Goal: Information Seeking & Learning: Compare options

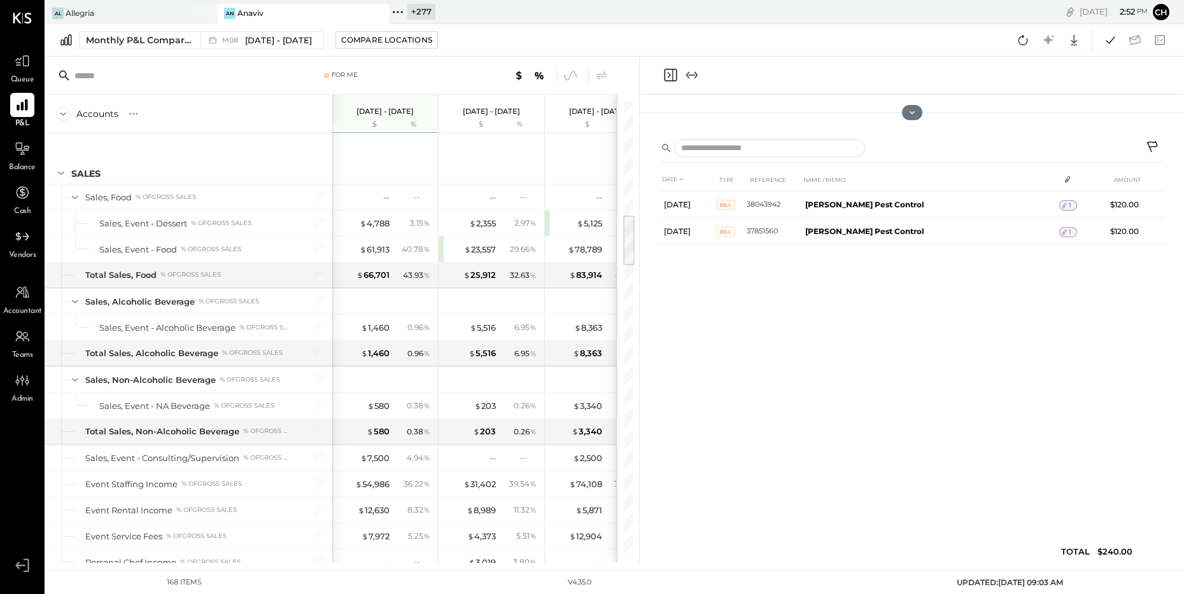
scroll to position [1000, 0]
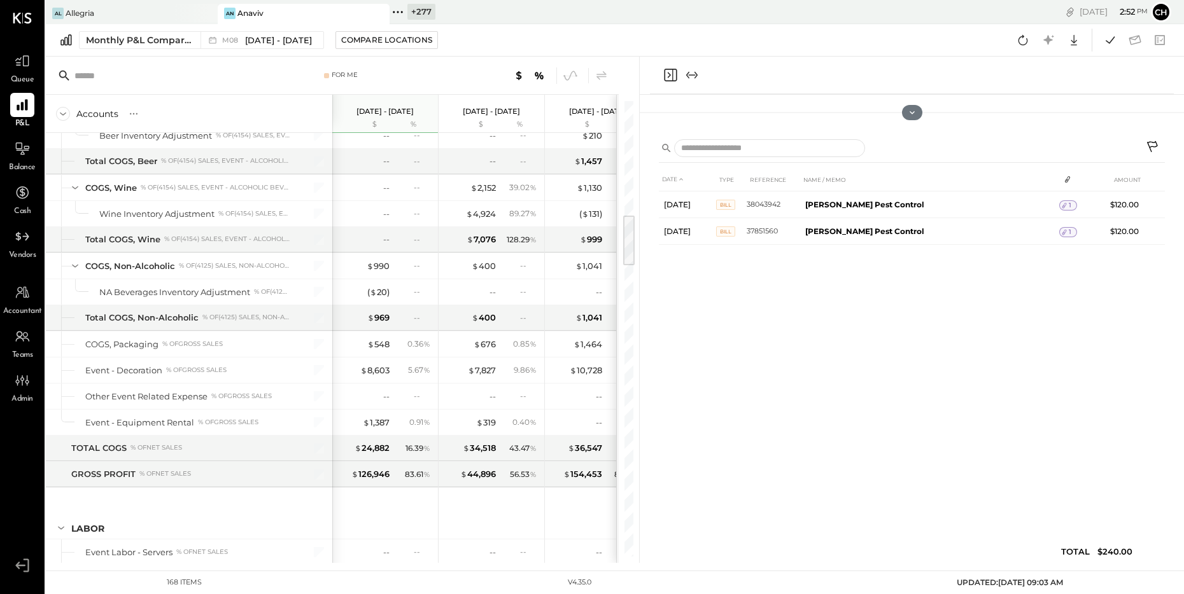
click at [668, 72] on icon "Close panel" at bounding box center [670, 74] width 15 height 15
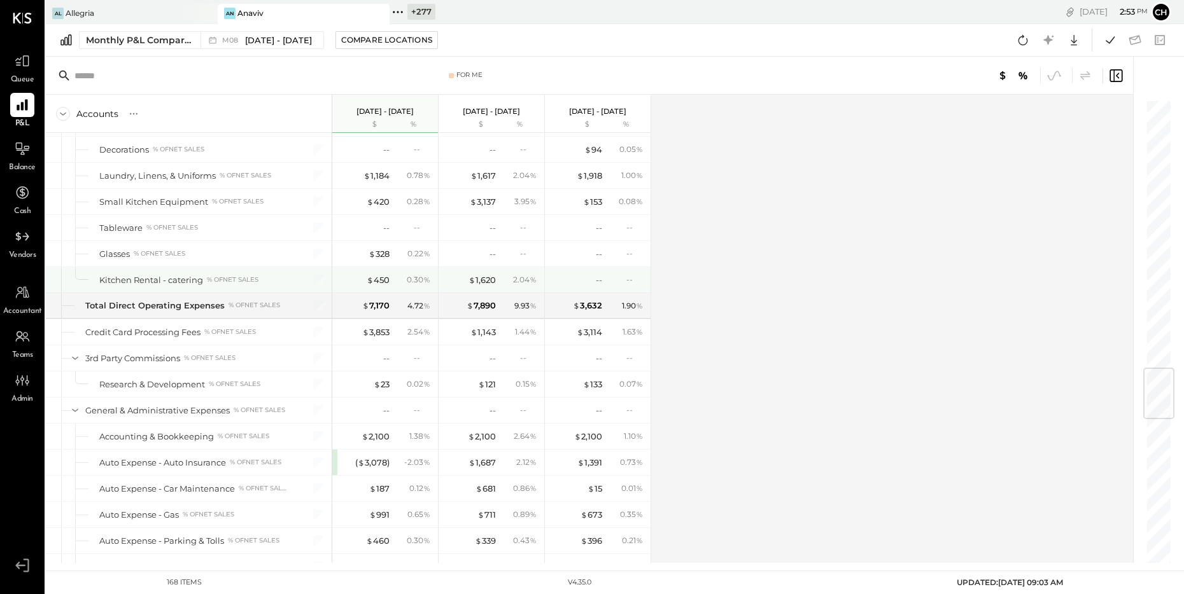
scroll to position [2263, 0]
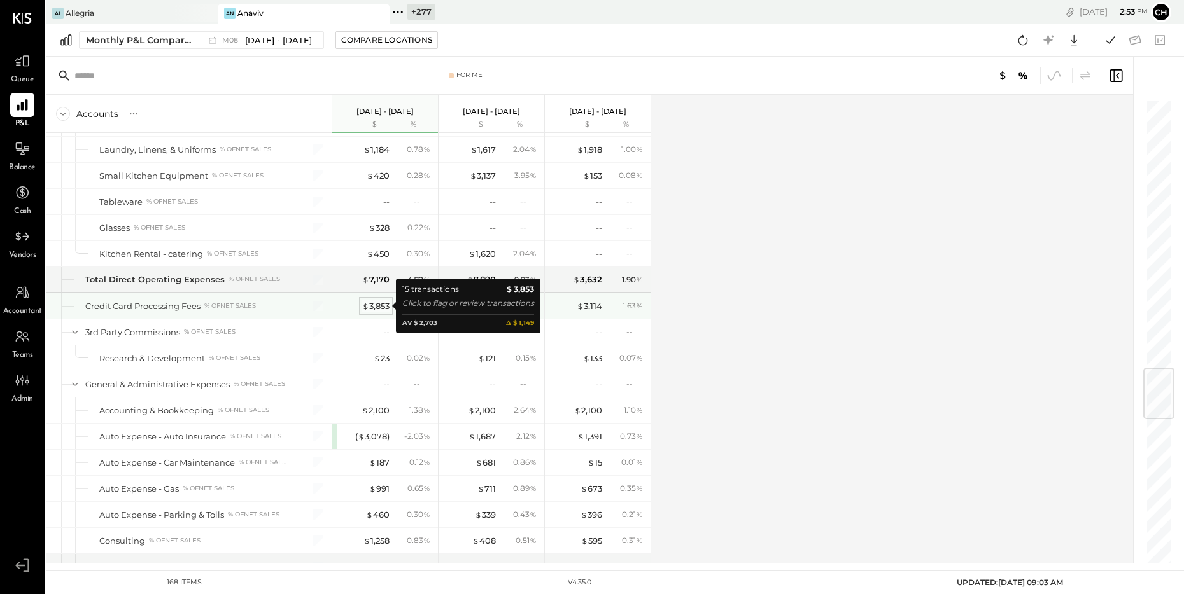
click at [370, 307] on div "$ 3,853" at bounding box center [375, 306] width 27 height 12
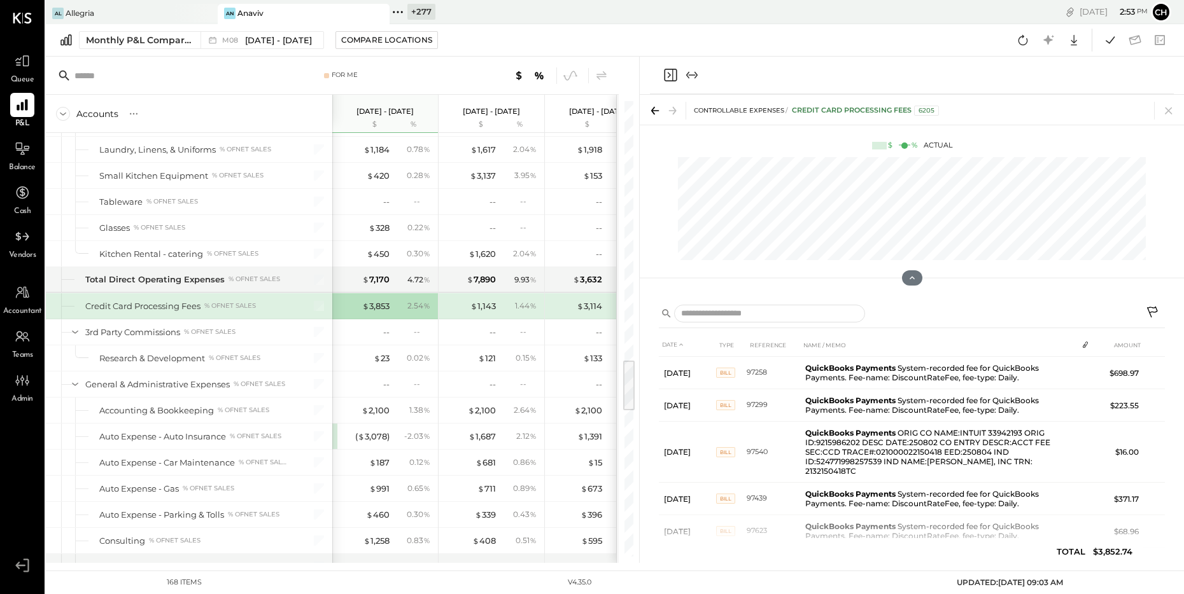
click at [1153, 311] on icon at bounding box center [1153, 313] width 15 height 15
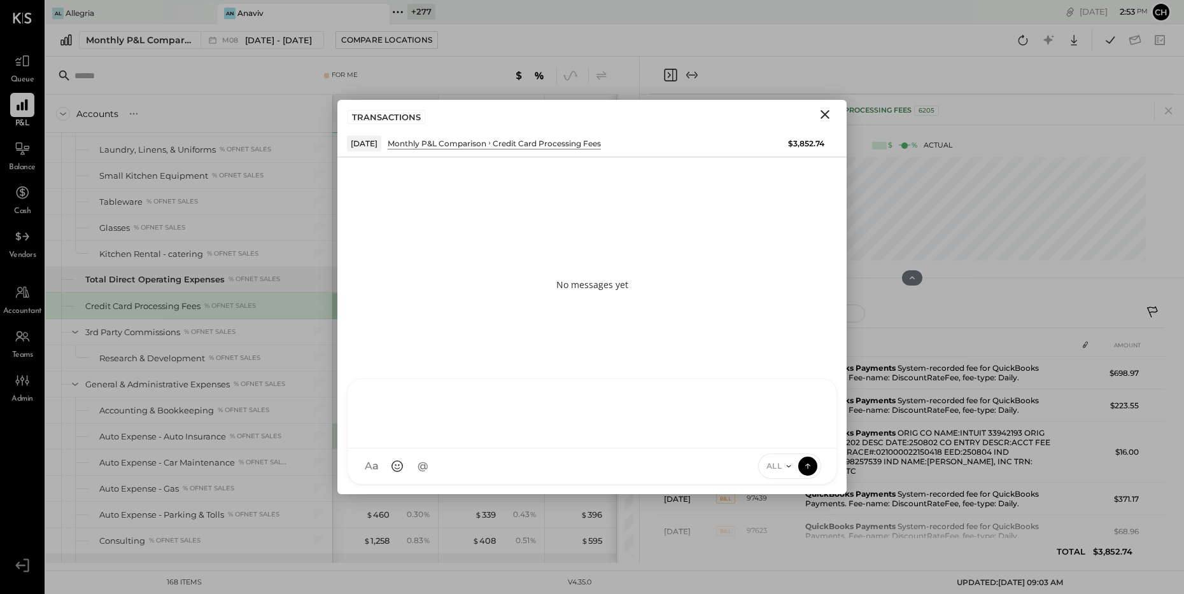
click at [594, 438] on div at bounding box center [591, 412] width 463 height 51
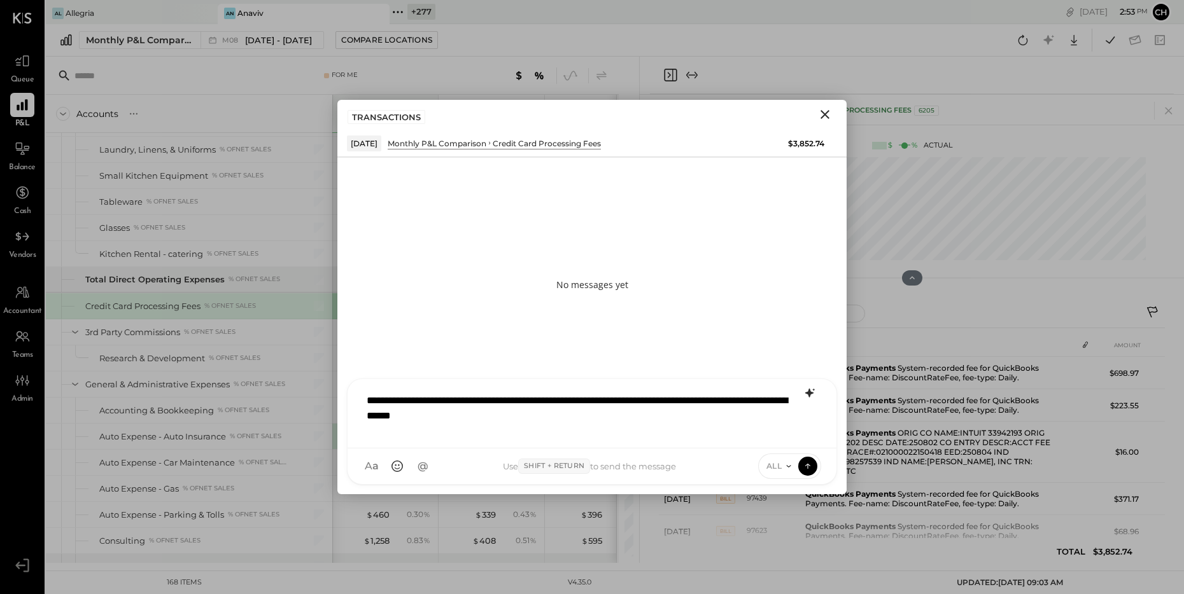
click at [813, 395] on icon at bounding box center [809, 393] width 15 height 15
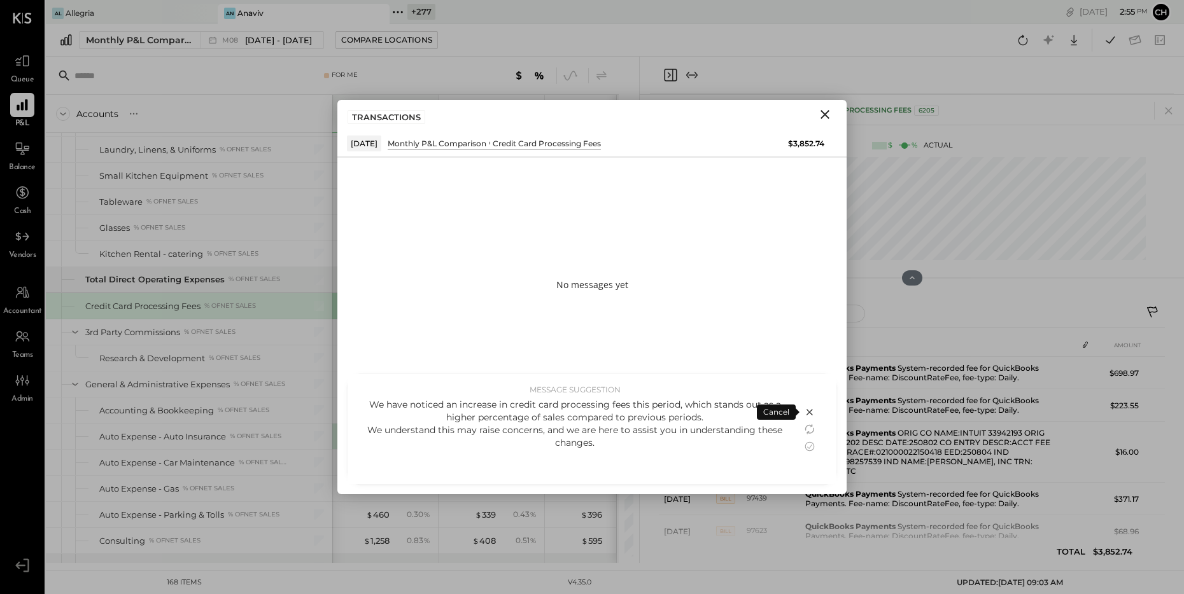
click at [624, 446] on div "We have noticed an increase in credit card processing fees this period, which s…" at bounding box center [574, 423] width 429 height 51
drag, startPoint x: 607, startPoint y: 443, endPoint x: 367, endPoint y: 430, distance: 240.3
click at [367, 430] on div "We have noticed an increase in credit card processing fees this period, which s…" at bounding box center [574, 423] width 429 height 51
click at [811, 411] on icon at bounding box center [809, 412] width 15 height 15
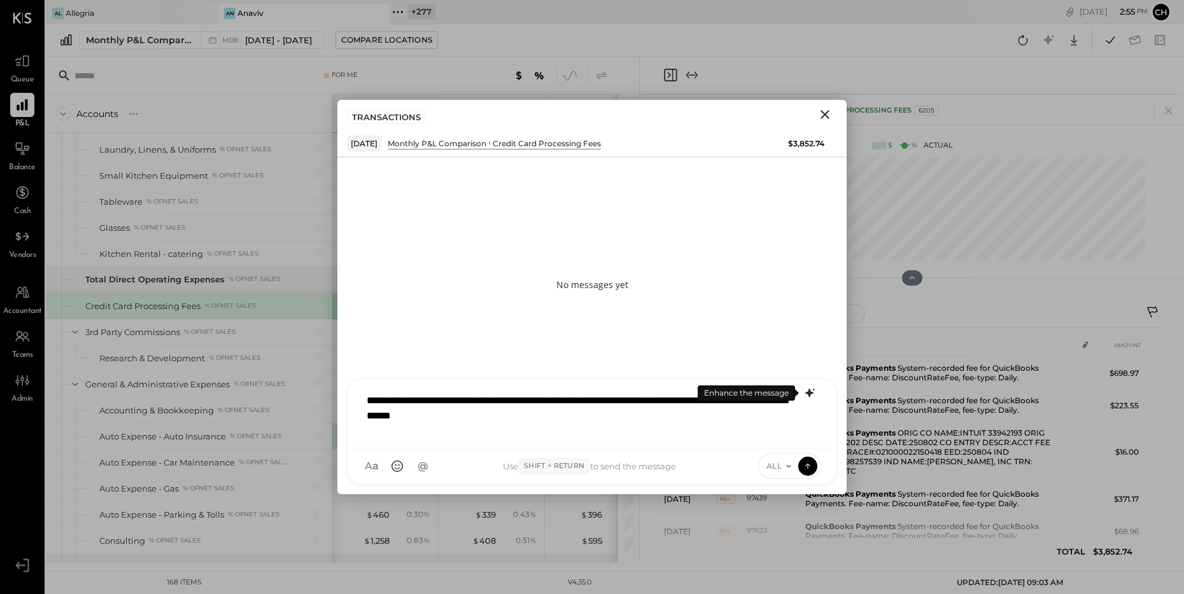
click at [789, 463] on icon at bounding box center [789, 466] width 10 height 10
click at [789, 437] on div "INTERNAL" at bounding box center [796, 435] width 75 height 21
click at [806, 465] on icon at bounding box center [807, 466] width 11 height 13
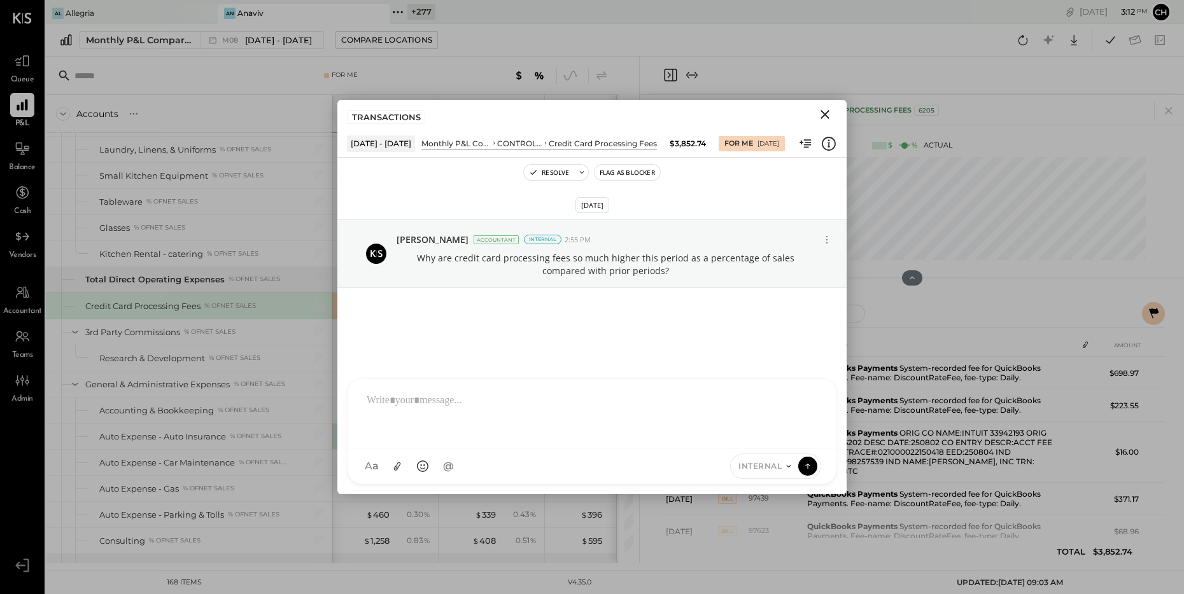
click at [824, 115] on icon "Close" at bounding box center [824, 114] width 15 height 15
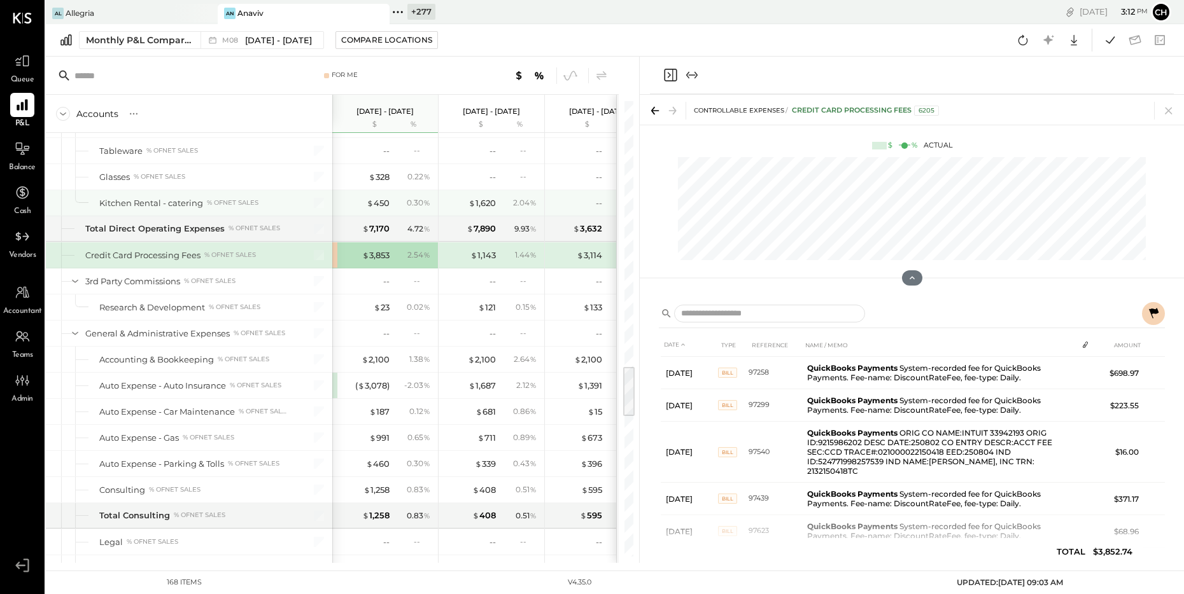
scroll to position [2342, 0]
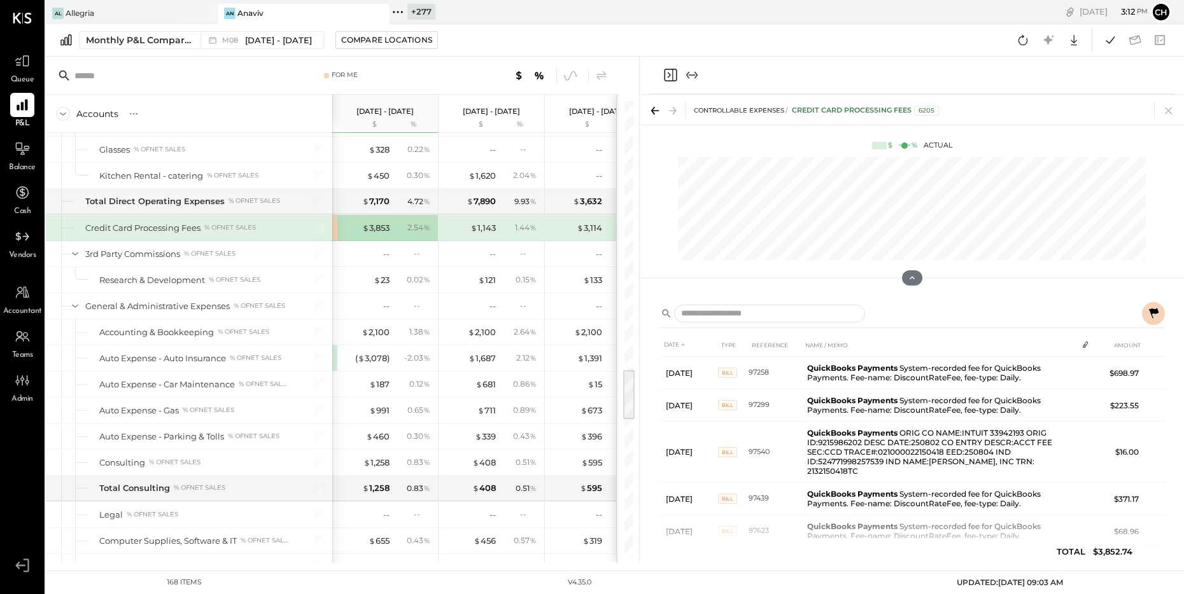
click at [309, 18] on div "An Anaviv" at bounding box center [294, 13] width 153 height 11
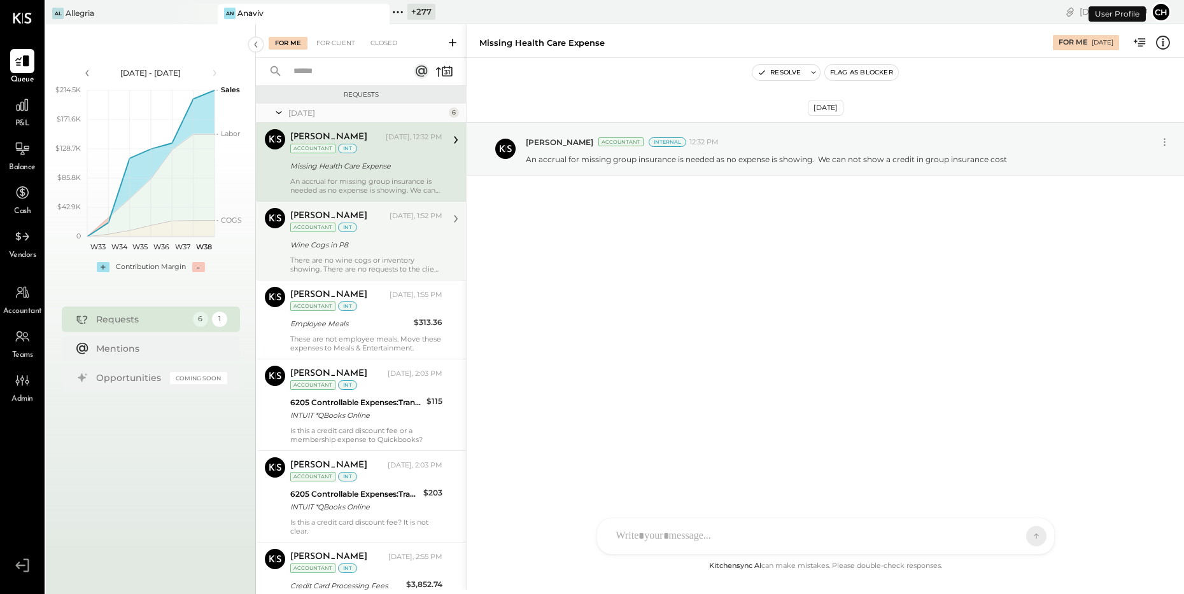
scroll to position [3, 0]
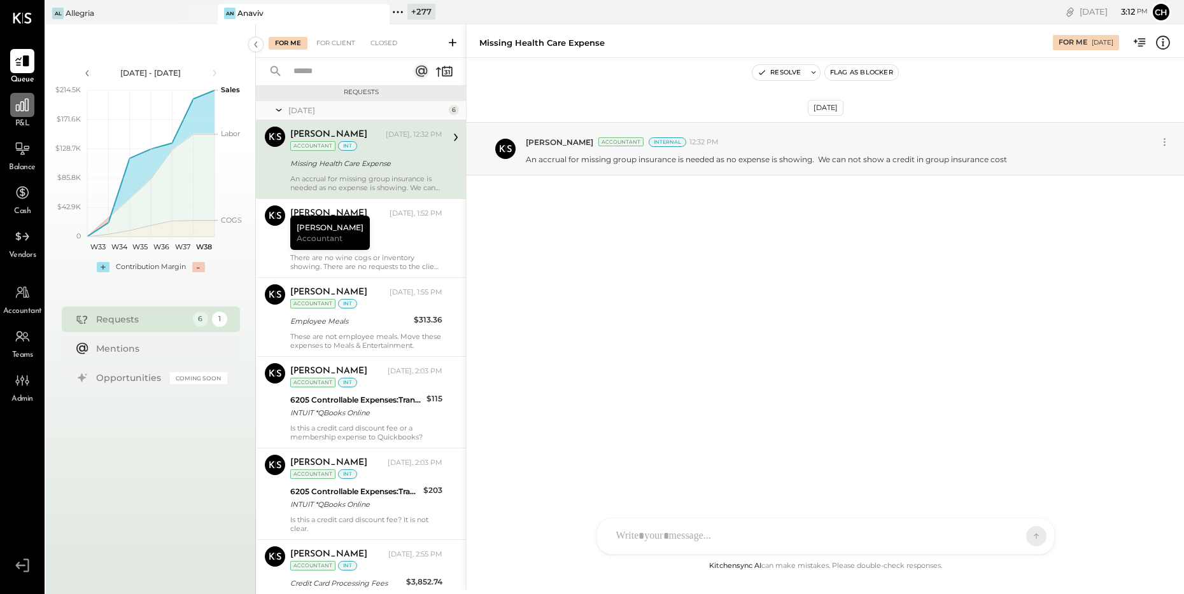
click at [29, 107] on icon at bounding box center [22, 105] width 17 height 17
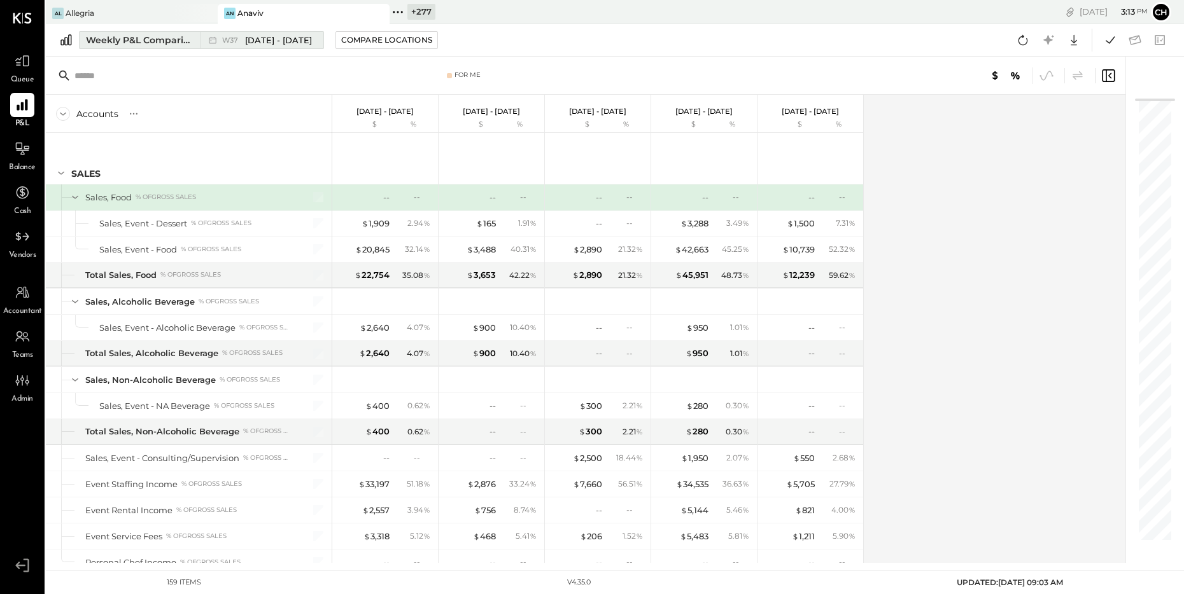
click at [155, 41] on div "Weekly P&L Comparison" at bounding box center [139, 40] width 107 height 13
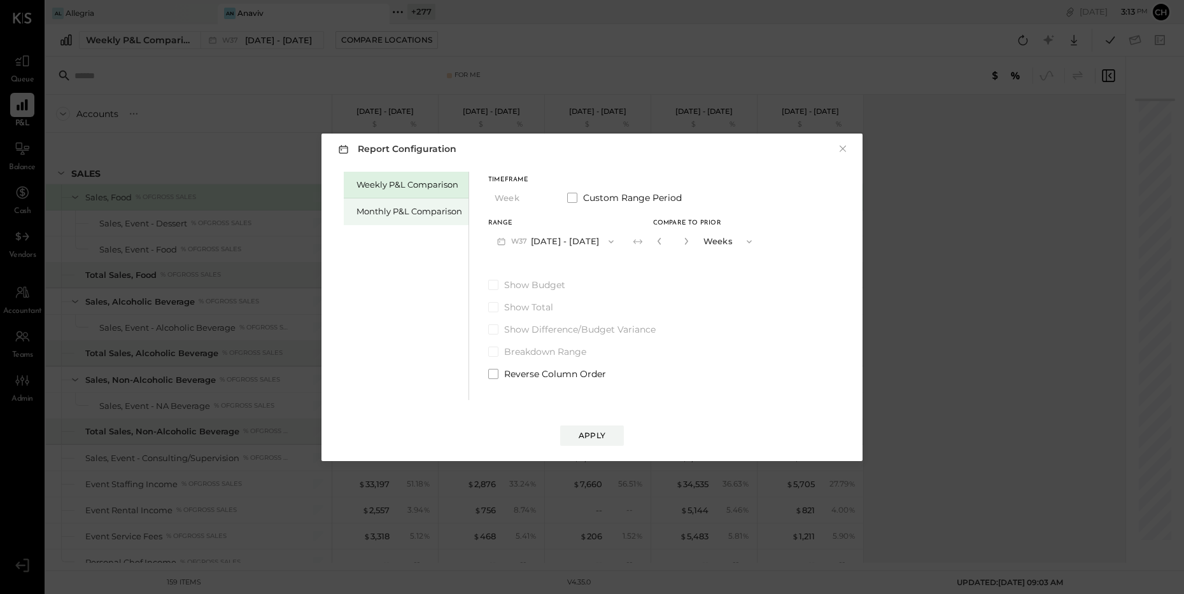
click at [398, 214] on div "Monthly P&L Comparison" at bounding box center [409, 212] width 106 height 12
click at [568, 244] on button "M09 [DATE] - [DATE]" at bounding box center [555, 242] width 134 height 24
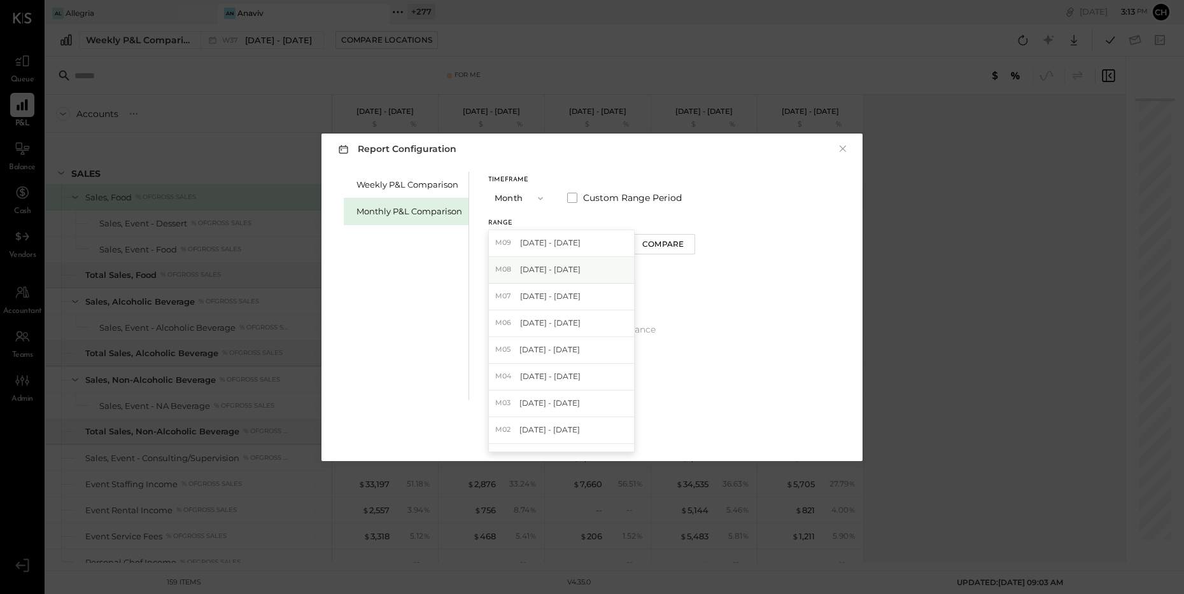
click at [566, 266] on span "[DATE] - [DATE]" at bounding box center [550, 269] width 60 height 11
click at [654, 240] on div "Compare" at bounding box center [662, 244] width 41 height 11
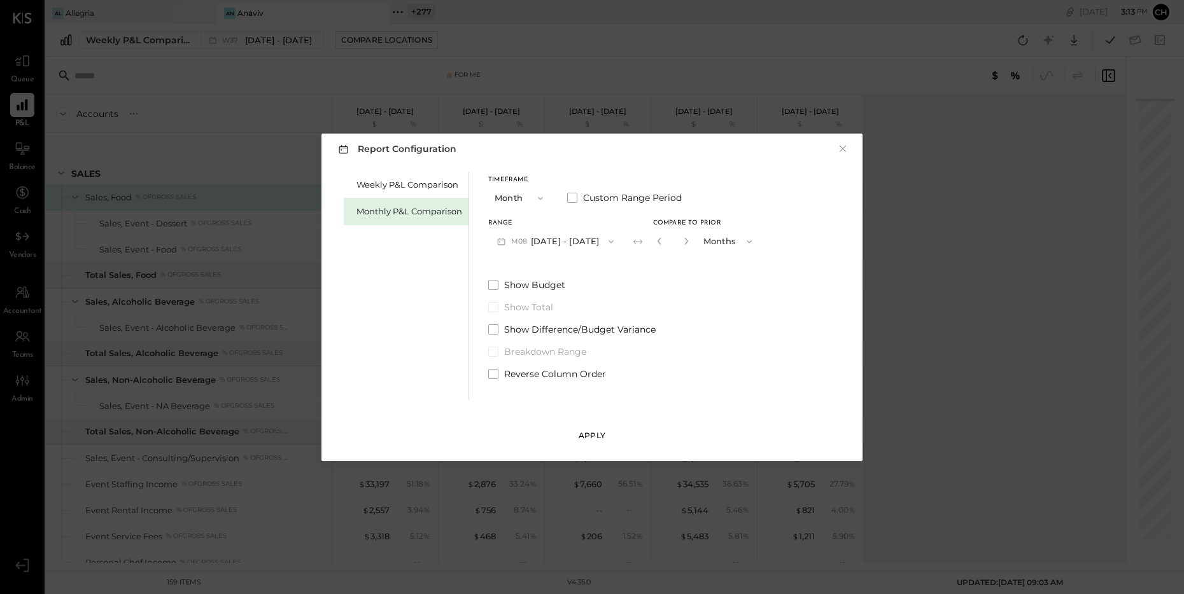
click at [600, 427] on button "Apply" at bounding box center [592, 436] width 64 height 20
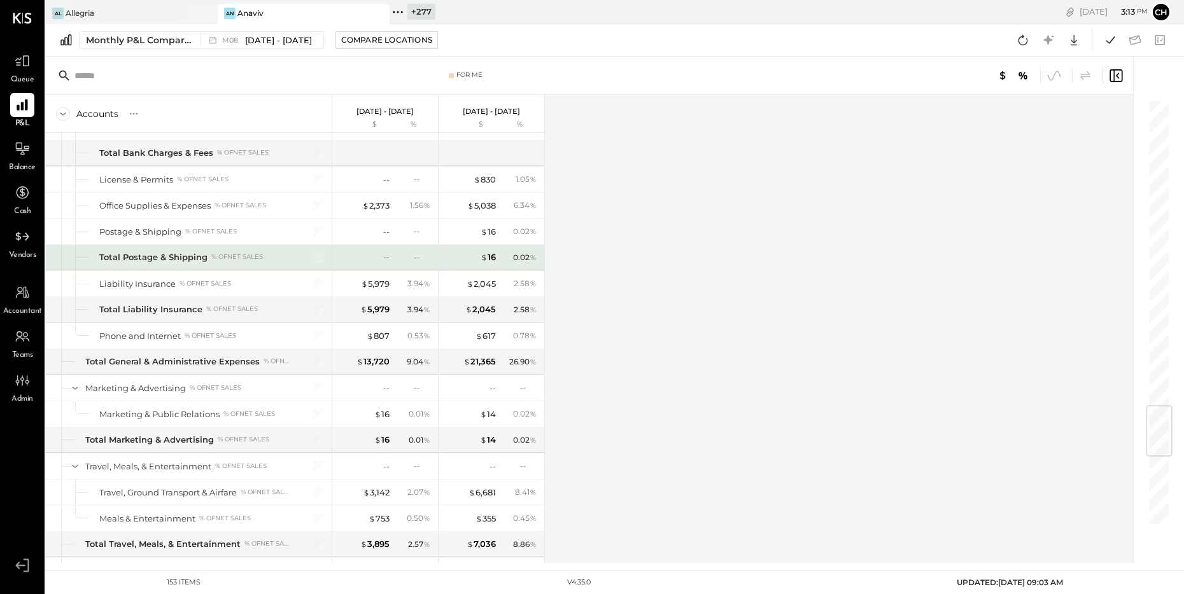
scroll to position [2562, 0]
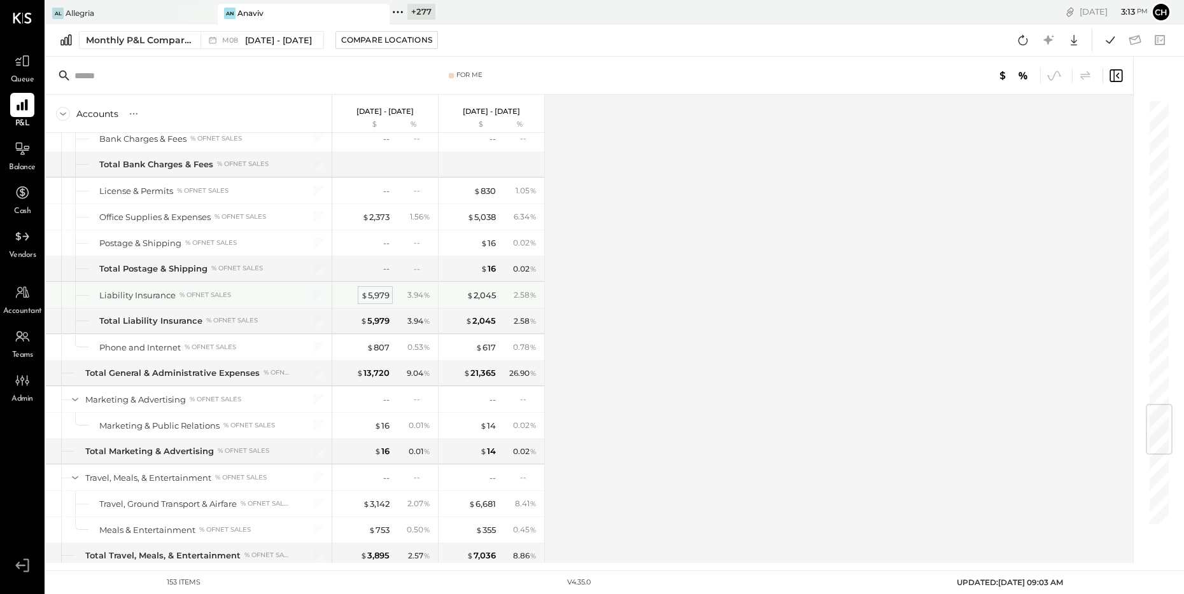
click at [386, 299] on div "$ 5,979" at bounding box center [375, 296] width 29 height 12
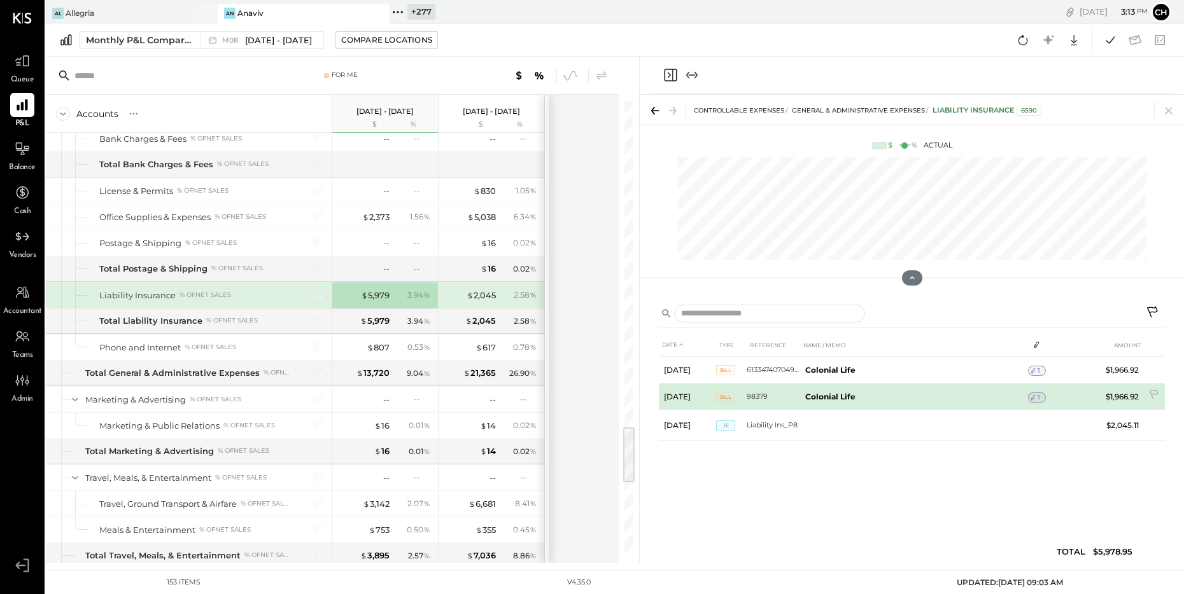
click at [1039, 396] on div "1" at bounding box center [1037, 398] width 18 height 10
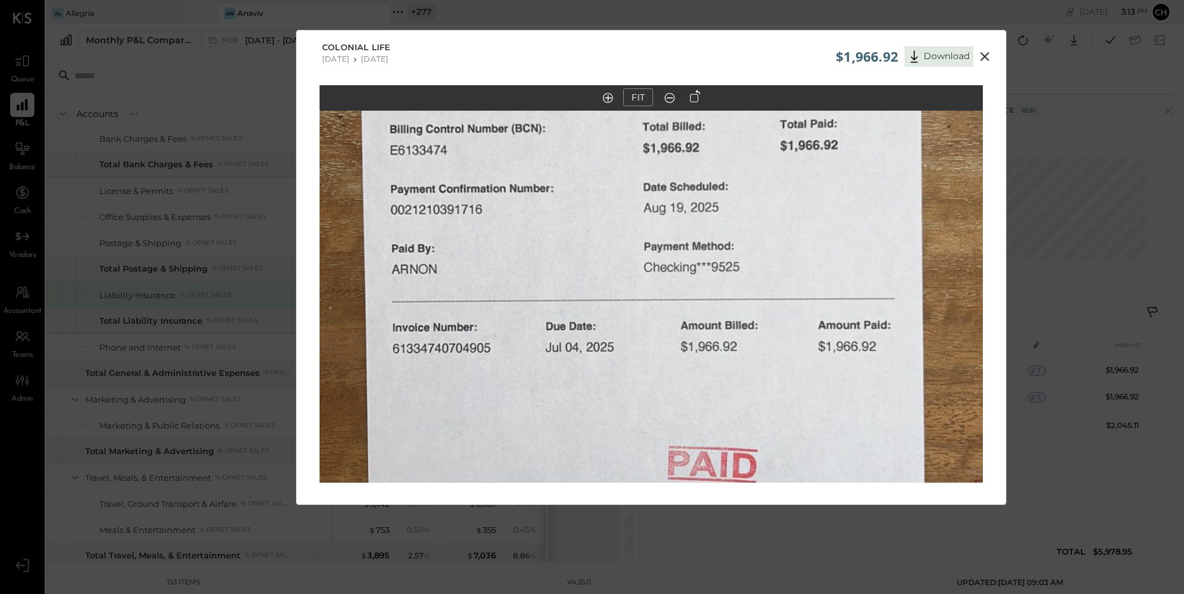
click at [983, 55] on icon at bounding box center [984, 56] width 9 height 9
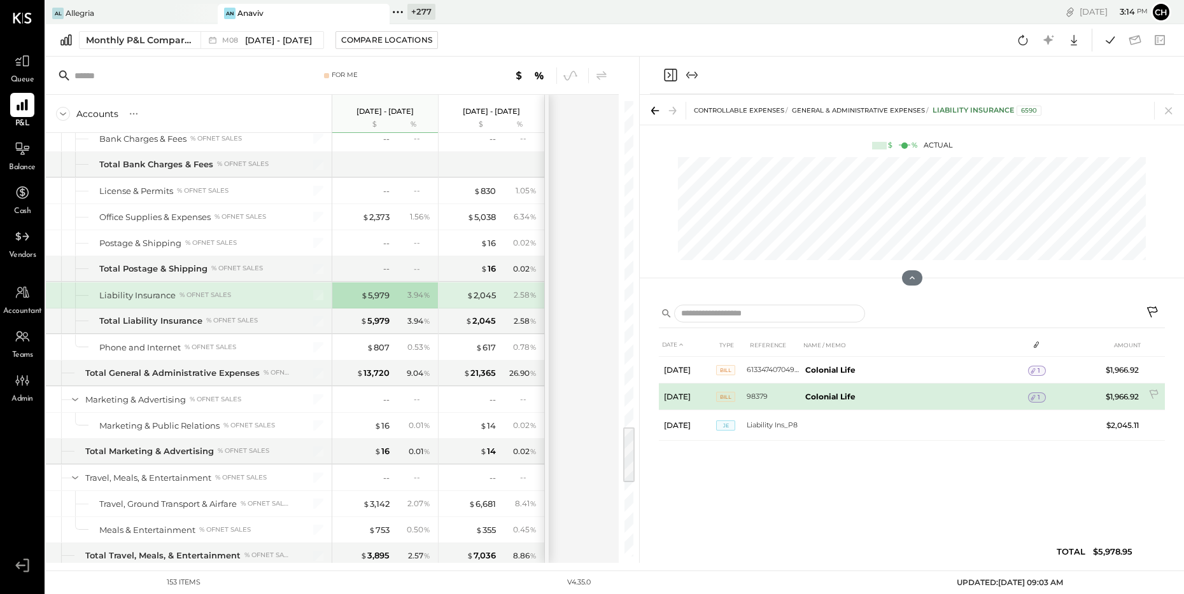
click at [1032, 395] on icon at bounding box center [1033, 397] width 9 height 9
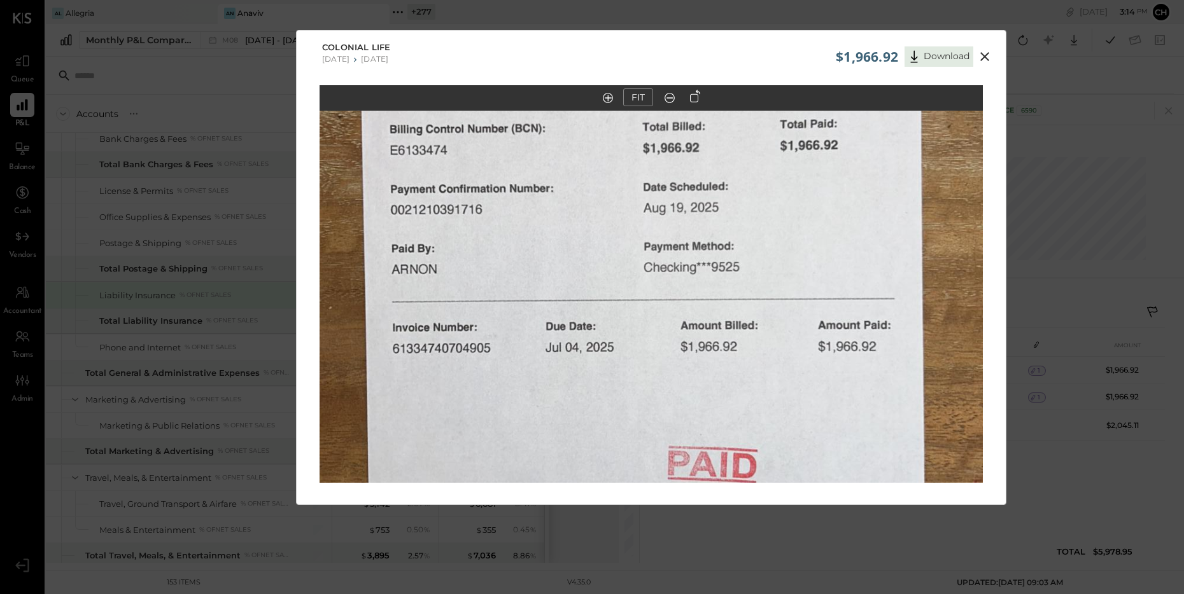
click at [987, 46] on div "$1,966.92 Download" at bounding box center [916, 53] width 160 height 27
click at [981, 55] on icon at bounding box center [984, 56] width 15 height 15
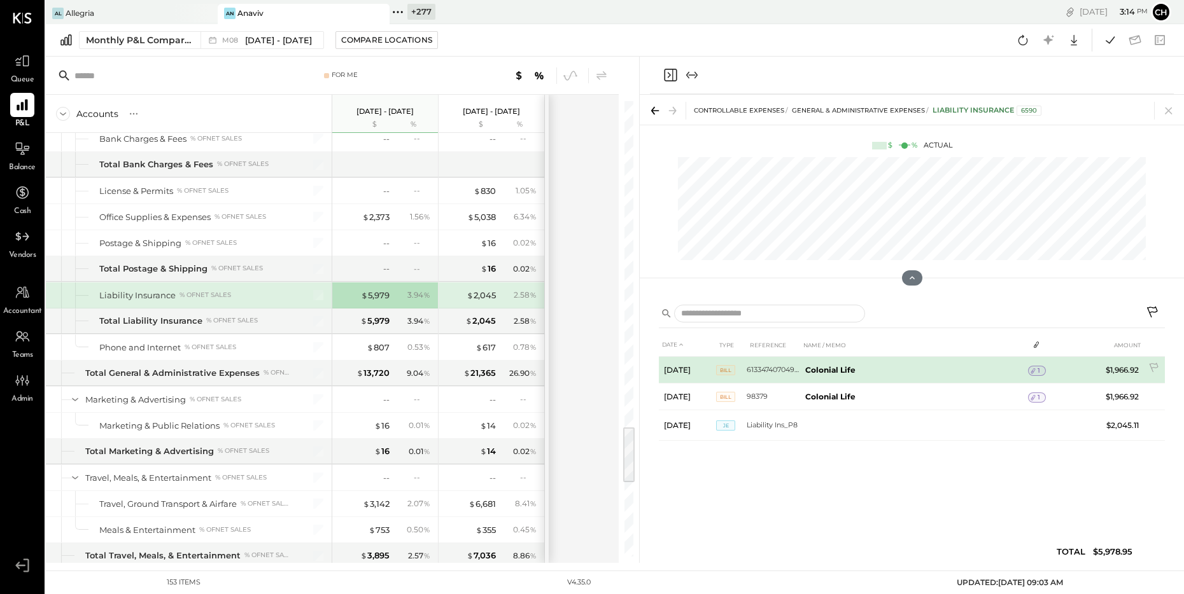
click at [1039, 372] on div "1" at bounding box center [1037, 371] width 18 height 10
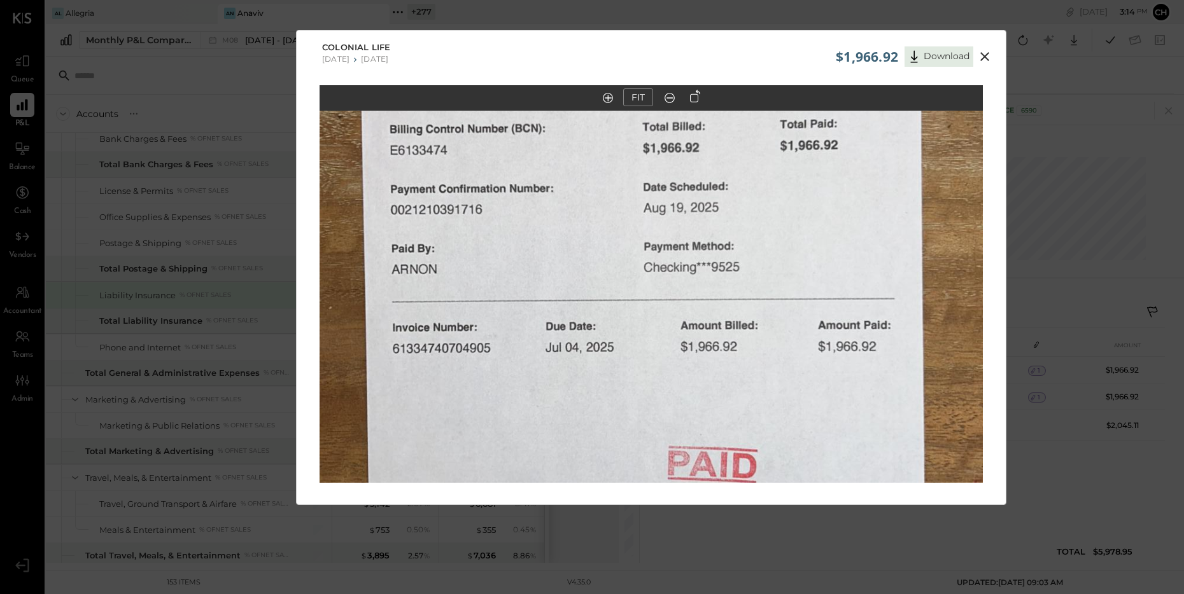
click at [982, 58] on icon at bounding box center [984, 56] width 9 height 9
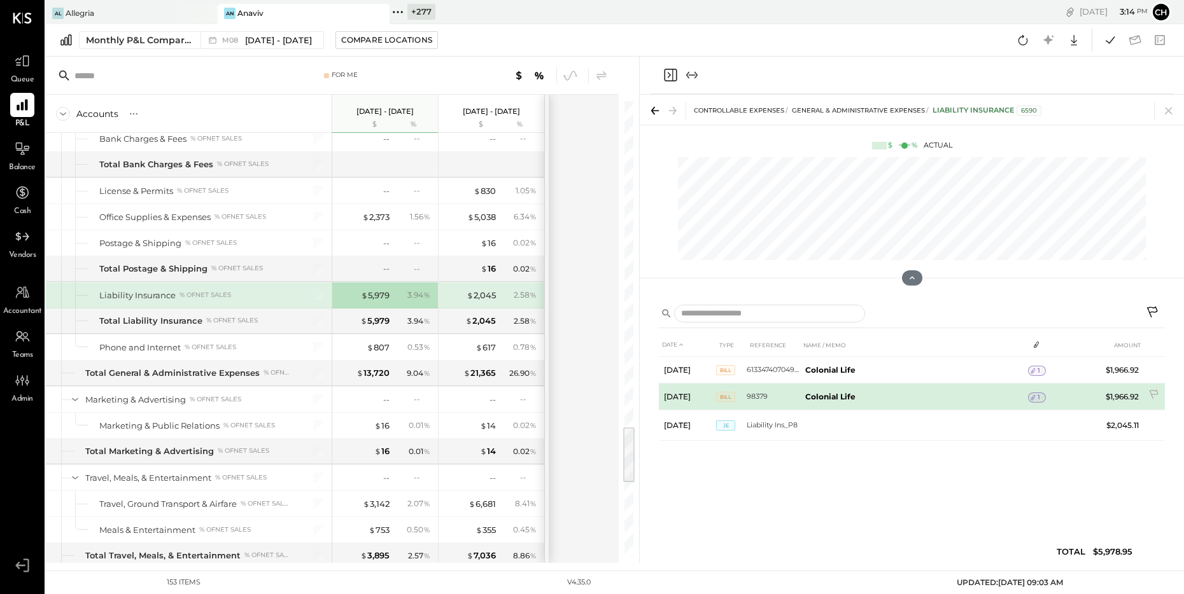
click at [1041, 400] on div "1" at bounding box center [1037, 398] width 18 height 10
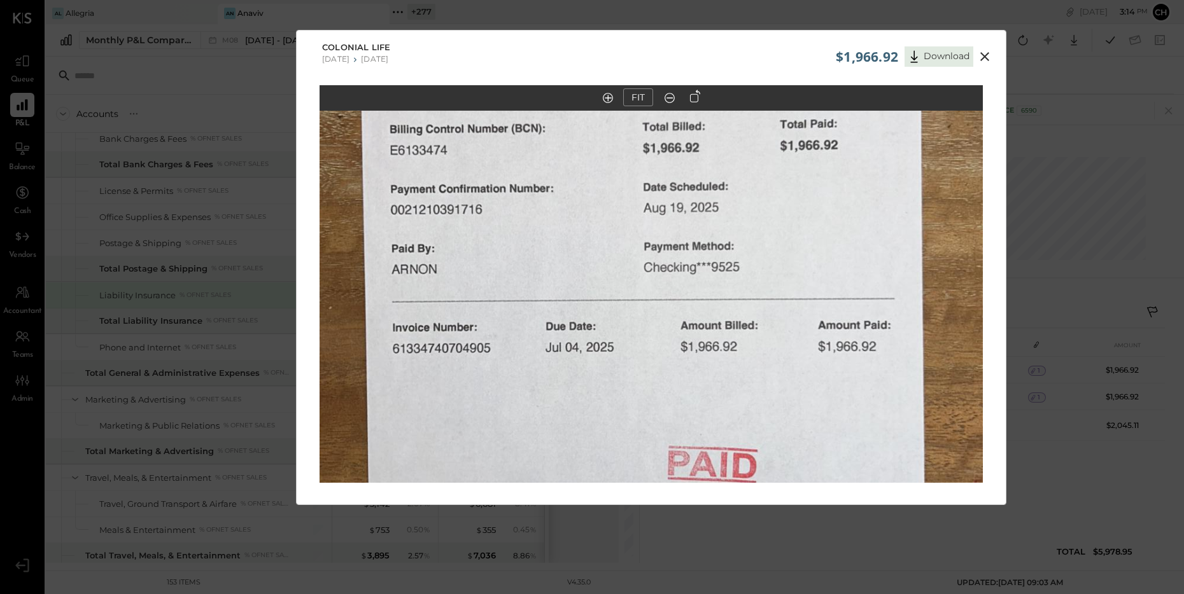
click at [984, 53] on icon at bounding box center [984, 56] width 15 height 15
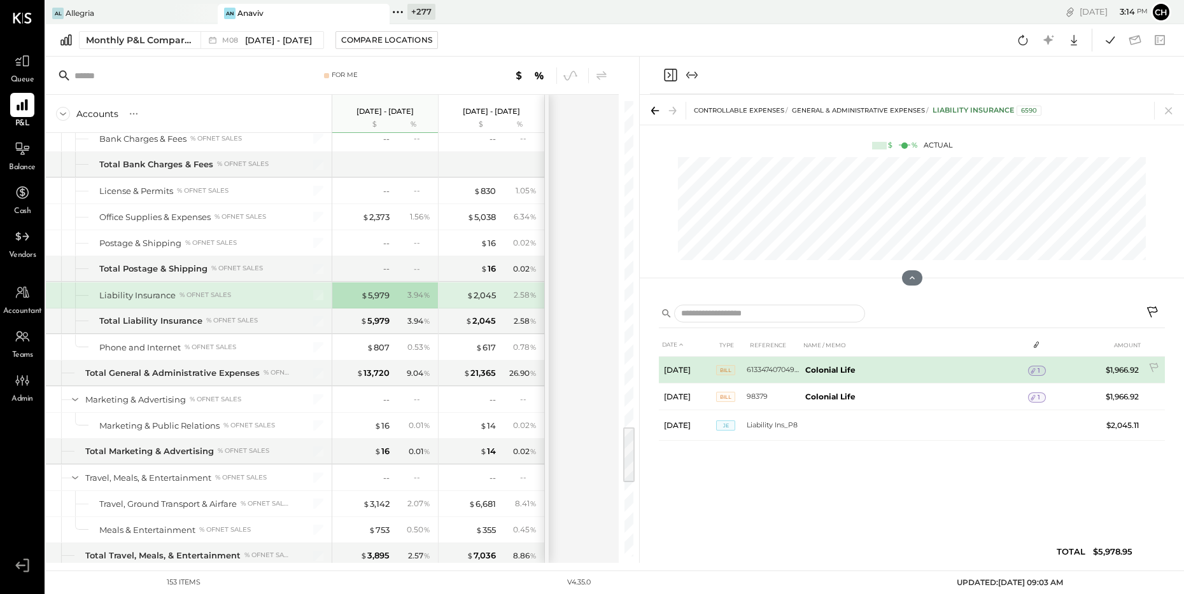
click at [1033, 370] on icon at bounding box center [1032, 372] width 4 height 6
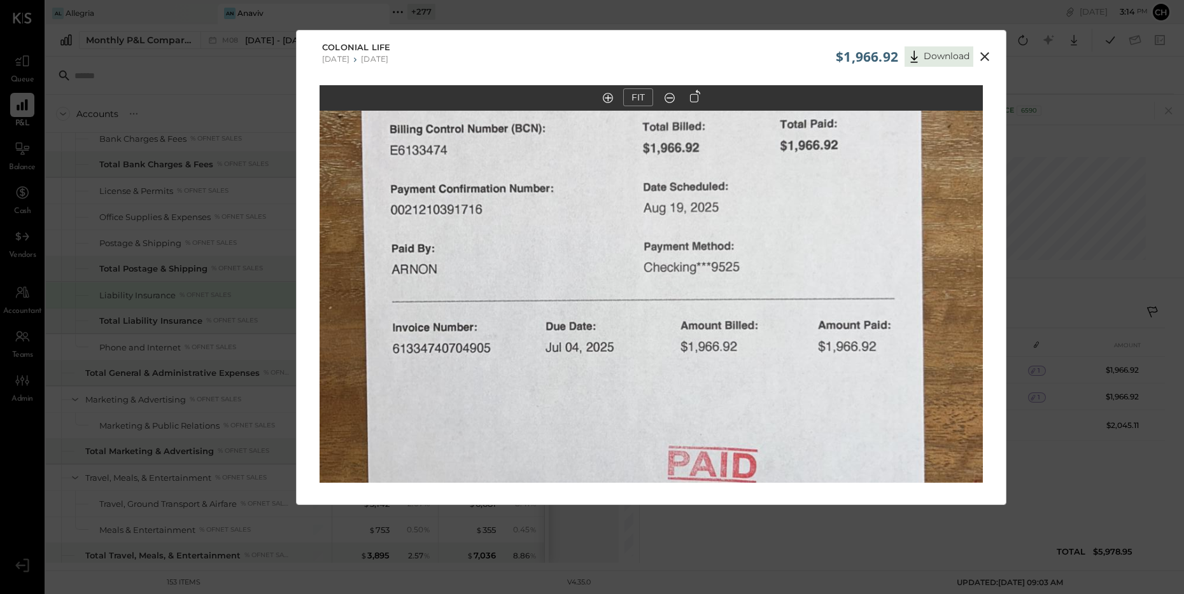
click at [983, 52] on icon at bounding box center [984, 56] width 15 height 15
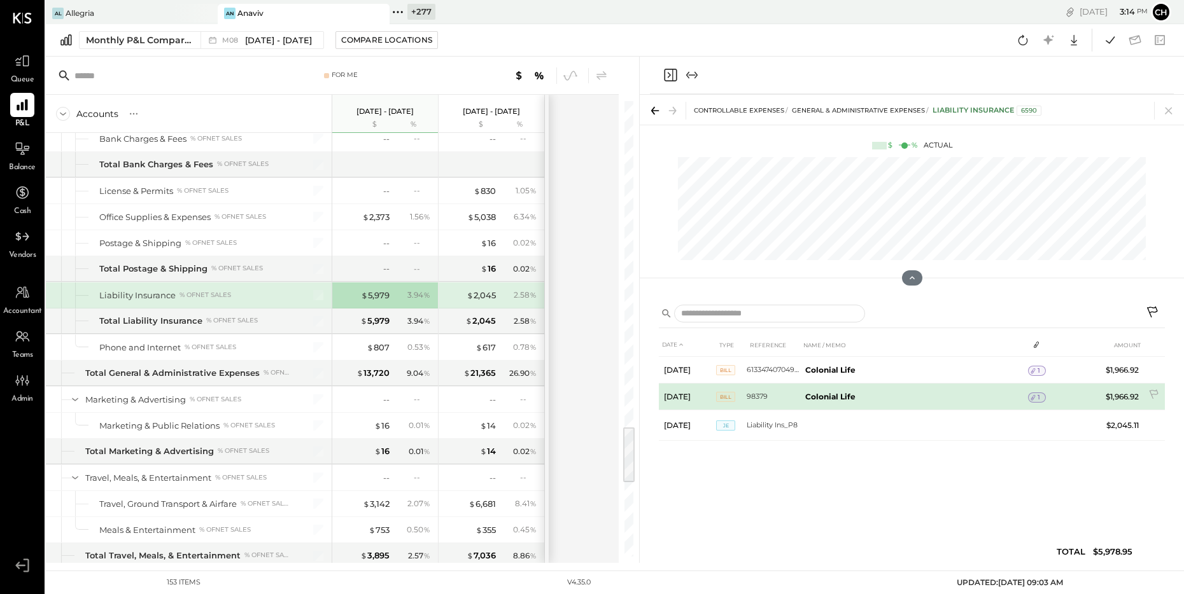
click at [1037, 397] on span "1" at bounding box center [1038, 397] width 3 height 9
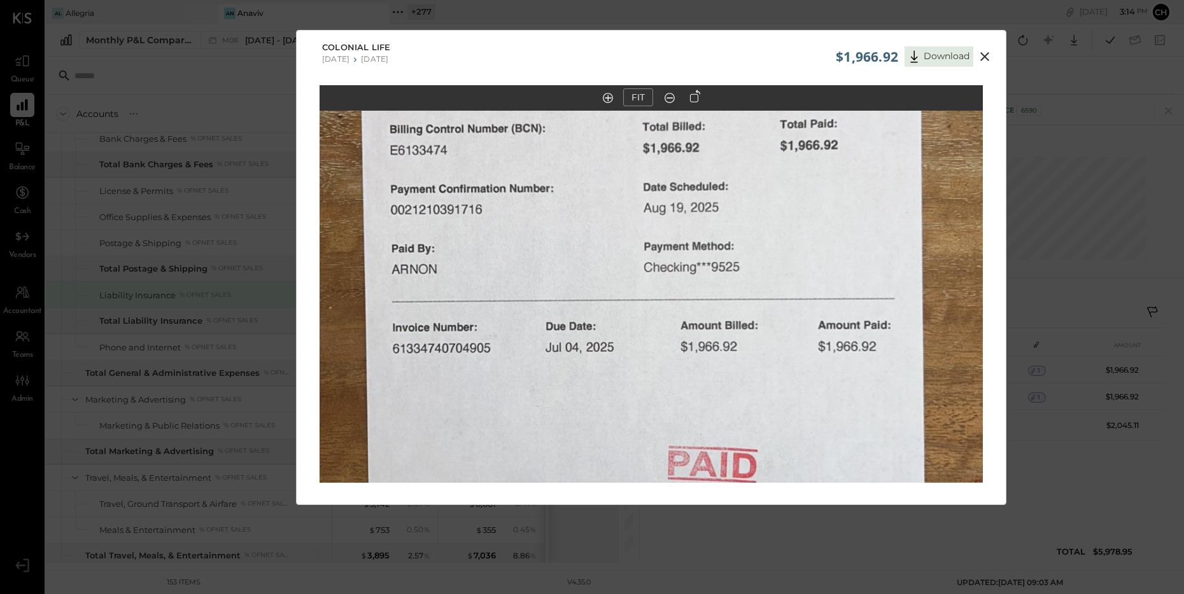
click at [980, 58] on icon at bounding box center [984, 56] width 15 height 15
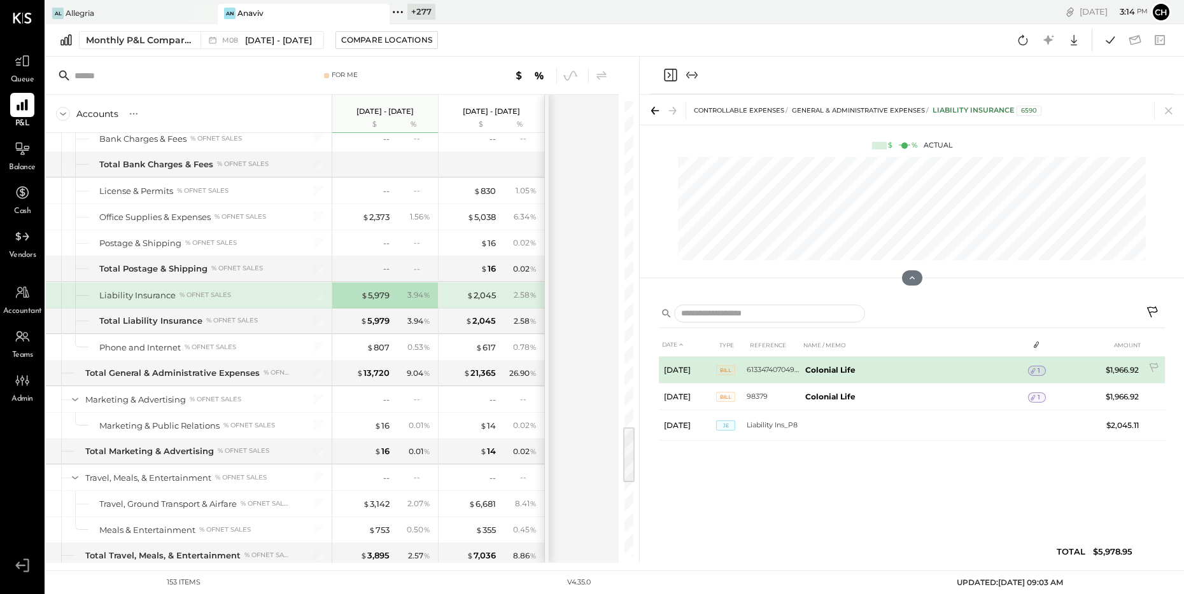
click at [1033, 372] on icon at bounding box center [1033, 371] width 9 height 9
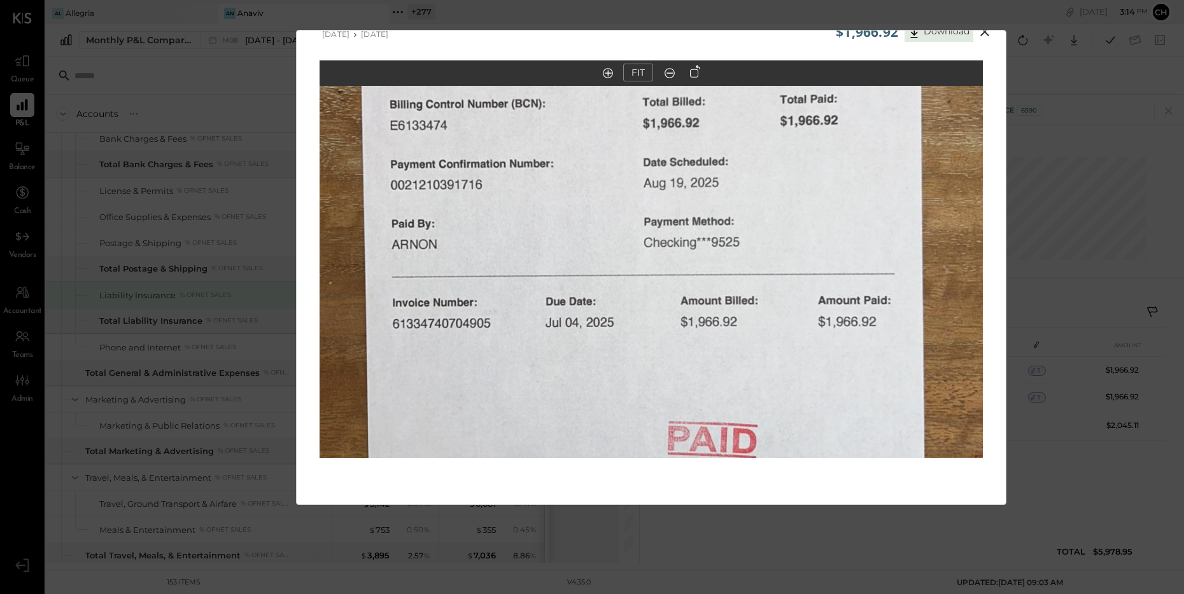
scroll to position [26, 0]
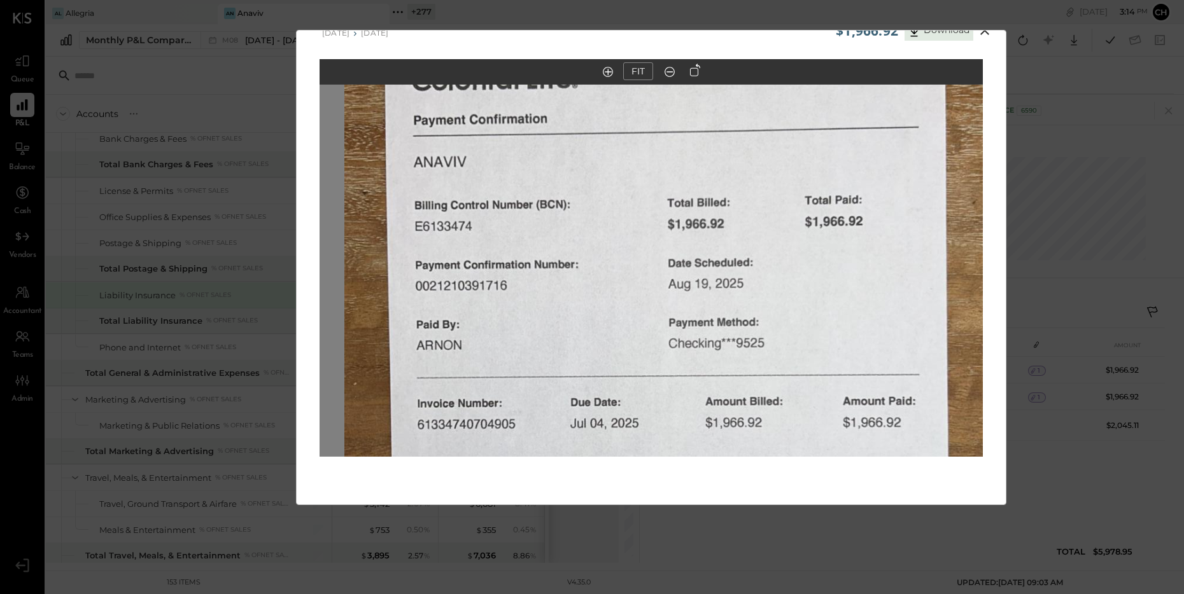
drag, startPoint x: 726, startPoint y: 330, endPoint x: 752, endPoint y: 440, distance: 112.5
click at [752, 440] on img at bounding box center [675, 343] width 663 height 1179
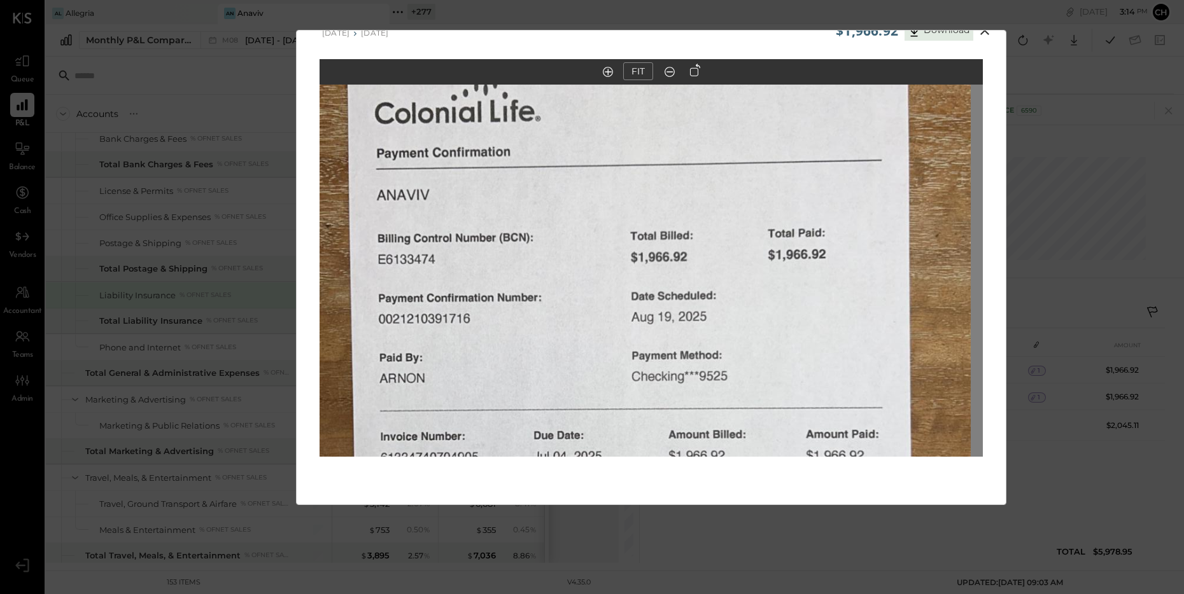
drag, startPoint x: 754, startPoint y: 264, endPoint x: 732, endPoint y: 286, distance: 31.1
click at [732, 286] on img at bounding box center [638, 376] width 663 height 1179
click at [986, 34] on icon at bounding box center [984, 30] width 9 height 9
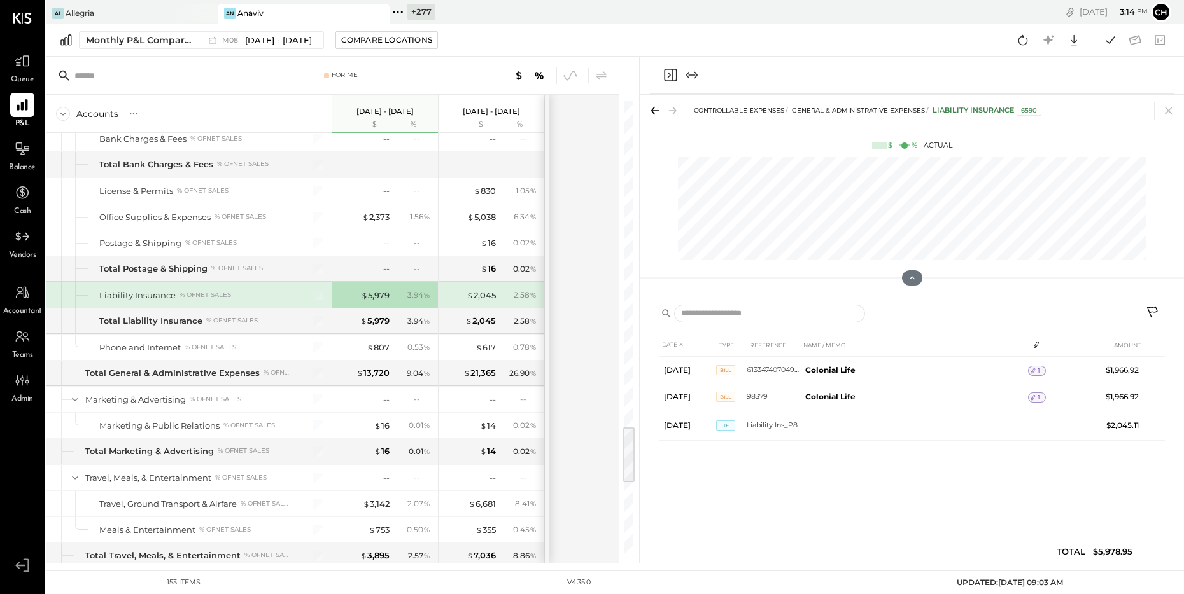
click at [1153, 311] on icon at bounding box center [1153, 313] width 15 height 15
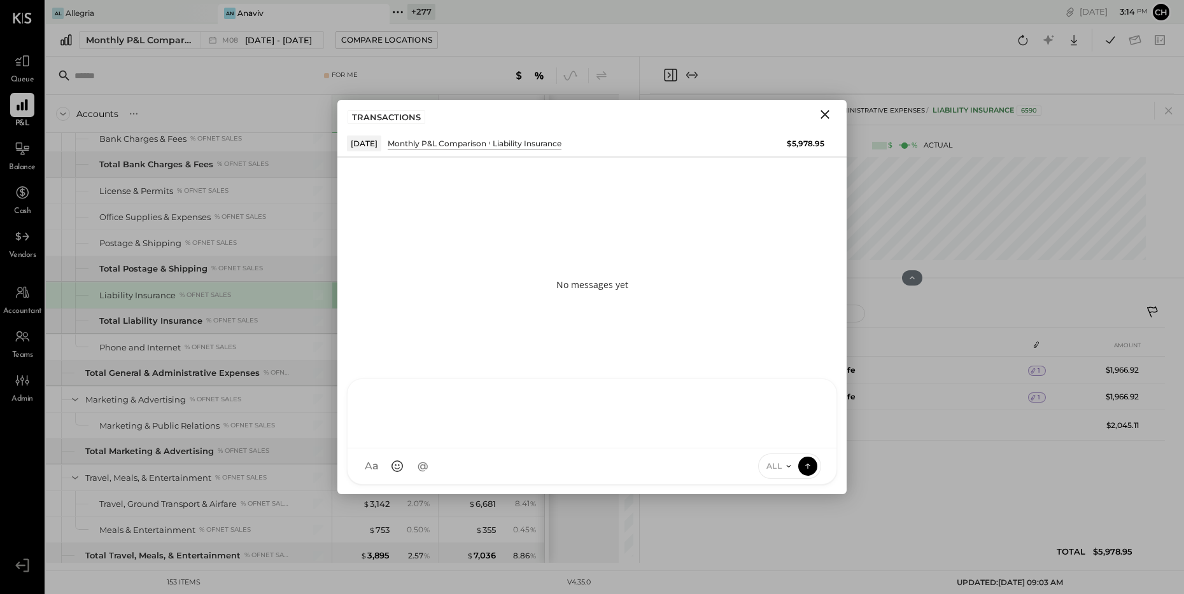
click at [502, 449] on div at bounding box center [592, 413] width 489 height 69
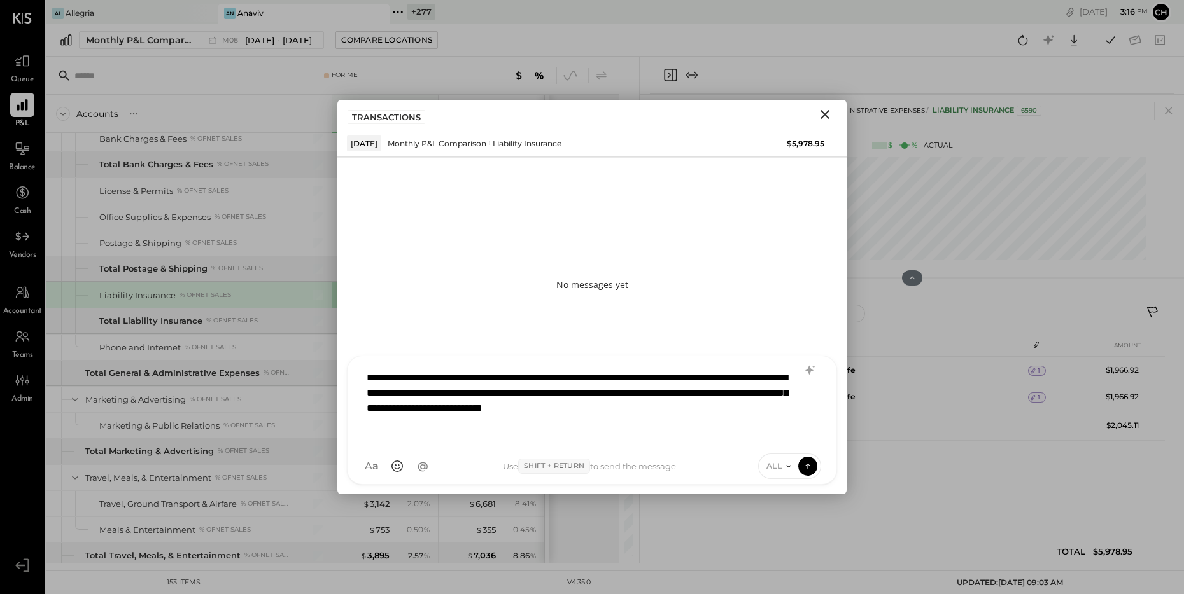
click at [786, 464] on icon at bounding box center [789, 466] width 10 height 10
click at [789, 439] on div "INTERNAL" at bounding box center [796, 435] width 75 height 21
click at [812, 468] on icon at bounding box center [807, 466] width 11 height 13
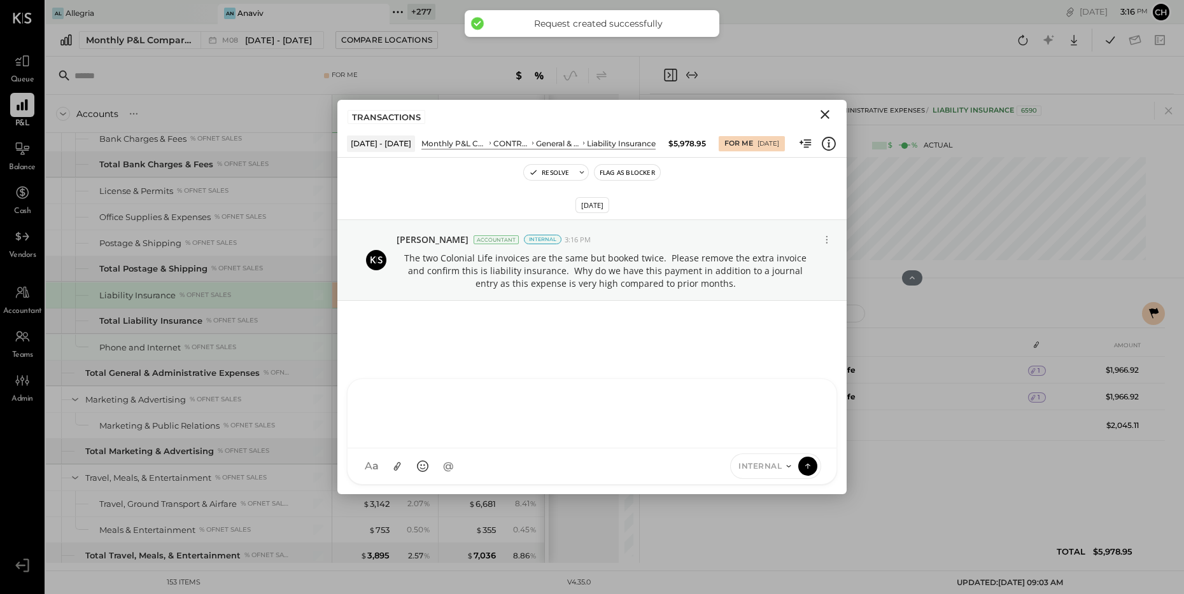
click at [280, 344] on div "Phone and Internet % of NET SALES" at bounding box center [194, 348] width 190 height 12
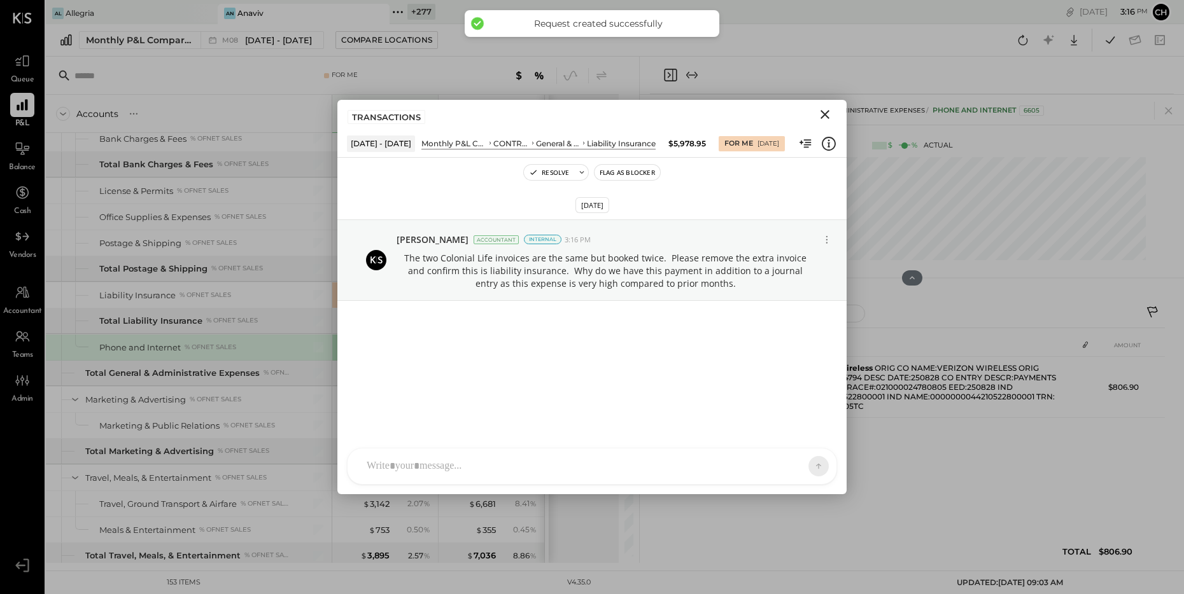
click at [828, 113] on icon "Close" at bounding box center [824, 114] width 15 height 15
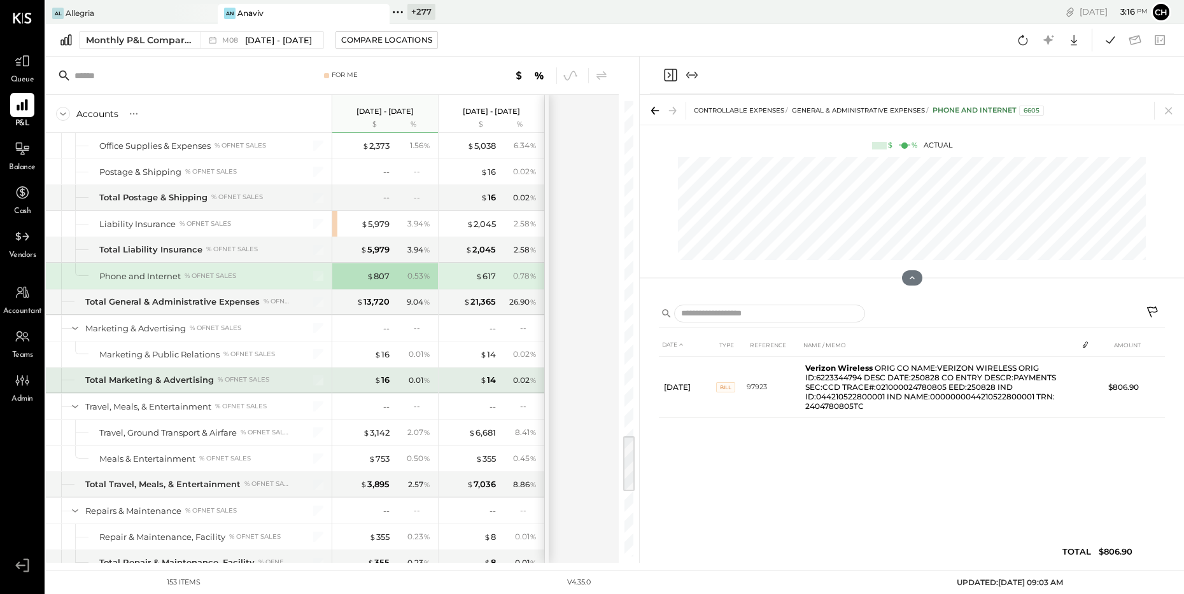
scroll to position [2615, 0]
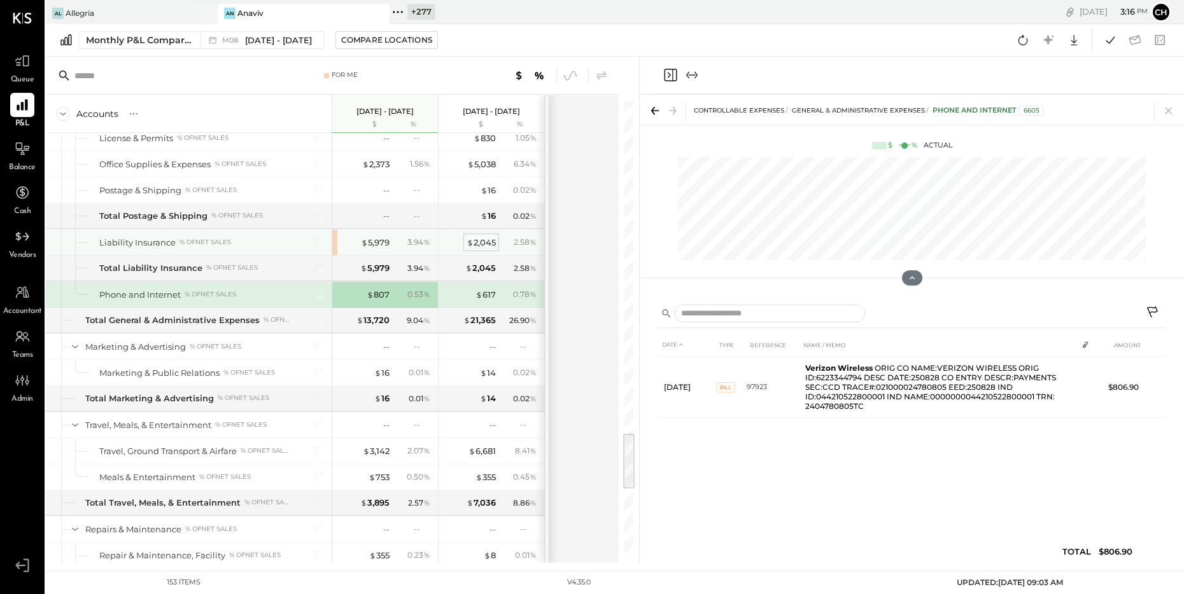
click at [489, 239] on div "$ 2,045" at bounding box center [481, 243] width 29 height 12
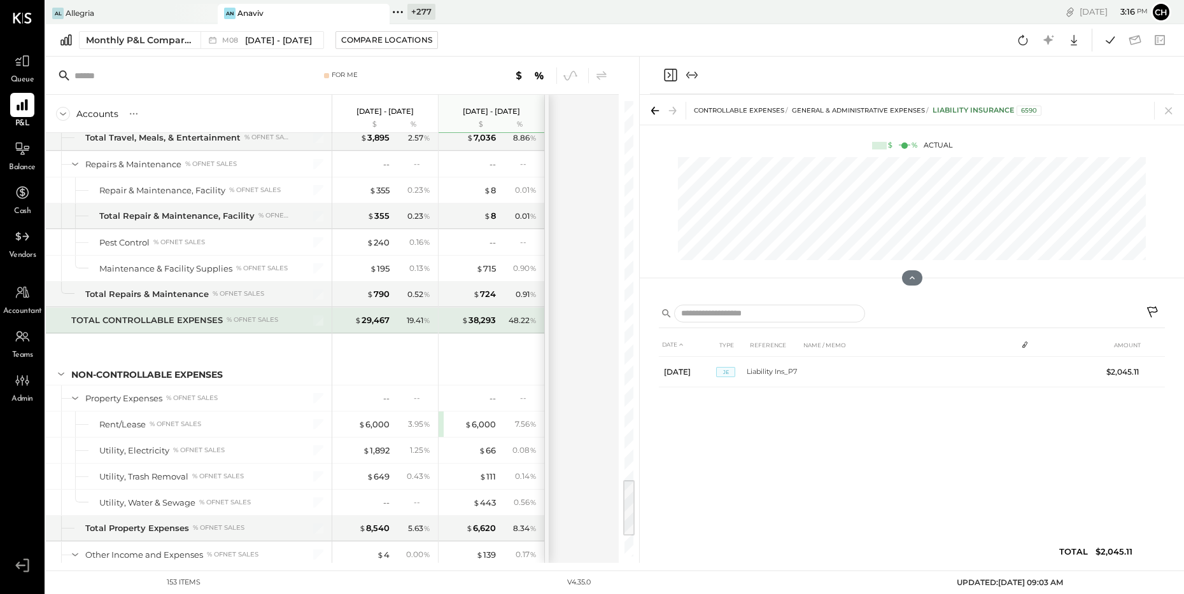
scroll to position [3147, 0]
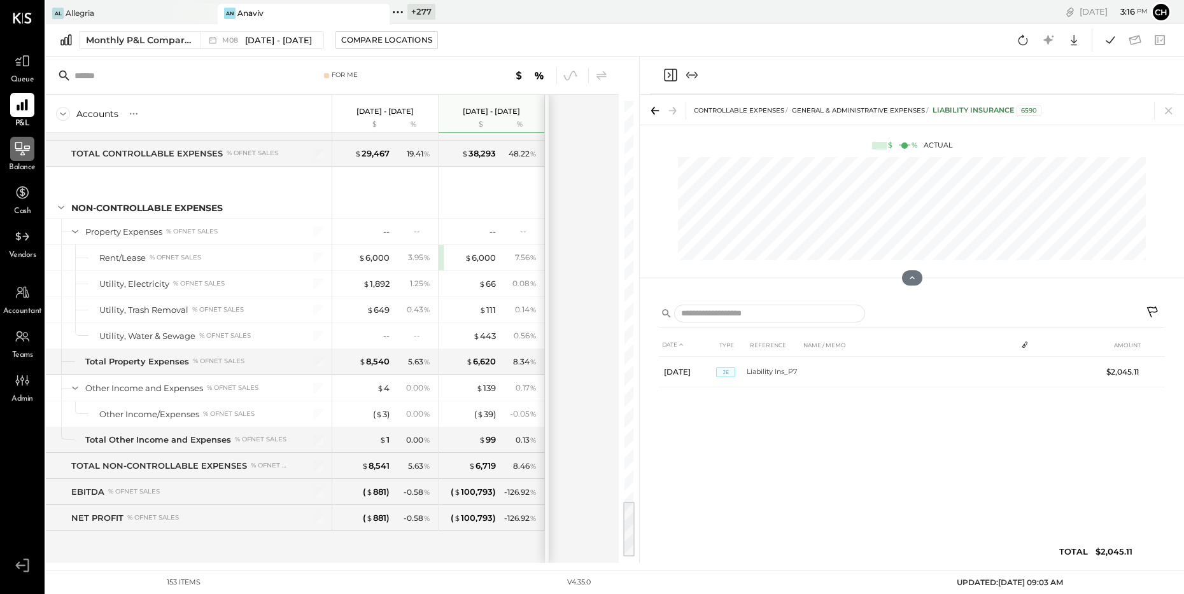
click at [24, 148] on icon at bounding box center [22, 149] width 17 height 17
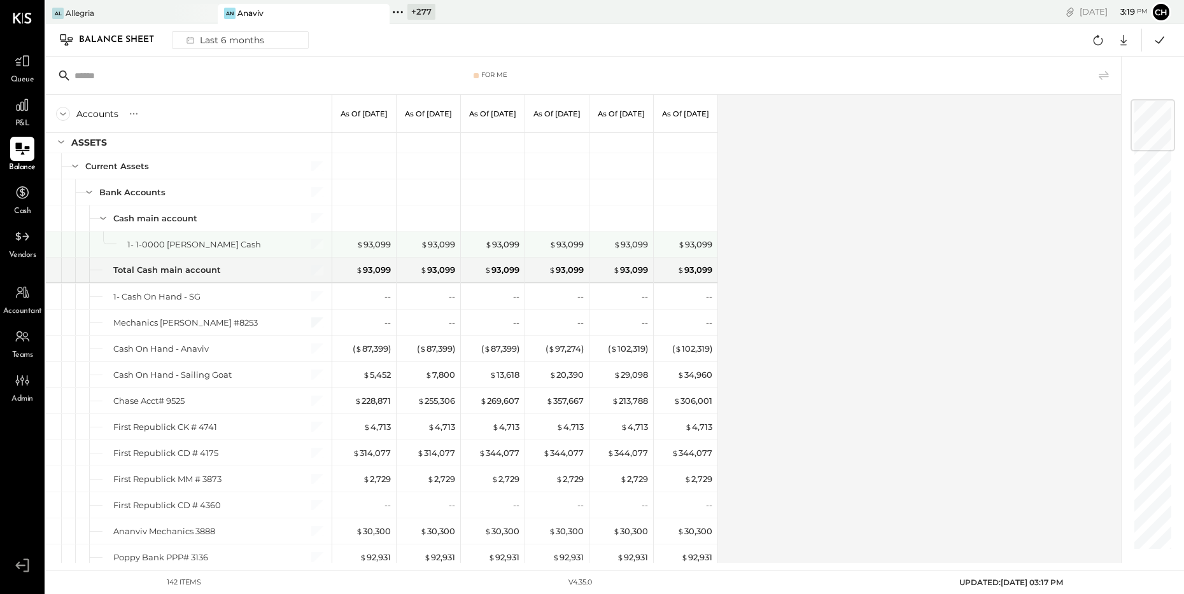
scroll to position [74, 0]
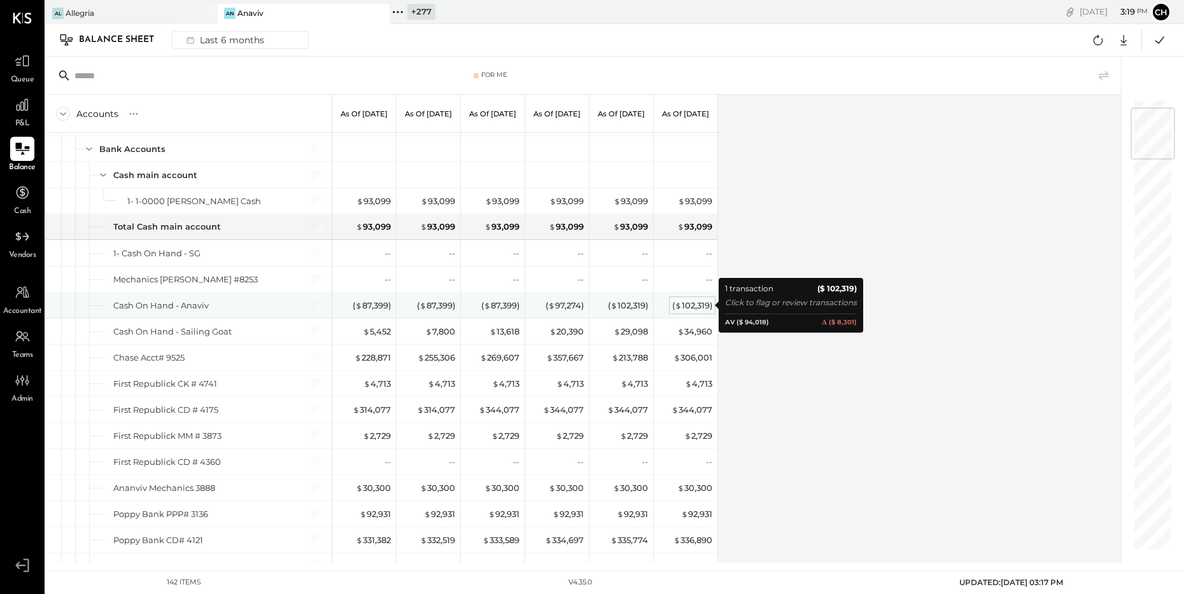
click at [698, 308] on div "( $ 102,319 )" at bounding box center [692, 306] width 40 height 12
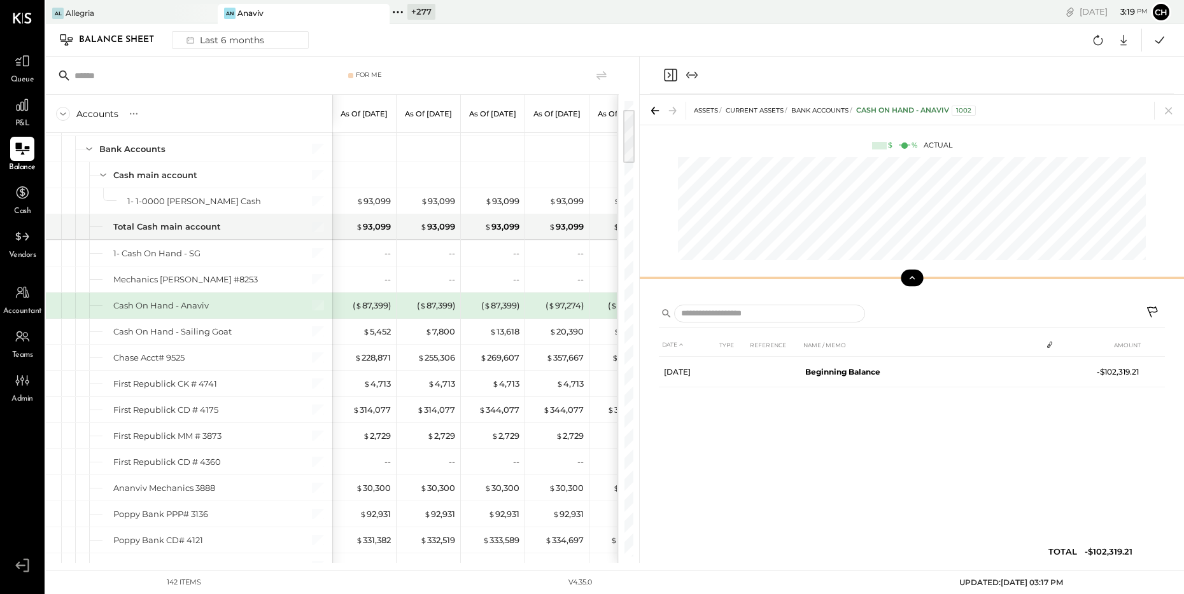
click at [913, 274] on icon at bounding box center [911, 277] width 11 height 11
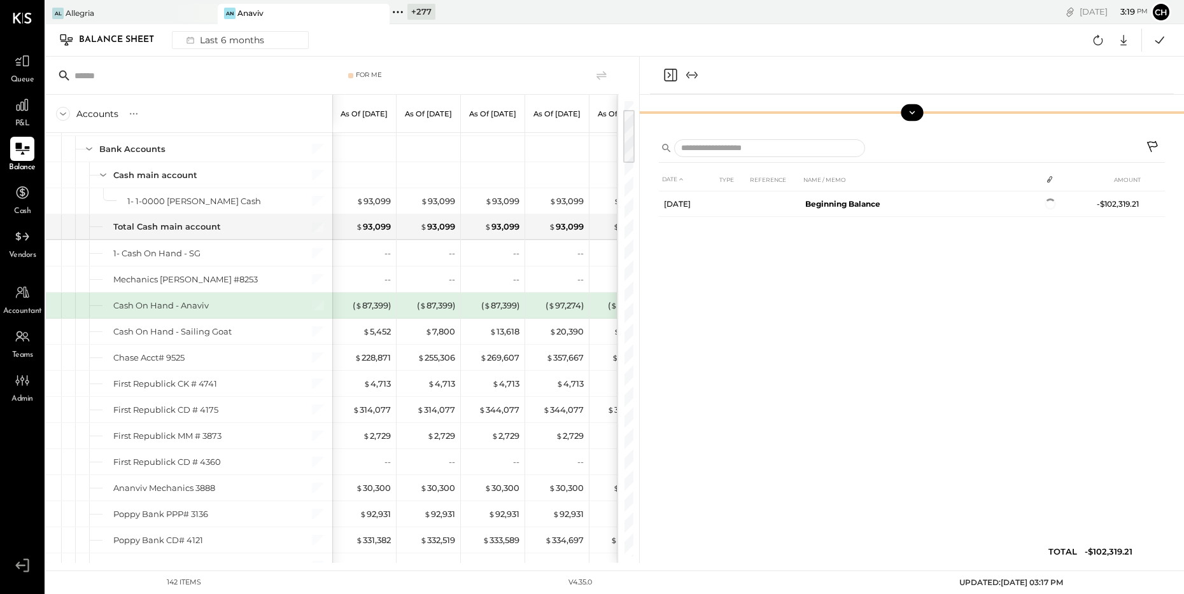
click at [1151, 143] on icon at bounding box center [1153, 148] width 15 height 15
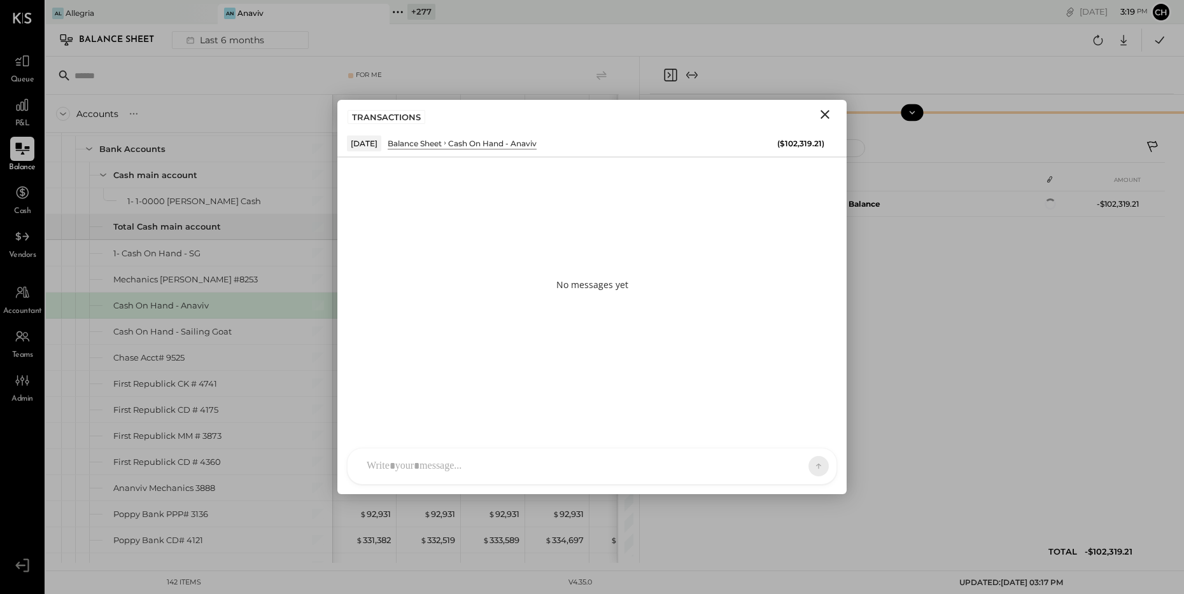
click at [503, 464] on div at bounding box center [580, 467] width 440 height 28
click at [791, 468] on icon at bounding box center [789, 466] width 10 height 10
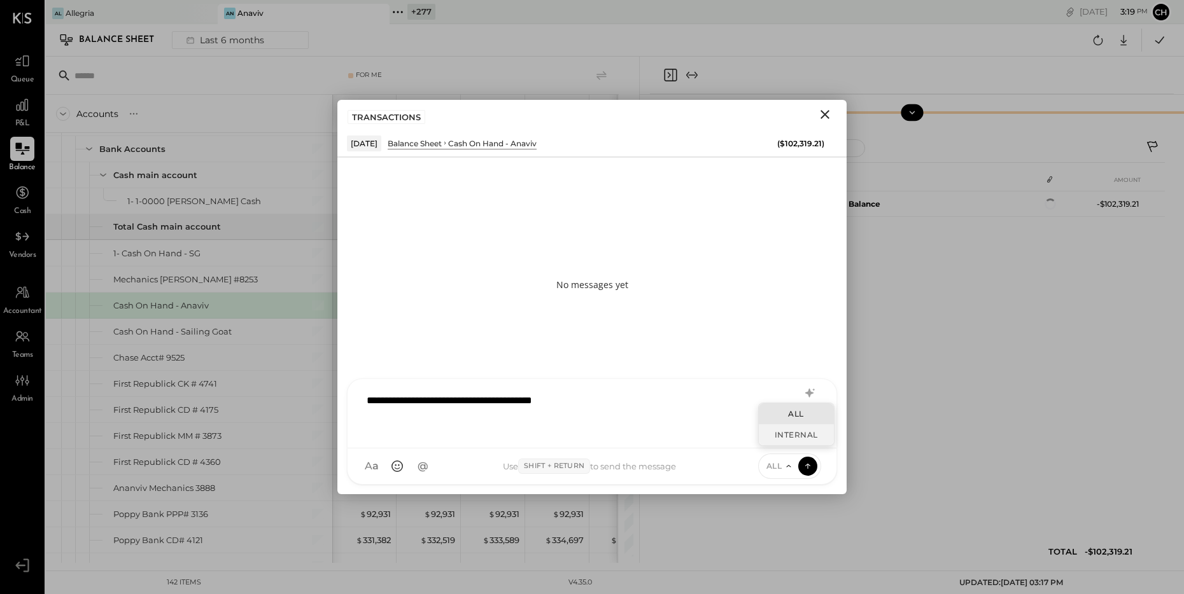
click at [787, 439] on div "INTERNAL" at bounding box center [796, 435] width 75 height 21
click at [811, 470] on icon at bounding box center [807, 466] width 11 height 13
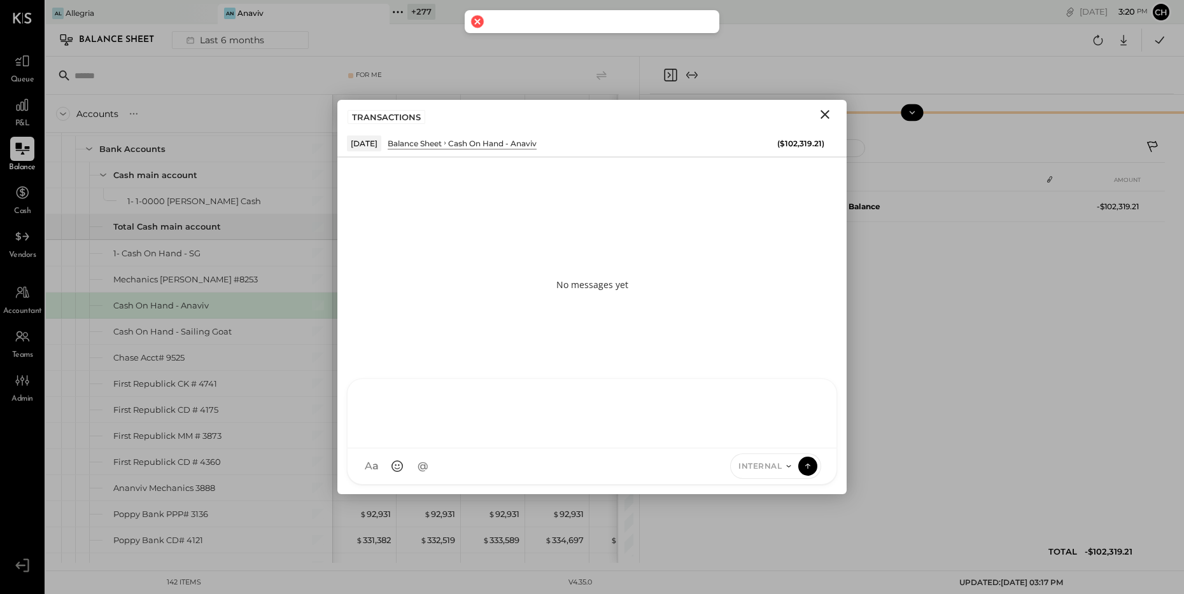
click at [829, 117] on icon "Close" at bounding box center [824, 114] width 15 height 15
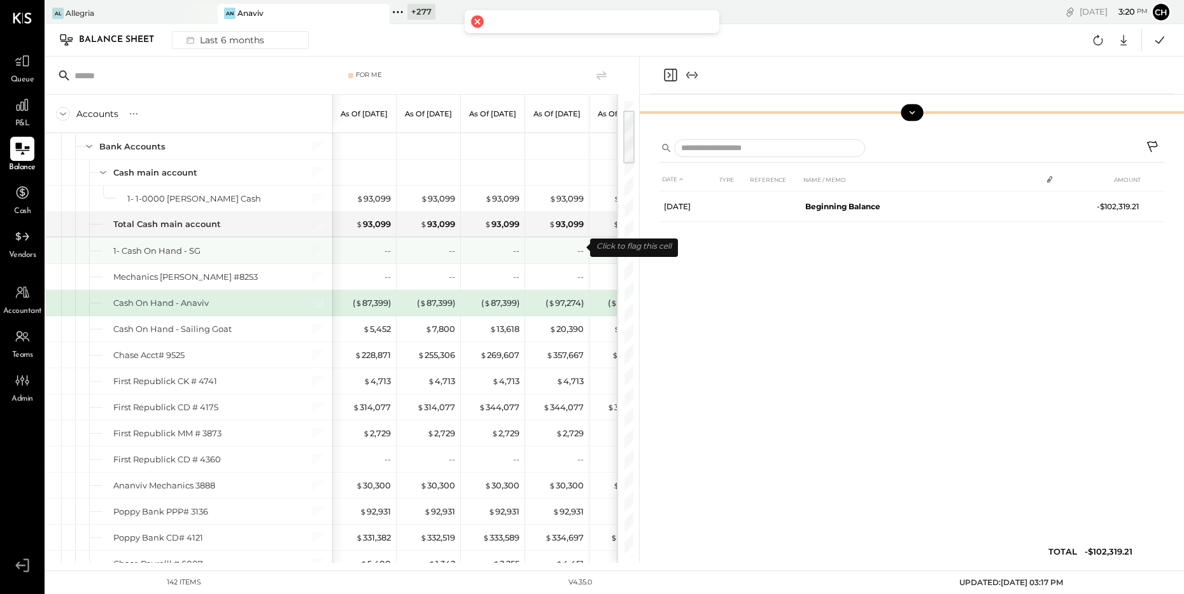
scroll to position [80, 0]
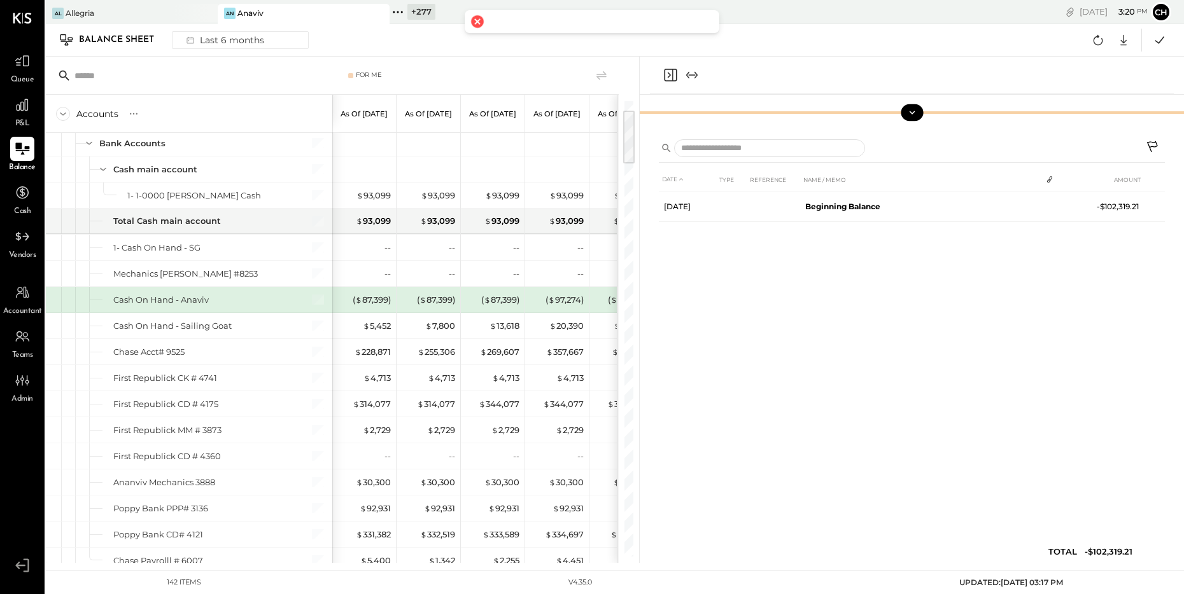
click at [670, 74] on icon "Close panel" at bounding box center [670, 74] width 15 height 15
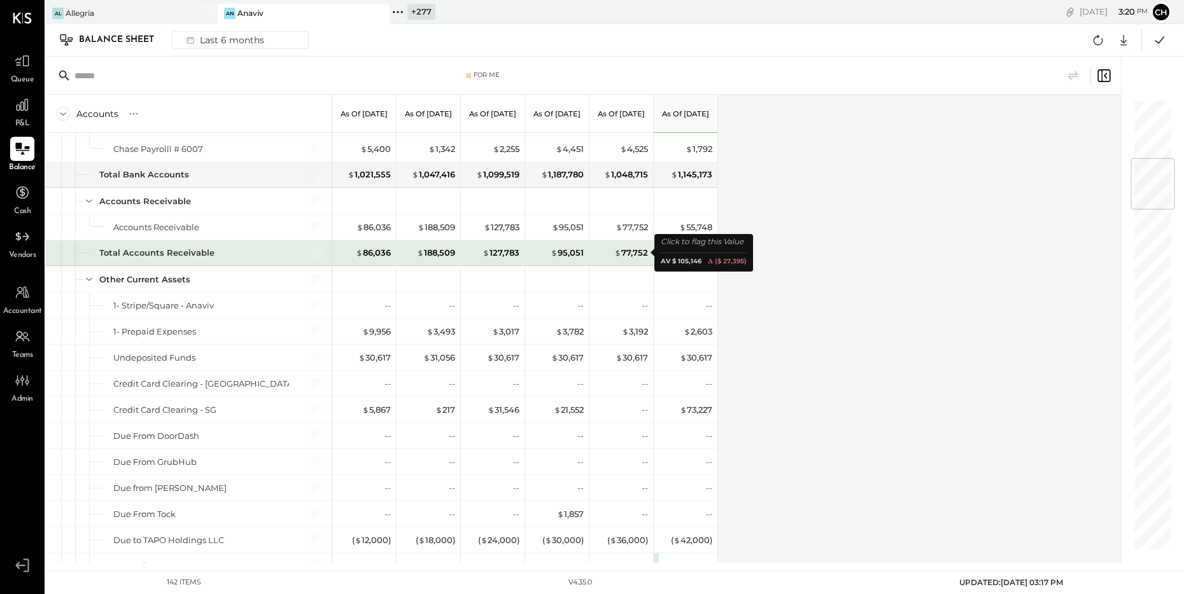
scroll to position [550, 0]
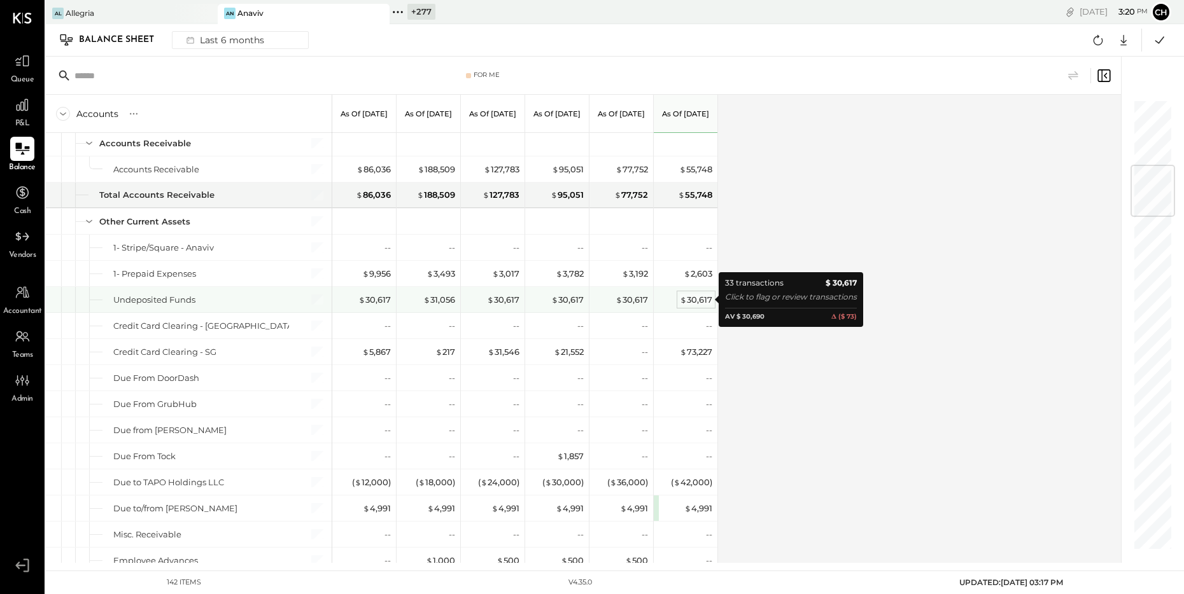
click at [700, 297] on div "$ 30,617" at bounding box center [696, 300] width 32 height 12
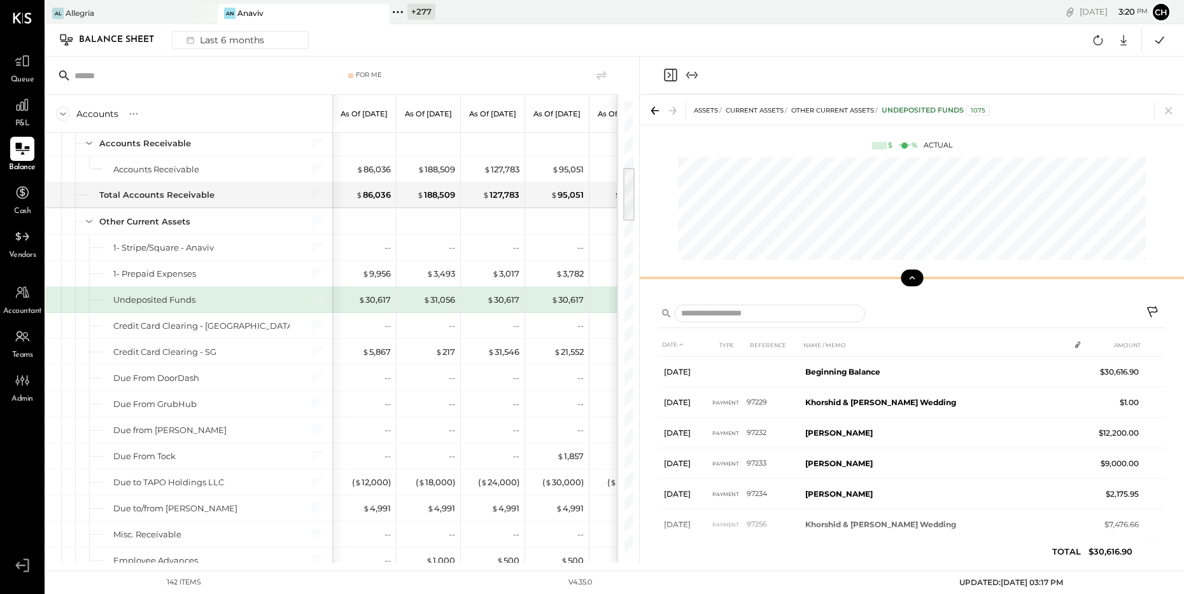
click at [906, 282] on button at bounding box center [912, 278] width 22 height 17
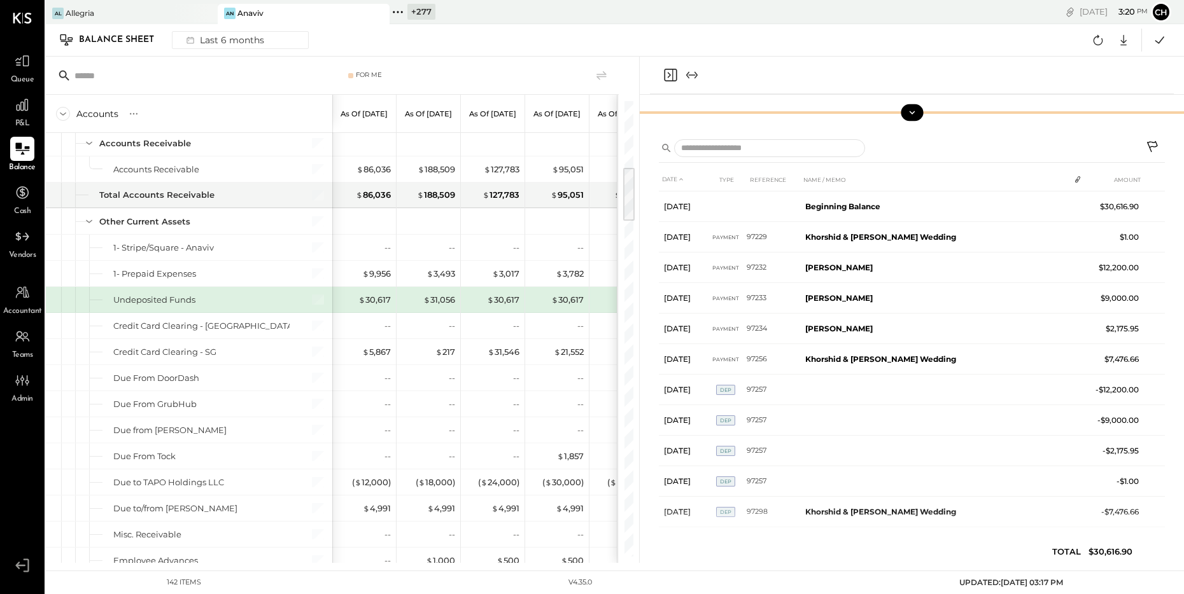
click at [671, 72] on icon "Close panel" at bounding box center [670, 74] width 15 height 15
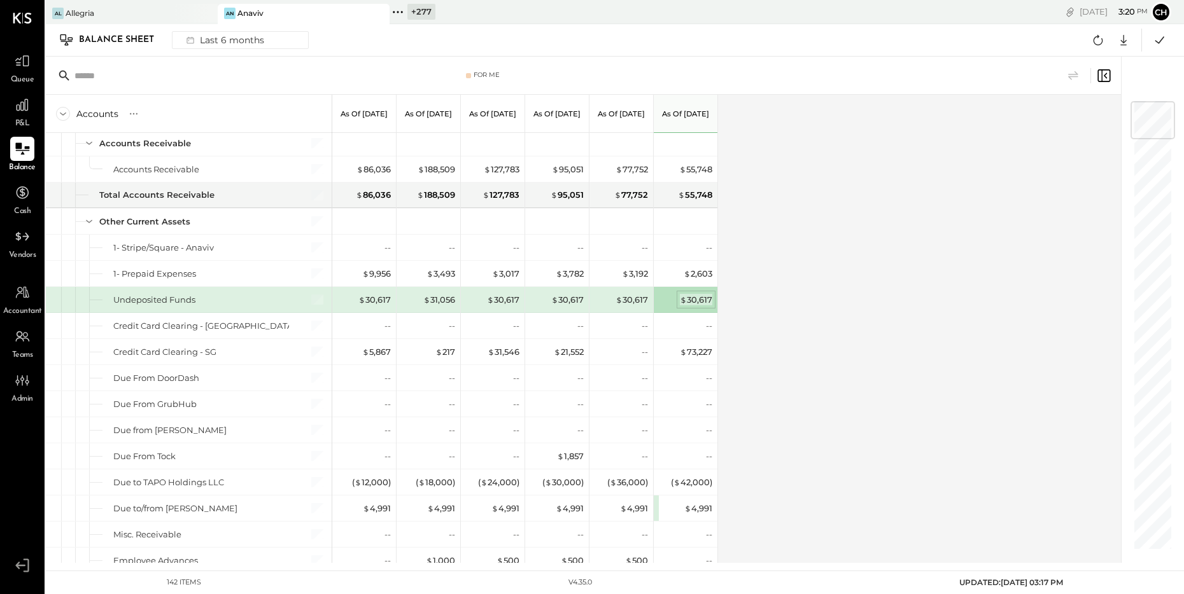
click at [701, 300] on div "$ 30,617" at bounding box center [696, 300] width 32 height 12
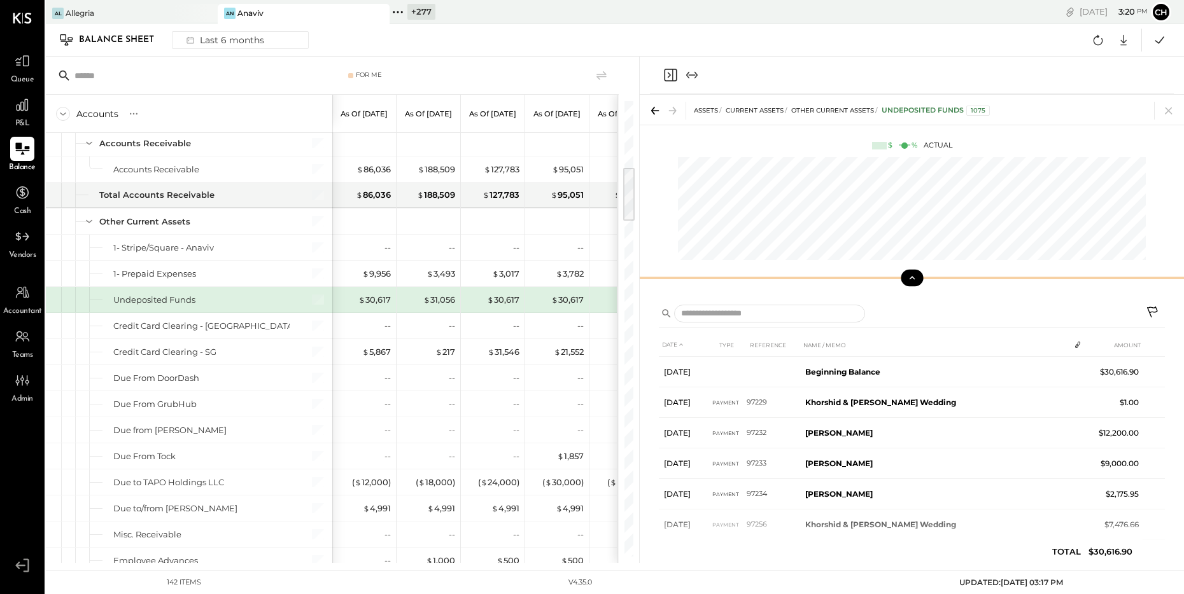
click at [908, 279] on icon at bounding box center [911, 277] width 11 height 11
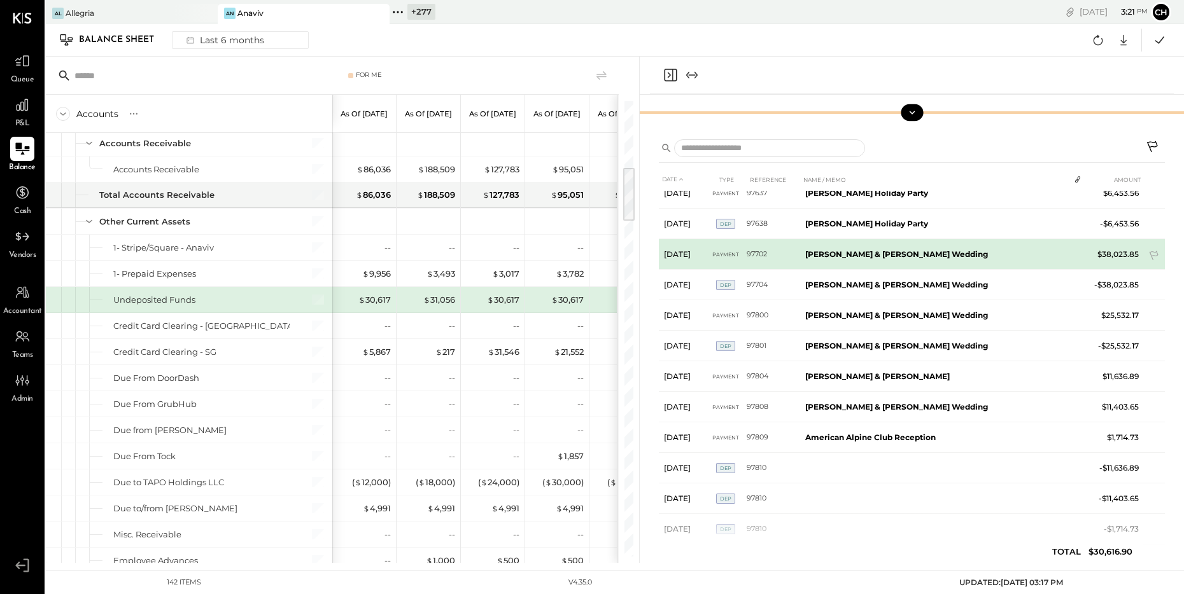
scroll to position [681, 0]
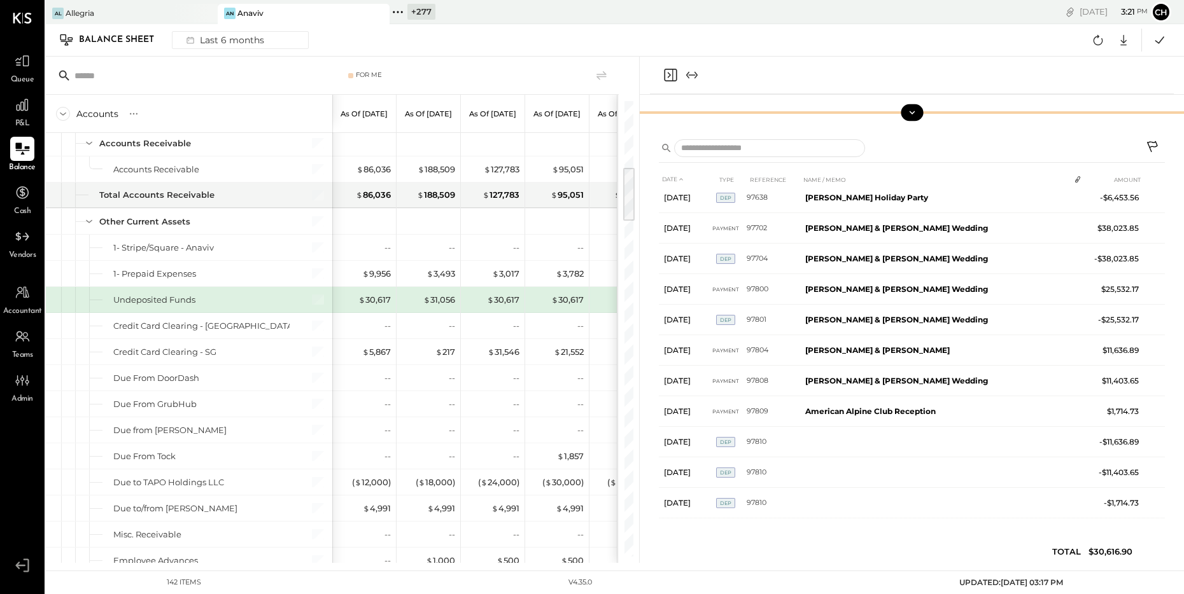
click at [1148, 144] on icon at bounding box center [1153, 148] width 15 height 15
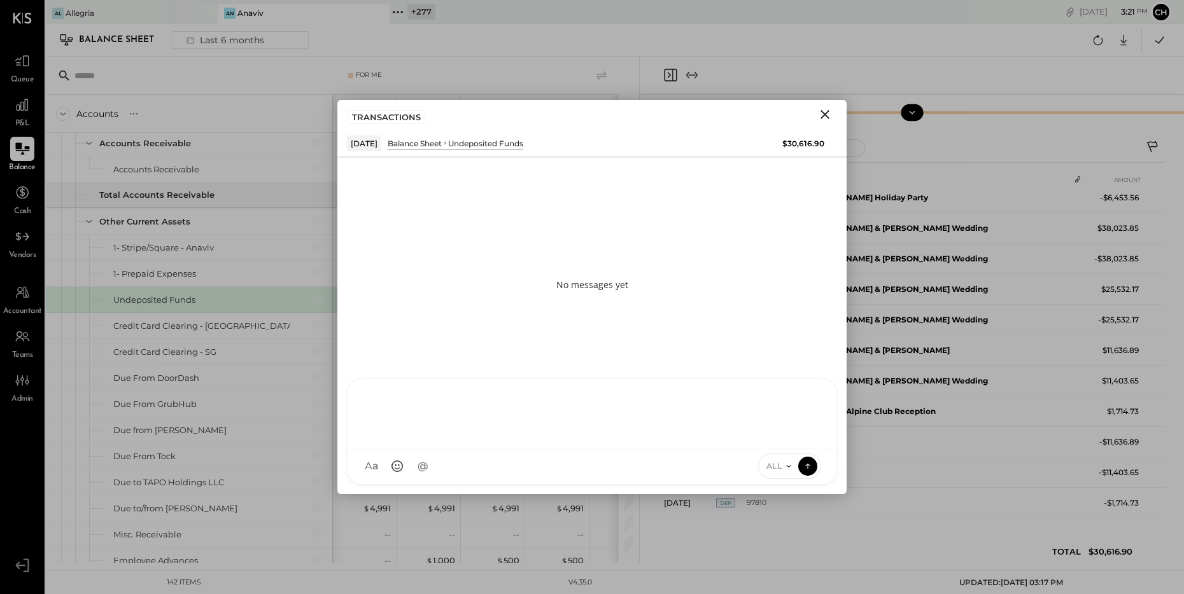
click at [569, 438] on div at bounding box center [591, 412] width 463 height 51
click at [787, 468] on icon at bounding box center [789, 466] width 10 height 10
click at [783, 439] on div "INTERNAL" at bounding box center [796, 435] width 75 height 21
click at [808, 467] on icon at bounding box center [807, 466] width 11 height 13
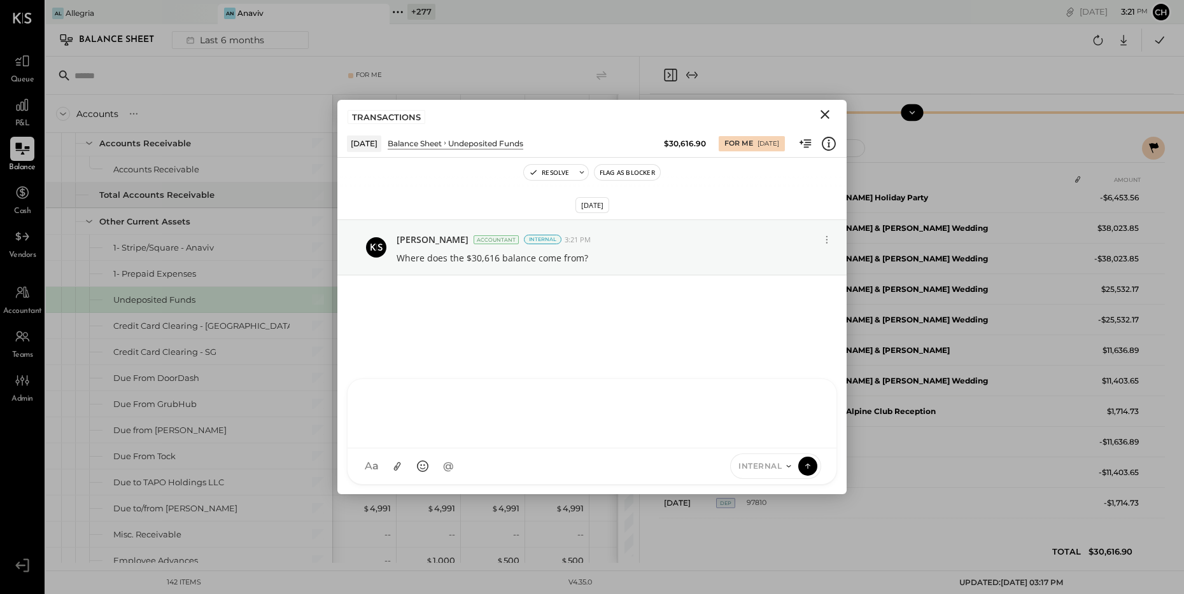
click at [824, 114] on icon "Close" at bounding box center [824, 114] width 9 height 9
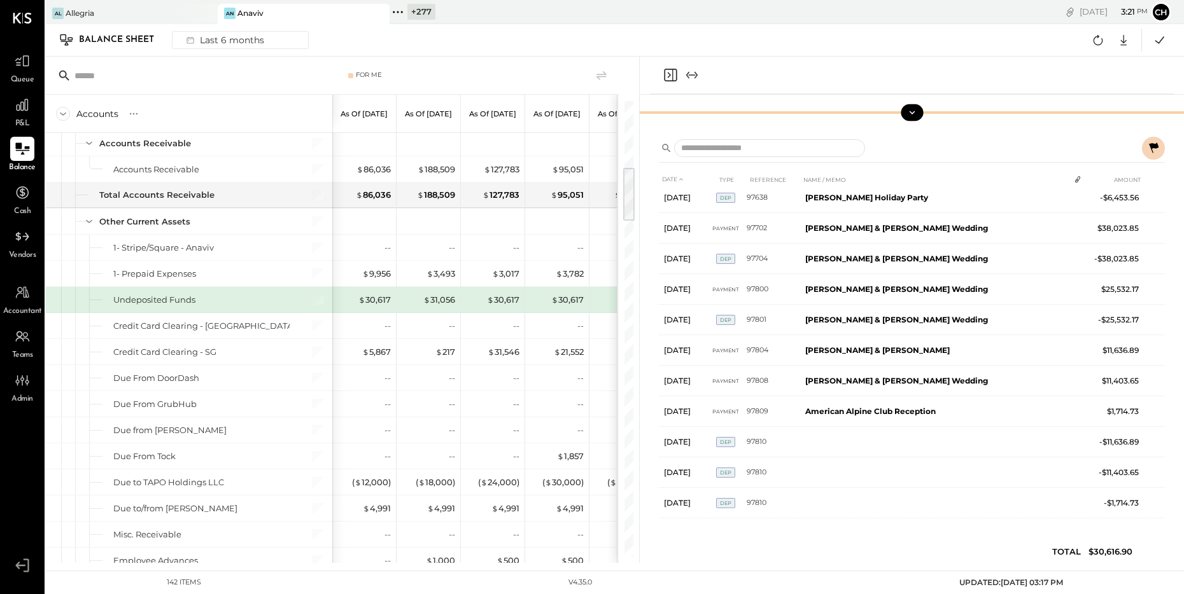
click at [667, 76] on icon "Close panel" at bounding box center [670, 74] width 15 height 15
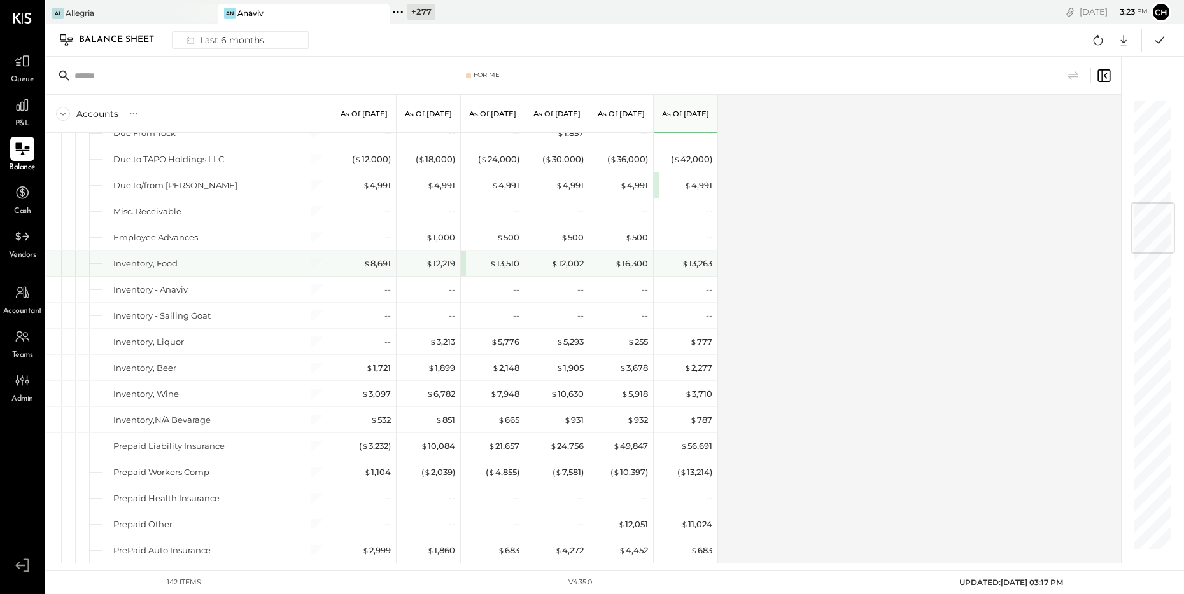
scroll to position [917, 0]
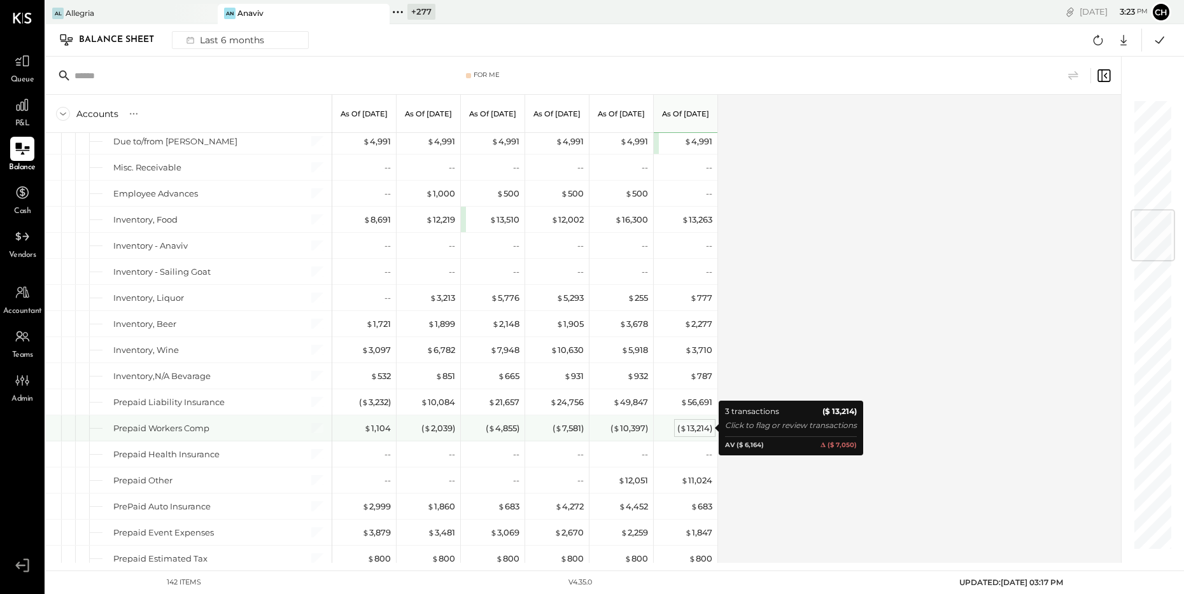
click at [704, 432] on div "( $ 13,214 )" at bounding box center [694, 429] width 35 height 12
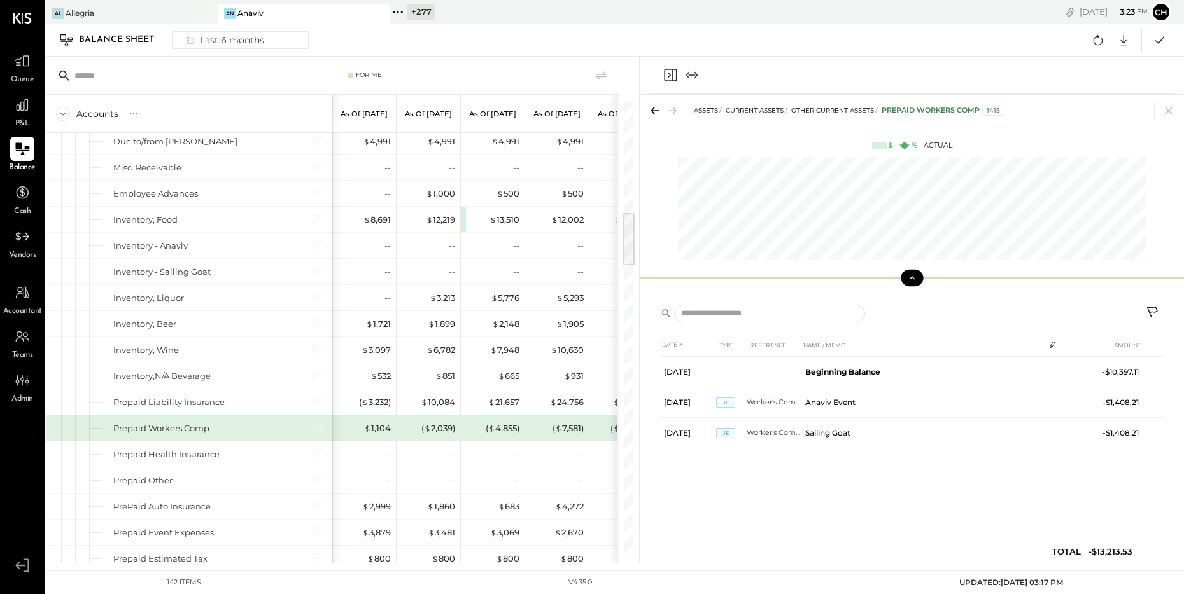
click at [918, 276] on button at bounding box center [912, 278] width 22 height 17
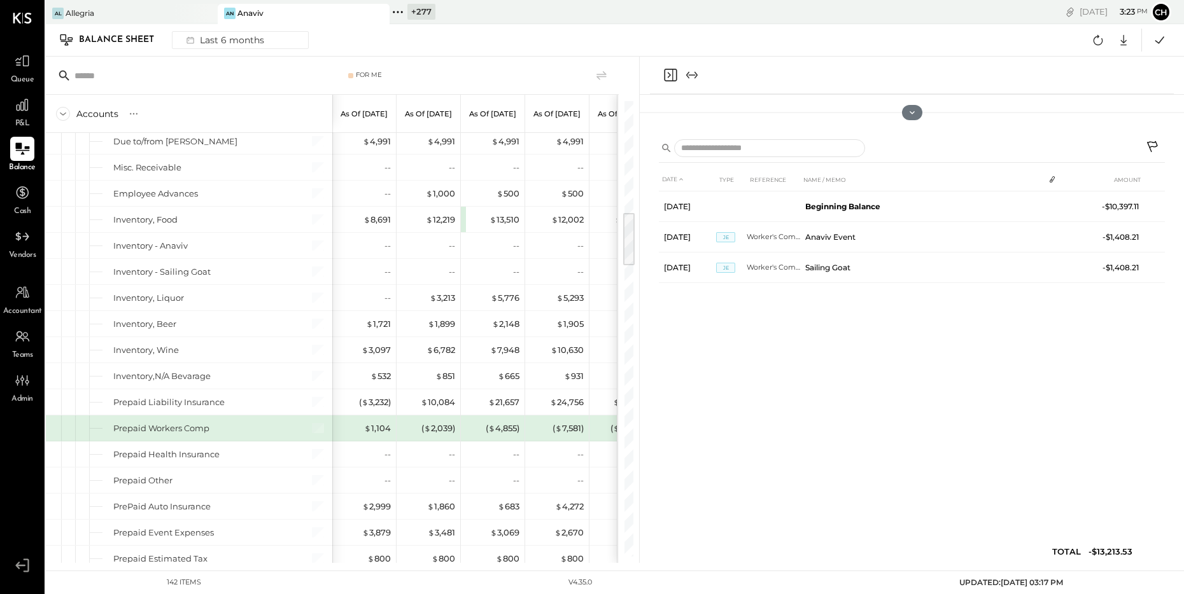
click at [1151, 143] on icon at bounding box center [1153, 148] width 15 height 15
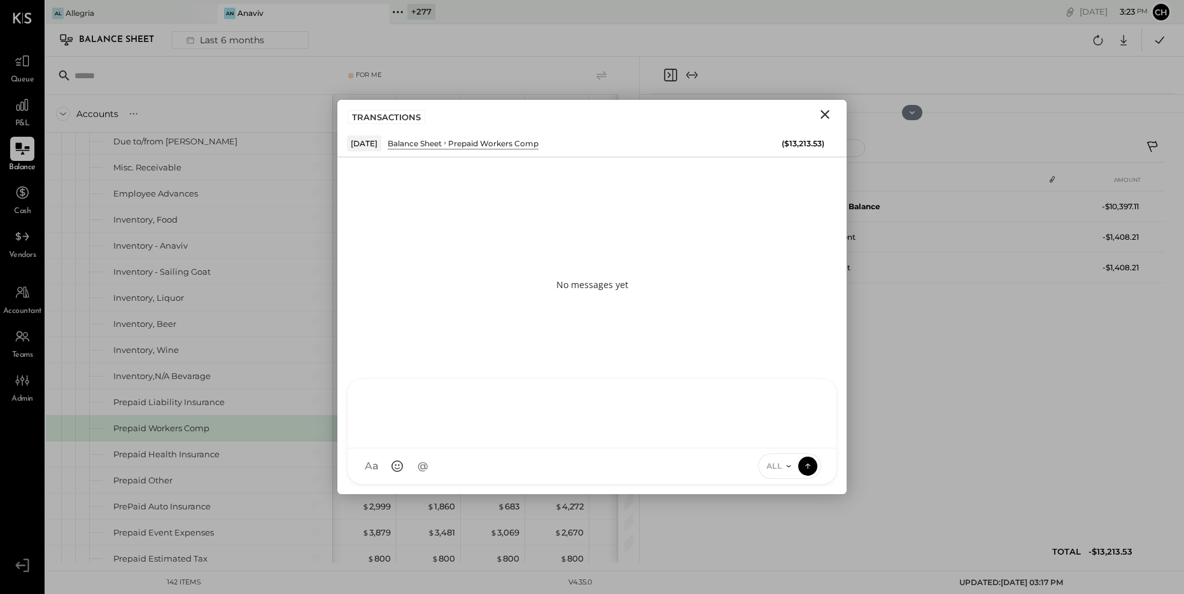
click at [524, 438] on div at bounding box center [591, 412] width 463 height 51
click at [788, 459] on div "ALL" at bounding box center [790, 466] width 64 height 25
click at [789, 462] on icon at bounding box center [789, 466] width 10 height 10
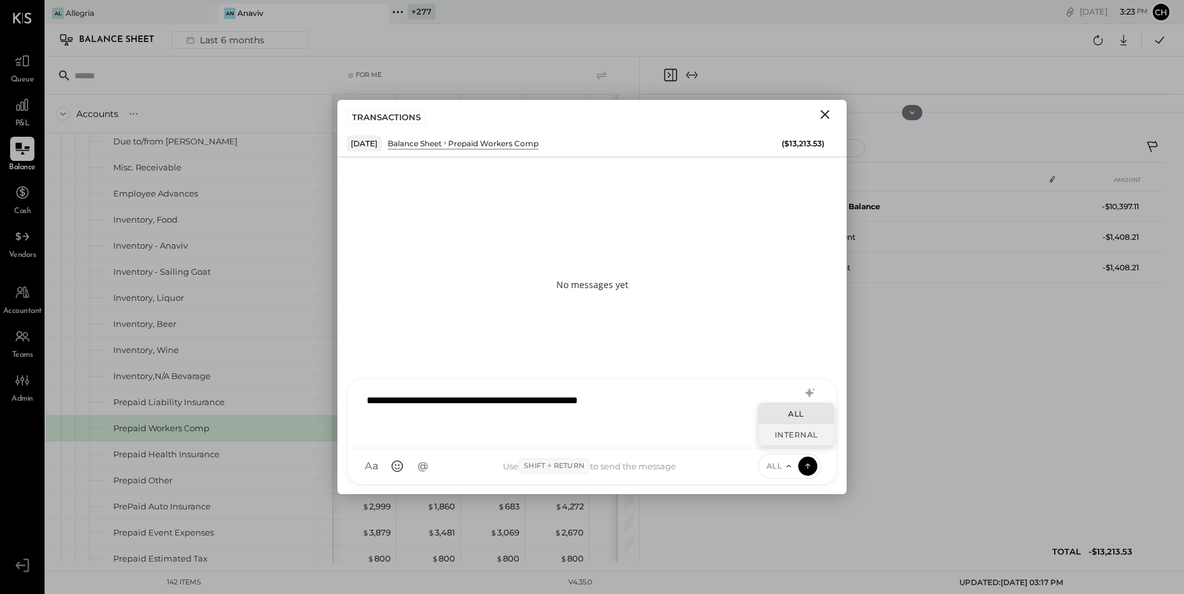
click at [788, 437] on div "INTERNAL" at bounding box center [796, 435] width 75 height 21
click at [810, 466] on icon at bounding box center [807, 466] width 11 height 13
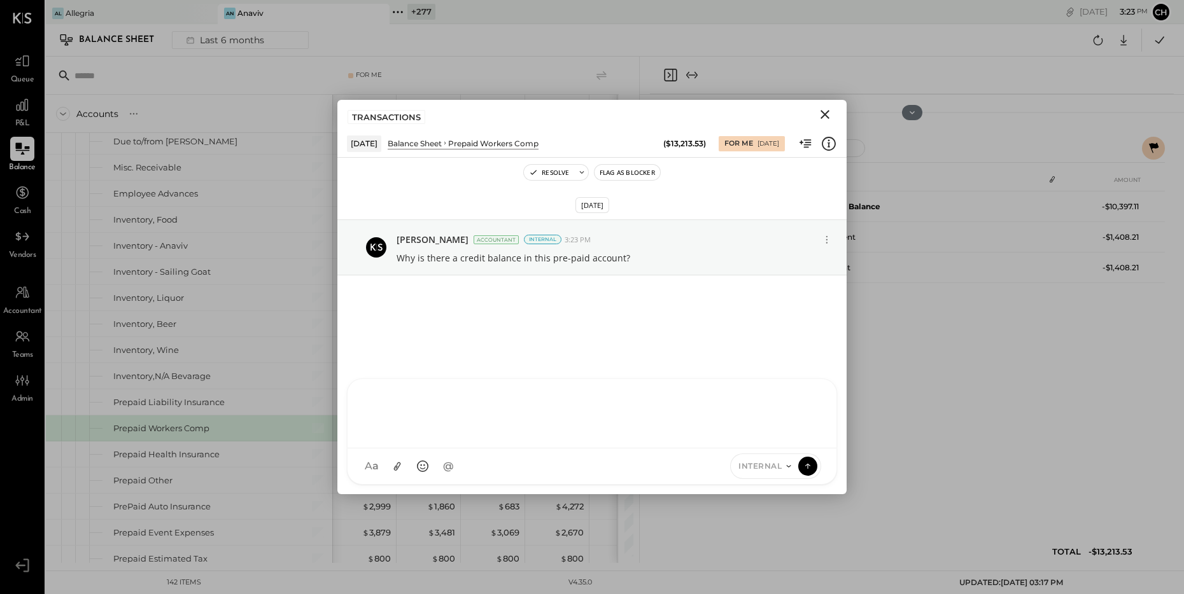
click at [822, 115] on icon "Close" at bounding box center [824, 114] width 15 height 15
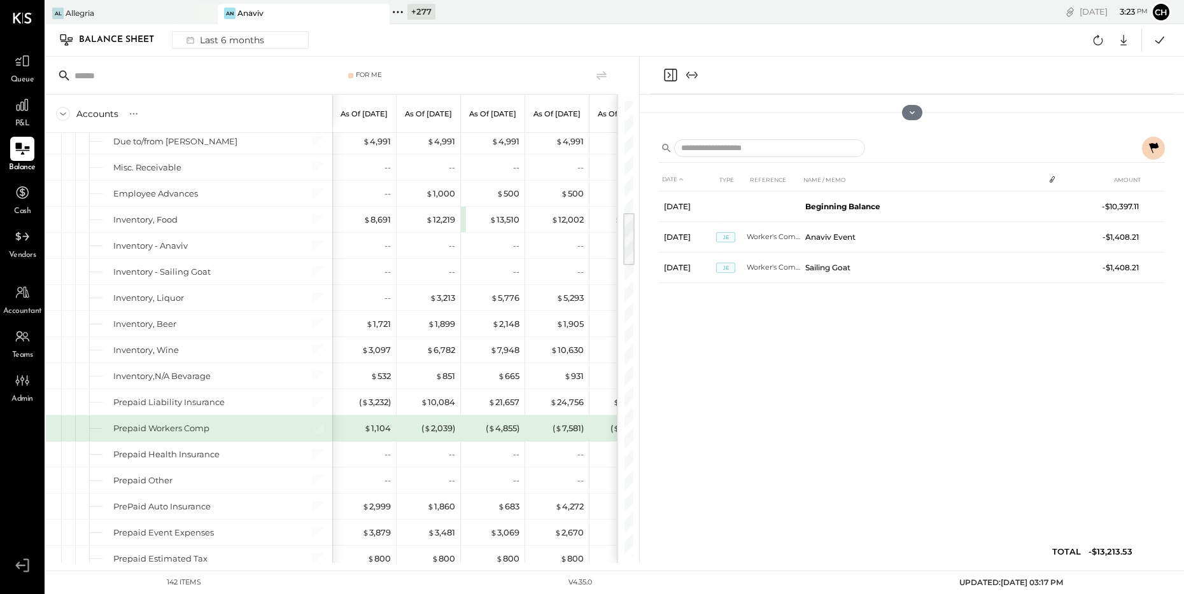
click at [671, 74] on icon "Close panel" at bounding box center [670, 74] width 15 height 15
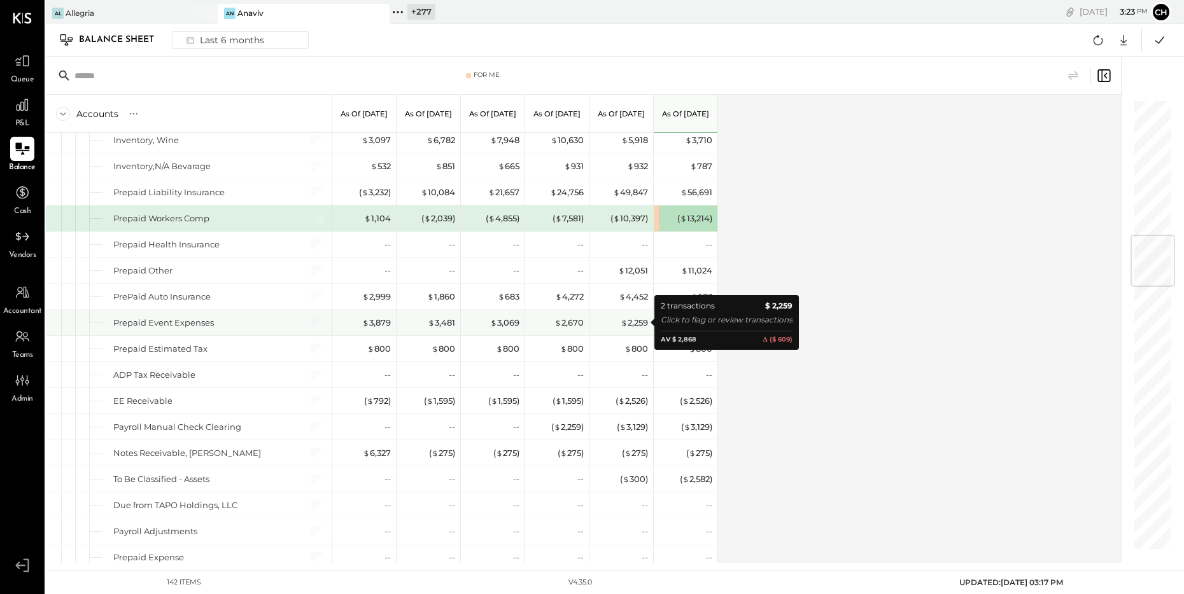
scroll to position [1146, 0]
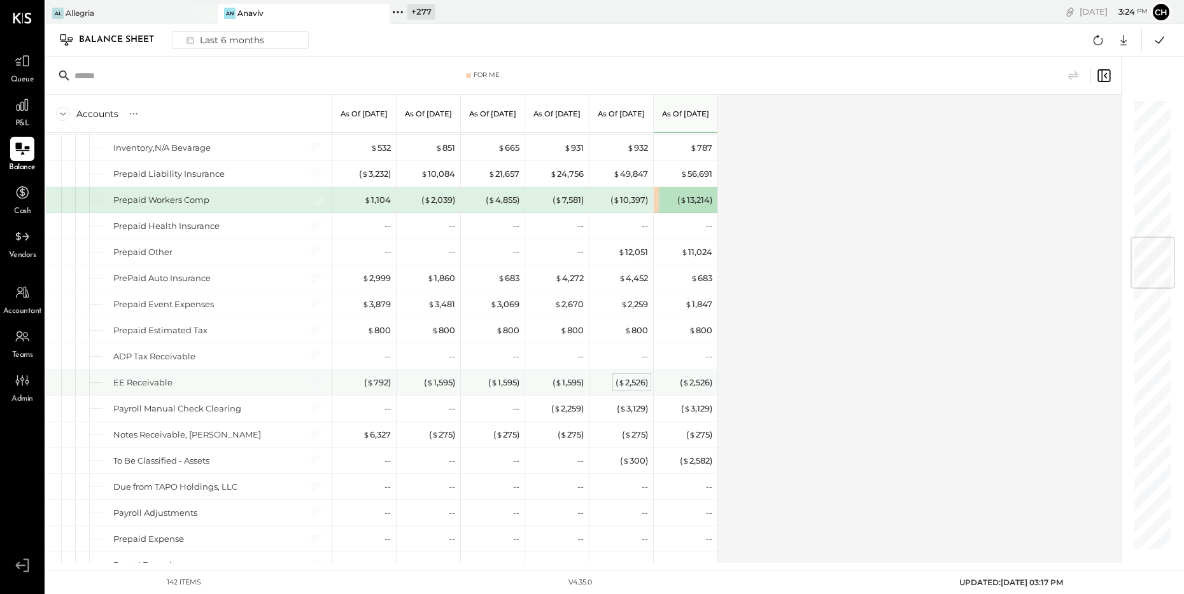
click at [644, 383] on div "( $ 2,526 )" at bounding box center [631, 383] width 32 height 12
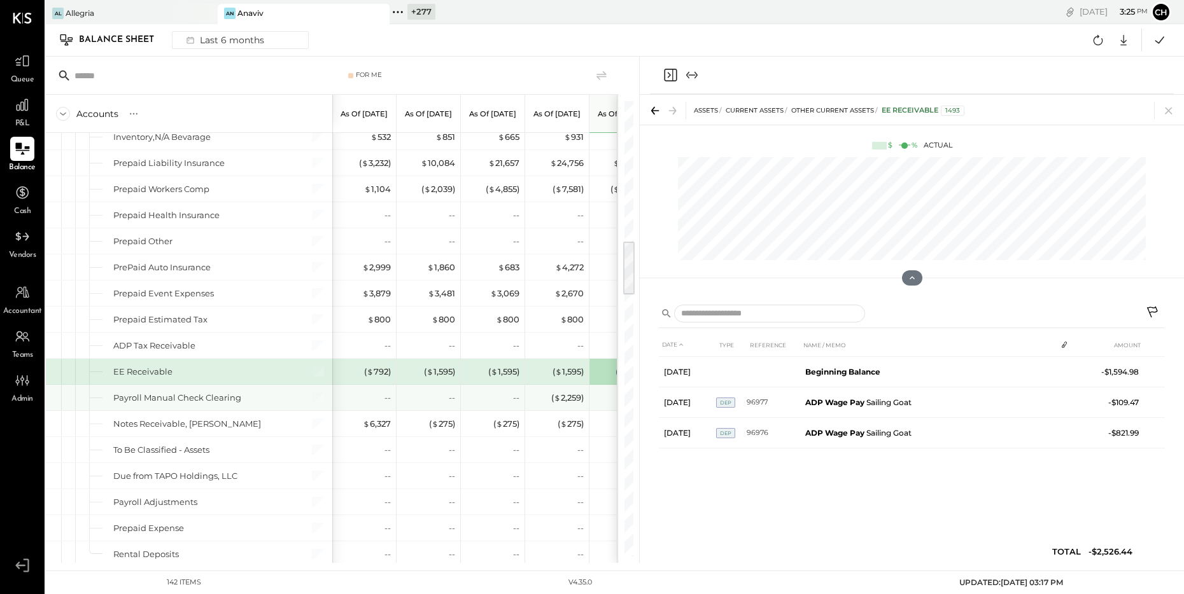
scroll to position [1165, 0]
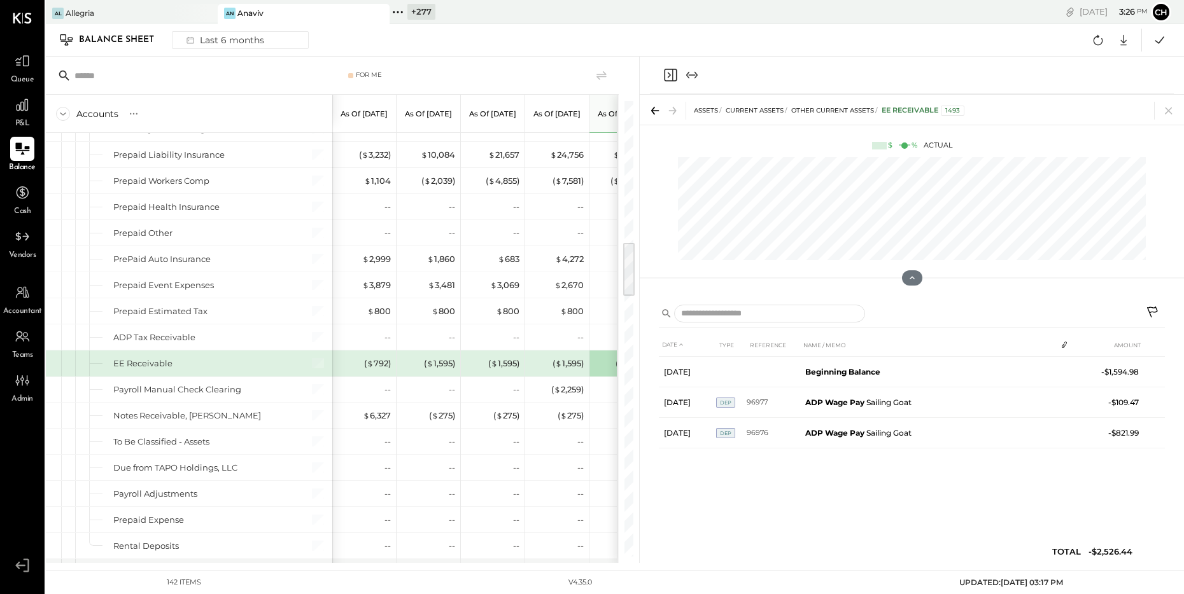
click at [668, 71] on icon "Close panel" at bounding box center [670, 74] width 15 height 15
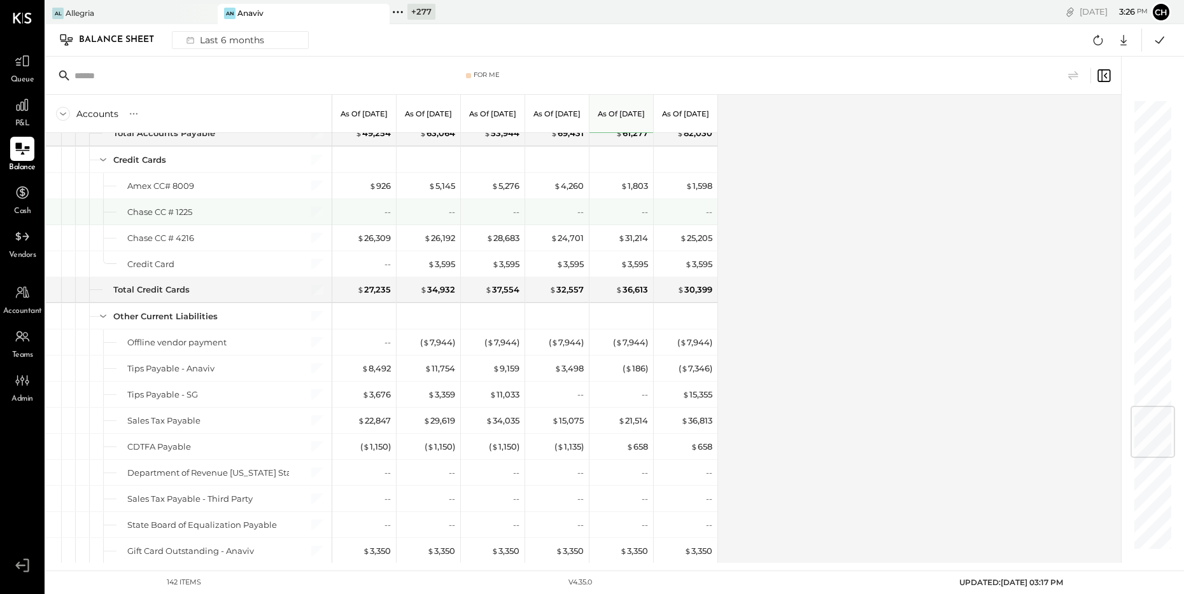
scroll to position [2582, 0]
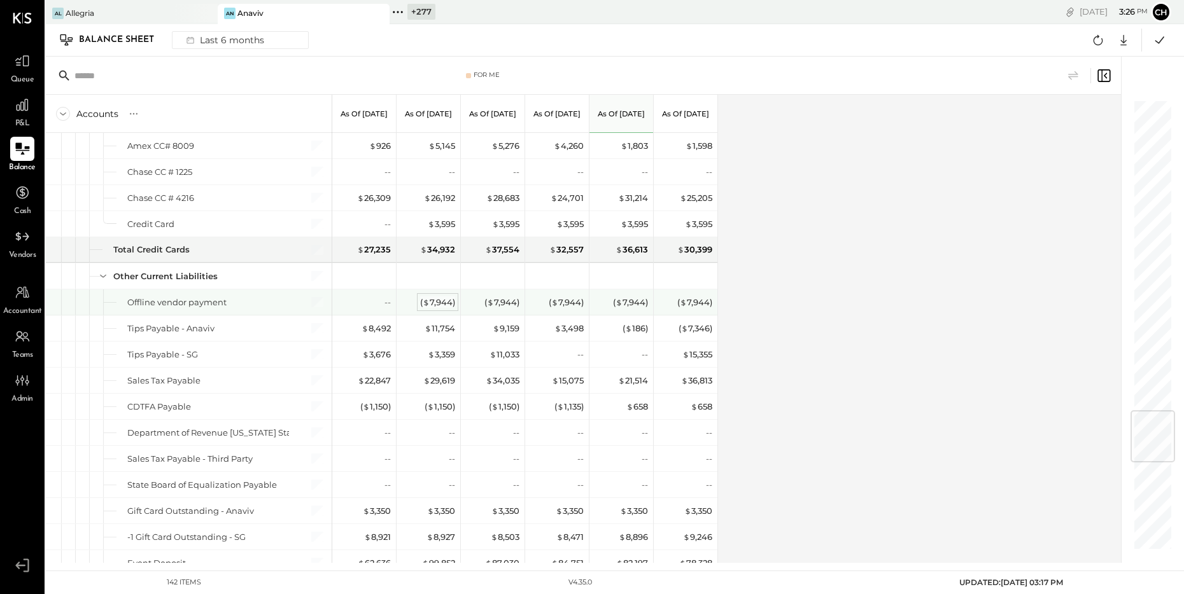
click at [440, 305] on div "( $ 7,944 )" at bounding box center [437, 303] width 35 height 12
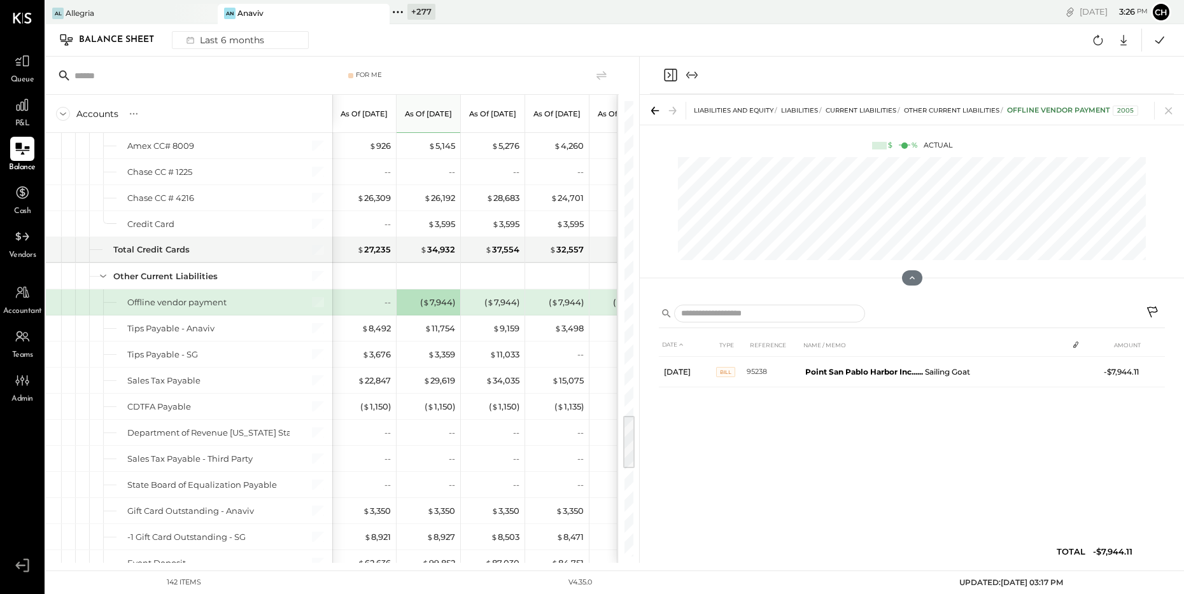
click at [670, 76] on icon "Close panel" at bounding box center [670, 74] width 15 height 15
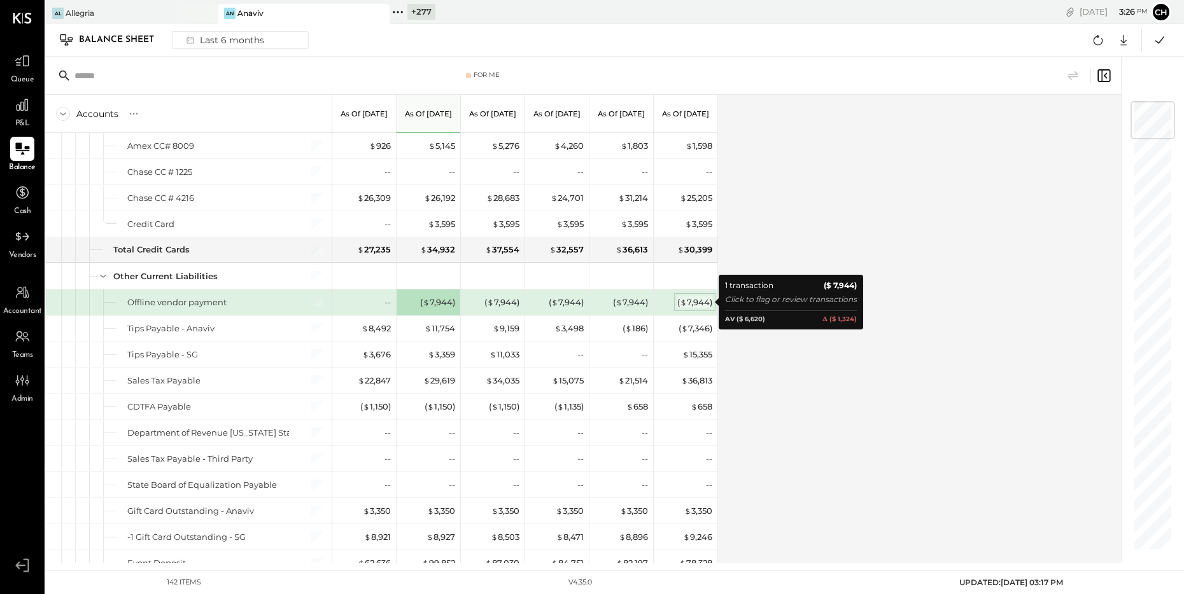
click at [701, 300] on div "( $ 7,944 )" at bounding box center [694, 303] width 35 height 12
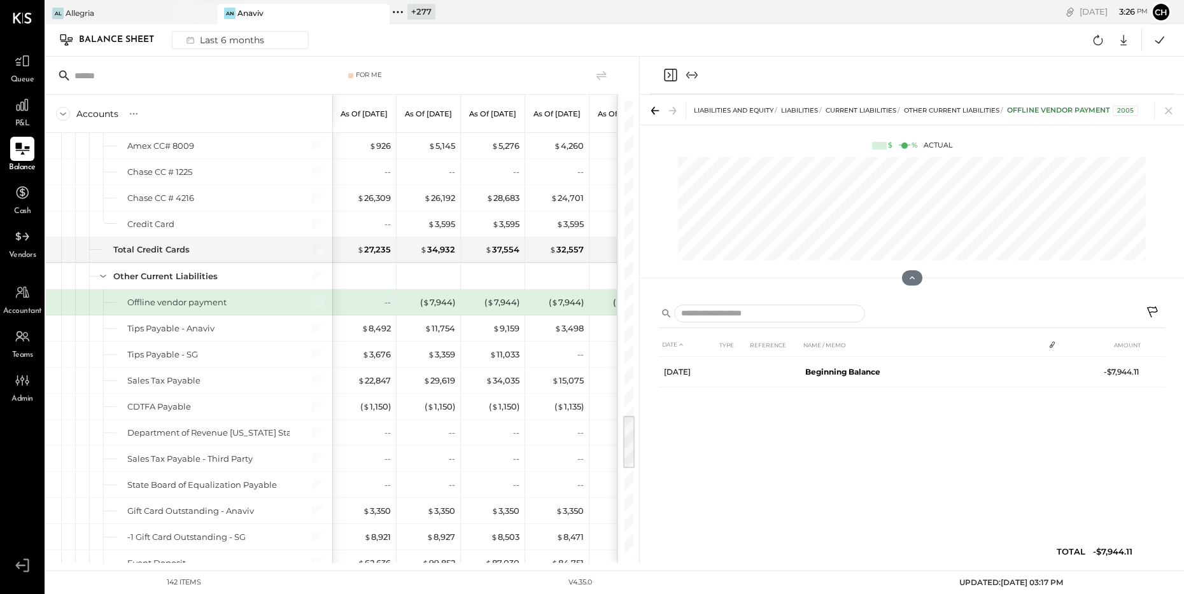
click at [1158, 306] on icon at bounding box center [1153, 313] width 15 height 15
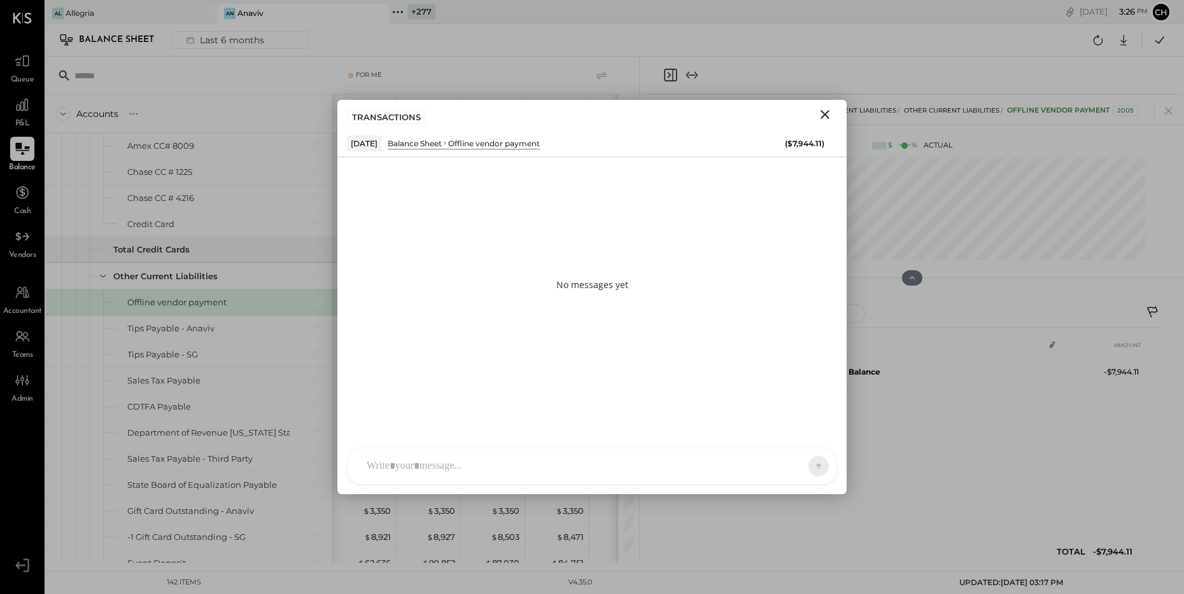
click at [512, 473] on div "TM [PERSON_NAME] JS [PERSON_NAME] SN [PERSON_NAME] A arnon AR [PERSON_NAME] AP …" at bounding box center [592, 466] width 490 height 37
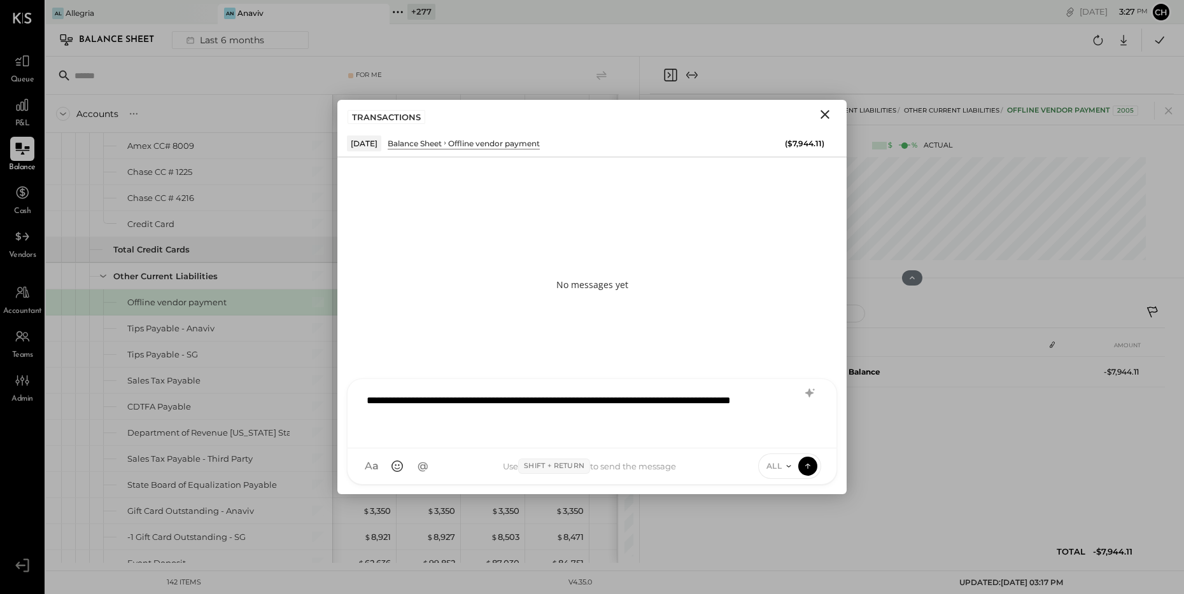
click at [784, 463] on icon at bounding box center [789, 466] width 10 height 10
click at [785, 438] on div "INTERNAL" at bounding box center [796, 435] width 75 height 21
click at [804, 465] on icon at bounding box center [807, 466] width 11 height 13
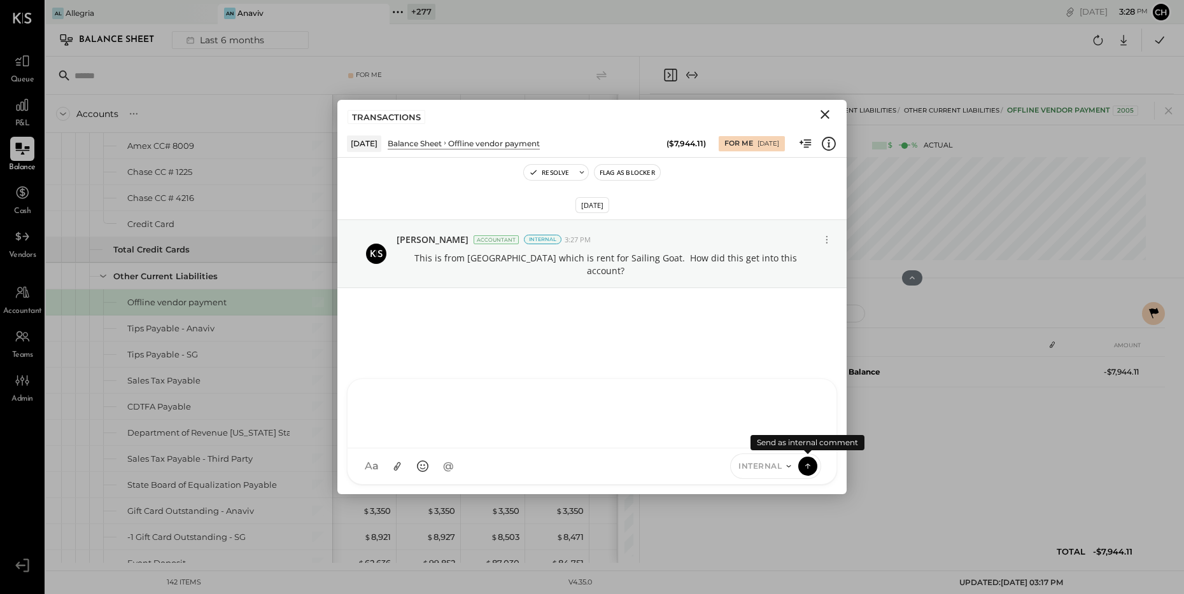
click at [828, 114] on icon "Close" at bounding box center [824, 114] width 15 height 15
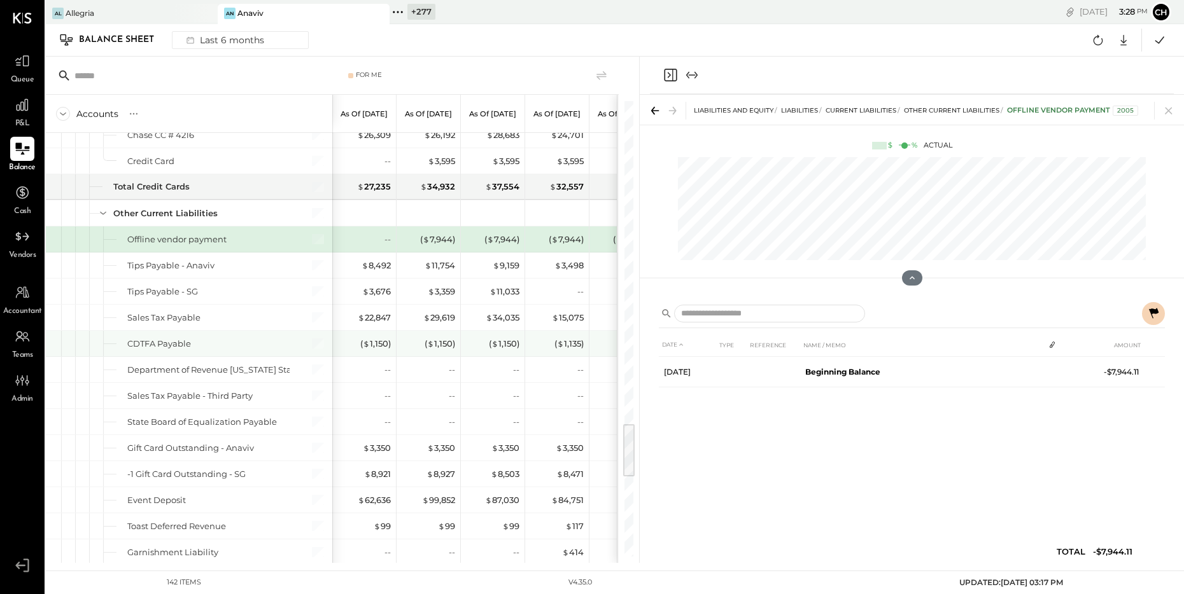
scroll to position [2705, 0]
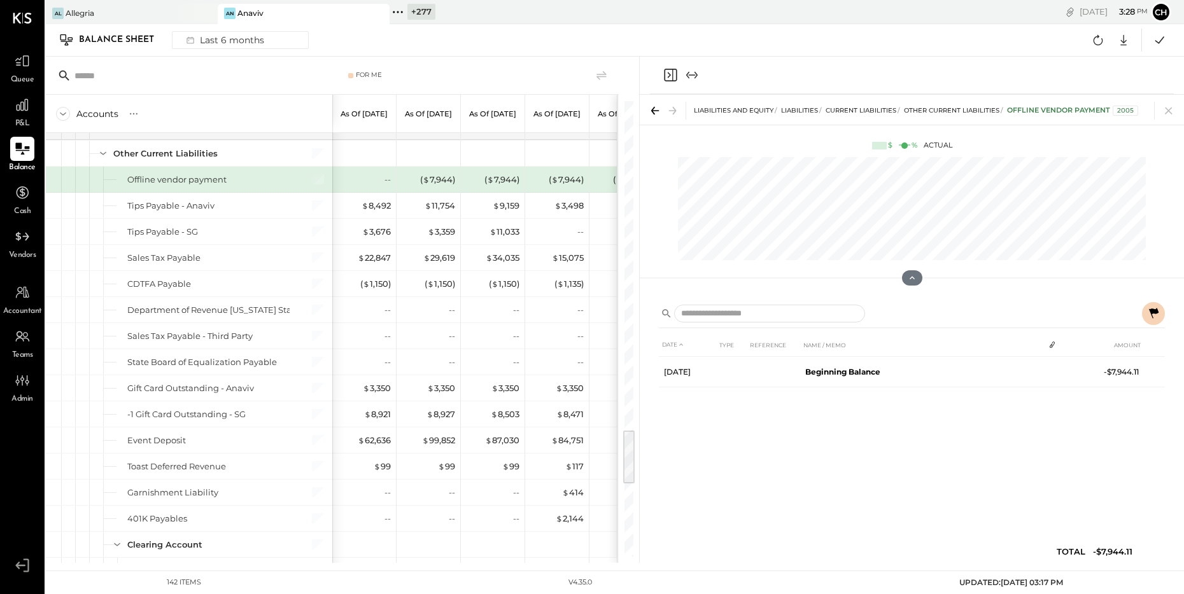
click at [670, 77] on icon "Close panel" at bounding box center [670, 74] width 15 height 15
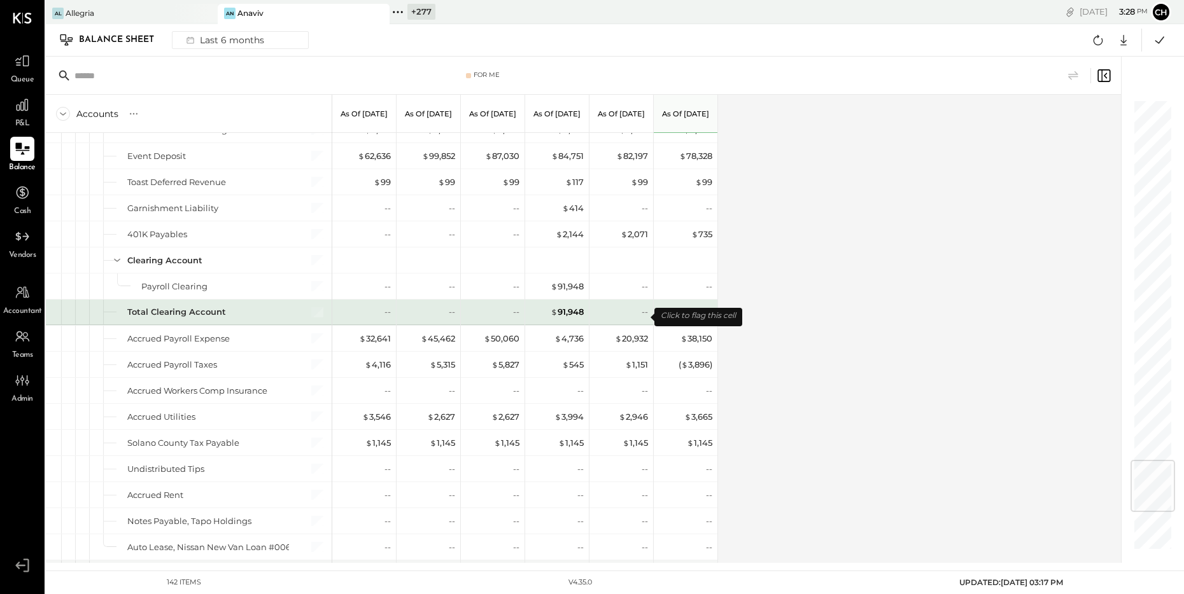
scroll to position [2992, 0]
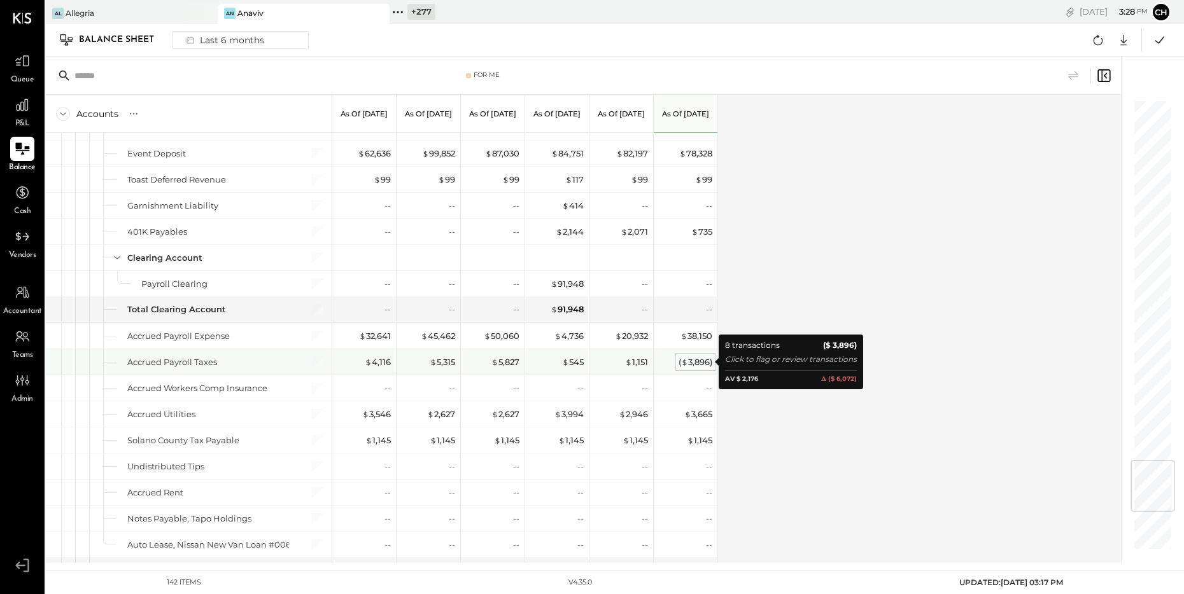
click at [691, 365] on div "( $ 3,896 )" at bounding box center [696, 362] width 34 height 12
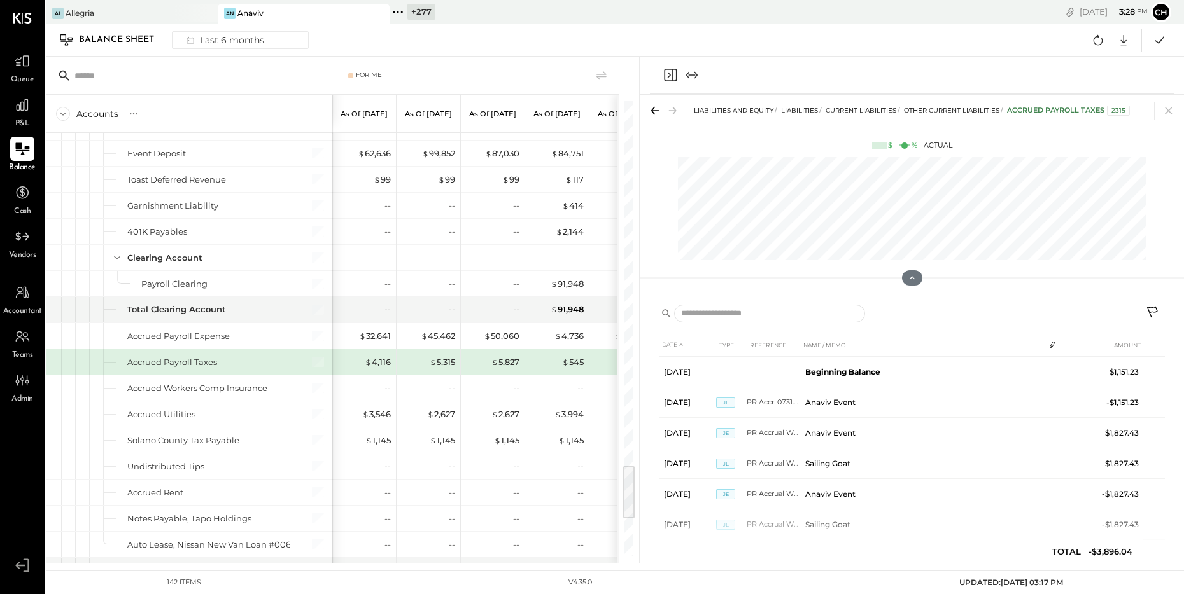
click at [1152, 310] on icon at bounding box center [1153, 313] width 15 height 15
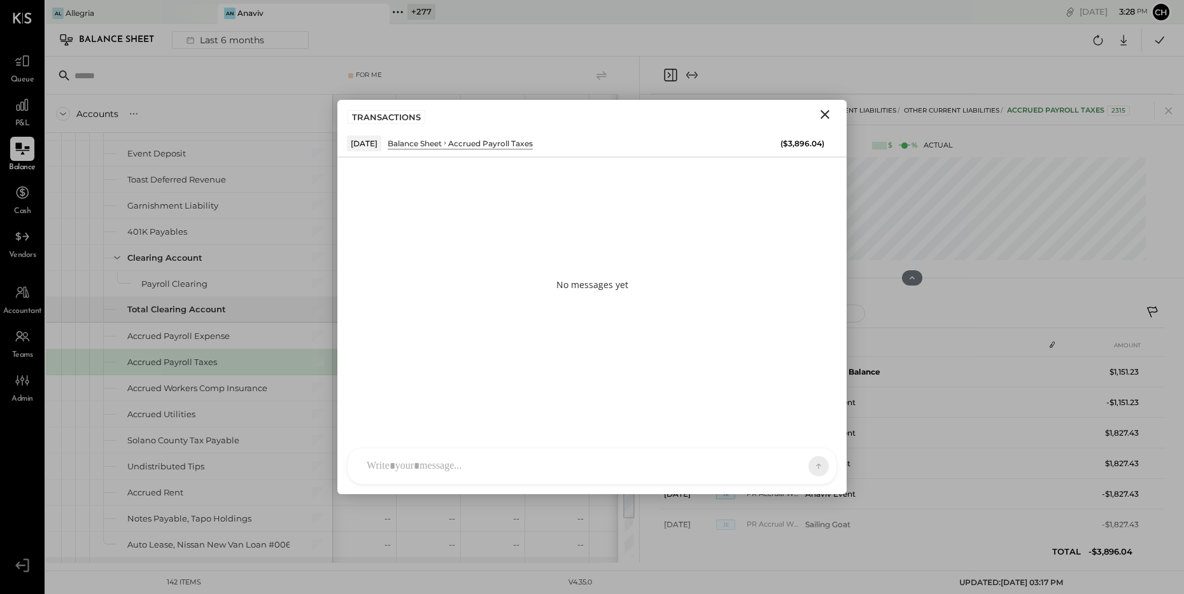
click at [503, 460] on div at bounding box center [580, 467] width 440 height 28
click at [788, 466] on icon at bounding box center [788, 466] width 4 height 2
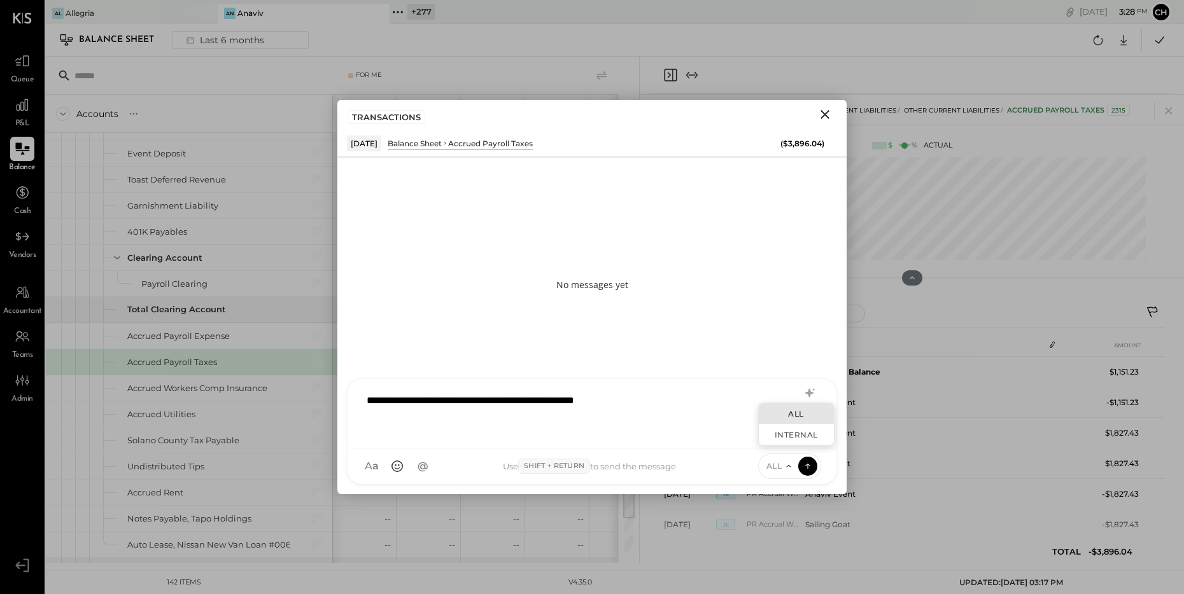
click at [692, 403] on div "**********" at bounding box center [591, 412] width 463 height 51
click at [764, 433] on div "INTERNAL" at bounding box center [796, 435] width 75 height 21
click at [804, 465] on icon at bounding box center [807, 466] width 11 height 13
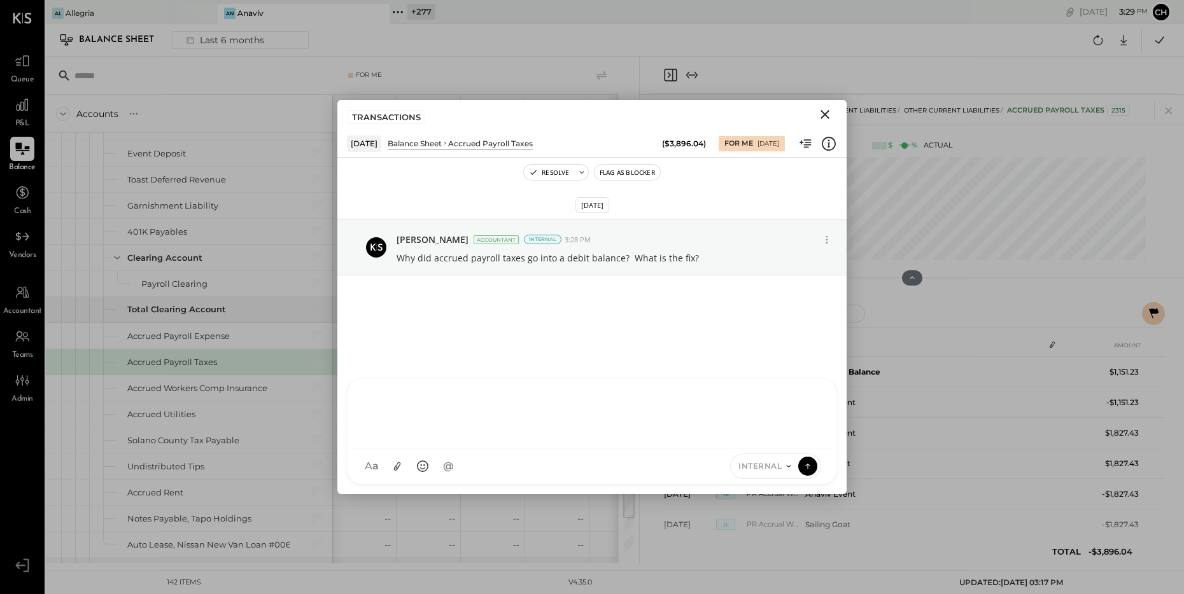
click at [828, 113] on icon "Close" at bounding box center [824, 114] width 15 height 15
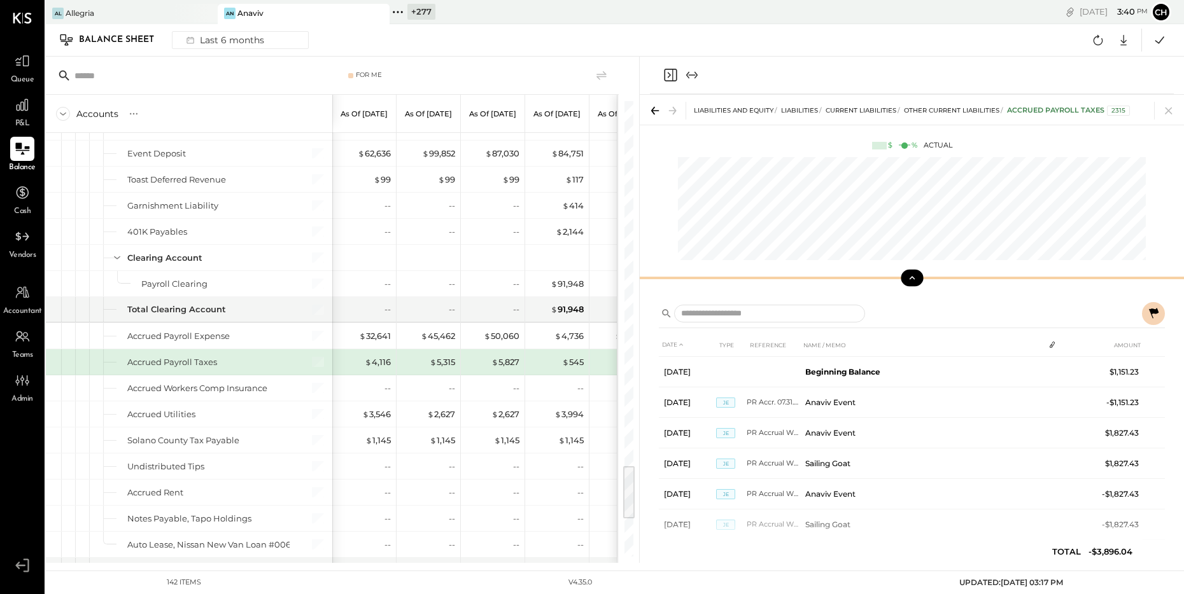
click at [911, 281] on icon at bounding box center [911, 277] width 11 height 11
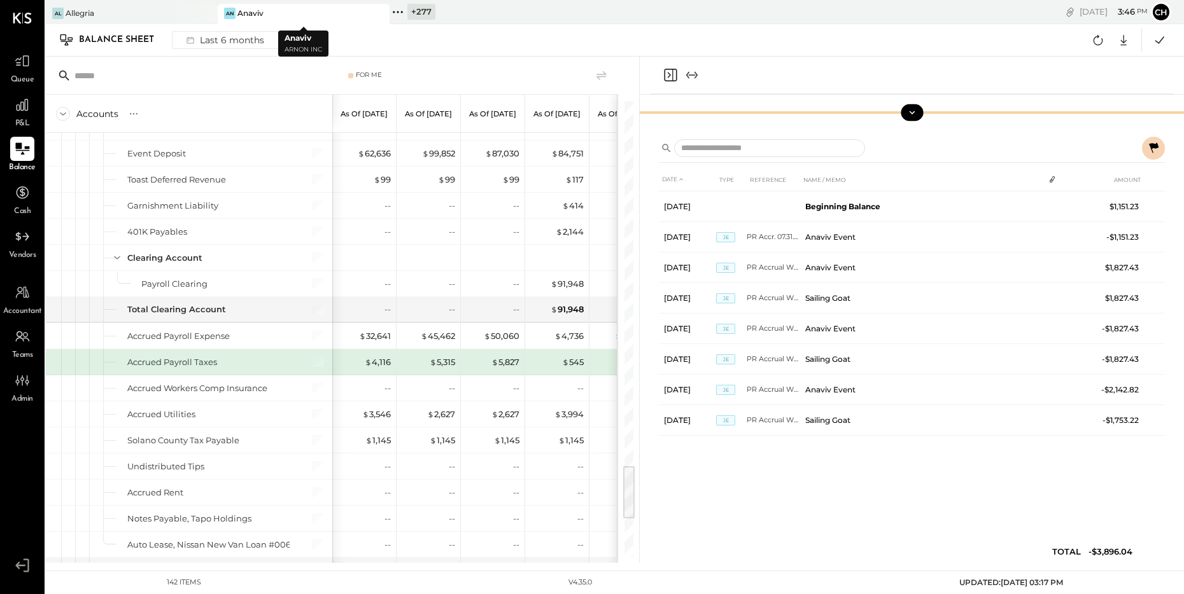
click at [386, 11] on icon at bounding box center [378, 13] width 16 height 15
click at [230, 9] on icon at bounding box center [226, 12] width 17 height 17
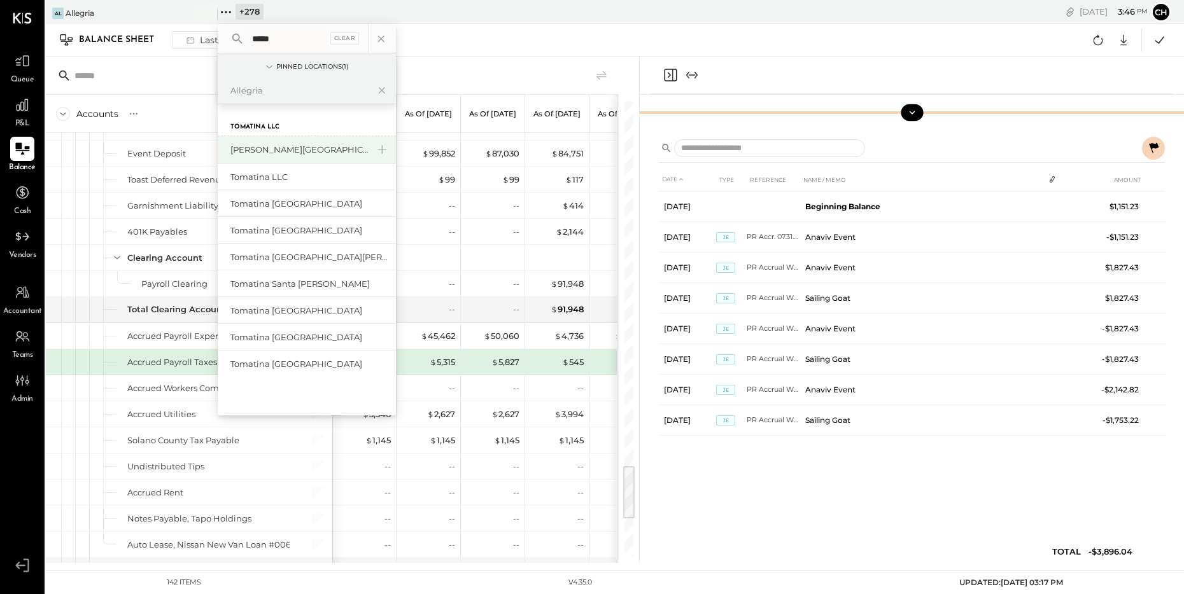
type input "*****"
click at [282, 142] on div "[PERSON_NAME][GEOGRAPHIC_DATA]" at bounding box center [307, 149] width 178 height 27
click at [282, 143] on div "[PERSON_NAME][GEOGRAPHIC_DATA]" at bounding box center [307, 149] width 178 height 27
click at [292, 154] on div "[PERSON_NAME][GEOGRAPHIC_DATA]" at bounding box center [298, 150] width 137 height 12
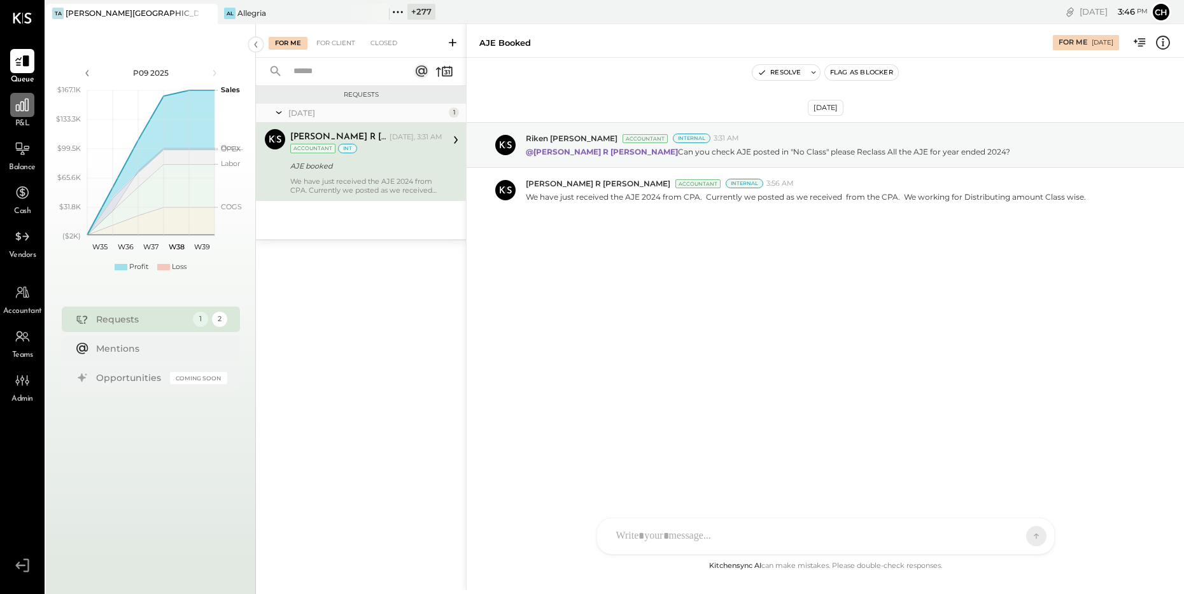
click at [19, 113] on icon at bounding box center [22, 105] width 17 height 17
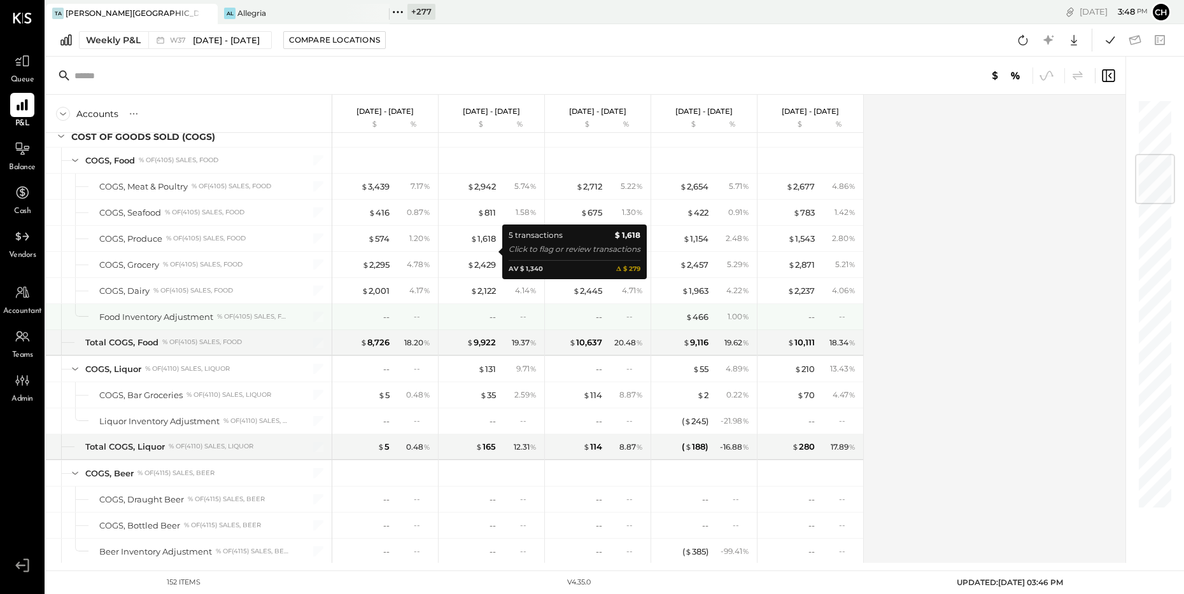
scroll to position [467, 0]
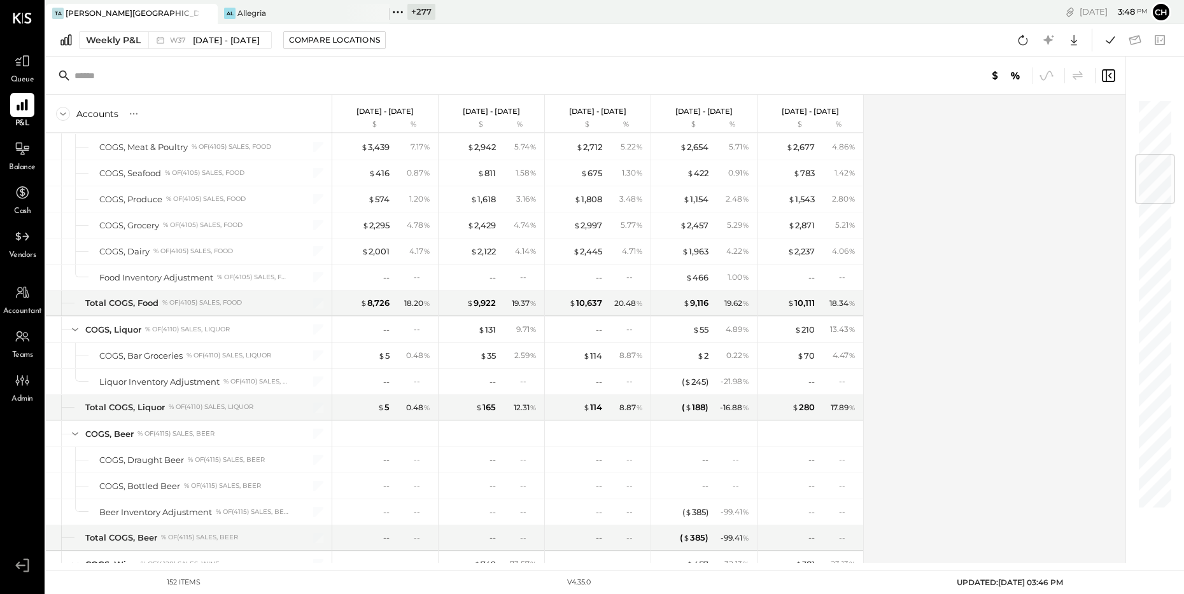
click at [911, 290] on div "Accounts S % GL [DATE] - [DATE] $ % [DATE] - [DATE] $ % [DATE] - [DATE] $ % [DA…" at bounding box center [586, 329] width 1081 height 468
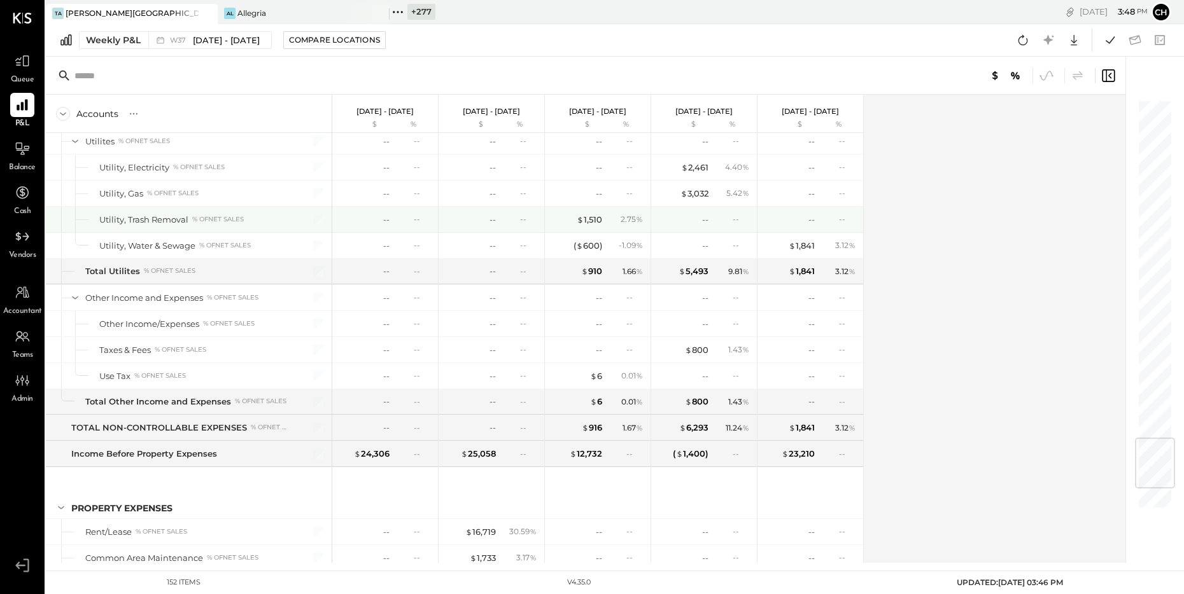
scroll to position [3027, 0]
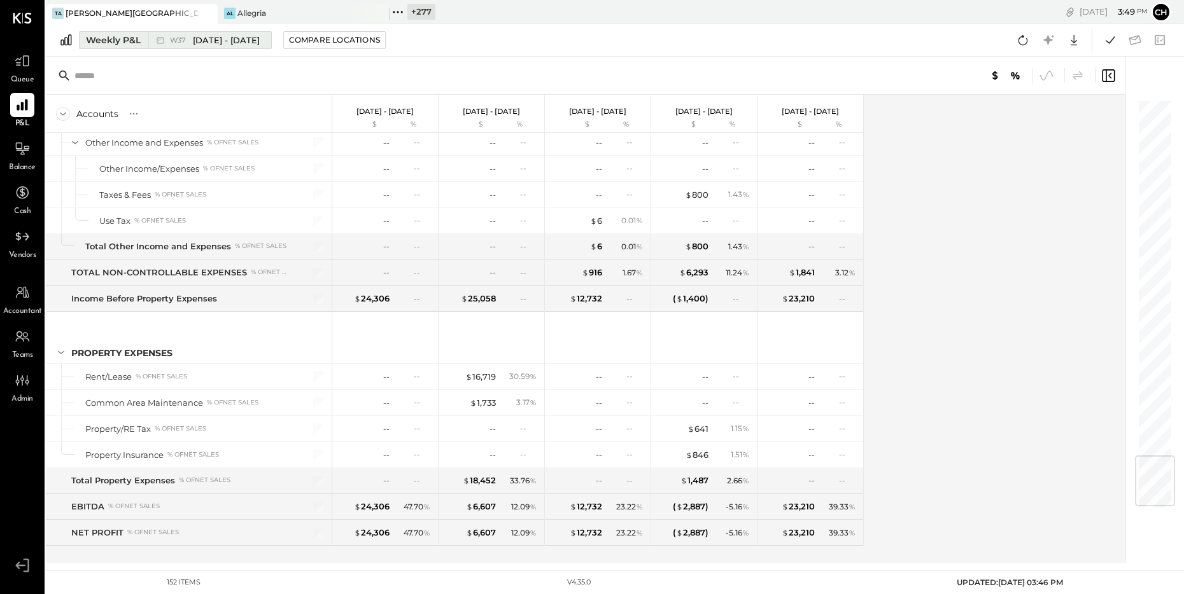
click at [122, 47] on button "Weekly P&L W37 [DATE] - [DATE]" at bounding box center [175, 40] width 193 height 18
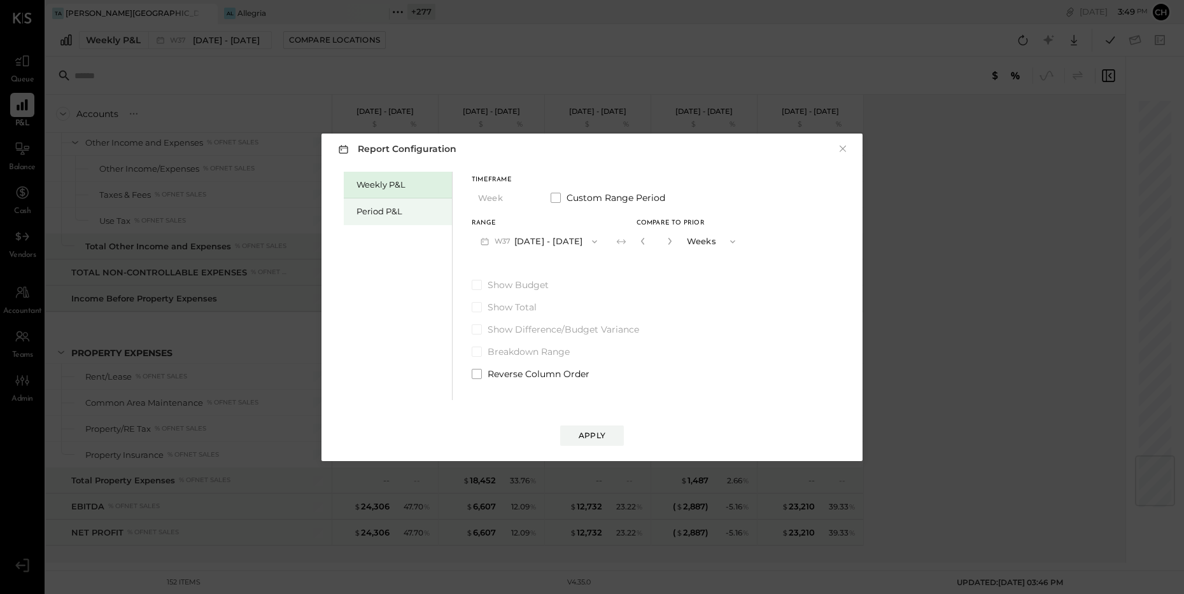
click at [374, 215] on div "Period P&L" at bounding box center [400, 212] width 89 height 12
click at [563, 244] on button "P09 [DATE] - [DATE]" at bounding box center [538, 242] width 132 height 24
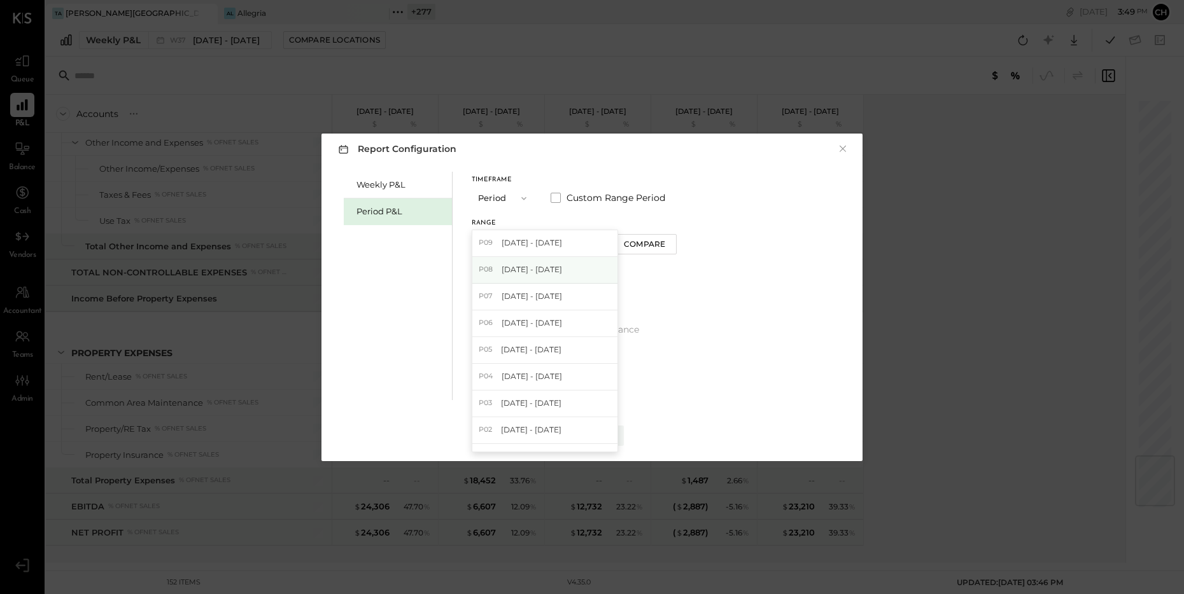
click at [562, 274] on span "[DATE] - [DATE]" at bounding box center [532, 269] width 60 height 11
click at [594, 433] on div "Apply" at bounding box center [592, 435] width 27 height 11
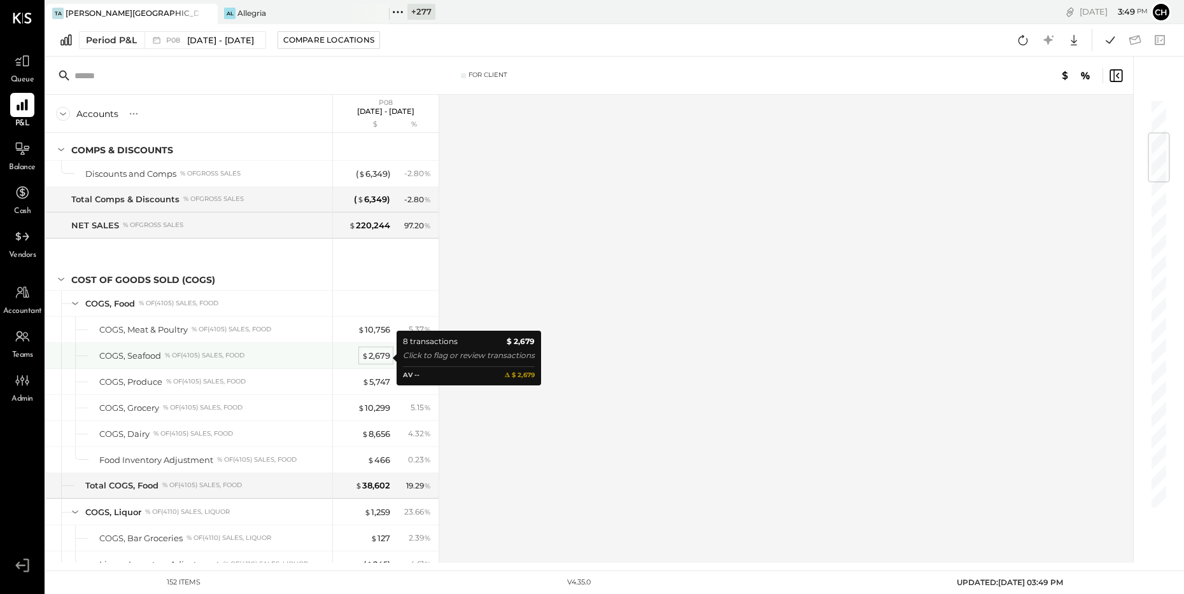
scroll to position [286, 0]
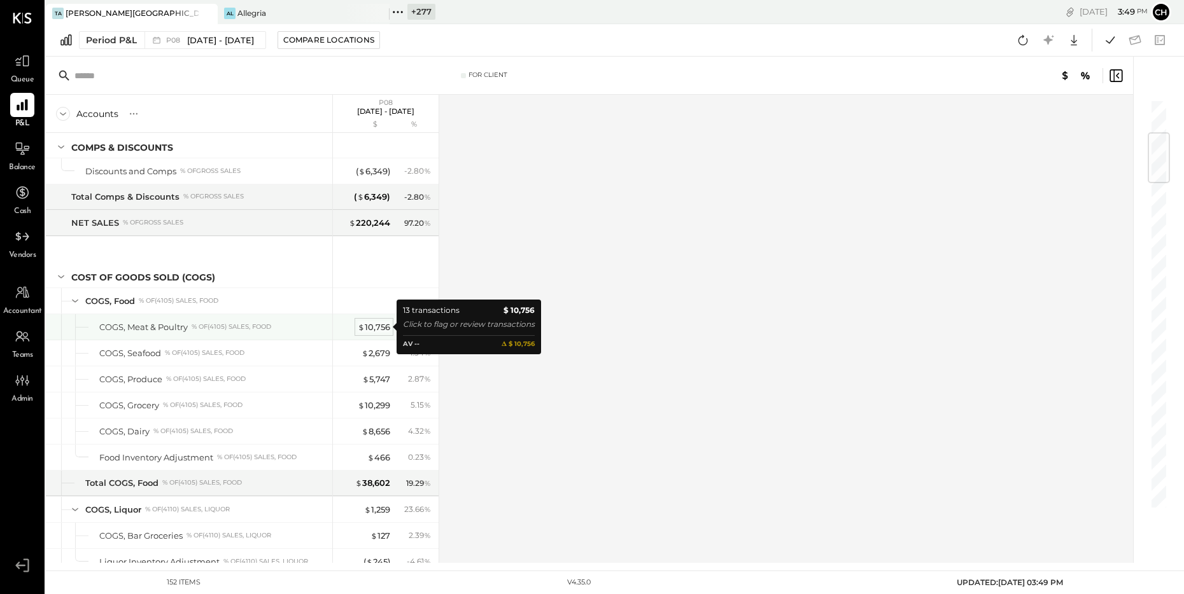
click at [376, 329] on div "$ 10,756" at bounding box center [374, 327] width 32 height 12
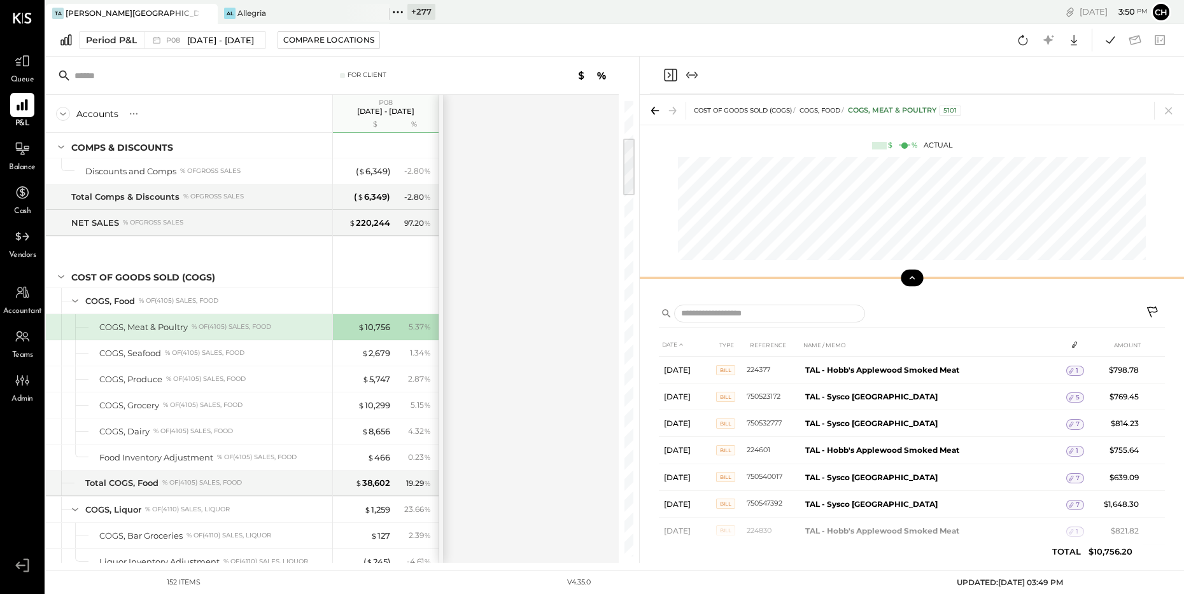
click at [917, 276] on button at bounding box center [912, 278] width 22 height 17
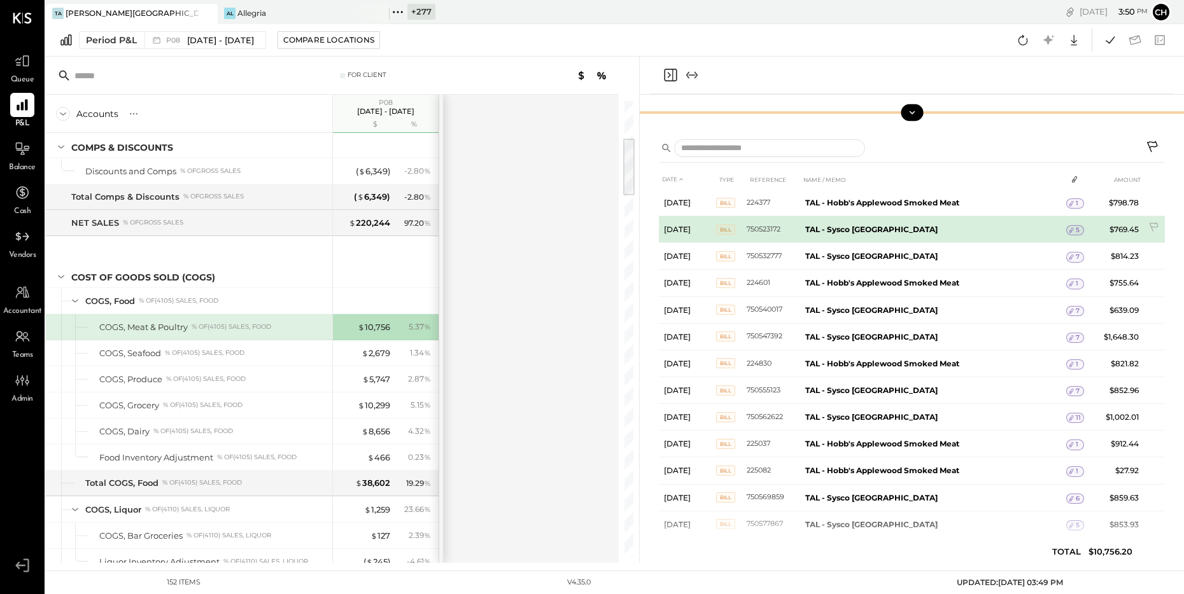
scroll to position [3, 0]
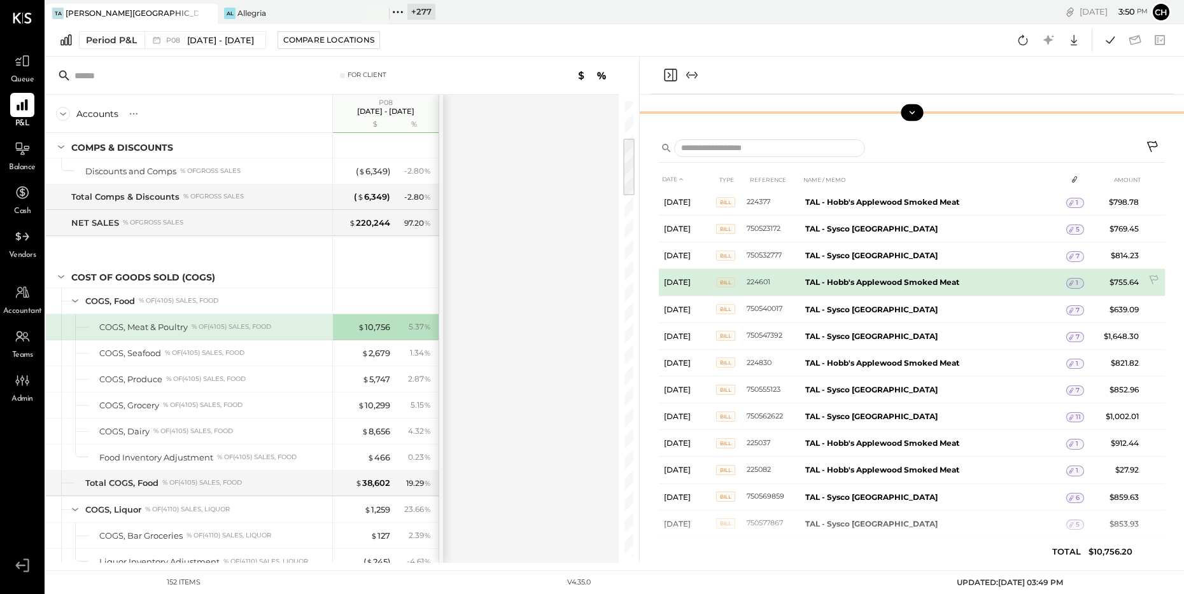
click at [1072, 282] on icon at bounding box center [1071, 284] width 4 height 6
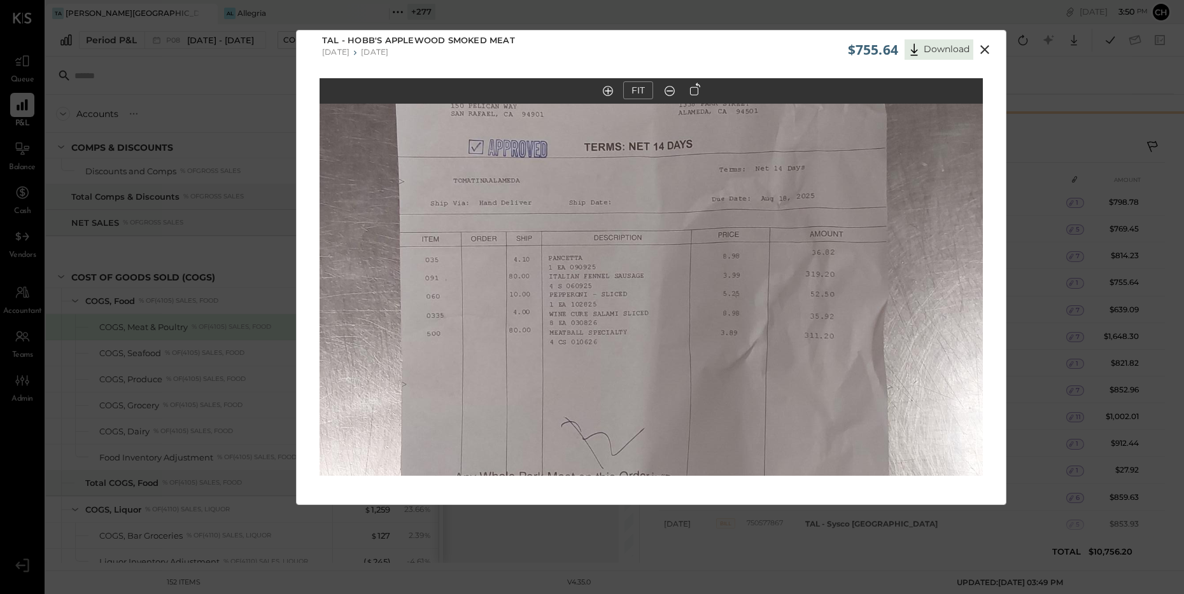
scroll to position [0, 0]
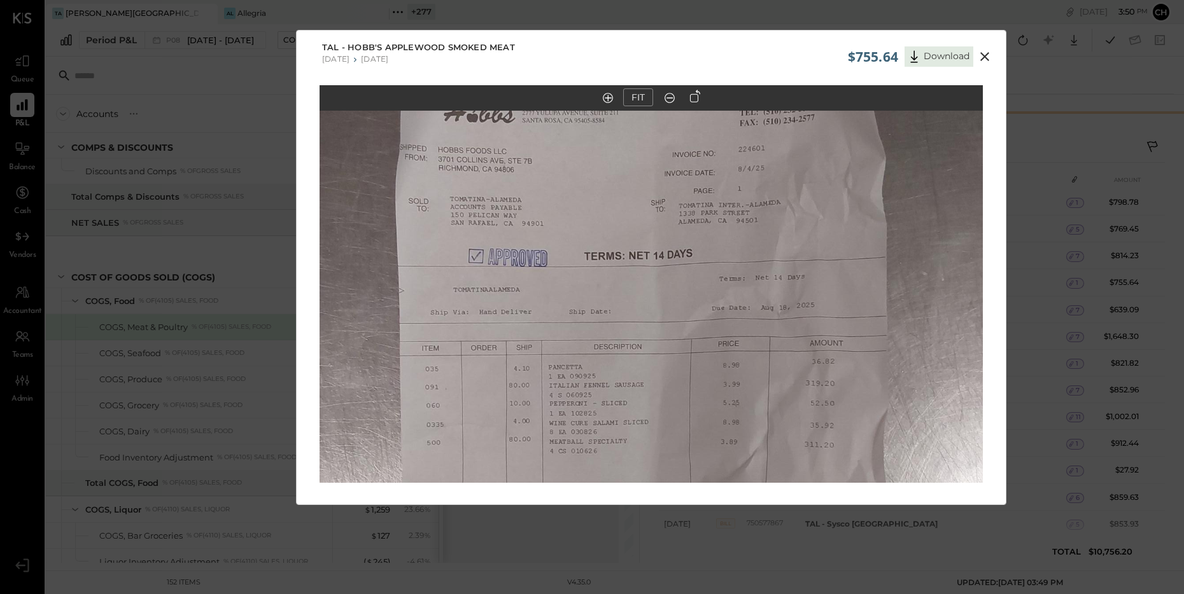
drag, startPoint x: 484, startPoint y: 192, endPoint x: 484, endPoint y: 293, distance: 101.8
click at [484, 293] on img at bounding box center [651, 369] width 663 height 884
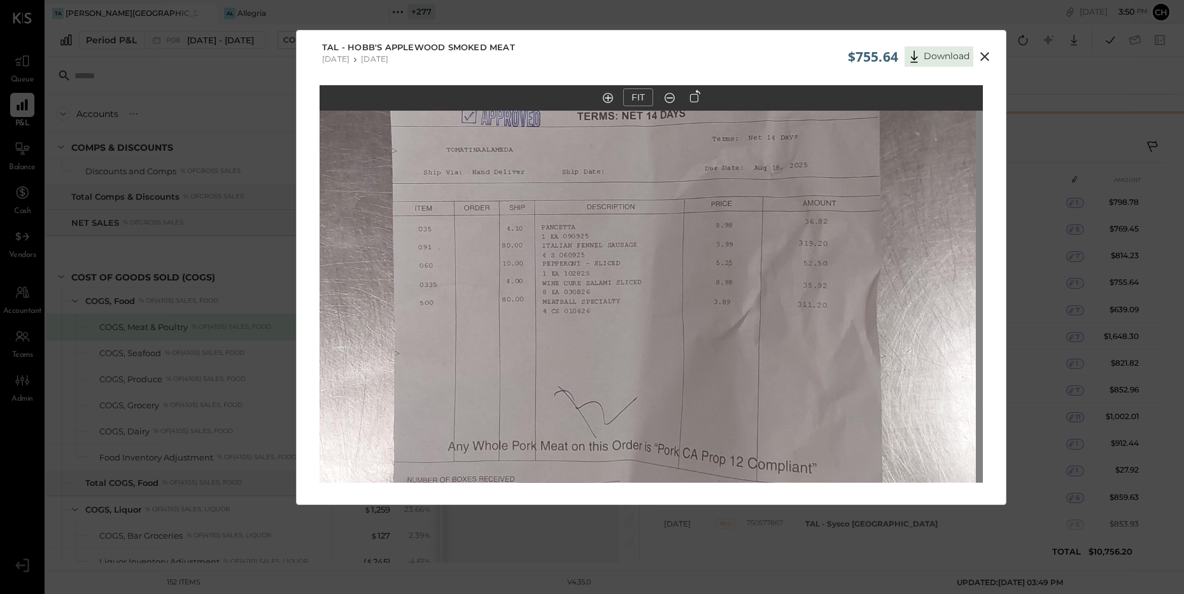
drag, startPoint x: 762, startPoint y: 292, endPoint x: 759, endPoint y: 160, distance: 131.8
click at [758, 159] on img at bounding box center [644, 229] width 663 height 884
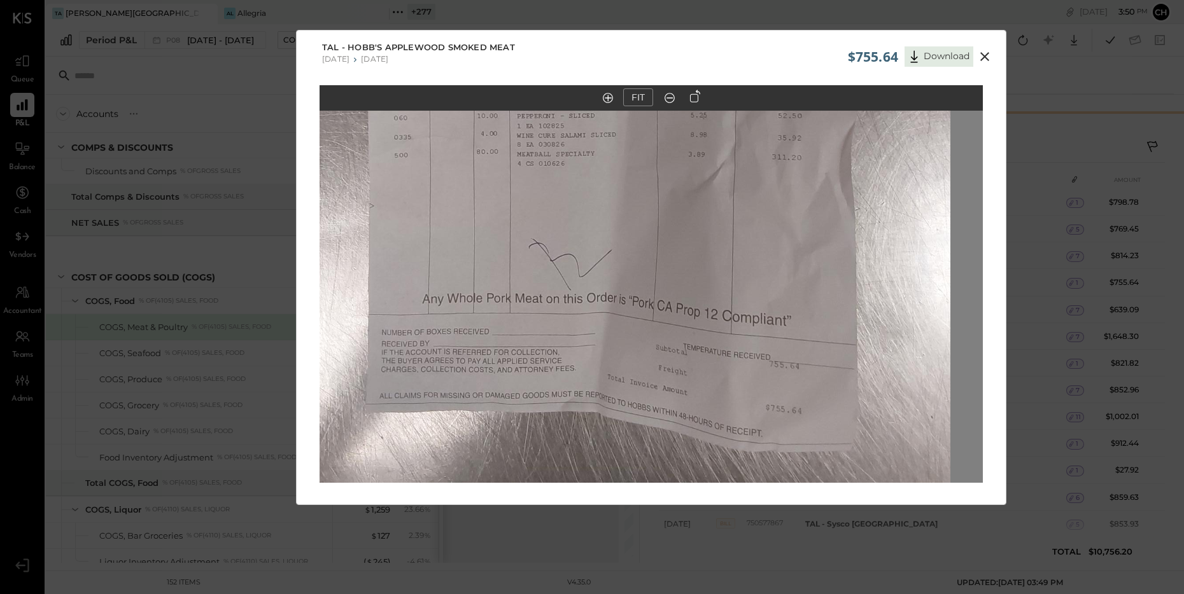
drag, startPoint x: 754, startPoint y: 335, endPoint x: 728, endPoint y: 192, distance: 145.6
click at [728, 192] on img at bounding box center [618, 82] width 663 height 884
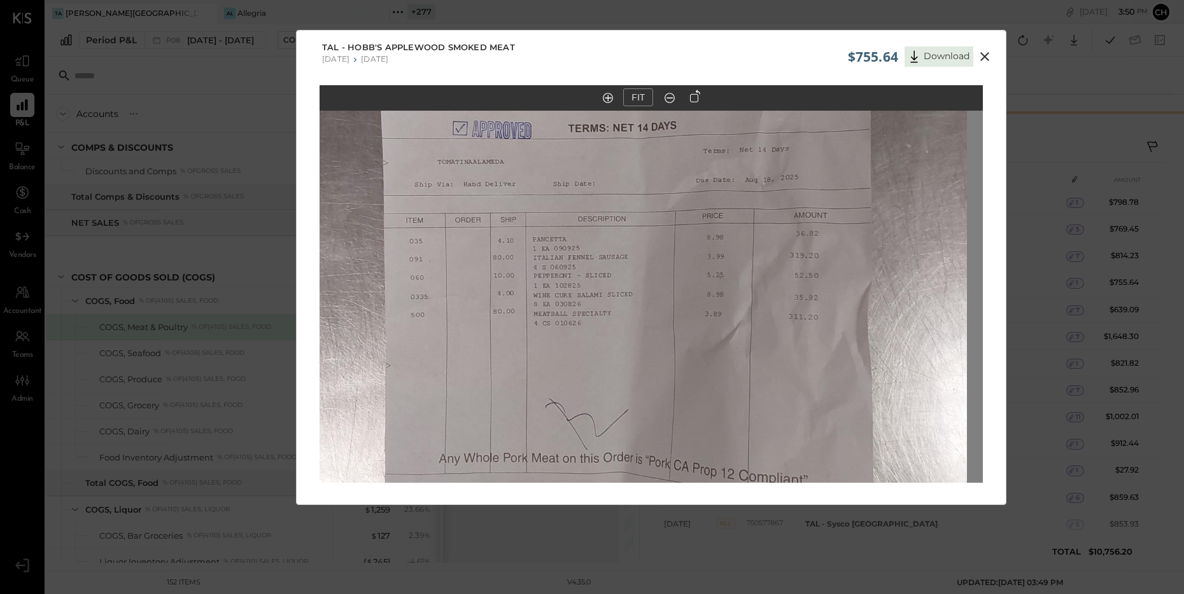
drag, startPoint x: 637, startPoint y: 232, endPoint x: 659, endPoint y: 418, distance: 187.7
click at [659, 418] on img at bounding box center [635, 242] width 663 height 884
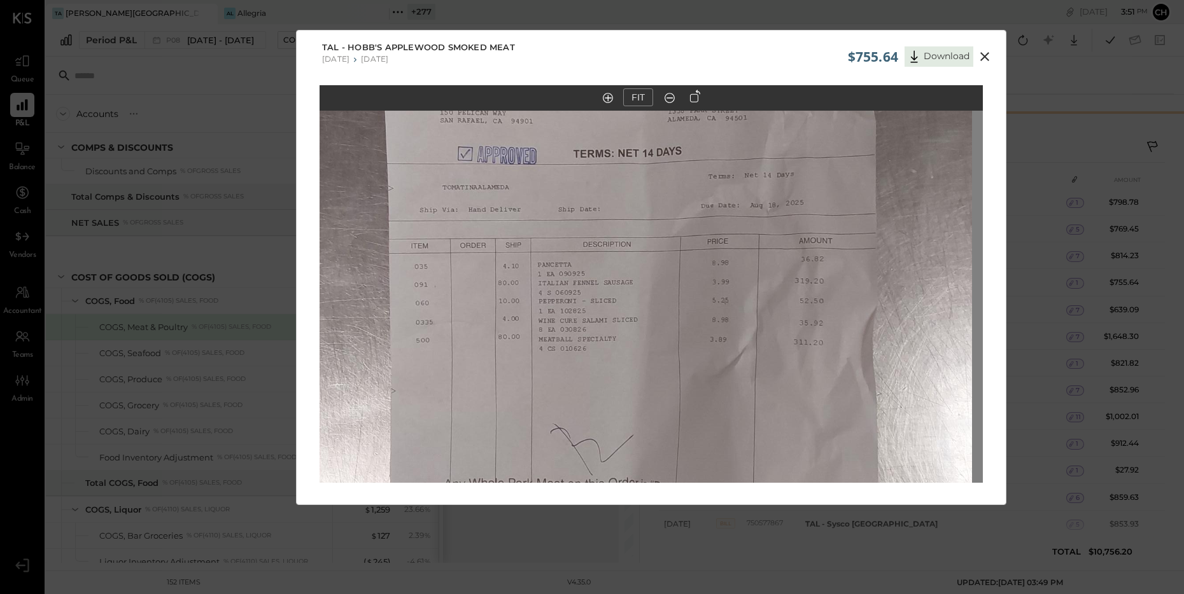
click at [987, 55] on icon at bounding box center [984, 56] width 15 height 15
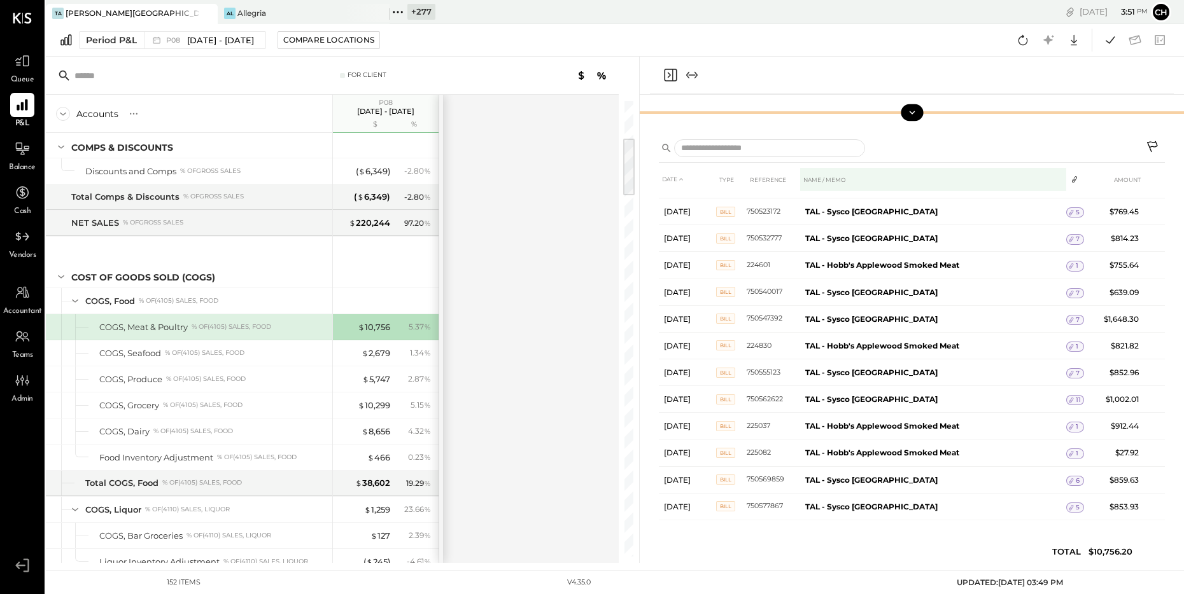
scroll to position [22, 0]
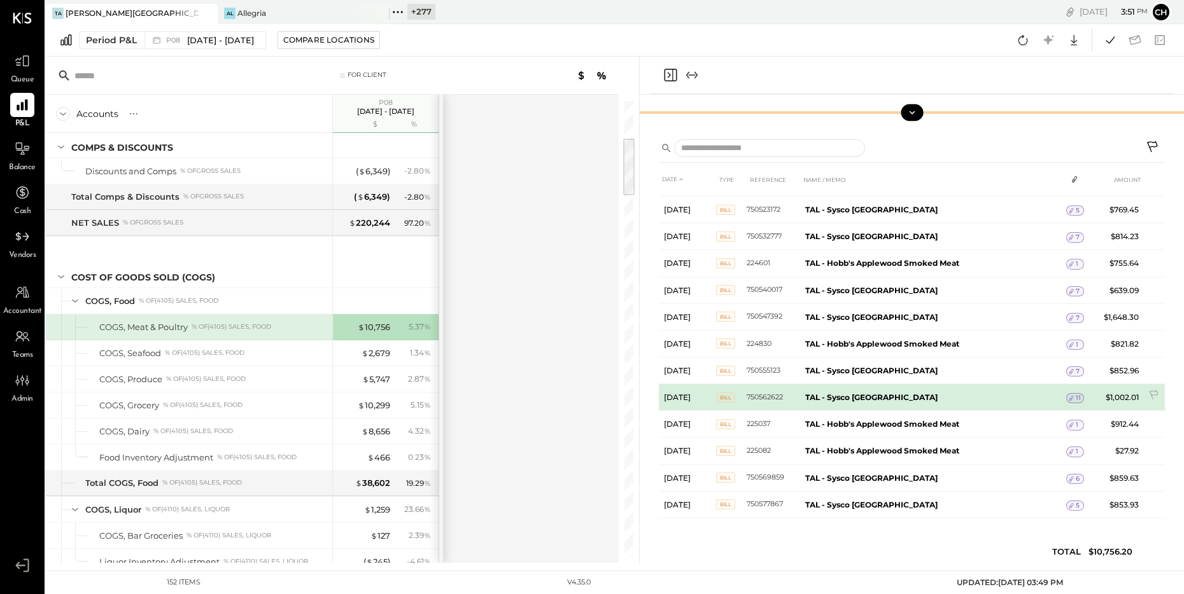
click at [1069, 397] on icon at bounding box center [1071, 398] width 9 height 9
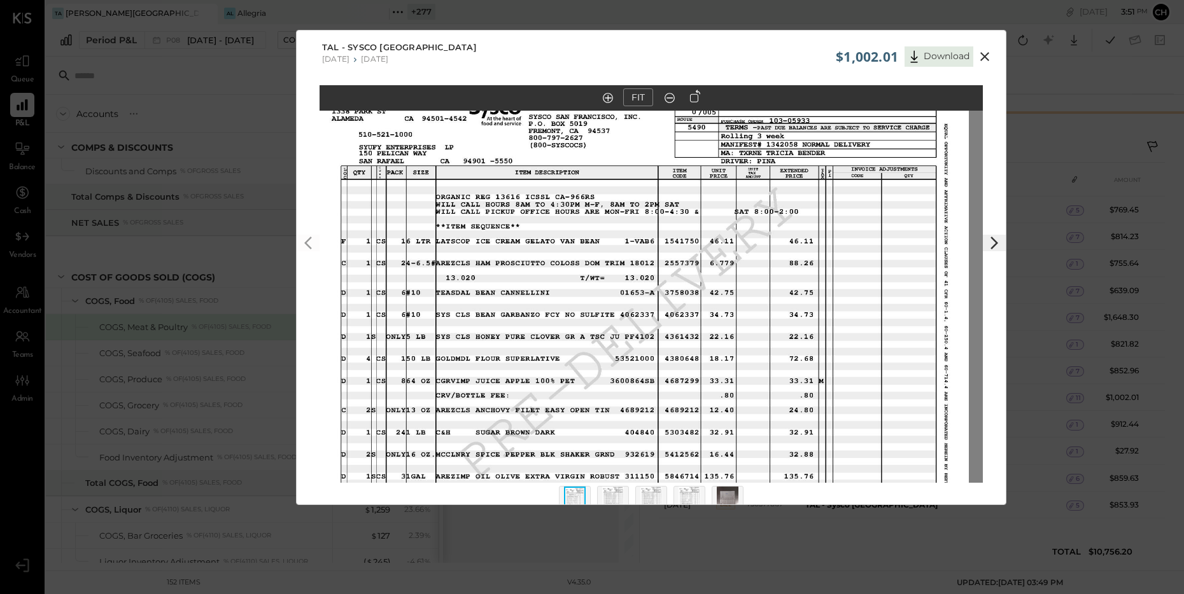
drag, startPoint x: 685, startPoint y: 240, endPoint x: 671, endPoint y: 271, distance: 34.2
click at [671, 271] on img at bounding box center [637, 323] width 663 height 512
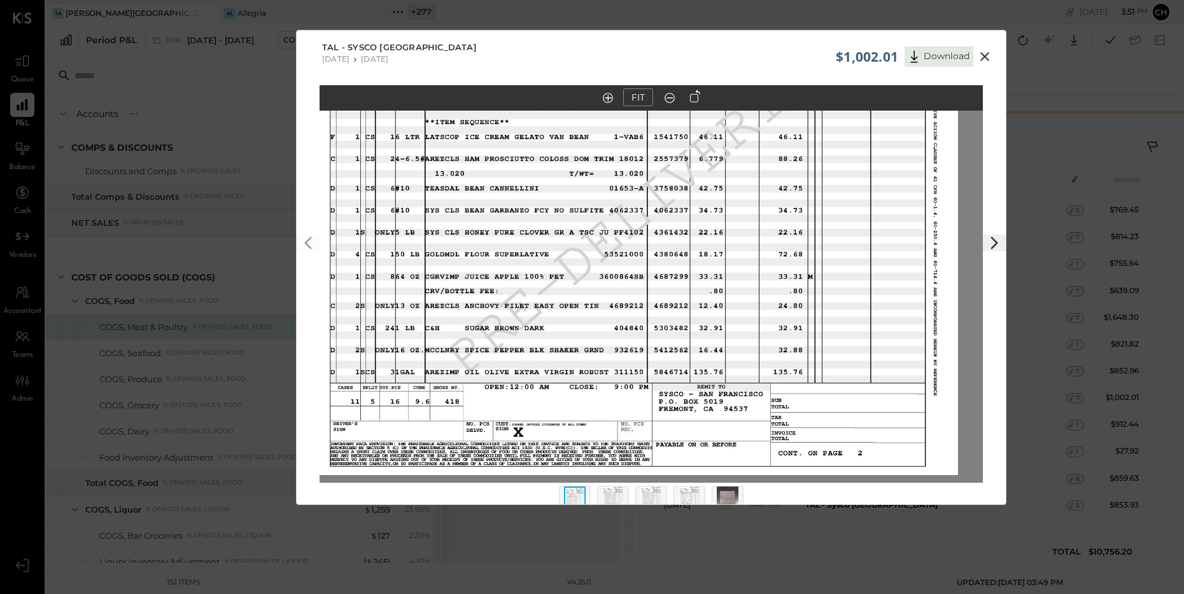
drag, startPoint x: 674, startPoint y: 389, endPoint x: 663, endPoint y: 309, distance: 80.3
click at [663, 309] on img at bounding box center [626, 219] width 663 height 512
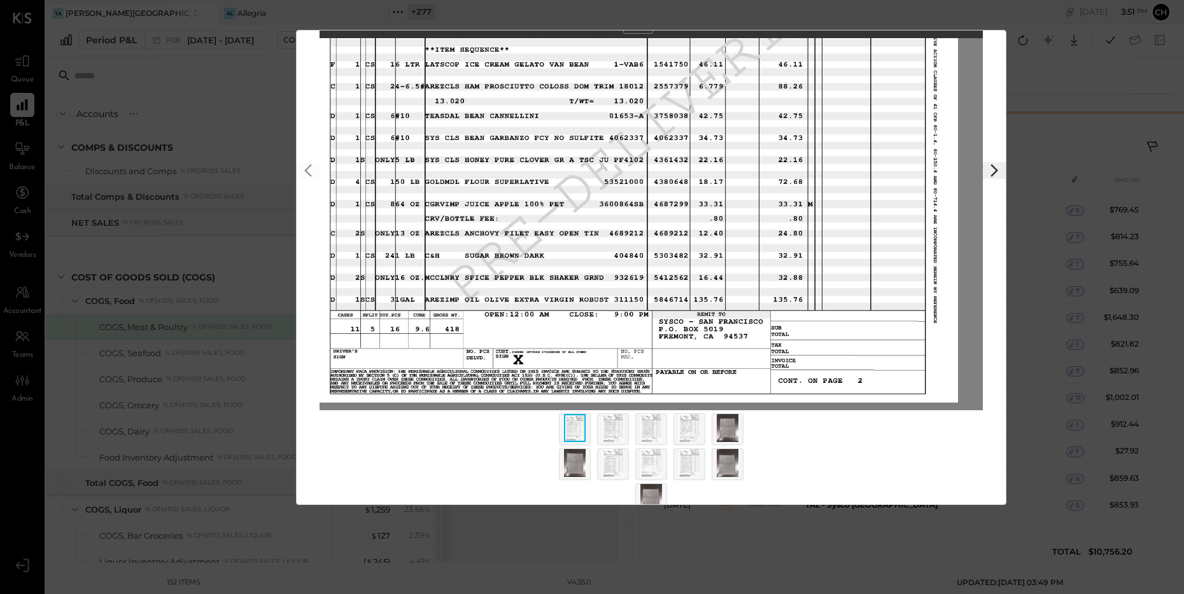
scroll to position [87, 0]
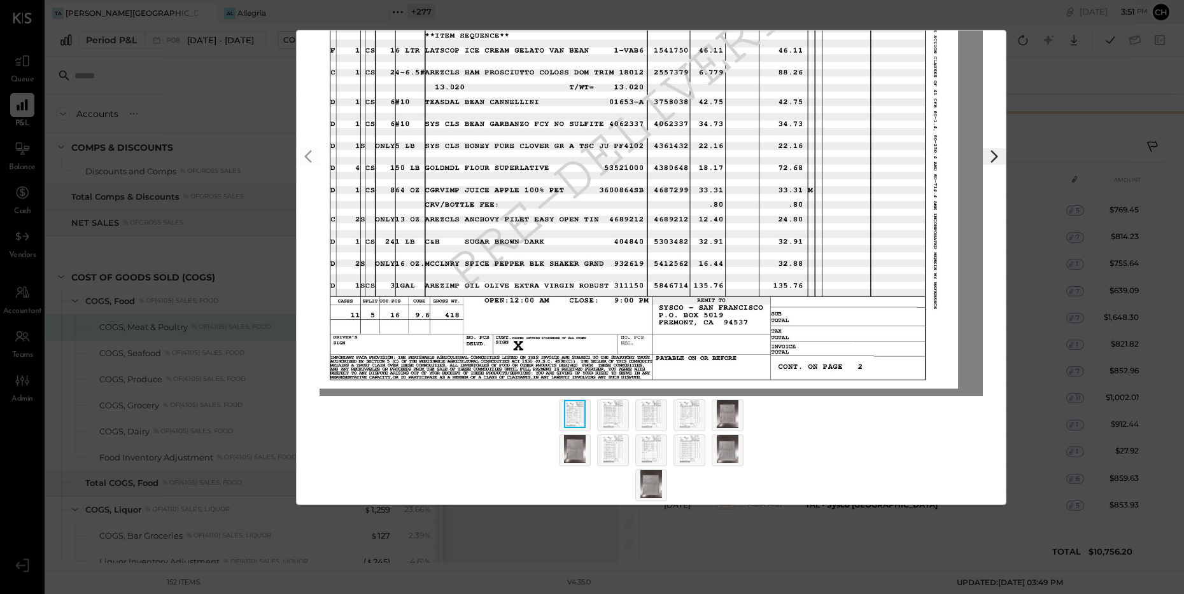
click at [654, 416] on img at bounding box center [651, 414] width 22 height 28
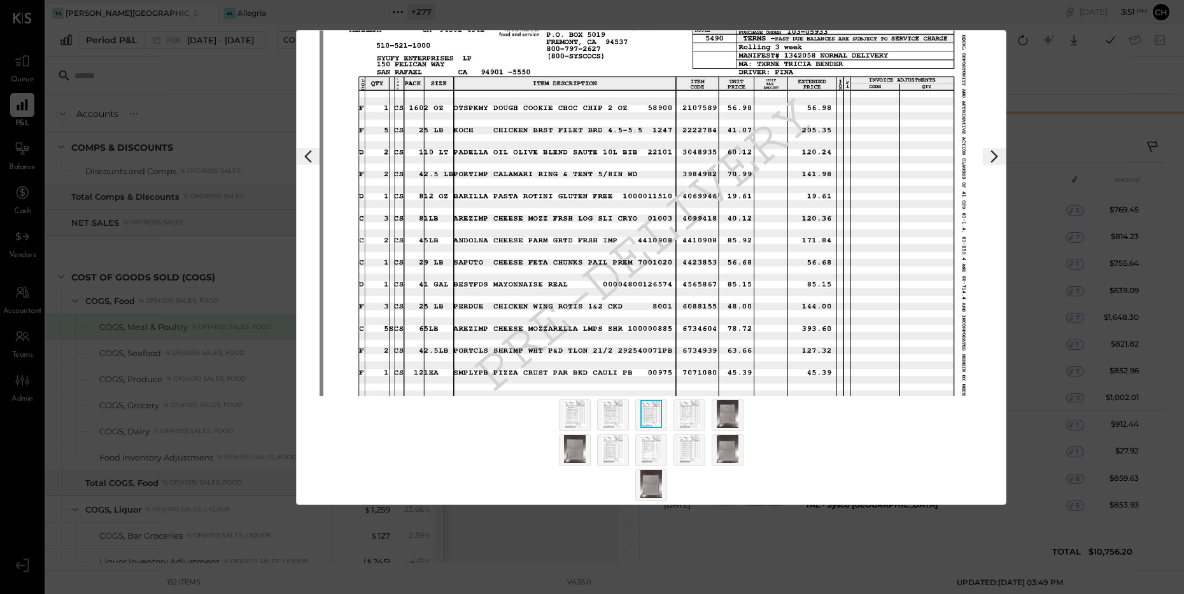
drag, startPoint x: 626, startPoint y: 256, endPoint x: 635, endPoint y: 335, distance: 79.4
click at [635, 335] on img at bounding box center [654, 234] width 663 height 512
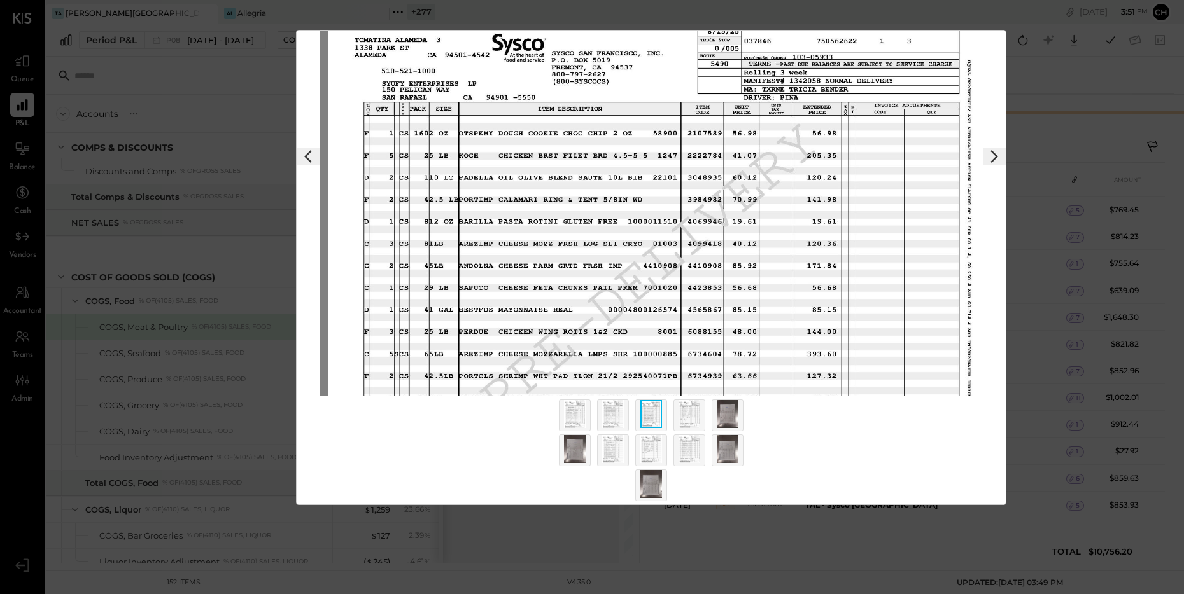
click at [313, 161] on icon at bounding box center [307, 156] width 15 height 15
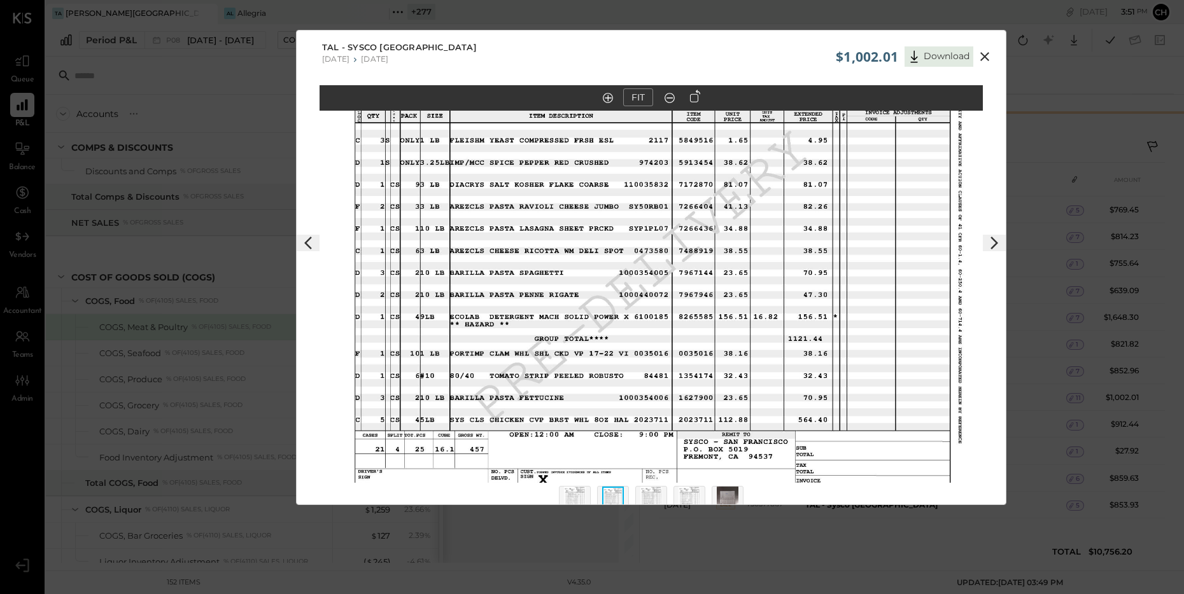
click at [983, 55] on icon at bounding box center [984, 56] width 15 height 15
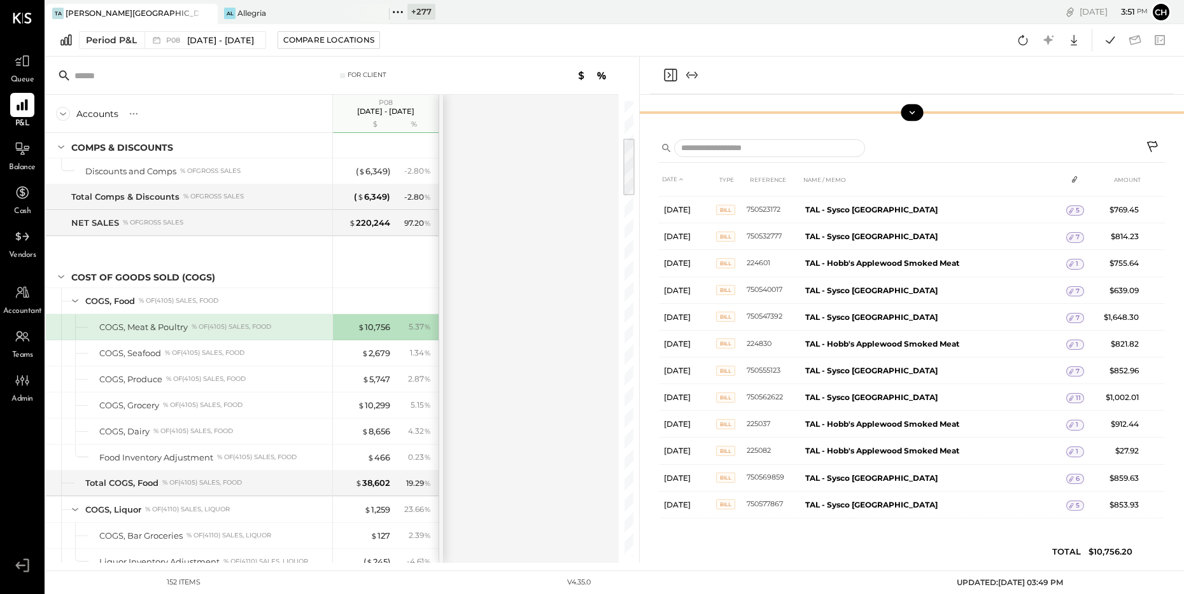
click at [668, 74] on icon "Close panel" at bounding box center [669, 76] width 3 height 6
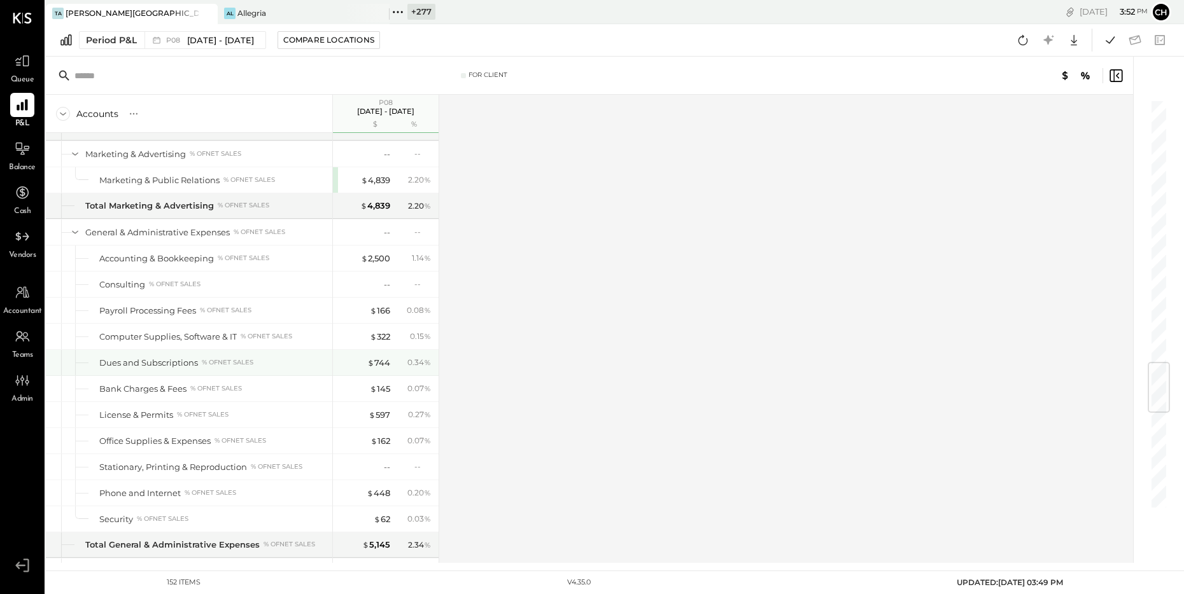
scroll to position [2233, 0]
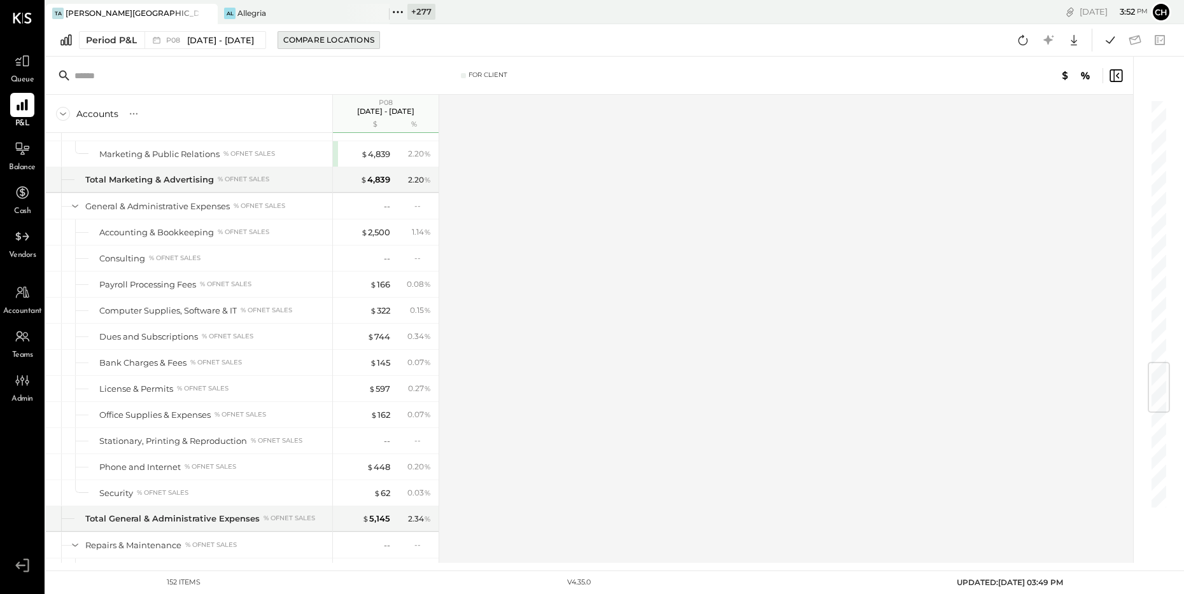
click at [334, 41] on div "Compare Locations" at bounding box center [328, 39] width 91 height 11
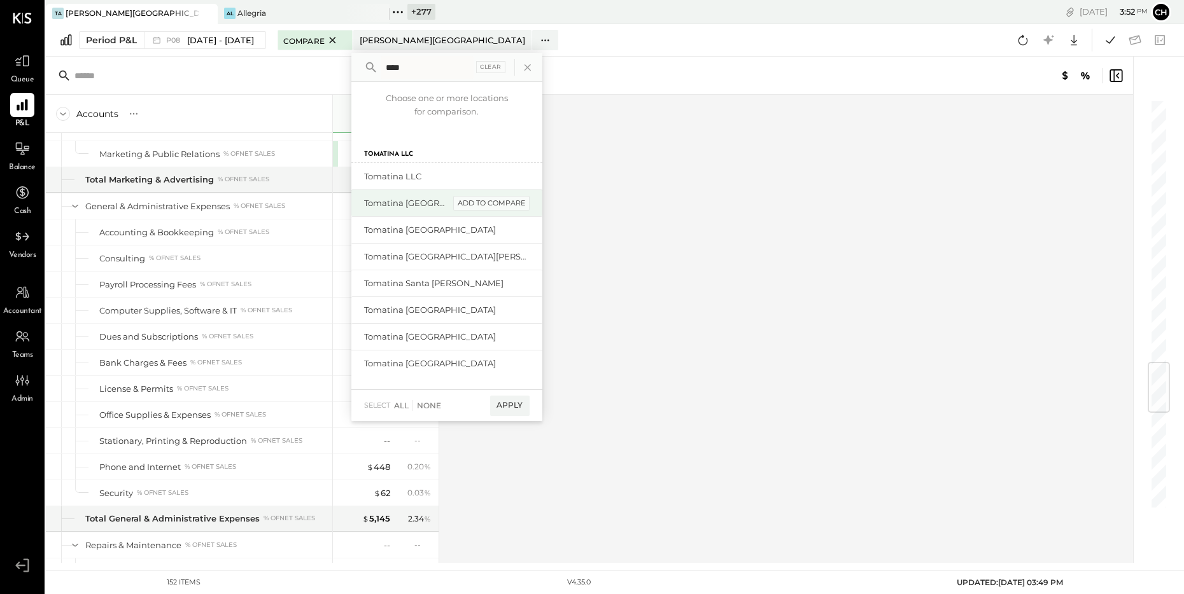
type input "****"
click at [530, 202] on div "add to compare" at bounding box center [491, 203] width 76 height 15
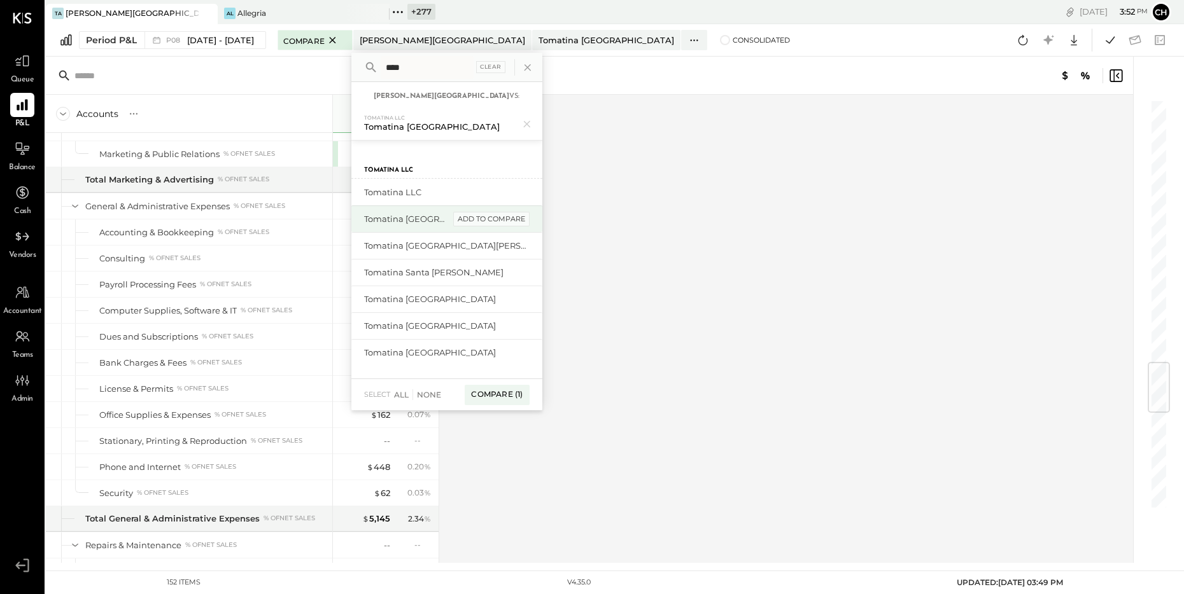
click at [530, 221] on div "add to compare" at bounding box center [491, 219] width 76 height 15
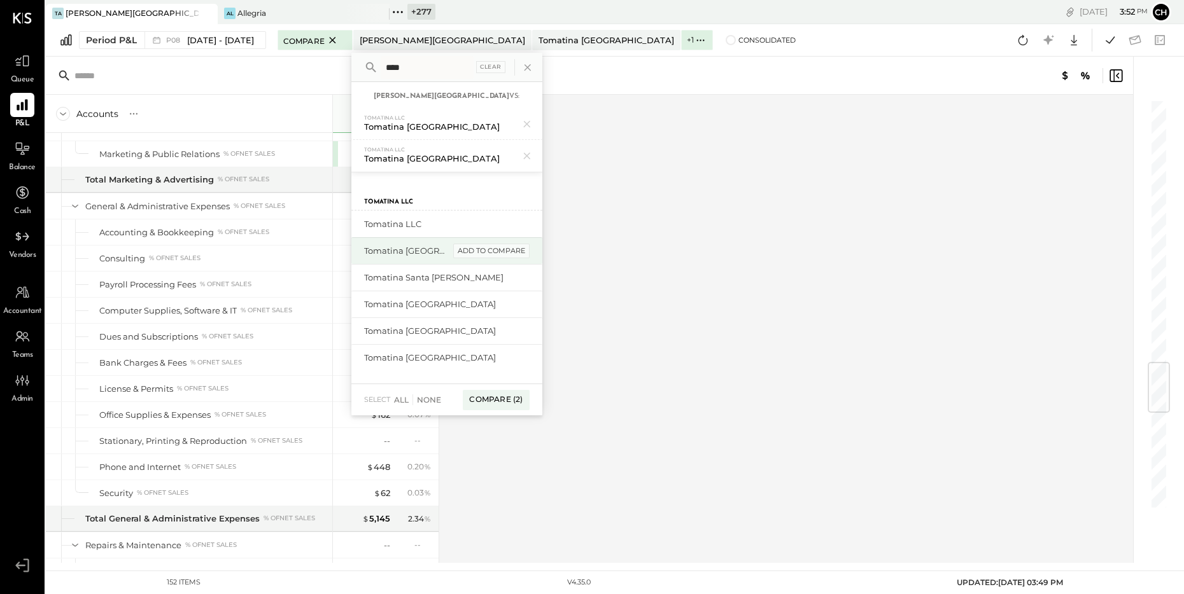
click at [530, 250] on div "add to compare" at bounding box center [491, 251] width 76 height 15
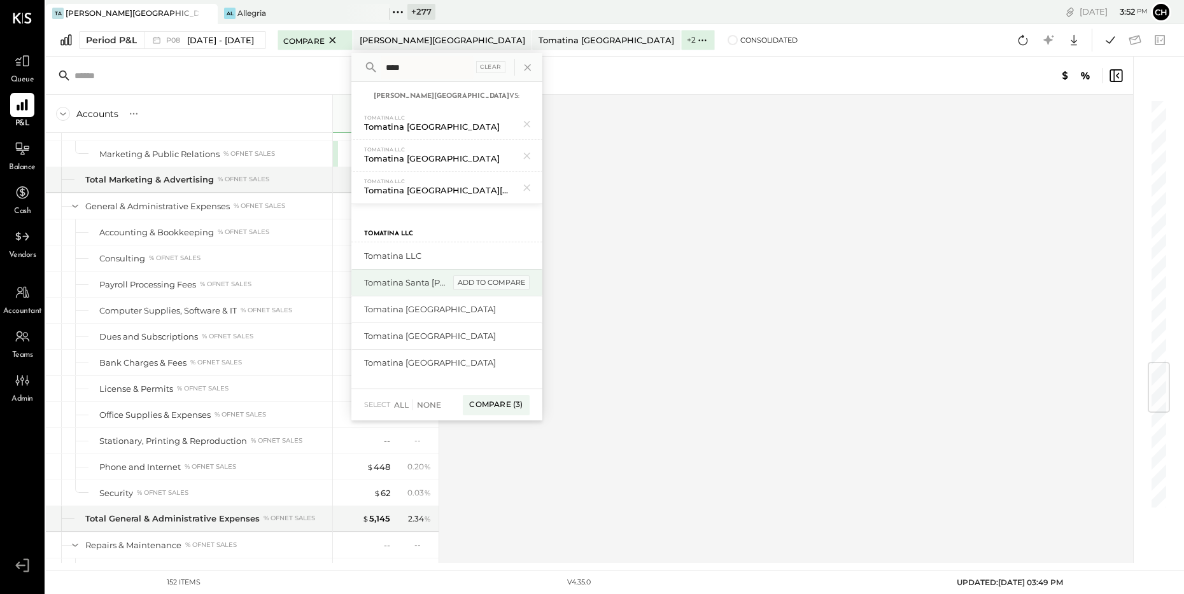
click at [529, 280] on div "add to compare" at bounding box center [491, 283] width 76 height 15
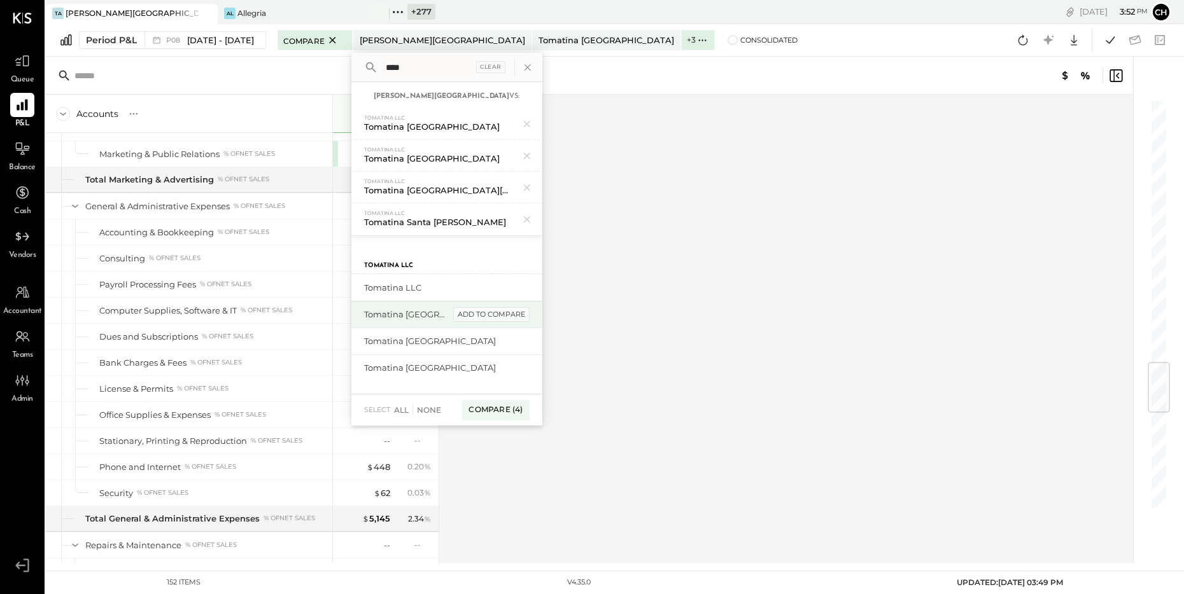
click at [526, 307] on div "add to compare" at bounding box center [491, 314] width 76 height 15
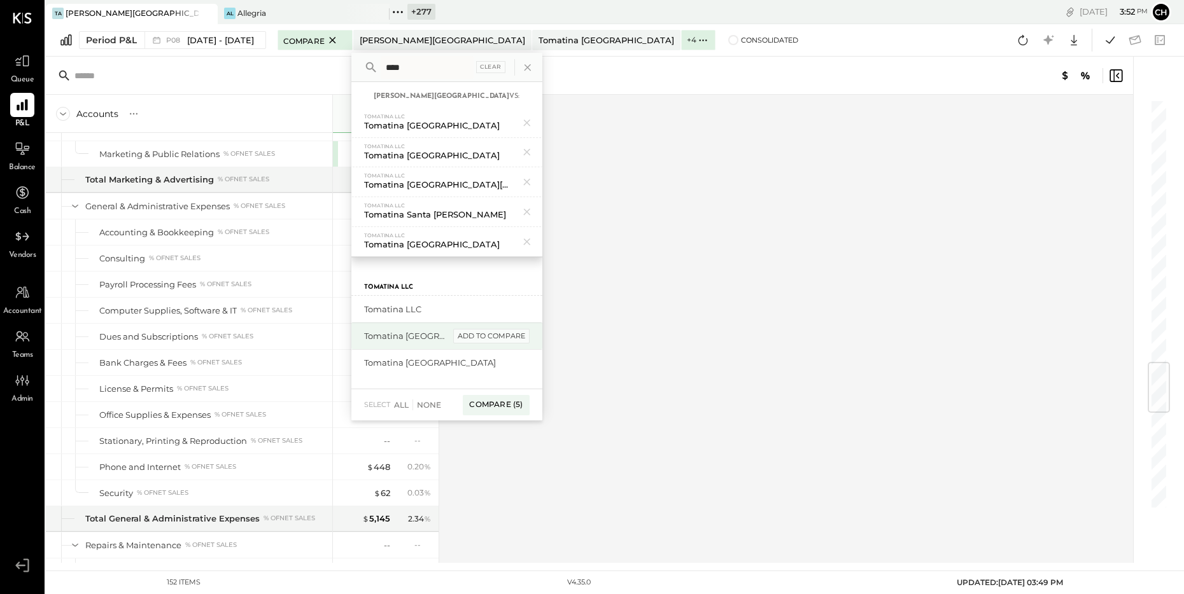
click at [525, 335] on div "add to compare" at bounding box center [491, 336] width 76 height 15
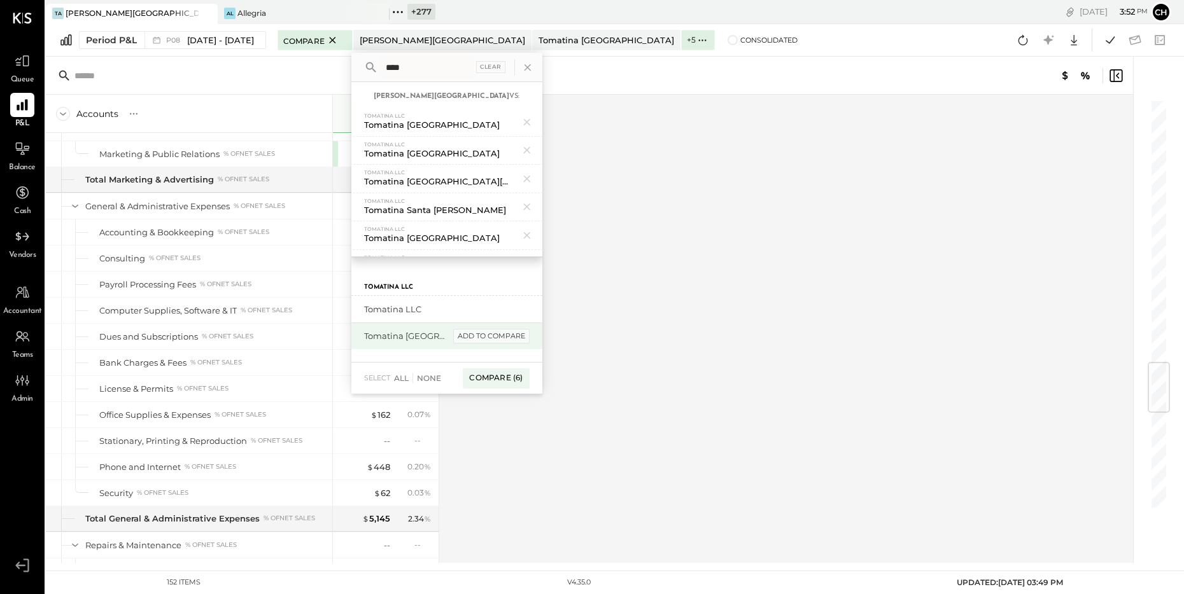
click at [520, 341] on div "add to compare" at bounding box center [491, 336] width 76 height 15
click at [516, 349] on div "Compare (7)" at bounding box center [496, 352] width 66 height 20
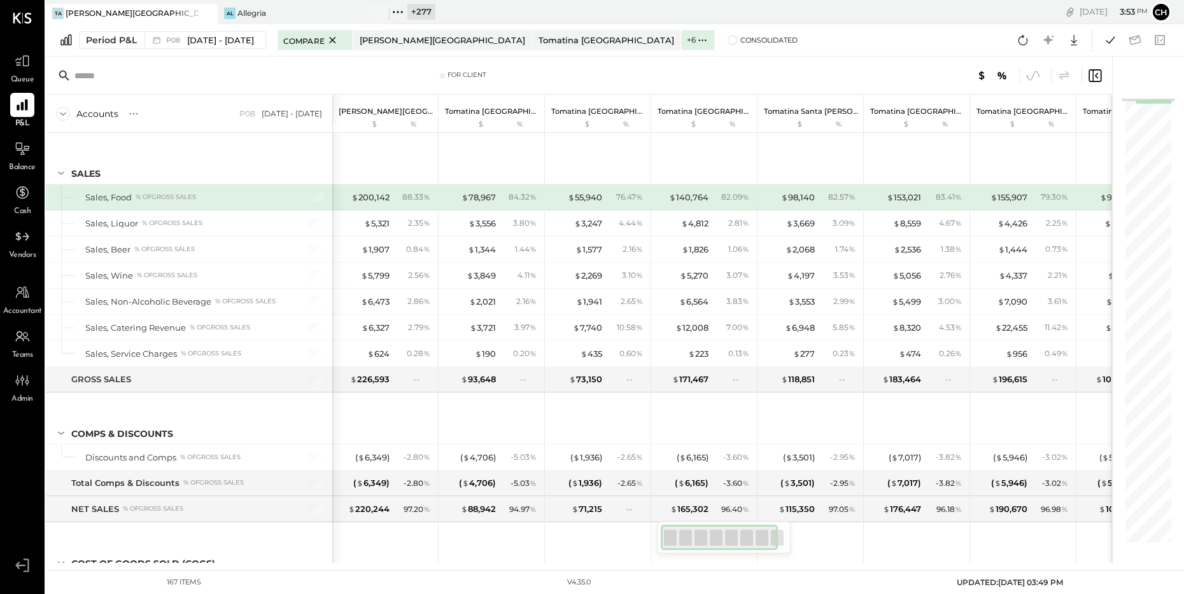
drag, startPoint x: 732, startPoint y: 535, endPoint x: 661, endPoint y: 544, distance: 71.2
click at [670, 545] on div at bounding box center [719, 537] width 117 height 25
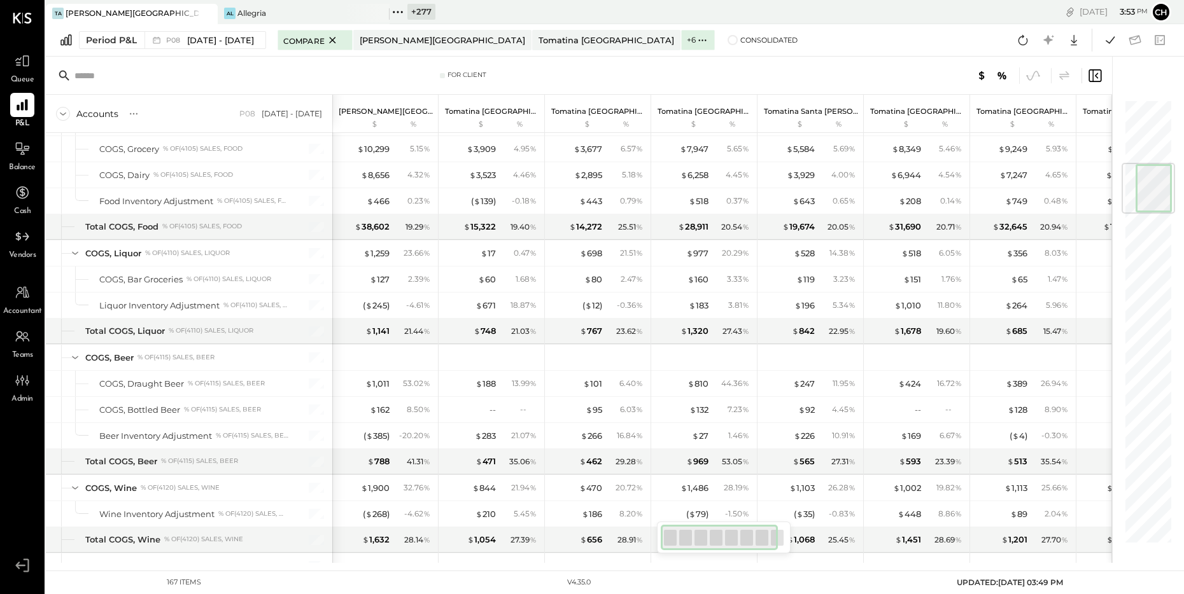
scroll to position [0, 70]
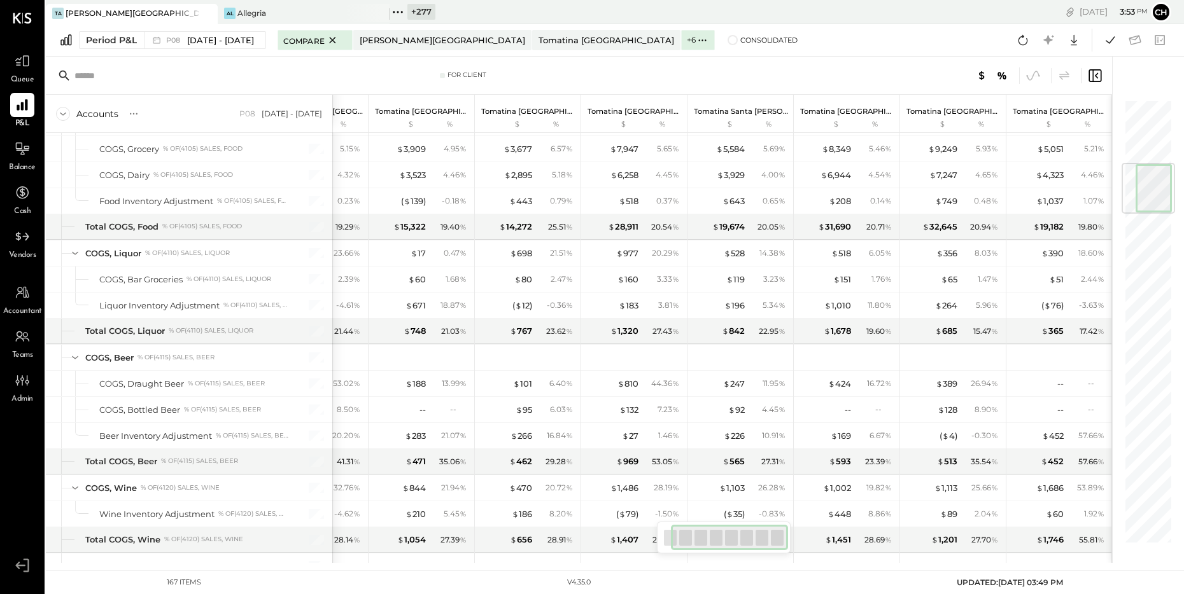
drag, startPoint x: 686, startPoint y: 539, endPoint x: 729, endPoint y: 539, distance: 43.3
click at [729, 539] on div at bounding box center [729, 537] width 117 height 25
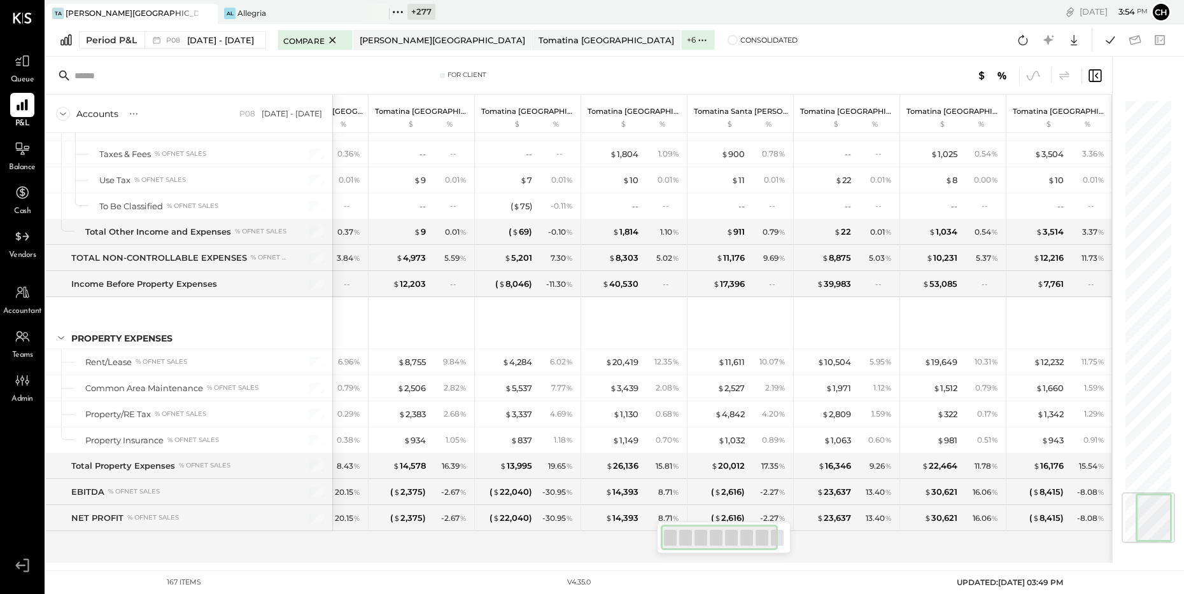
scroll to position [0, 0]
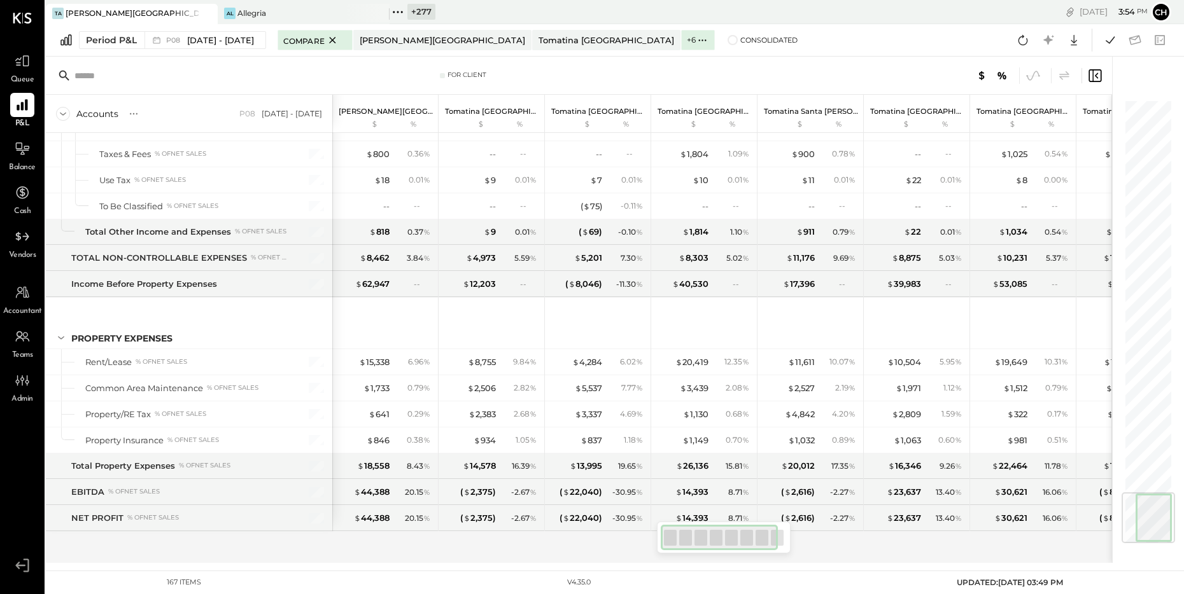
drag, startPoint x: 720, startPoint y: 540, endPoint x: 689, endPoint y: 545, distance: 31.7
click at [691, 547] on div at bounding box center [719, 537] width 117 height 25
drag, startPoint x: 720, startPoint y: 541, endPoint x: 712, endPoint y: 544, distance: 8.1
click at [712, 544] on div at bounding box center [721, 537] width 117 height 25
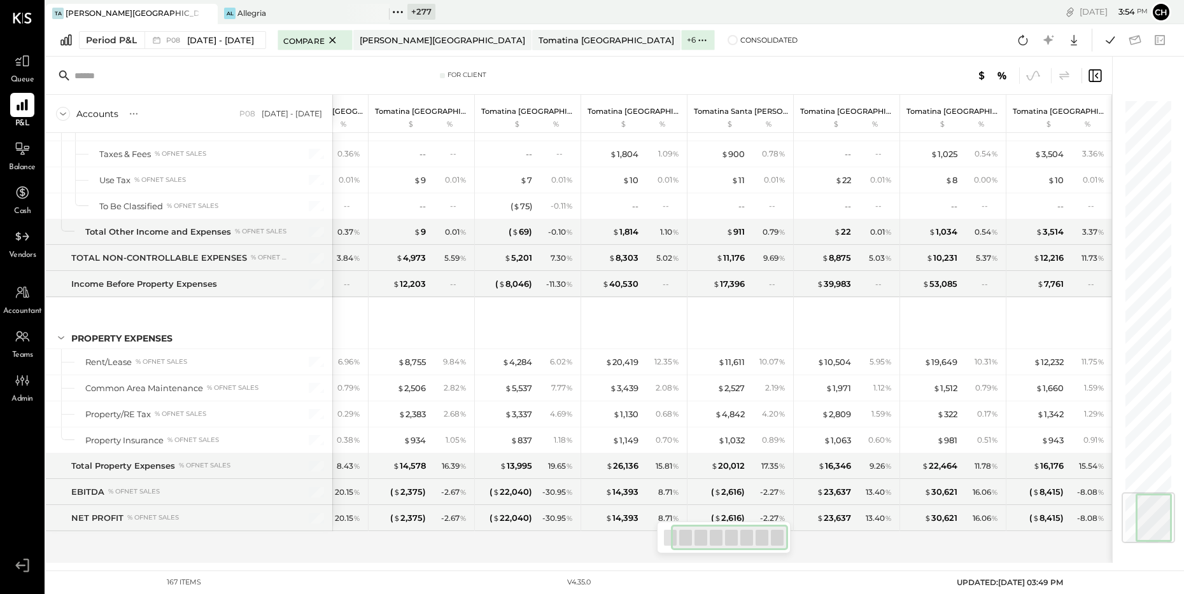
drag, startPoint x: 707, startPoint y: 537, endPoint x: 735, endPoint y: 538, distance: 28.1
click at [735, 538] on div at bounding box center [729, 537] width 117 height 25
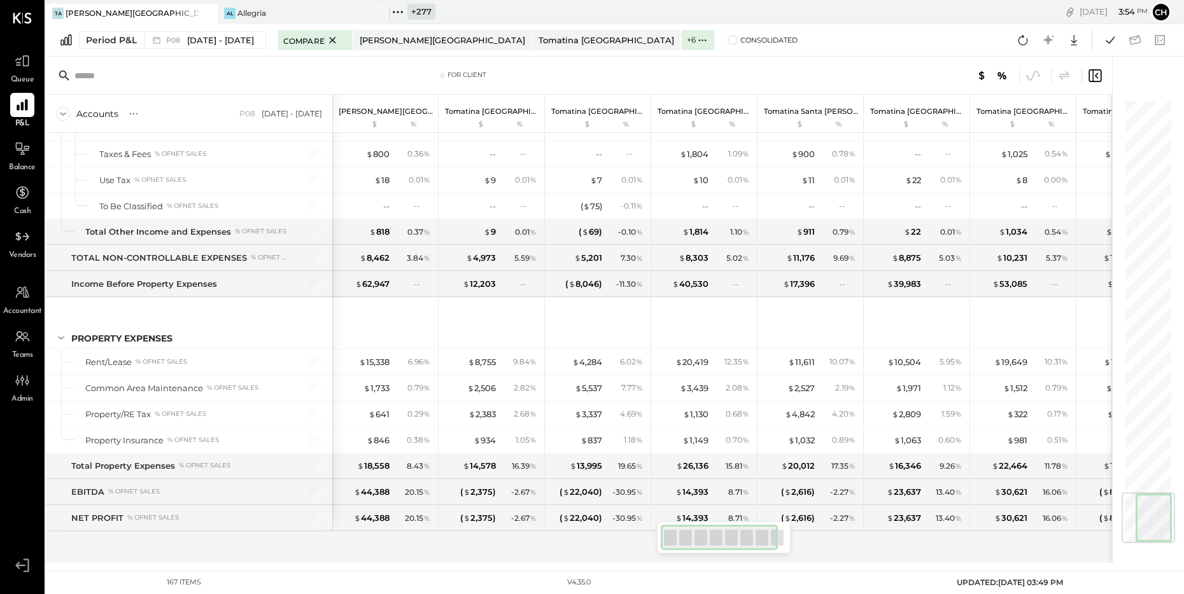
drag, startPoint x: 747, startPoint y: 534, endPoint x: 655, endPoint y: 518, distance: 93.0
click at [707, 531] on div at bounding box center [719, 537] width 117 height 25
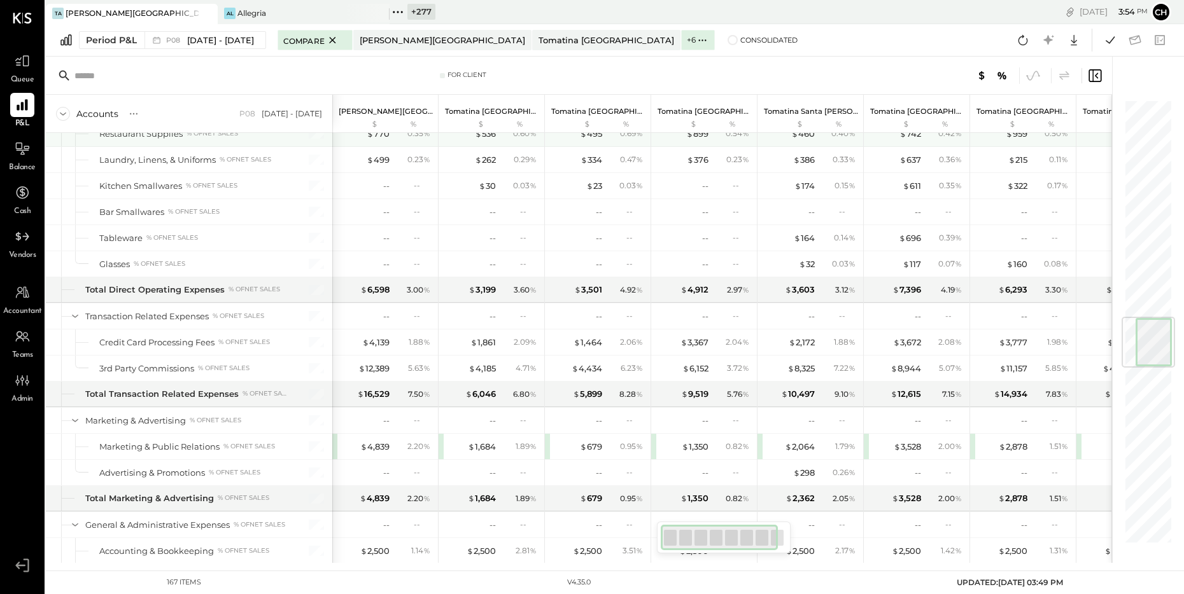
scroll to position [1732, 0]
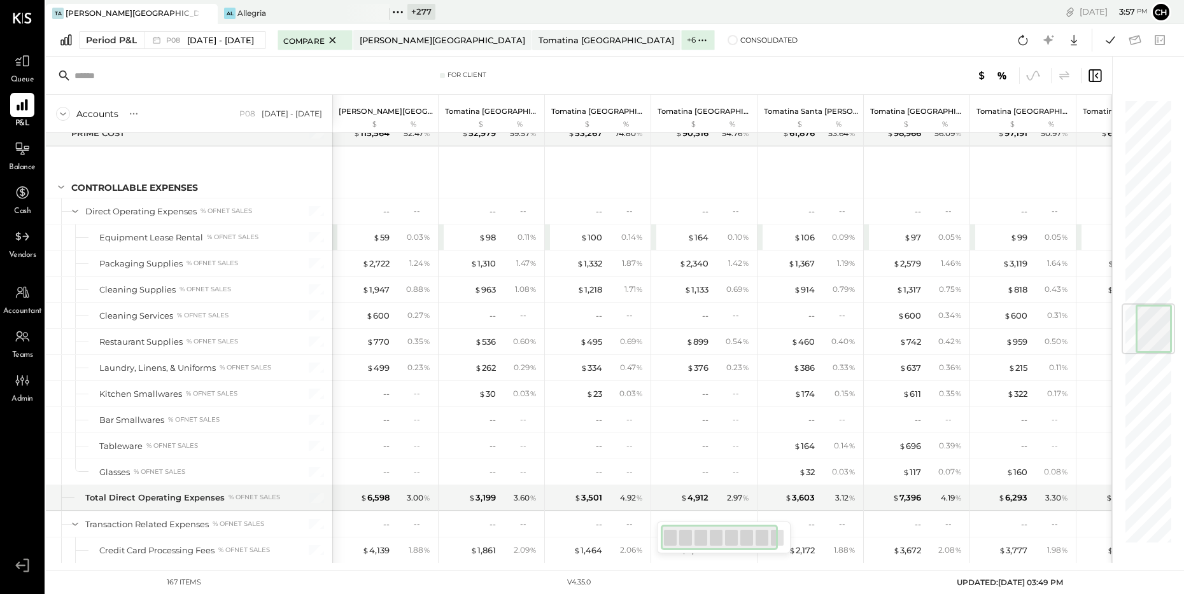
click at [402, 13] on icon at bounding box center [398, 12] width 17 height 17
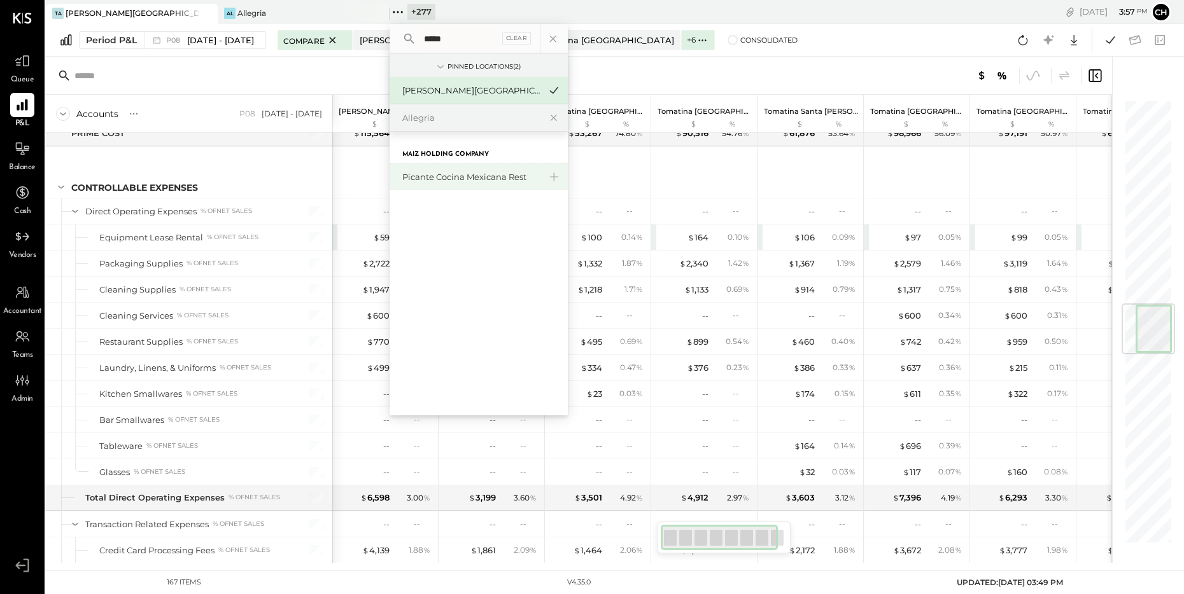
type input "*****"
click at [421, 168] on div "Picante Cocina Mexicana Rest" at bounding box center [479, 177] width 178 height 27
click at [426, 179] on div "Picante Cocina Mexicana Rest" at bounding box center [470, 177] width 137 height 12
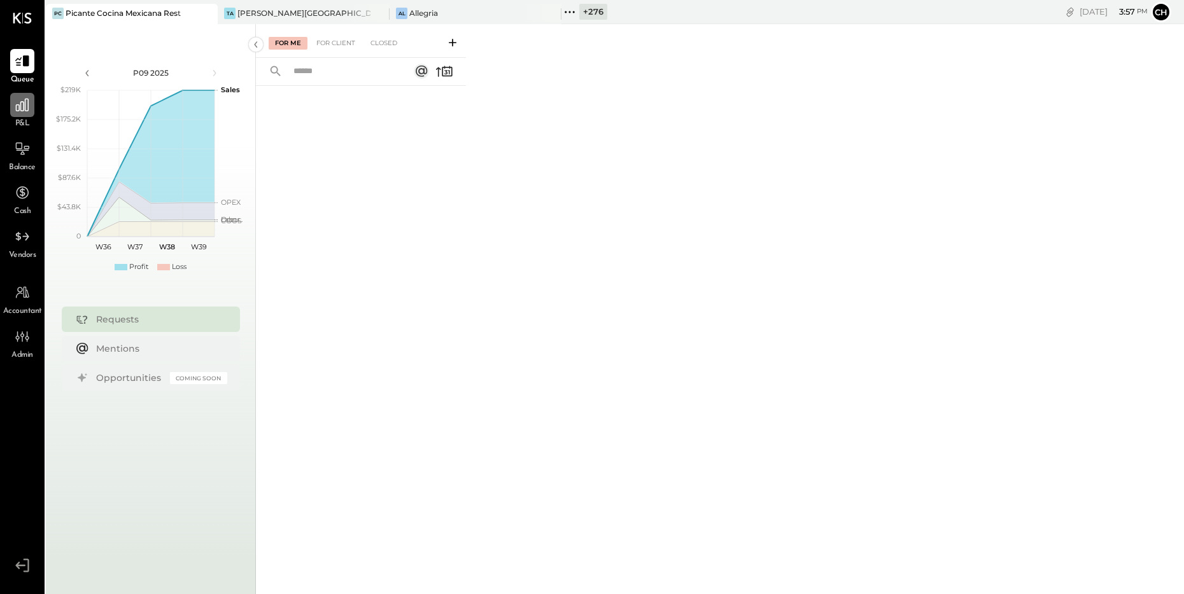
click at [21, 108] on icon at bounding box center [22, 105] width 17 height 17
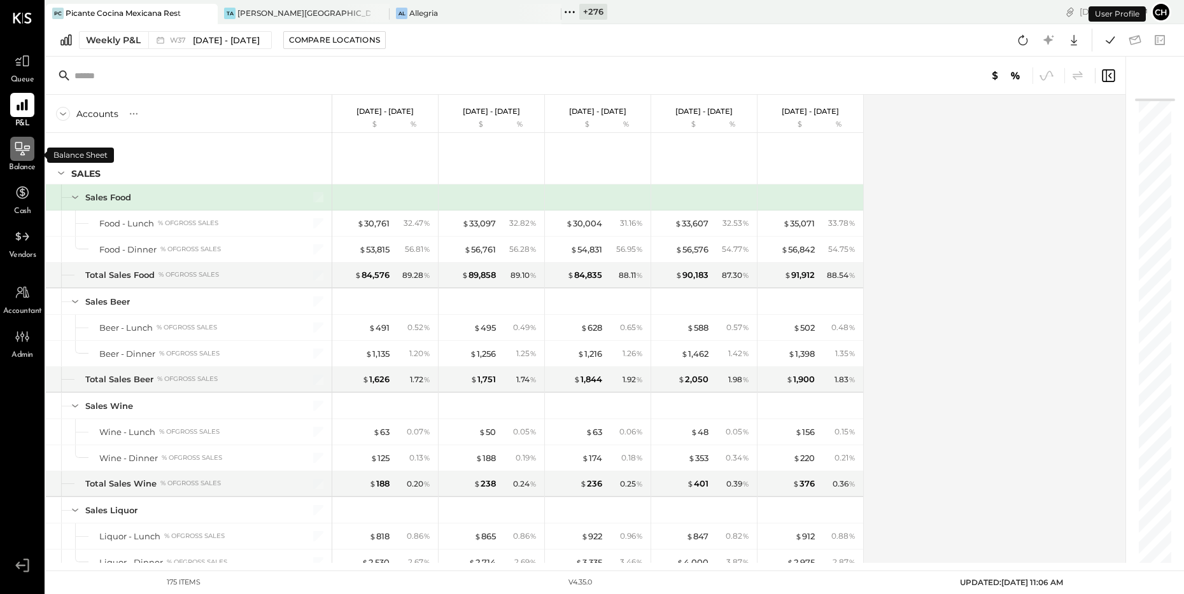
click at [27, 148] on icon at bounding box center [22, 148] width 15 height 13
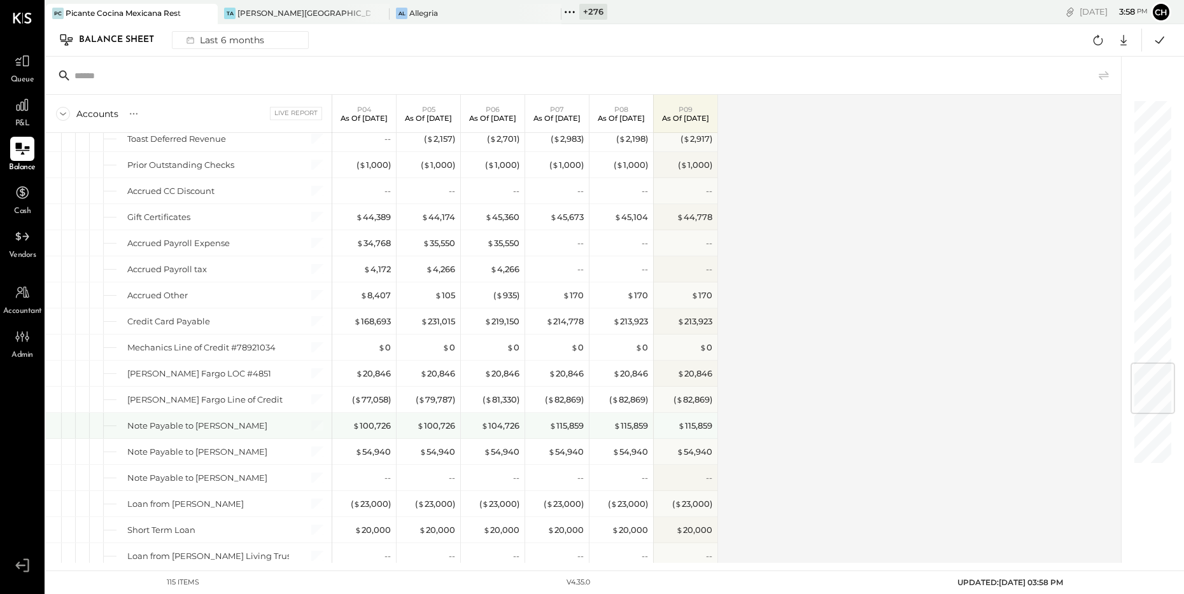
scroll to position [2189, 0]
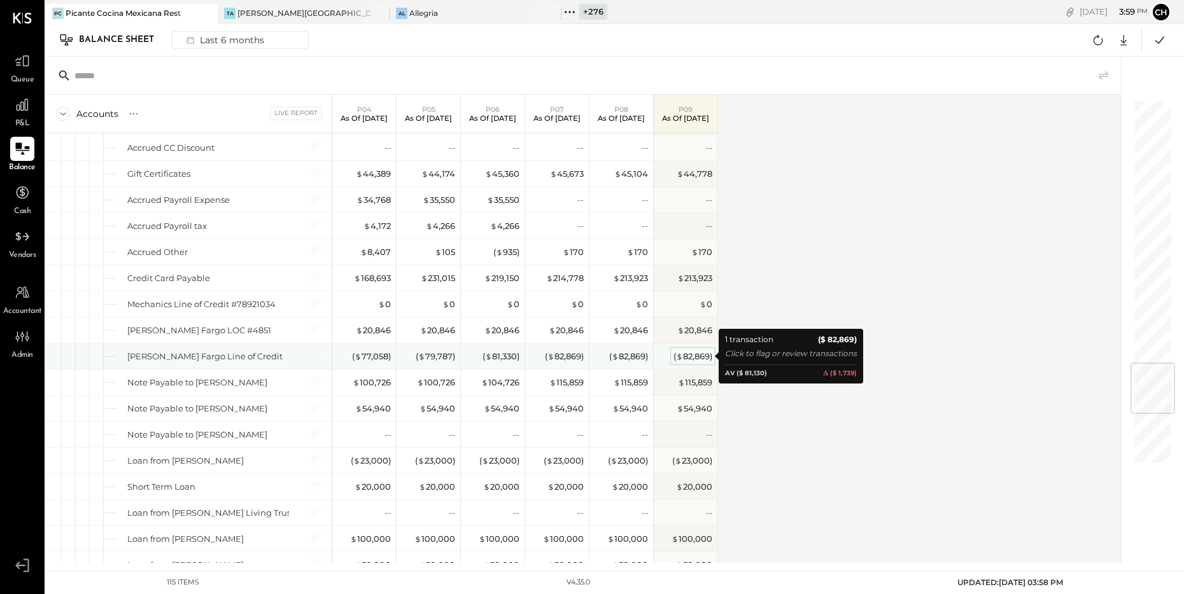
click at [676, 353] on span "$" at bounding box center [679, 356] width 7 height 10
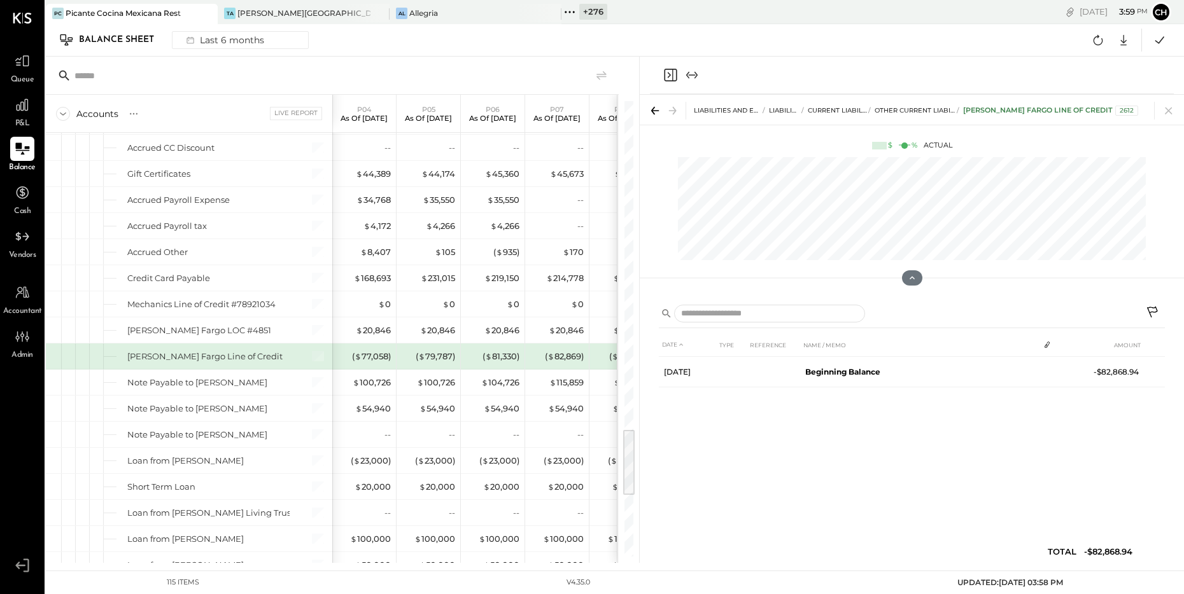
click at [669, 72] on icon "Close panel" at bounding box center [670, 74] width 15 height 15
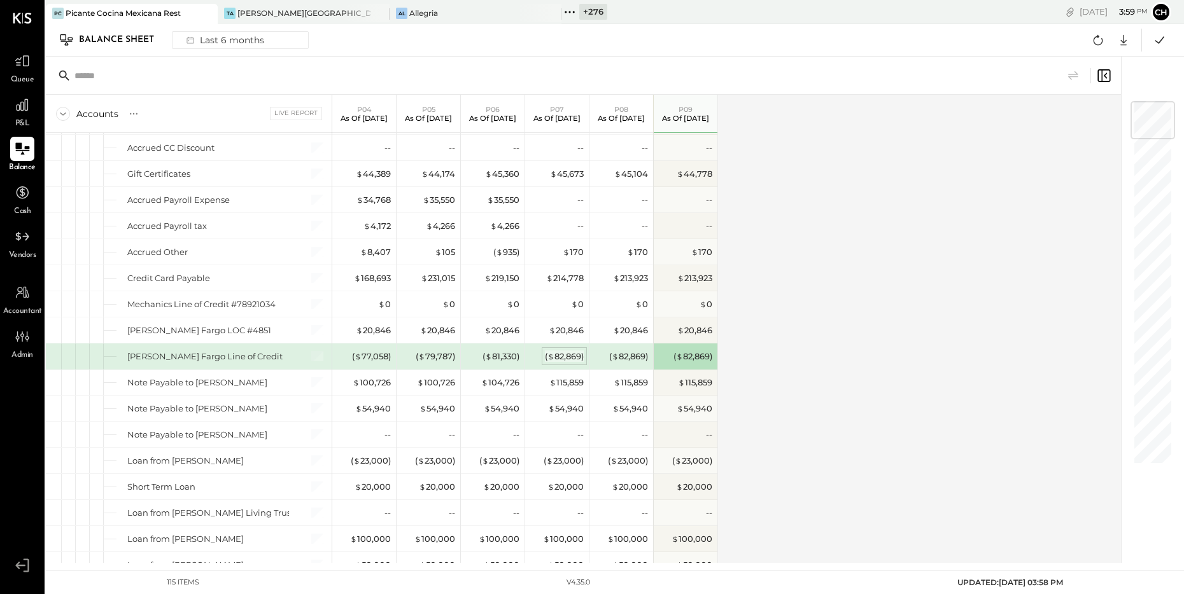
click at [554, 355] on div "( $ 82,869 )" at bounding box center [564, 357] width 39 height 12
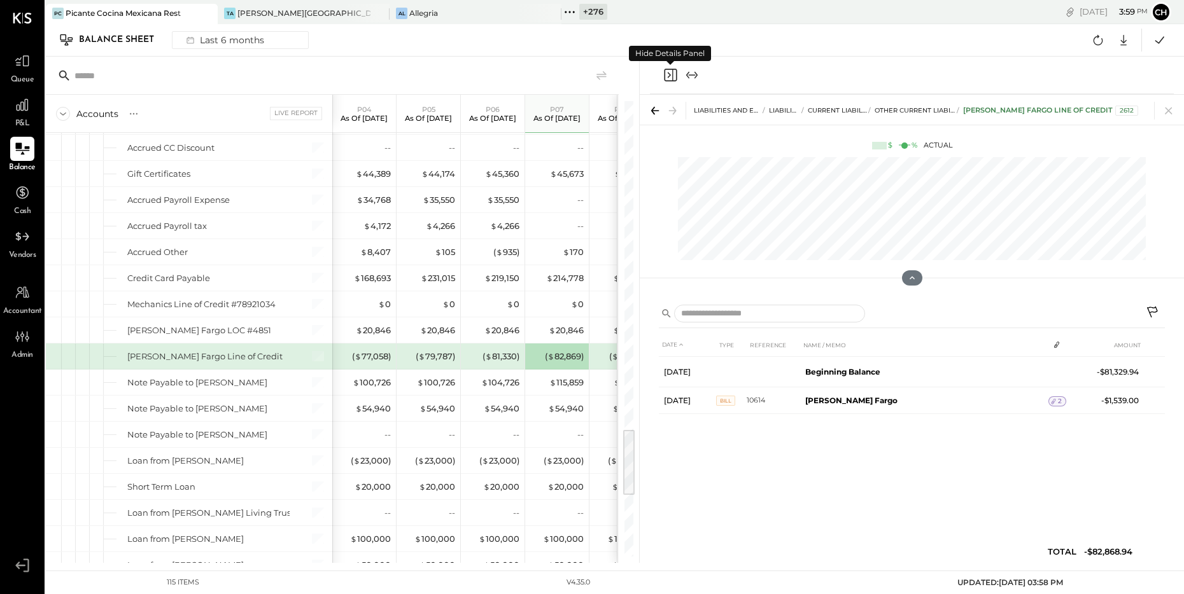
click at [664, 75] on icon "Close panel" at bounding box center [670, 75] width 13 height 13
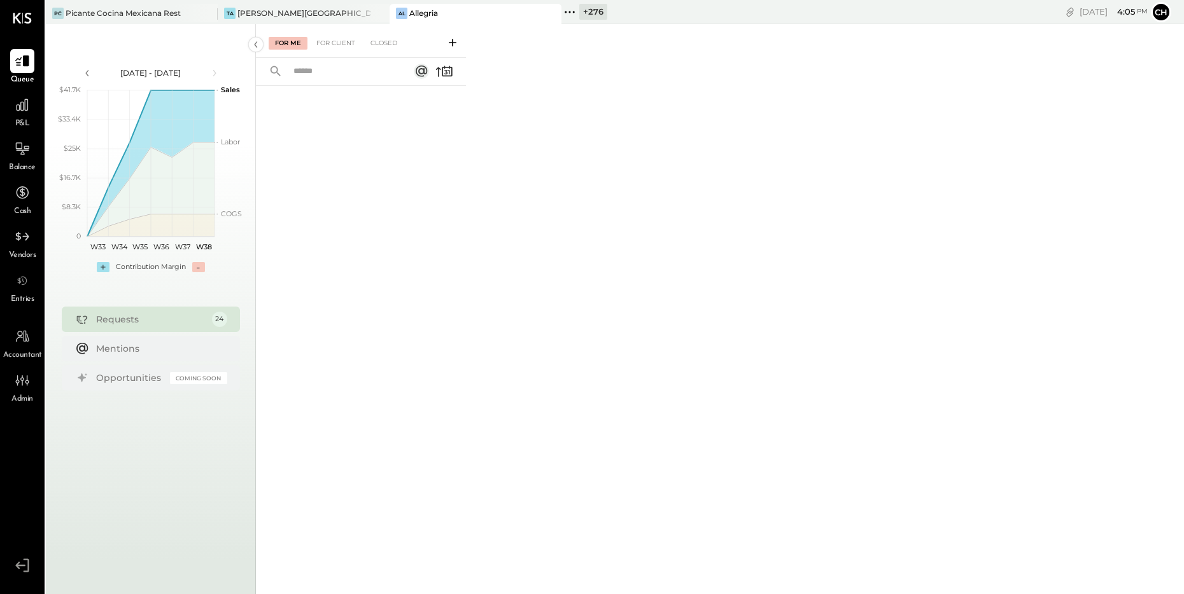
click at [575, 11] on icon at bounding box center [569, 12] width 17 height 17
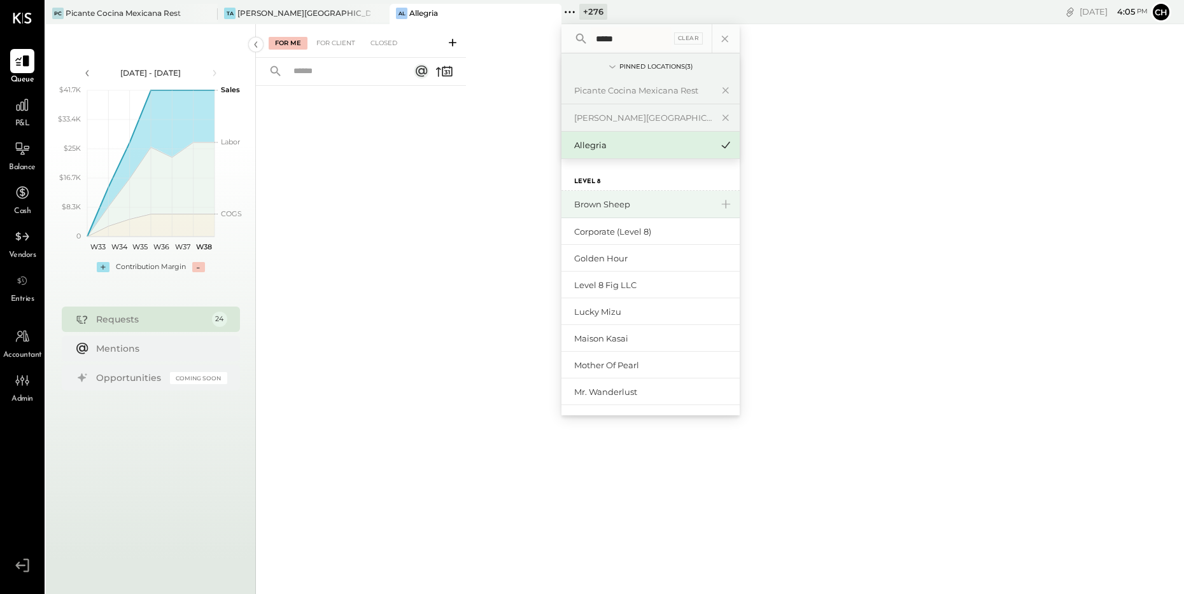
type input "*****"
click at [598, 203] on div "Brown Sheep" at bounding box center [642, 205] width 137 height 12
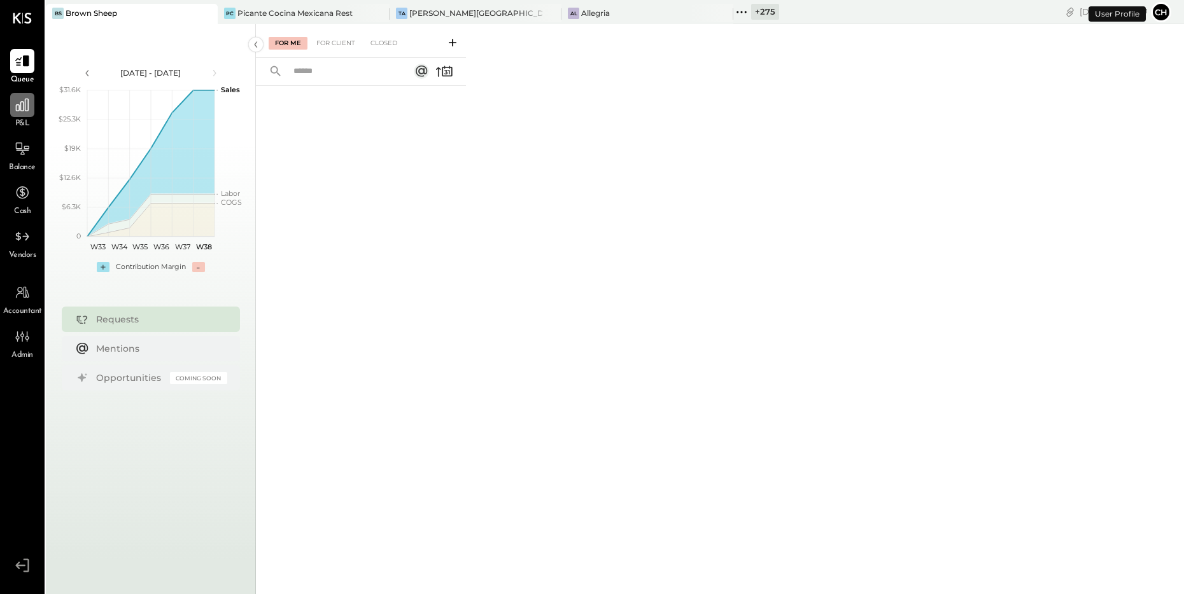
click at [27, 101] on icon at bounding box center [22, 105] width 13 height 13
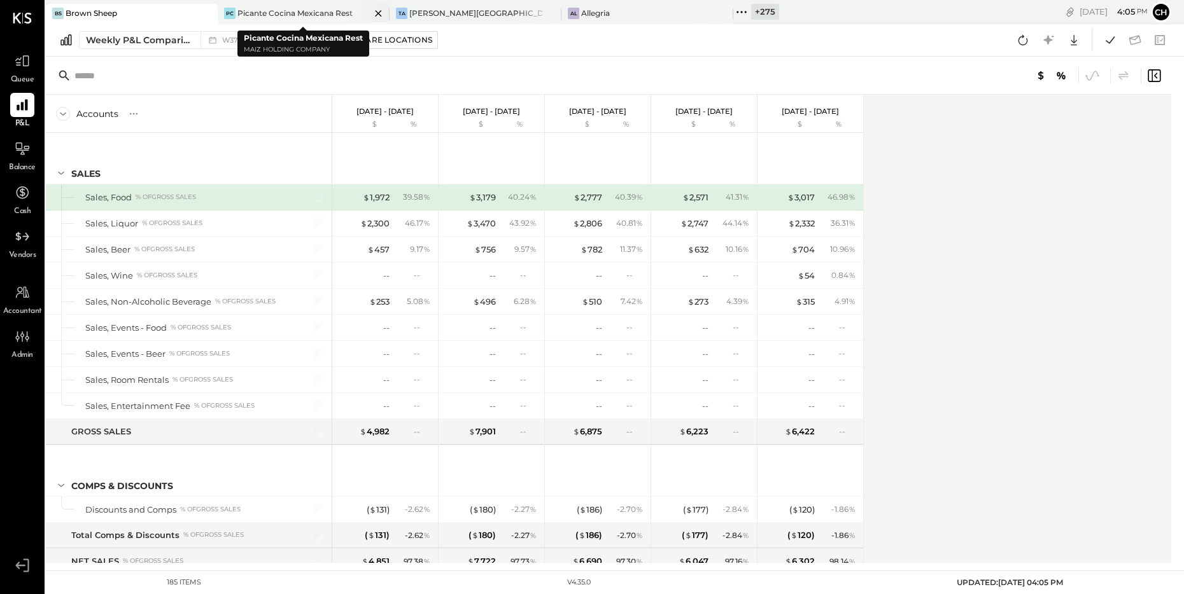
click at [378, 15] on icon at bounding box center [378, 13] width 16 height 15
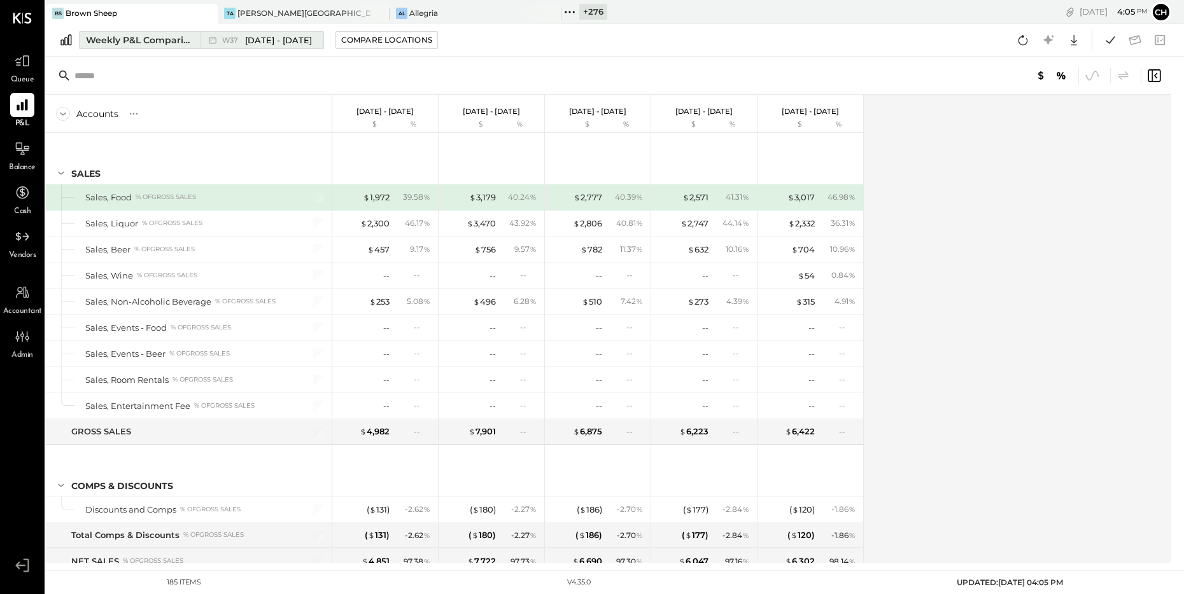
click at [134, 41] on div "Weekly P&L Comparison" at bounding box center [139, 40] width 107 height 13
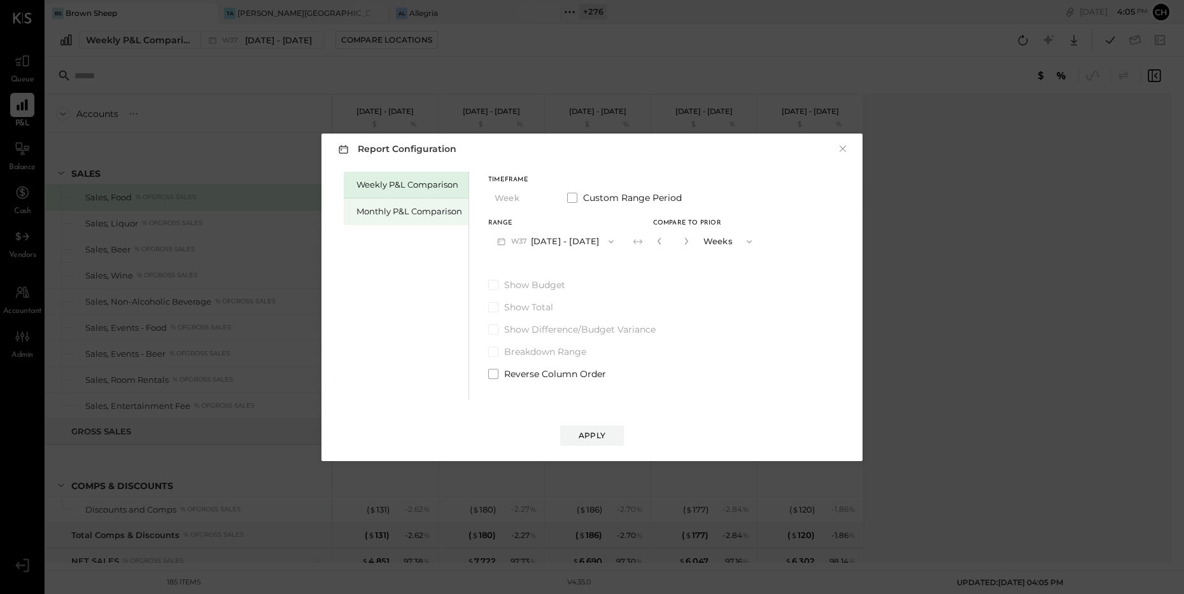
click at [393, 210] on div "Monthly P&L Comparison" at bounding box center [409, 212] width 106 height 12
click at [551, 244] on button "M09 [DATE] - [DATE]" at bounding box center [555, 242] width 134 height 24
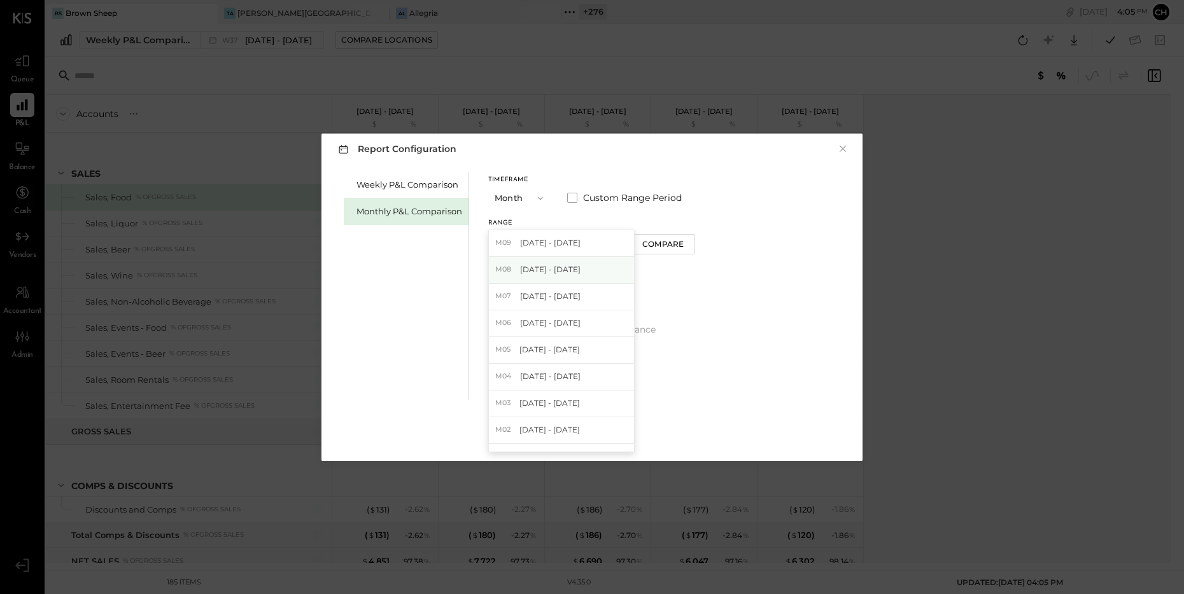
click at [560, 264] on span "[DATE] - [DATE]" at bounding box center [550, 269] width 60 height 11
click at [644, 249] on div "Compare" at bounding box center [662, 244] width 41 height 11
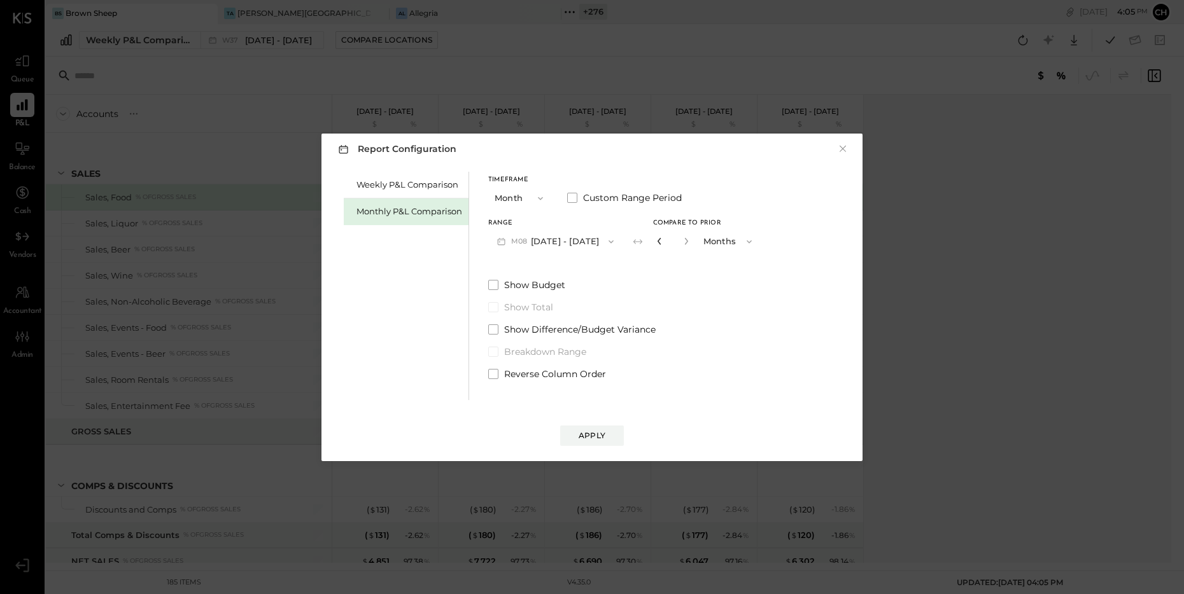
click at [658, 241] on icon "button" at bounding box center [659, 241] width 3 height 7
click at [593, 433] on div "Apply" at bounding box center [592, 435] width 27 height 11
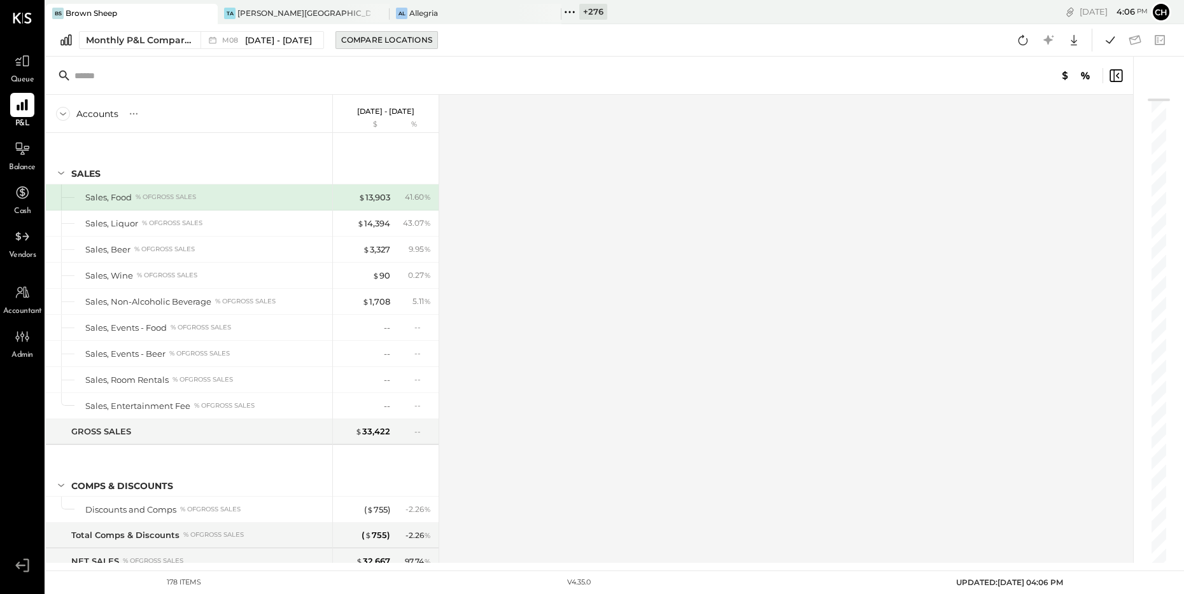
click at [366, 41] on div "Compare Locations" at bounding box center [386, 39] width 91 height 11
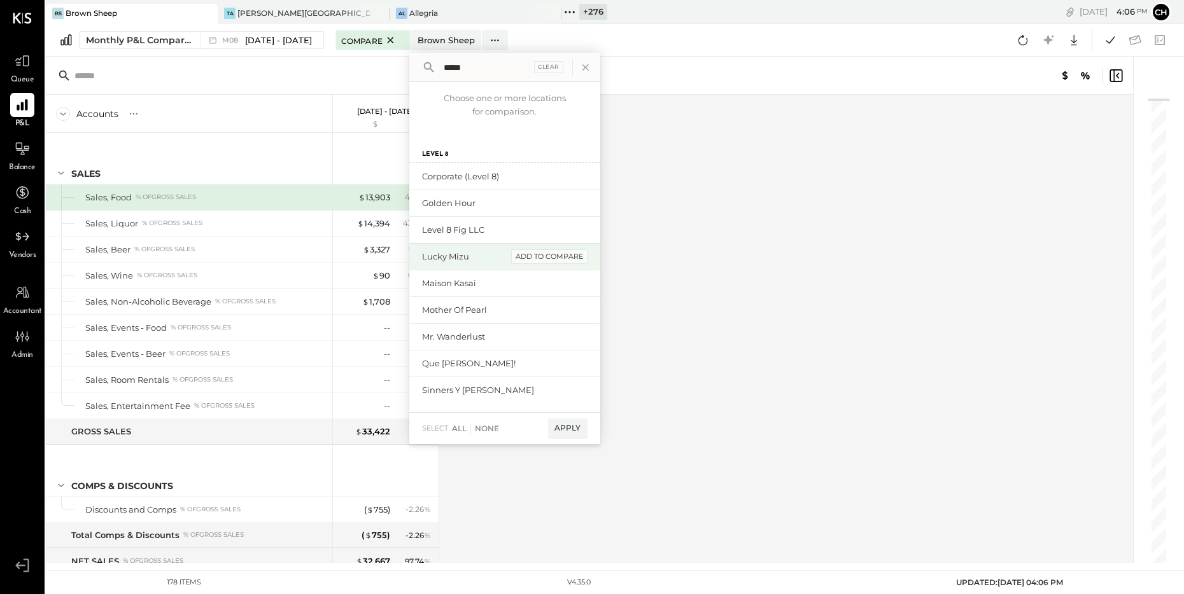
type input "*****"
click at [545, 255] on div "add to compare" at bounding box center [549, 257] width 76 height 15
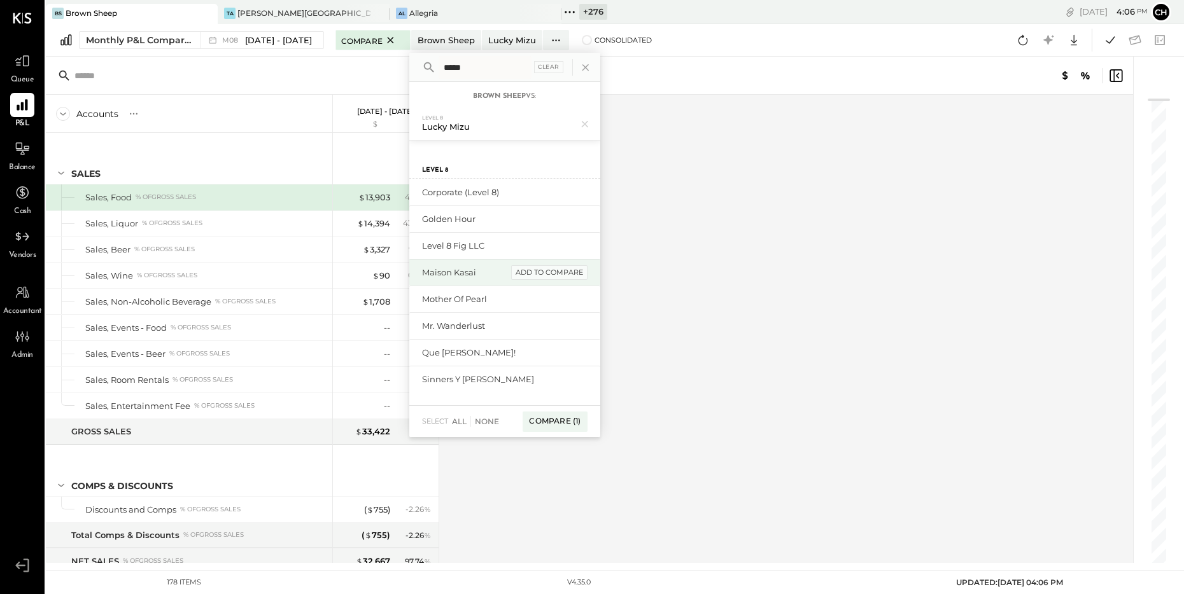
click at [551, 270] on div "add to compare" at bounding box center [549, 272] width 76 height 15
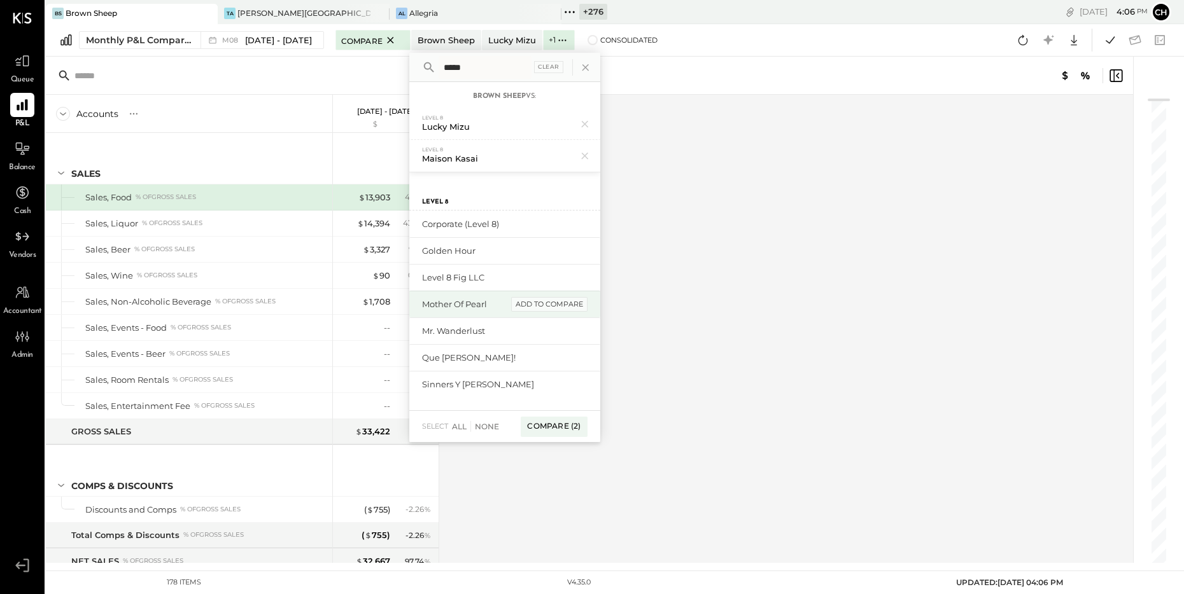
click at [554, 305] on div "add to compare" at bounding box center [549, 304] width 76 height 15
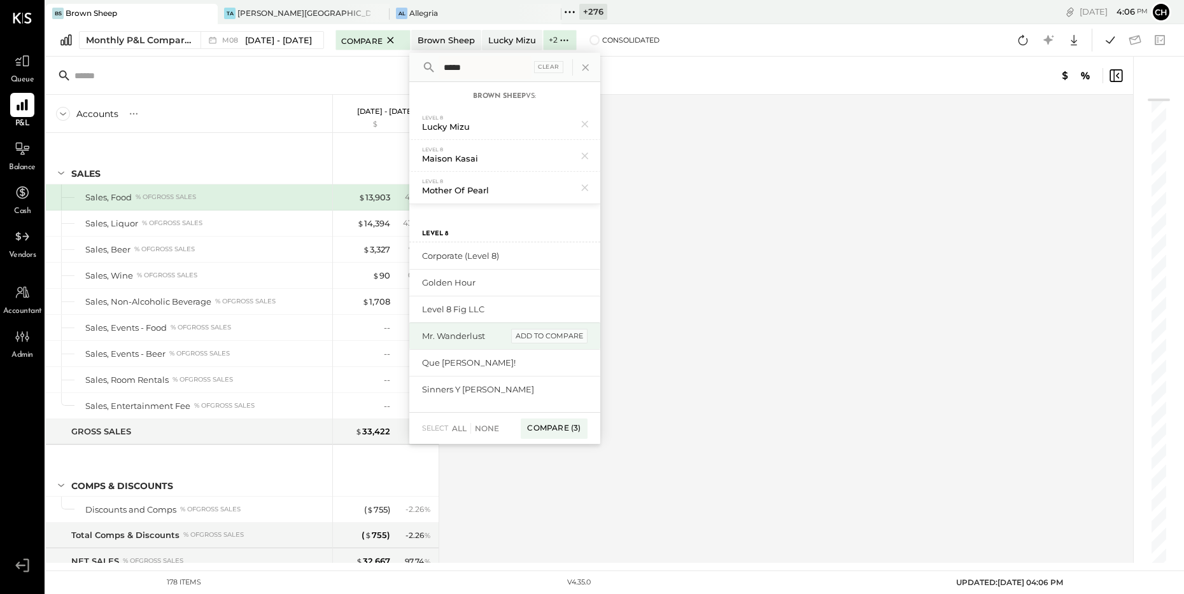
click at [559, 331] on div "add to compare" at bounding box center [549, 336] width 76 height 15
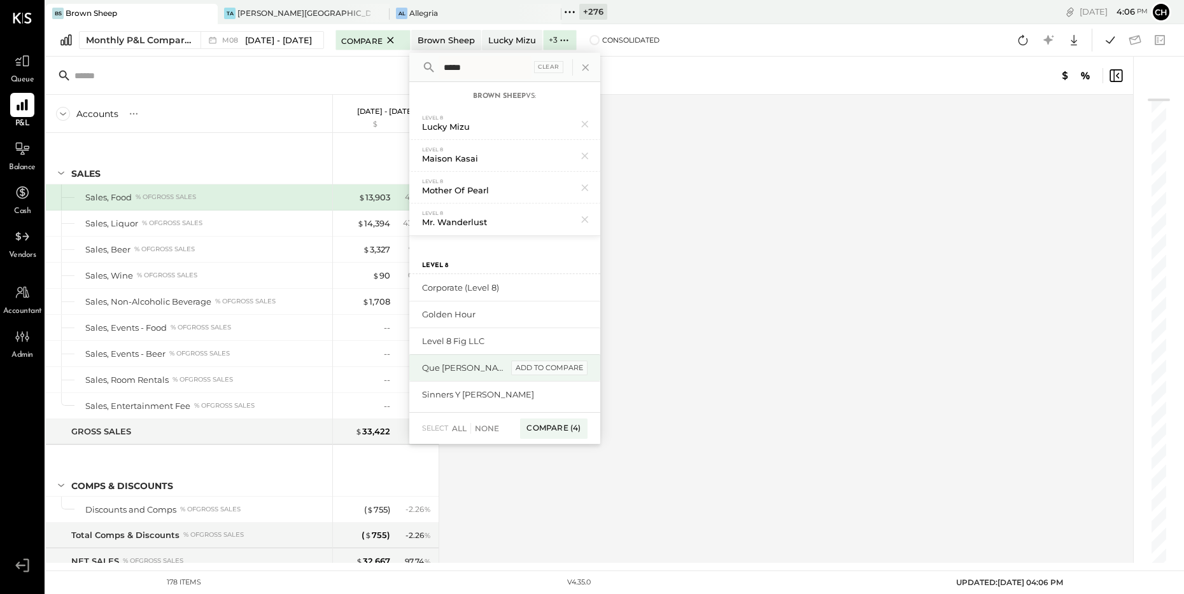
click at [562, 367] on div "add to compare" at bounding box center [549, 368] width 76 height 15
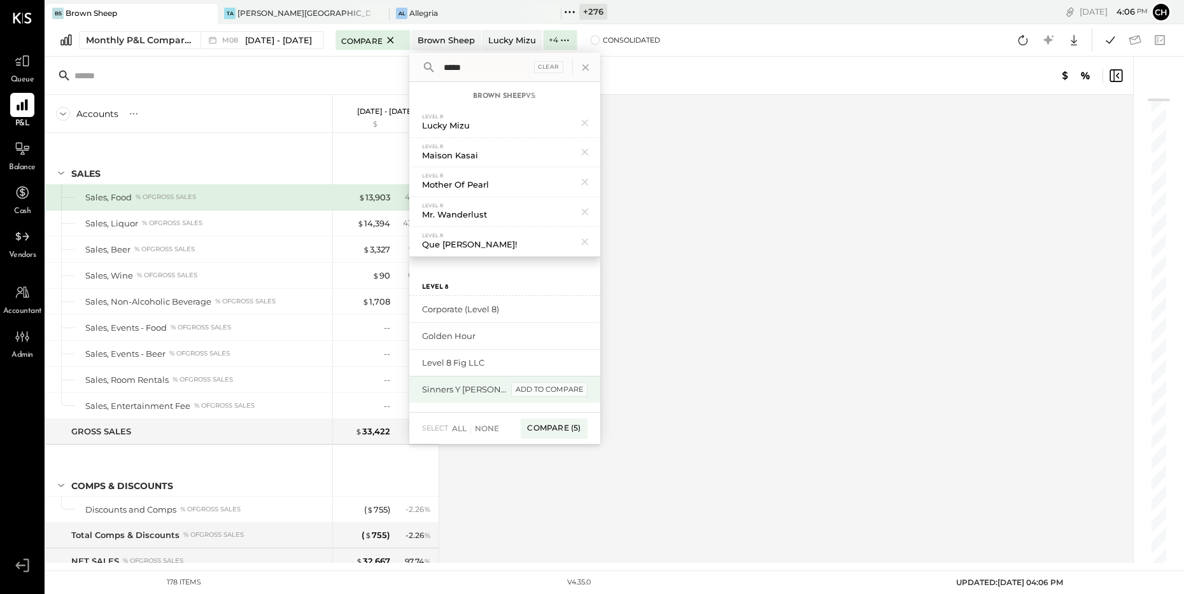
click at [563, 386] on div "add to compare" at bounding box center [549, 390] width 76 height 15
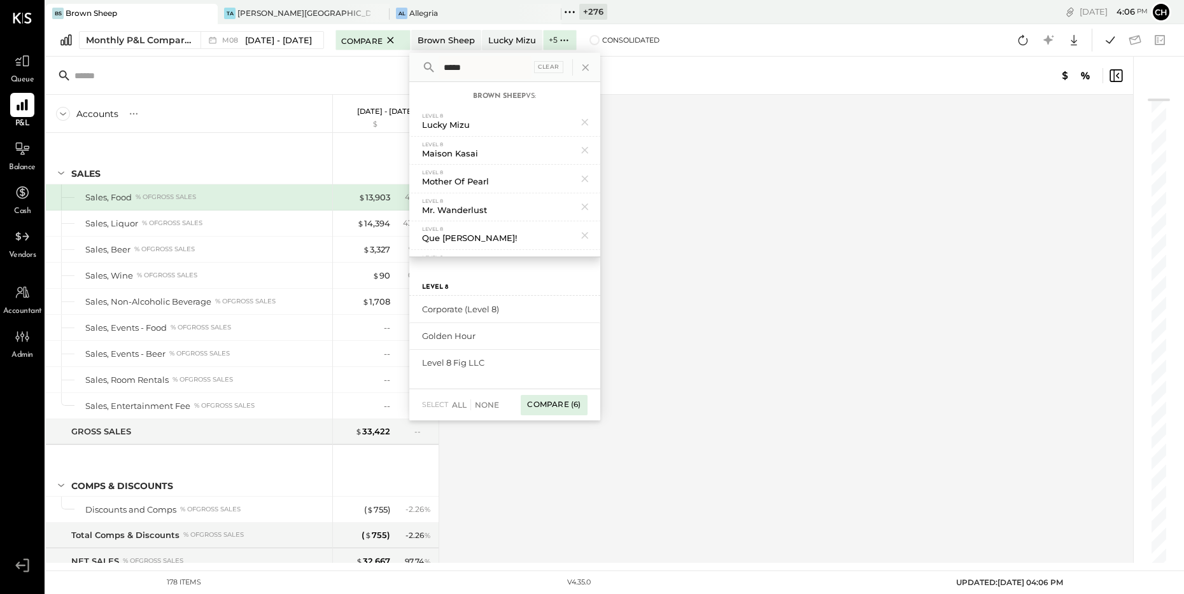
click at [555, 405] on div "Compare (6)" at bounding box center [554, 405] width 66 height 20
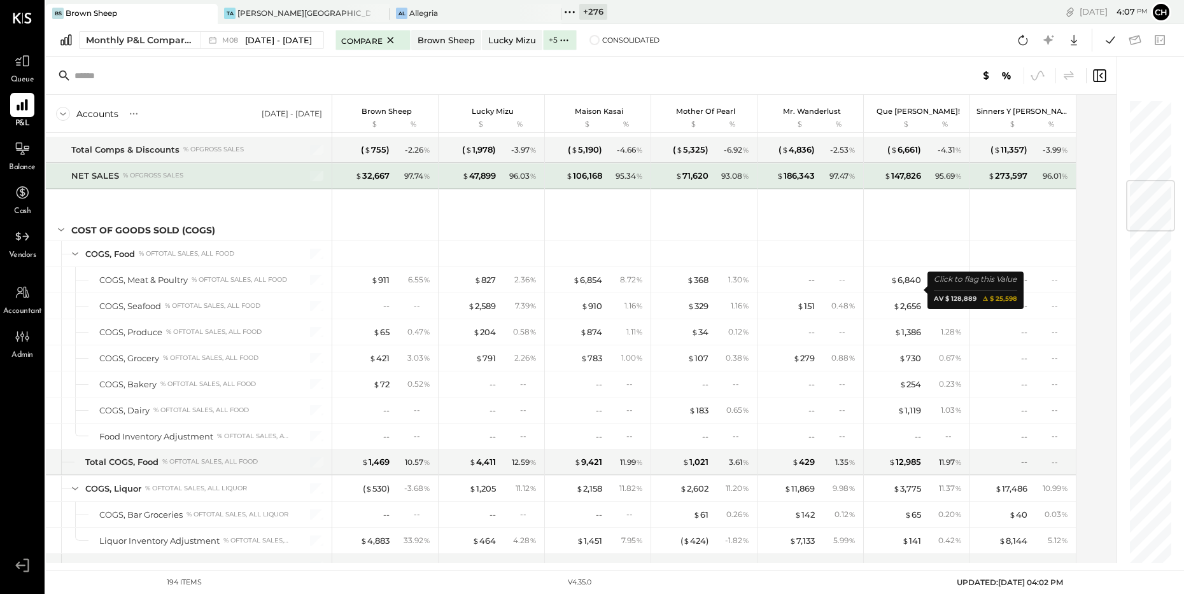
scroll to position [682, 0]
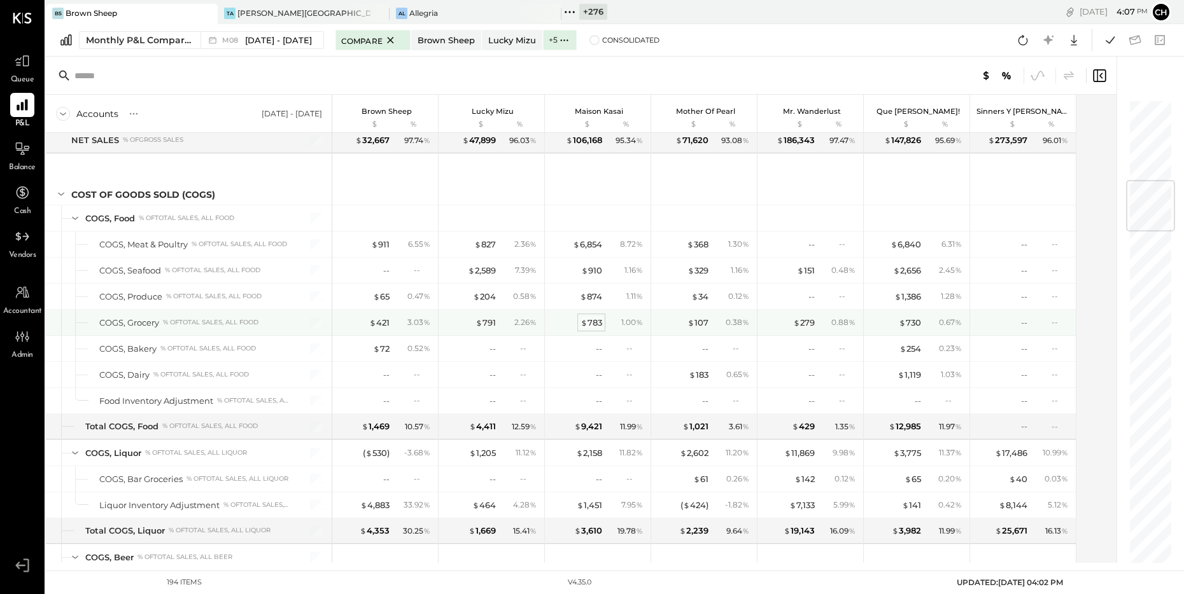
click at [590, 322] on div "$ 783" at bounding box center [591, 323] width 22 height 12
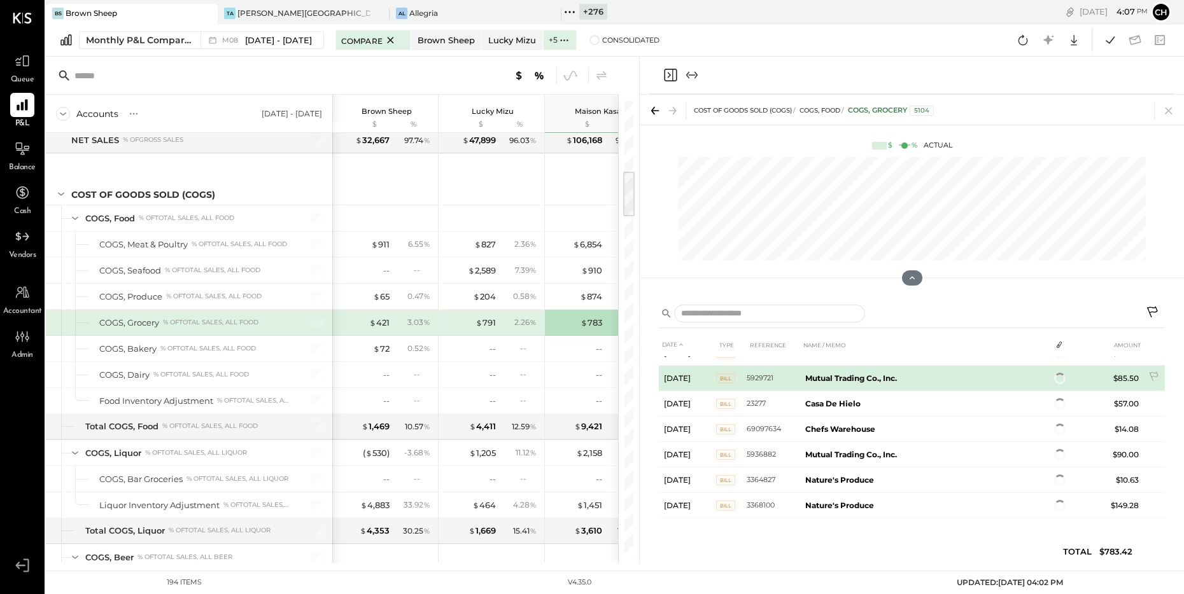
scroll to position [122, 0]
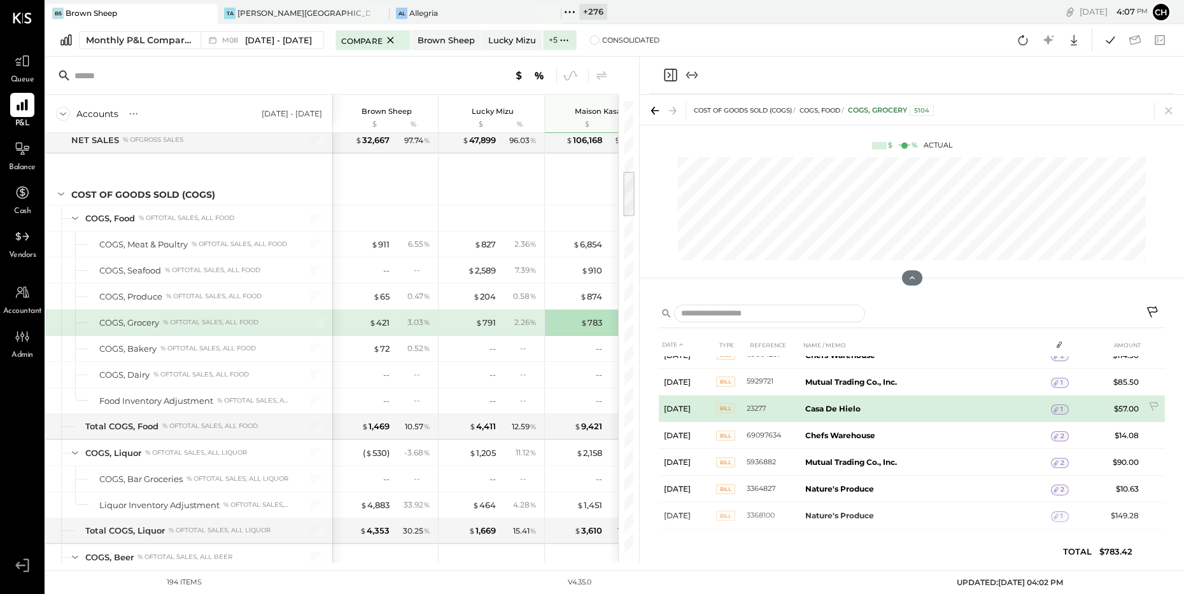
click at [1062, 412] on div "1" at bounding box center [1060, 410] width 18 height 10
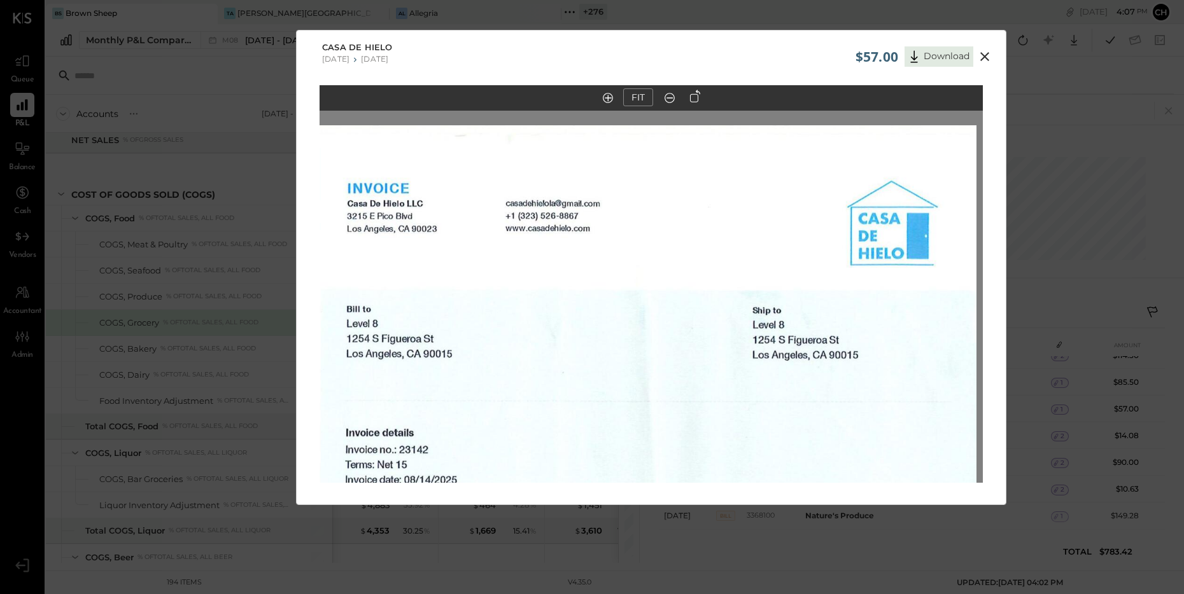
drag, startPoint x: 707, startPoint y: 165, endPoint x: 705, endPoint y: 439, distance: 273.1
click at [705, 439] on img at bounding box center [644, 594] width 663 height 938
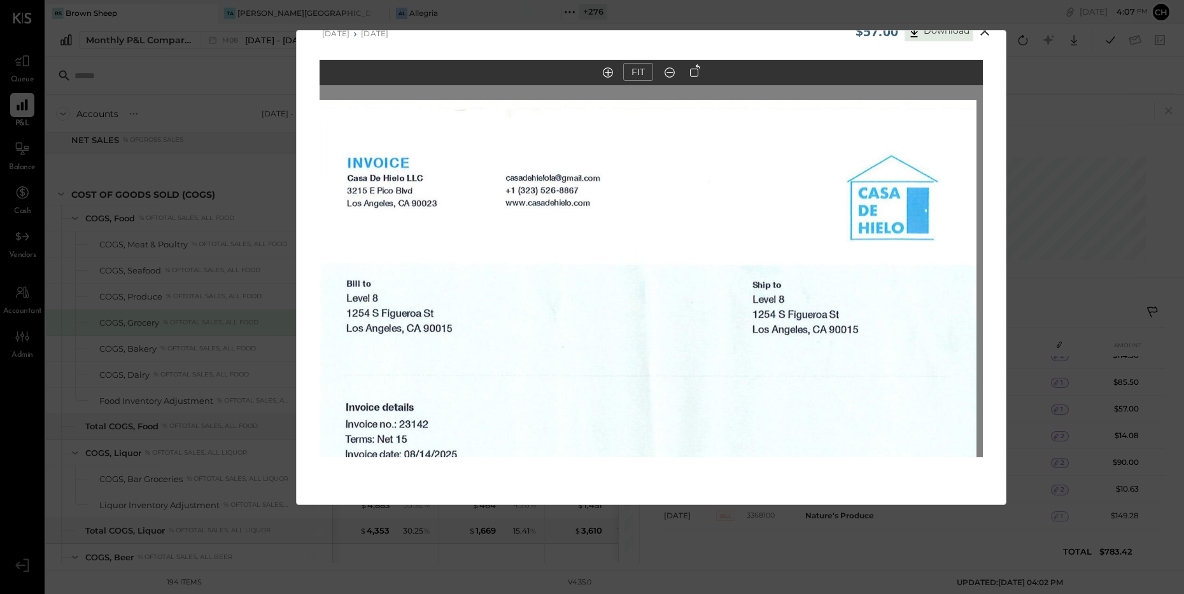
scroll to position [26, 0]
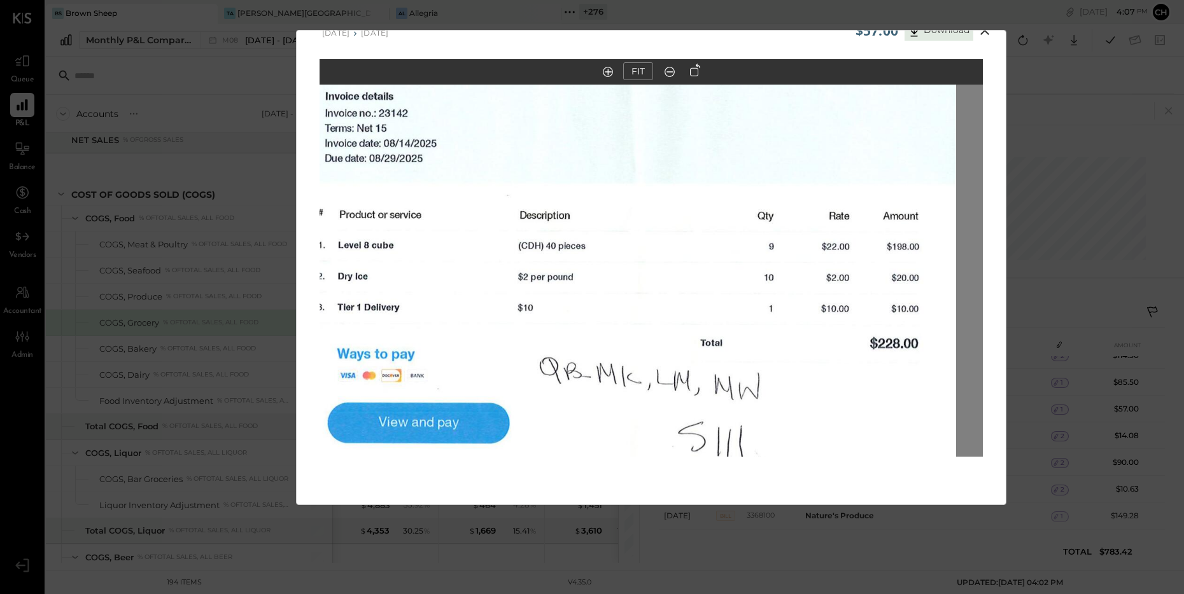
drag, startPoint x: 529, startPoint y: 400, endPoint x: 509, endPoint y: 118, distance: 282.7
click at [509, 118] on img at bounding box center [624, 258] width 663 height 938
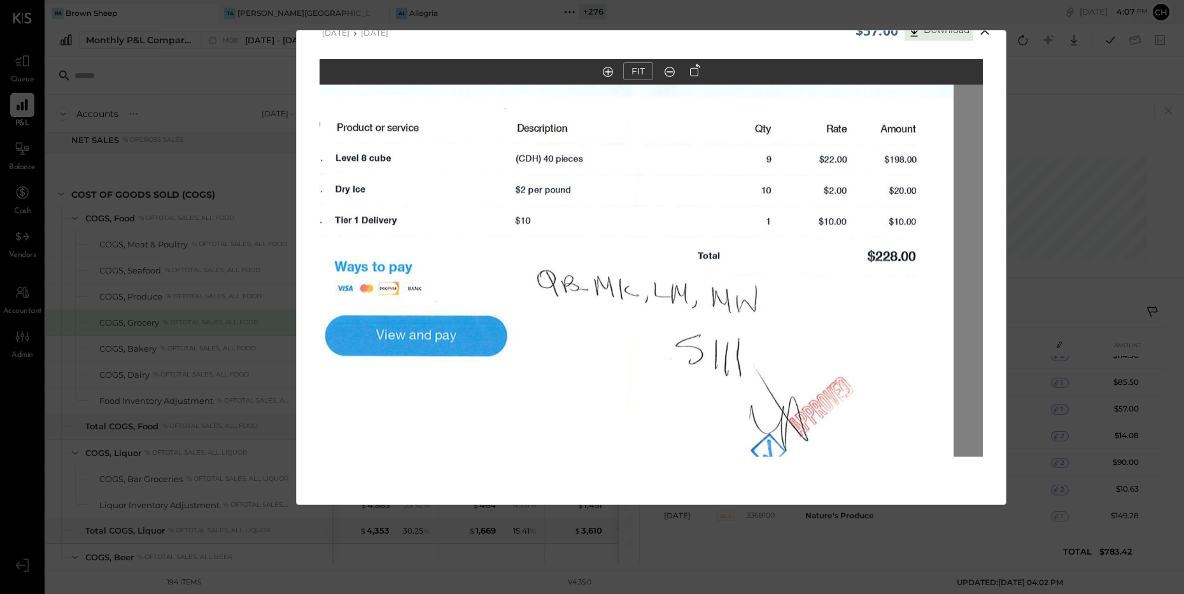
drag, startPoint x: 618, startPoint y: 327, endPoint x: 617, endPoint y: 236, distance: 91.0
click at [617, 236] on img at bounding box center [621, 170] width 663 height 938
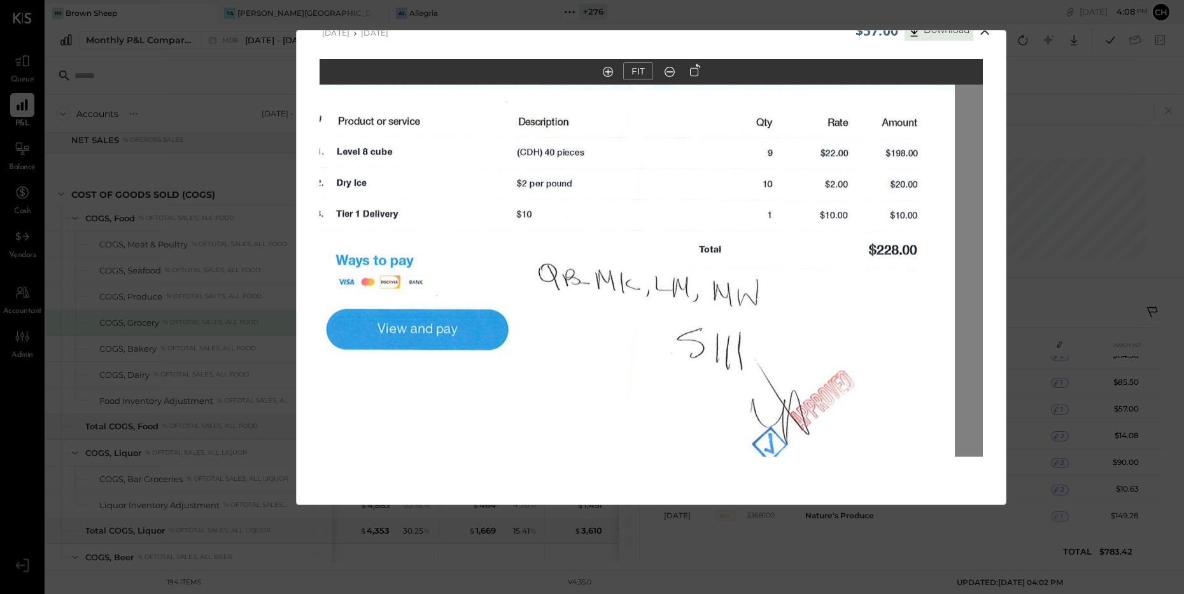
click at [983, 32] on icon at bounding box center [984, 30] width 15 height 15
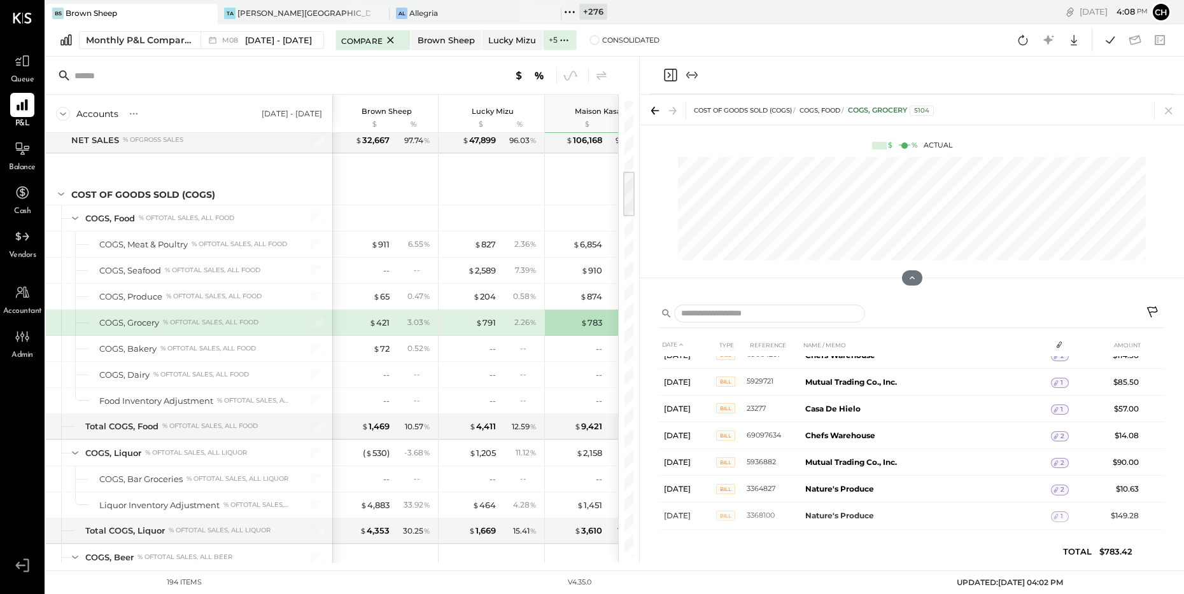
click at [667, 77] on icon "Close panel" at bounding box center [670, 74] width 15 height 15
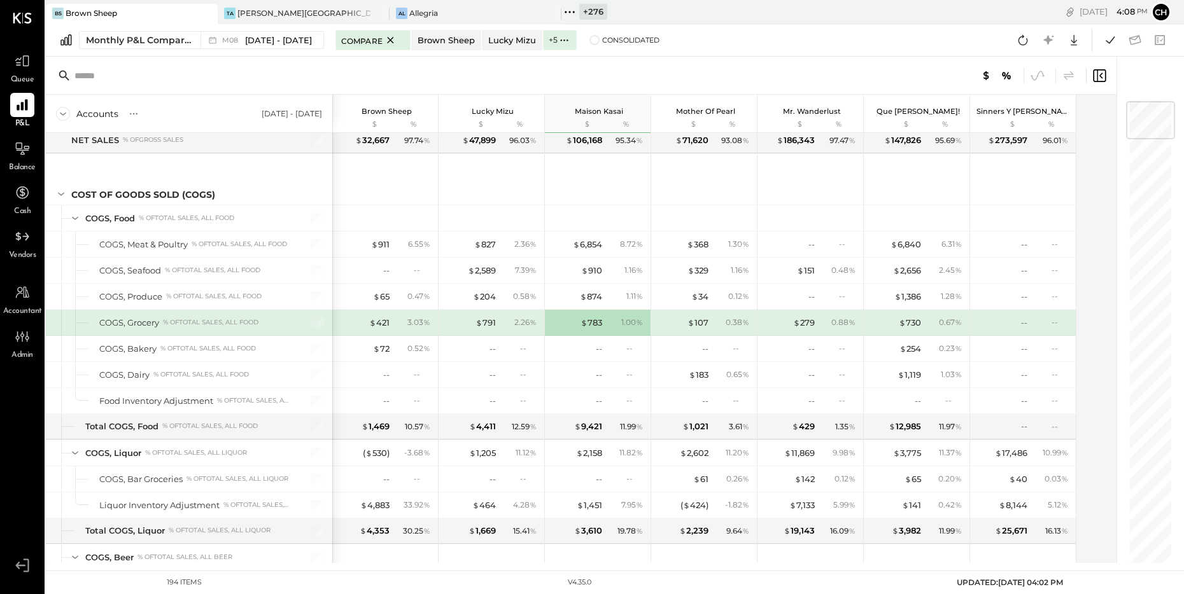
click at [668, 74] on div at bounding box center [867, 75] width 479 height 17
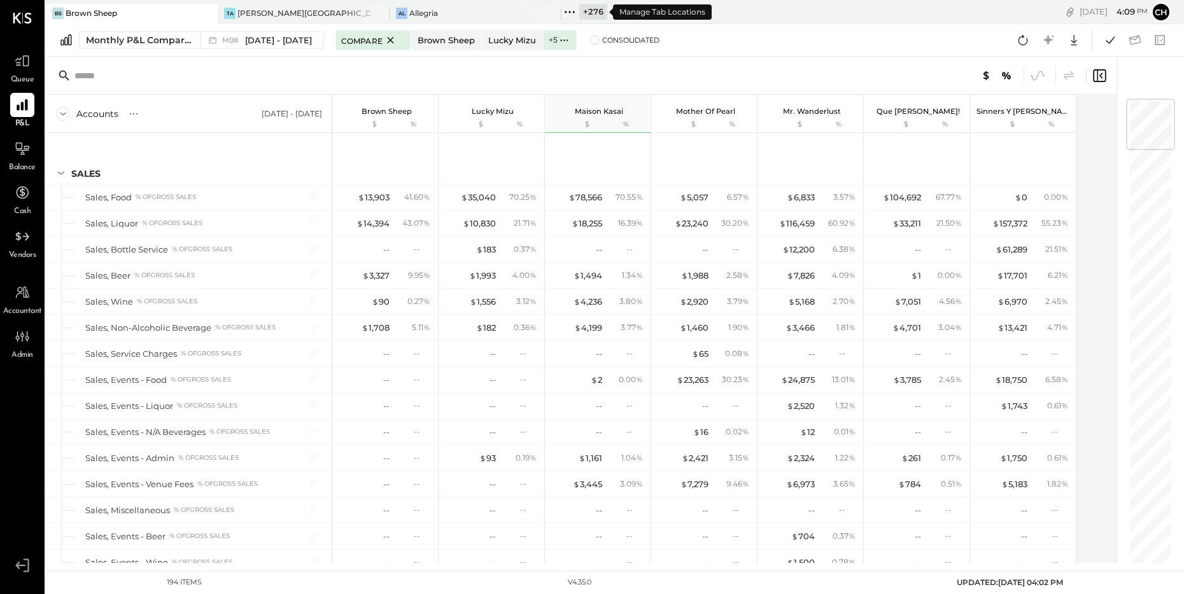
click at [572, 11] on icon at bounding box center [569, 12] width 17 height 17
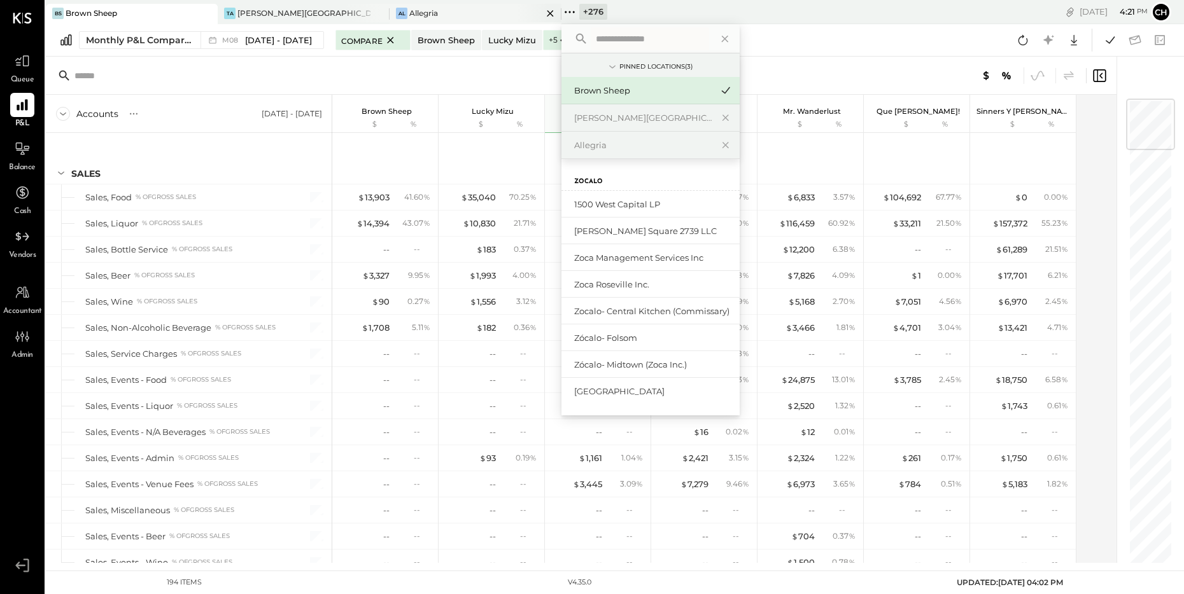
click at [550, 12] on icon at bounding box center [550, 13] width 16 height 15
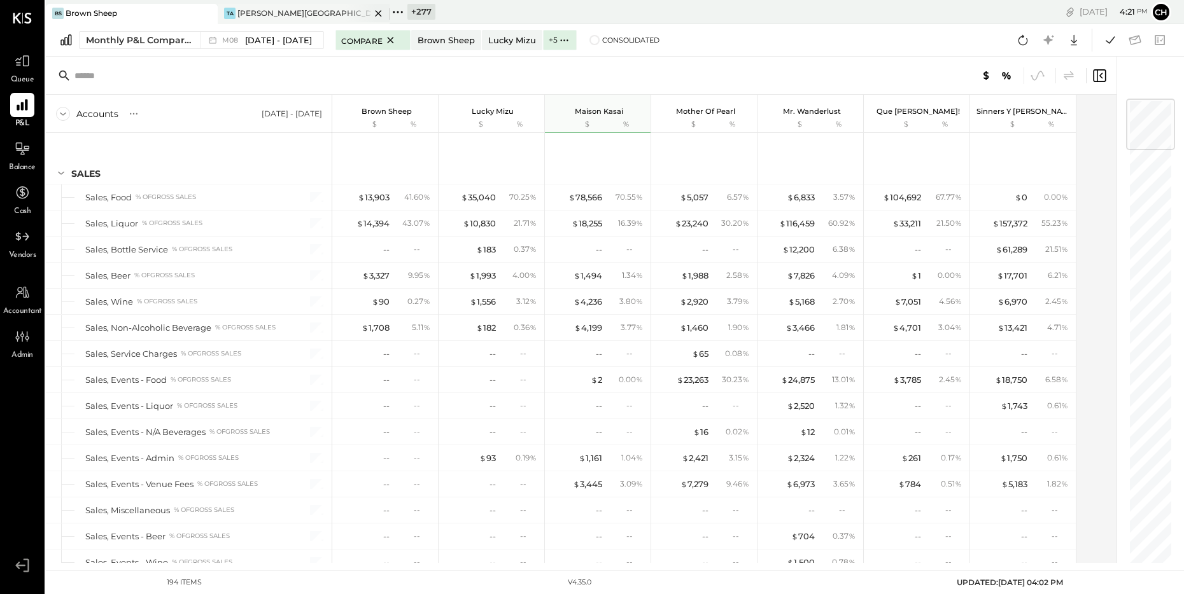
click at [376, 11] on icon at bounding box center [378, 13] width 16 height 15
click at [229, 9] on icon at bounding box center [226, 12] width 17 height 17
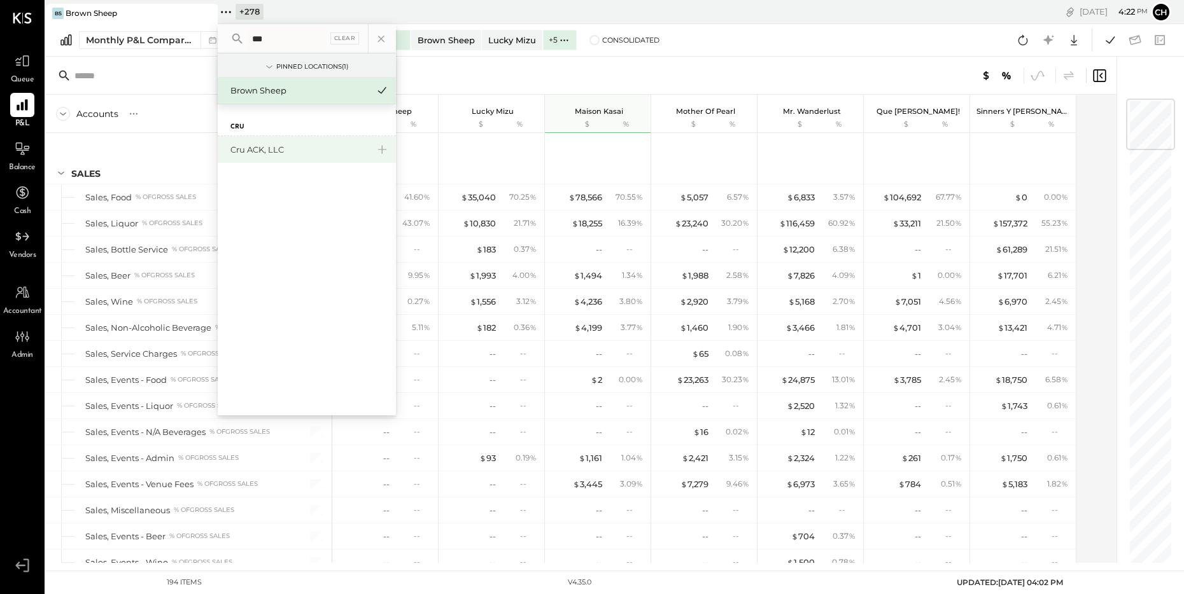
type input "***"
click at [241, 143] on div "Cru ACK, LLC" at bounding box center [307, 149] width 178 height 27
click at [272, 41] on input "***" at bounding box center [287, 38] width 81 height 23
click at [253, 155] on div "Cru ACK, LLC" at bounding box center [298, 150] width 137 height 12
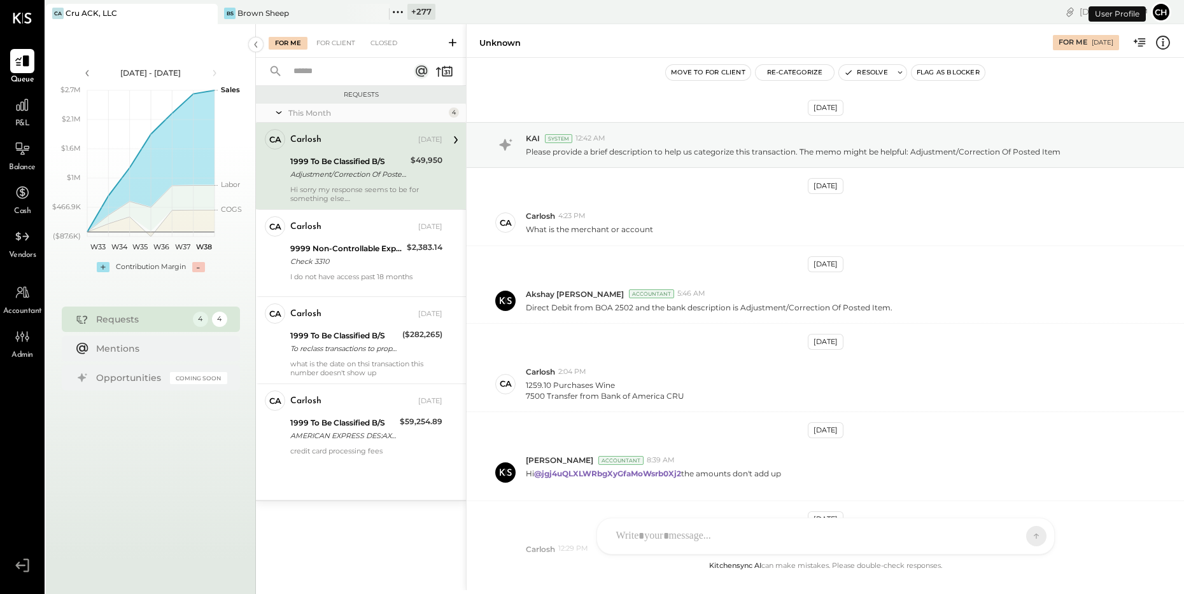
scroll to position [159, 0]
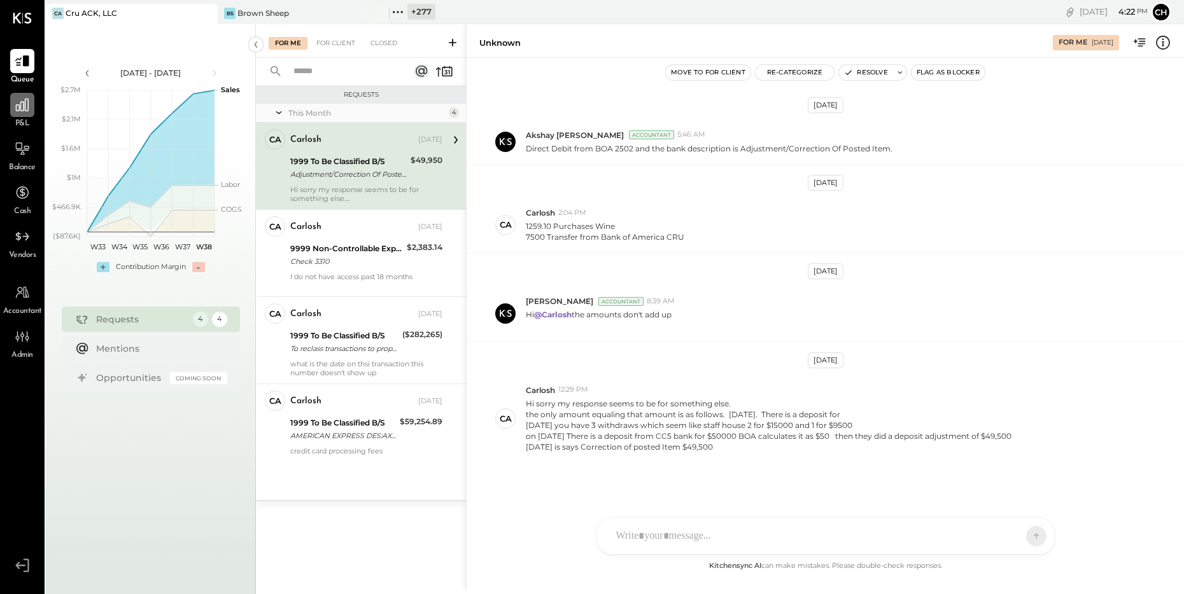
click at [24, 111] on icon at bounding box center [22, 105] width 17 height 17
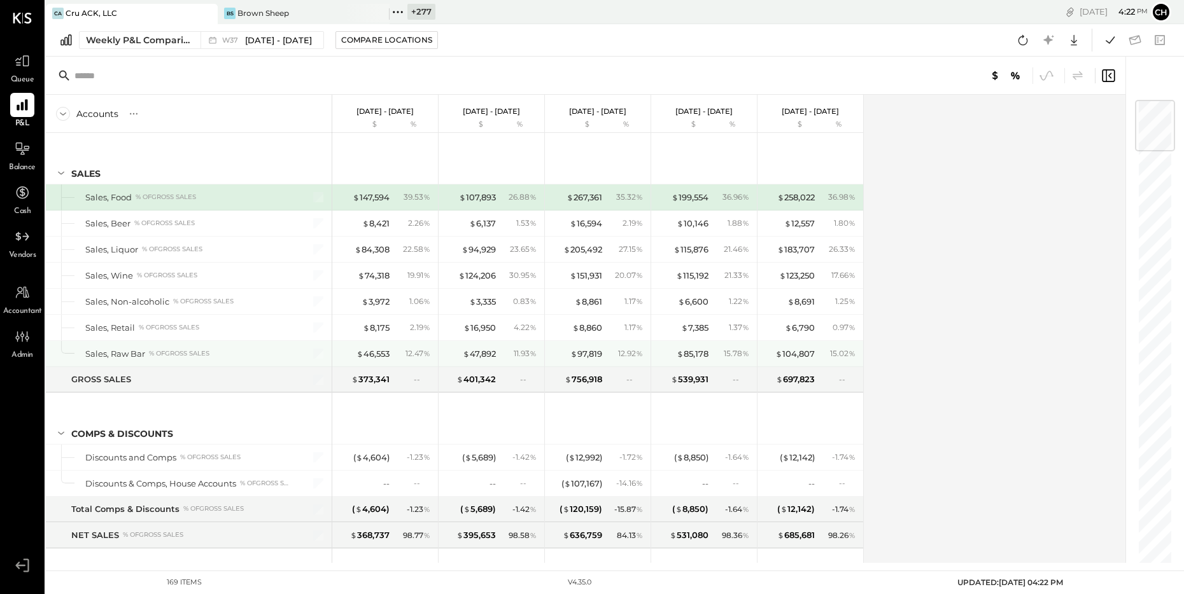
scroll to position [30, 0]
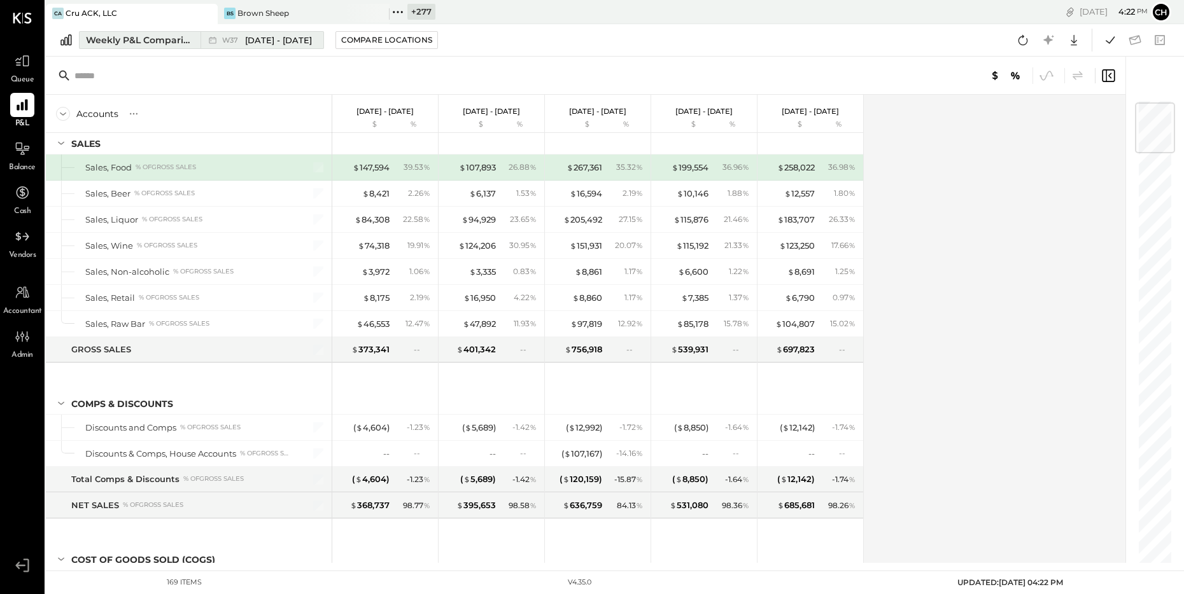
click at [183, 38] on div "Weekly P&L Comparison" at bounding box center [139, 40] width 107 height 13
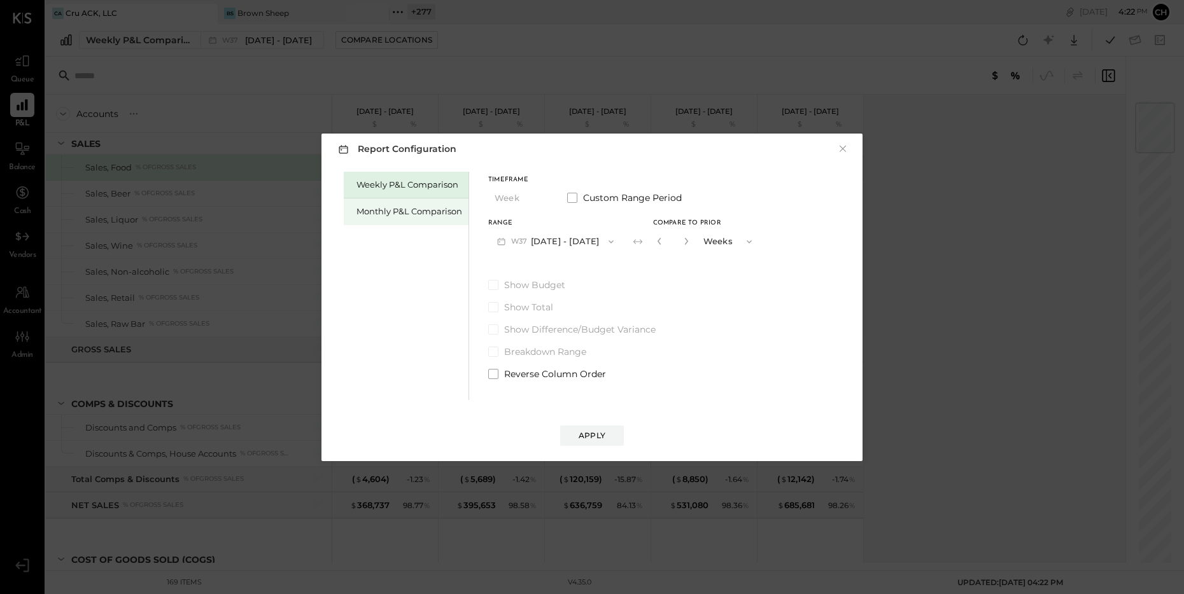
click at [408, 207] on div "Monthly P&L Comparison" at bounding box center [409, 212] width 106 height 12
click at [600, 243] on span "button" at bounding box center [608, 242] width 17 height 10
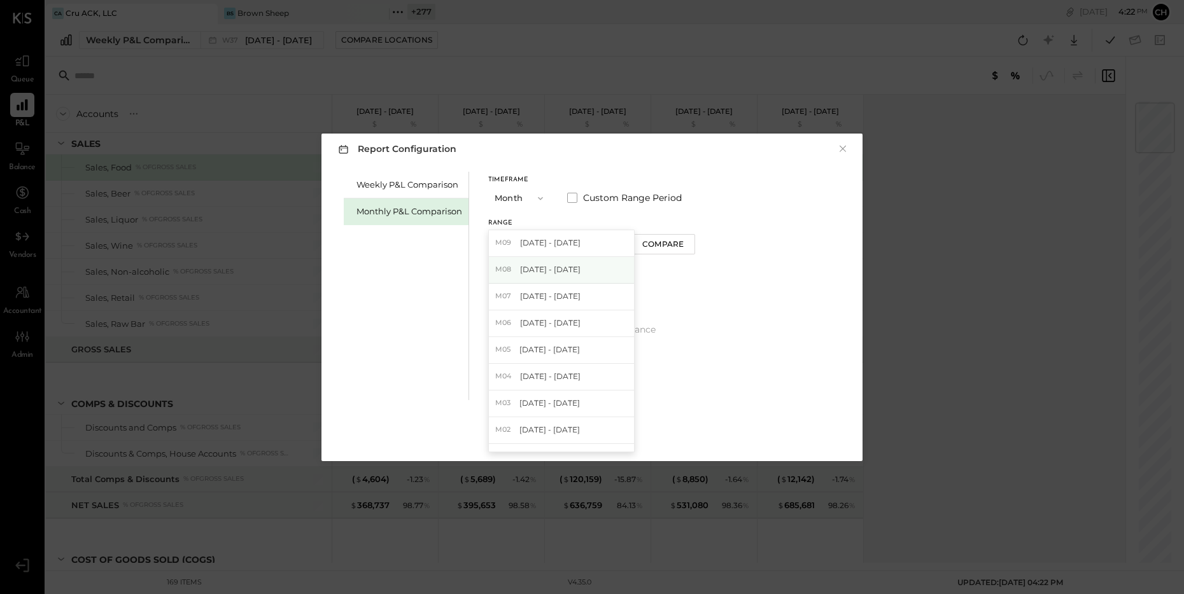
click at [582, 265] on div "M08 Aug 1 - 31, 2025" at bounding box center [561, 270] width 145 height 27
click at [649, 248] on div "Compare" at bounding box center [662, 244] width 41 height 11
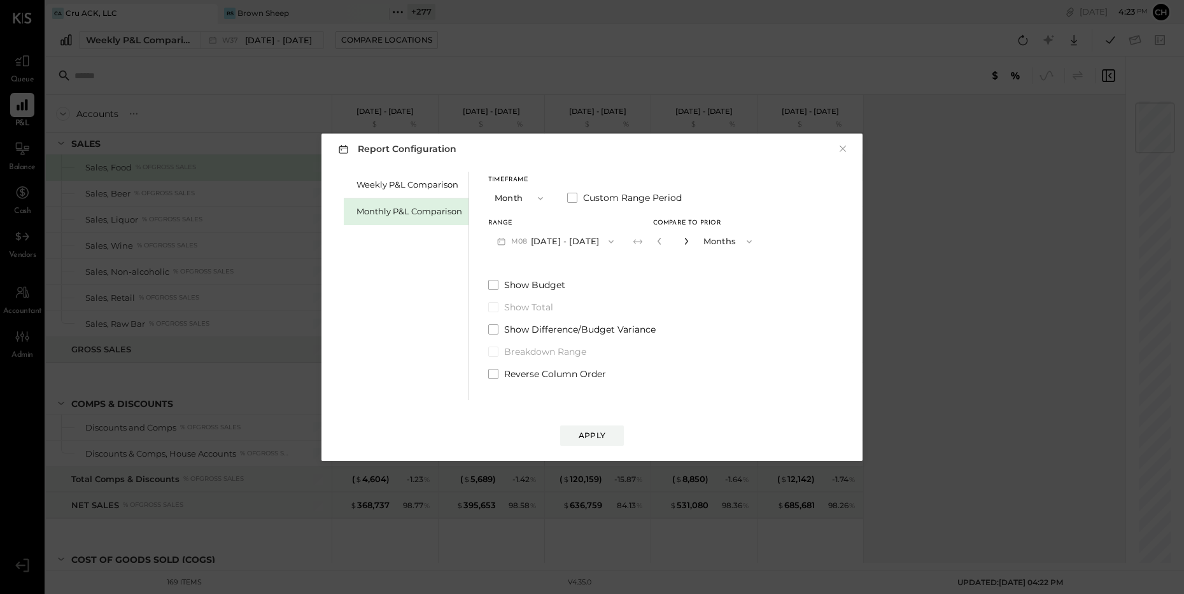
click at [684, 243] on icon "button" at bounding box center [685, 241] width 3 height 7
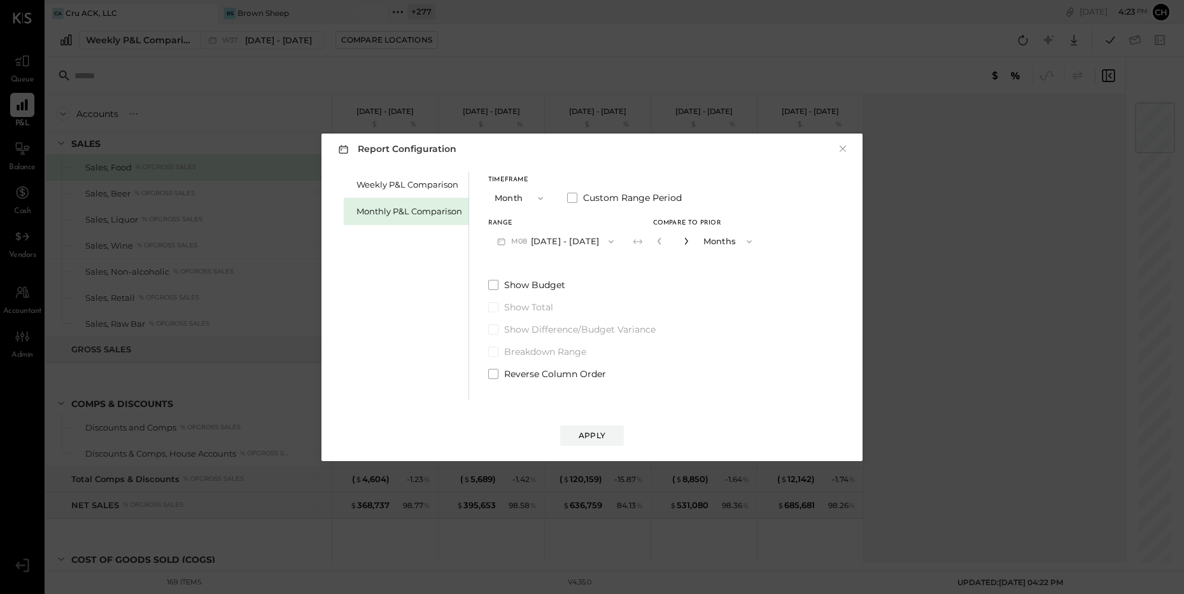
click at [684, 243] on icon "button" at bounding box center [685, 241] width 3 height 7
type input "*"
click at [596, 437] on div "Apply" at bounding box center [592, 435] width 27 height 11
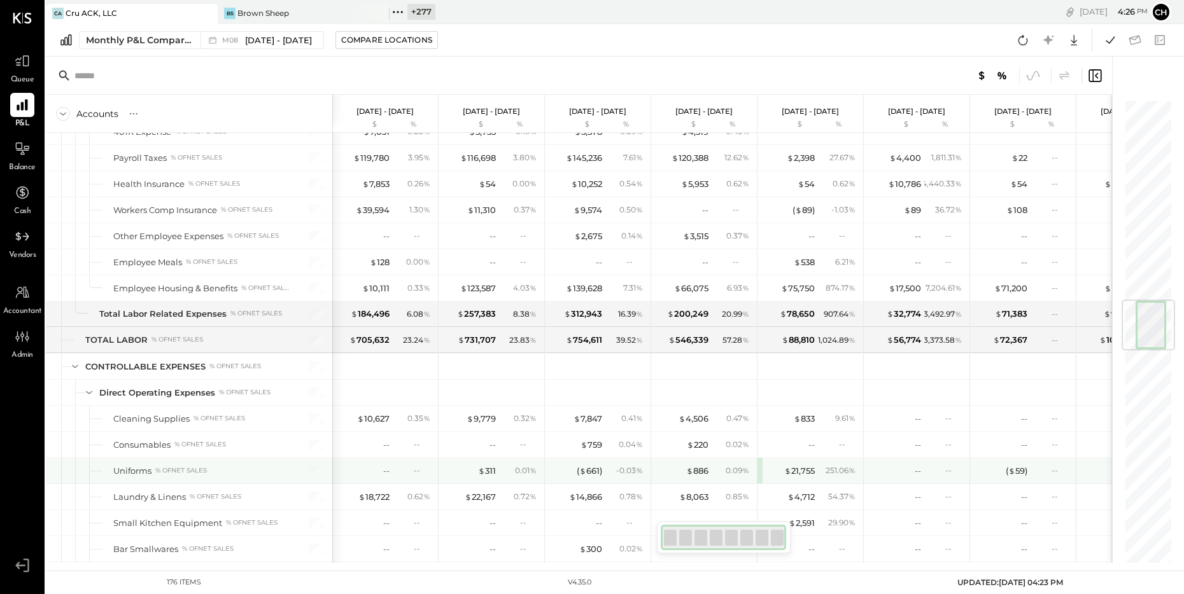
scroll to position [1680, 0]
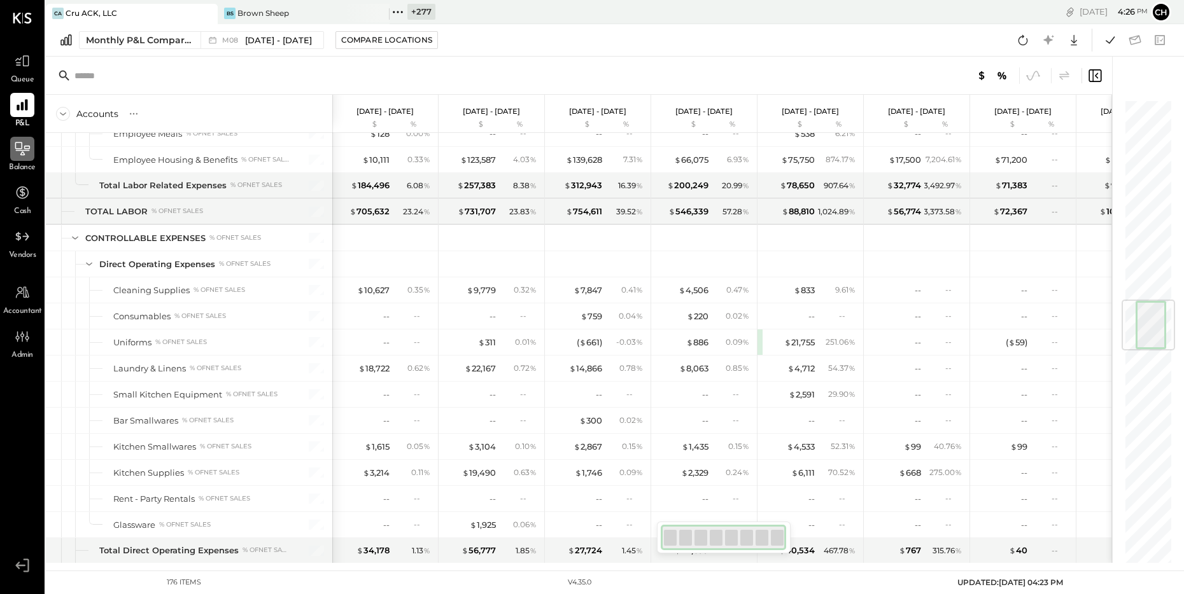
click at [22, 152] on icon at bounding box center [22, 148] width 15 height 13
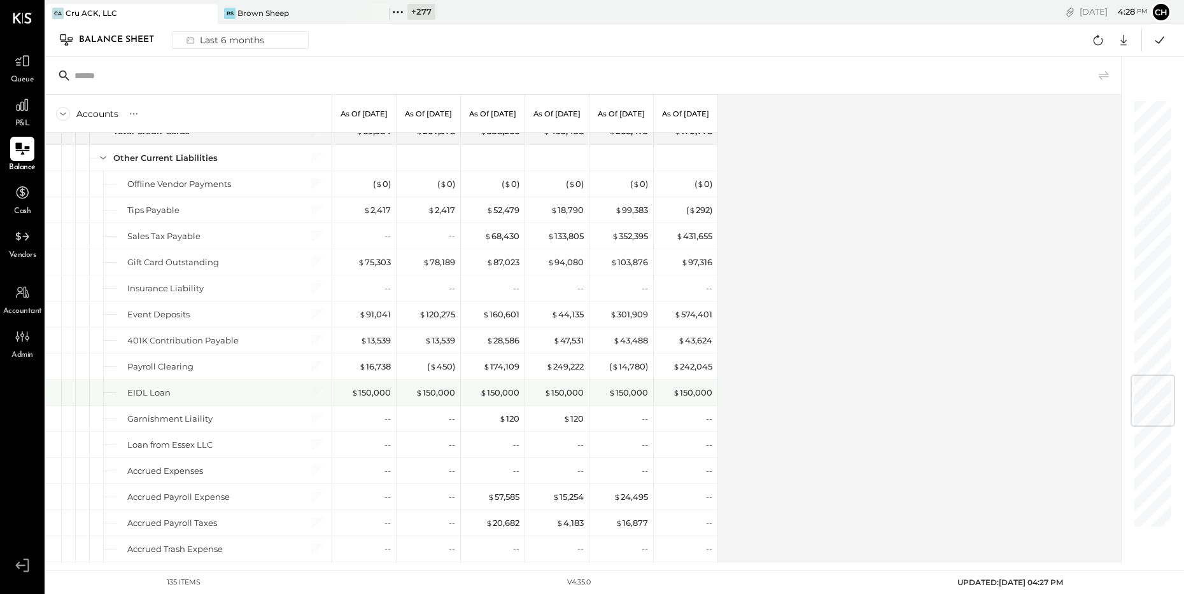
scroll to position [2290, 0]
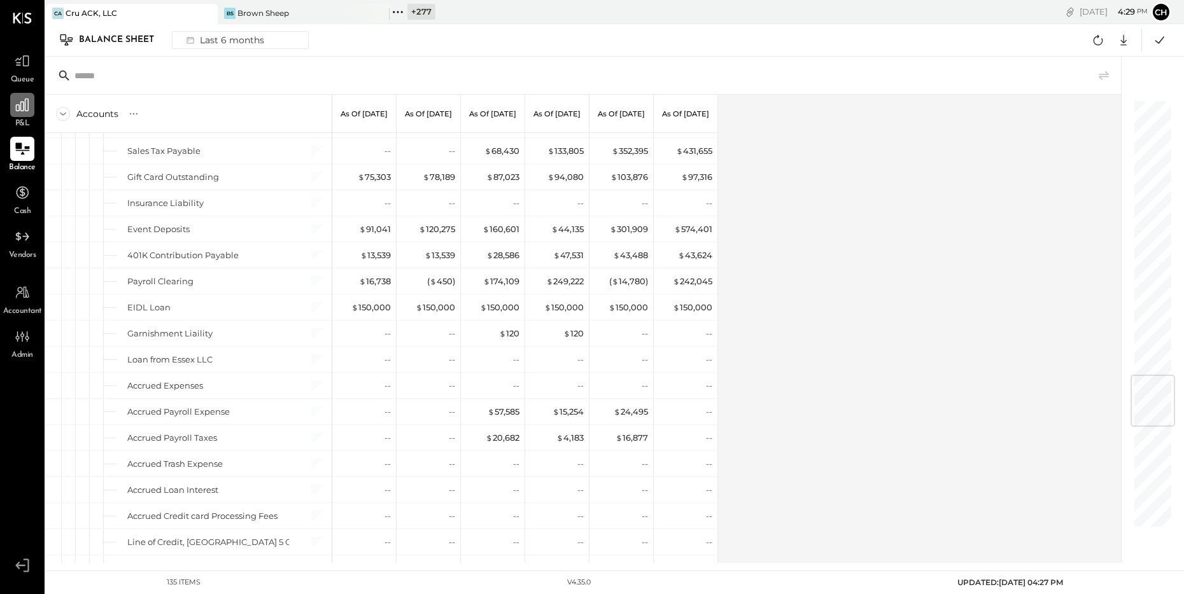
click at [32, 116] on div "P&L" at bounding box center [22, 111] width 24 height 37
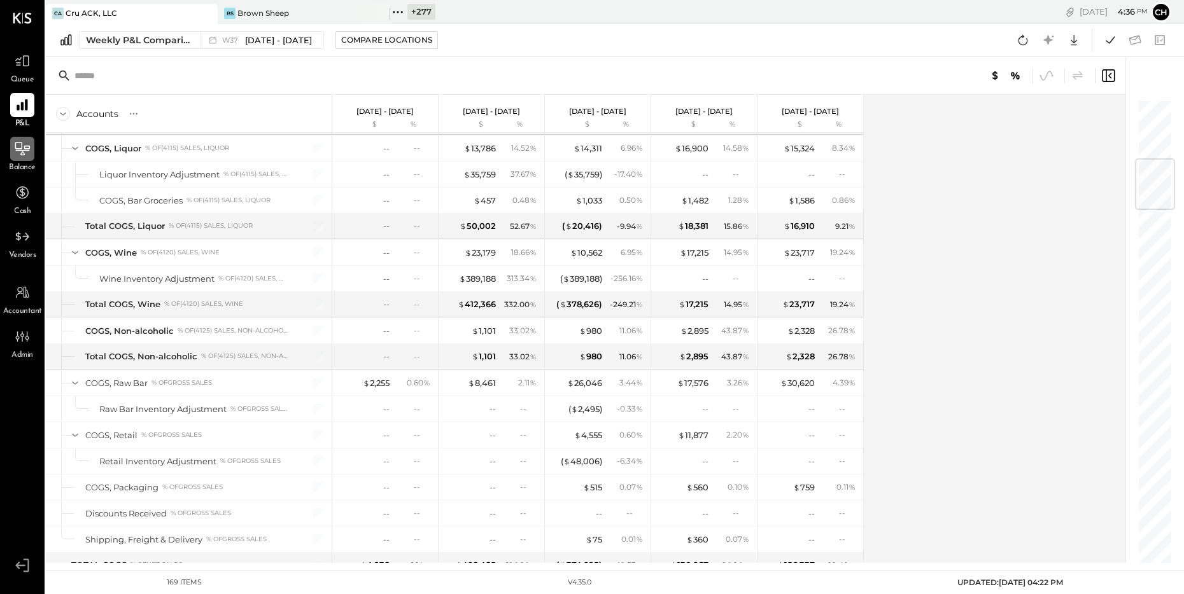
scroll to position [500, 0]
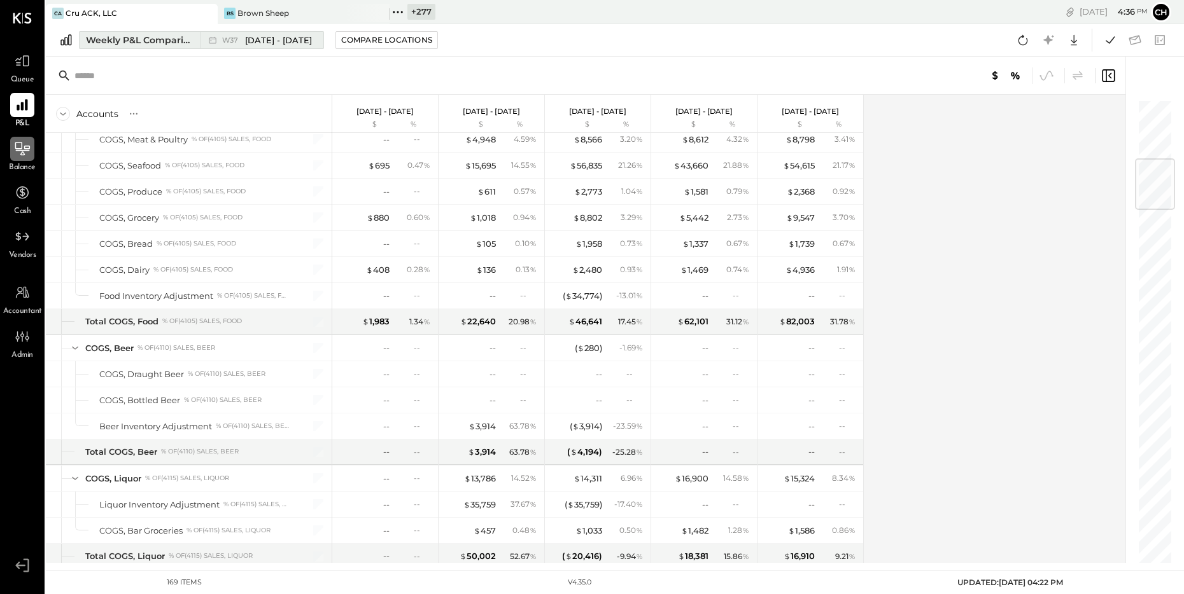
click at [177, 43] on div "Weekly P&L Comparison" at bounding box center [139, 40] width 107 height 13
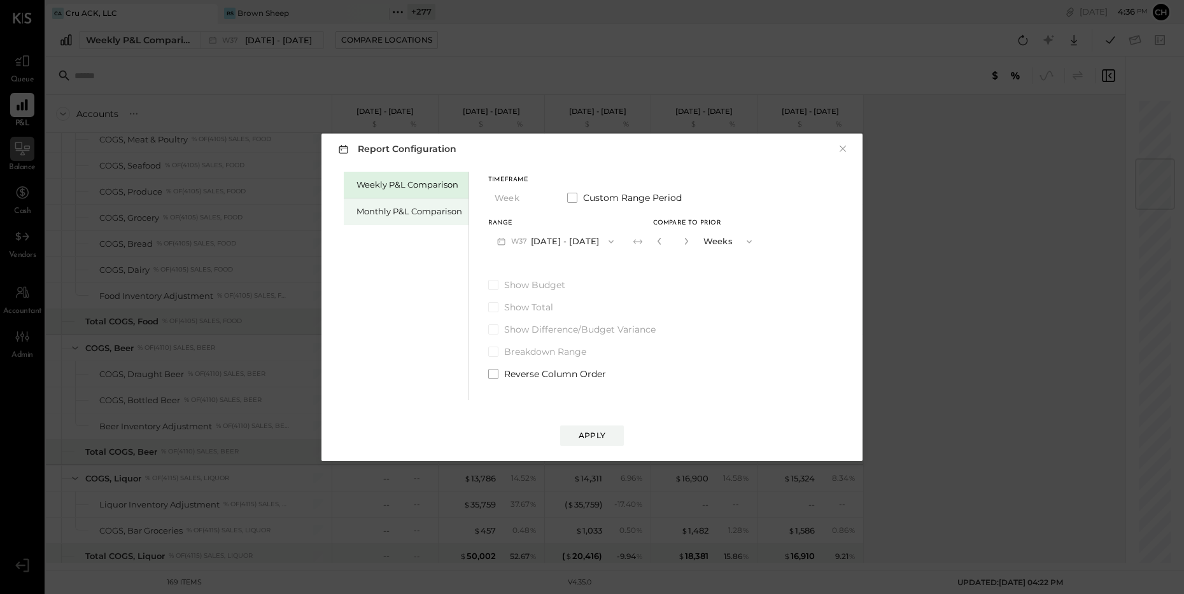
click at [406, 216] on div "Monthly P&L Comparison" at bounding box center [409, 212] width 106 height 12
click at [562, 245] on button "M09 [DATE] - [DATE]" at bounding box center [555, 242] width 134 height 24
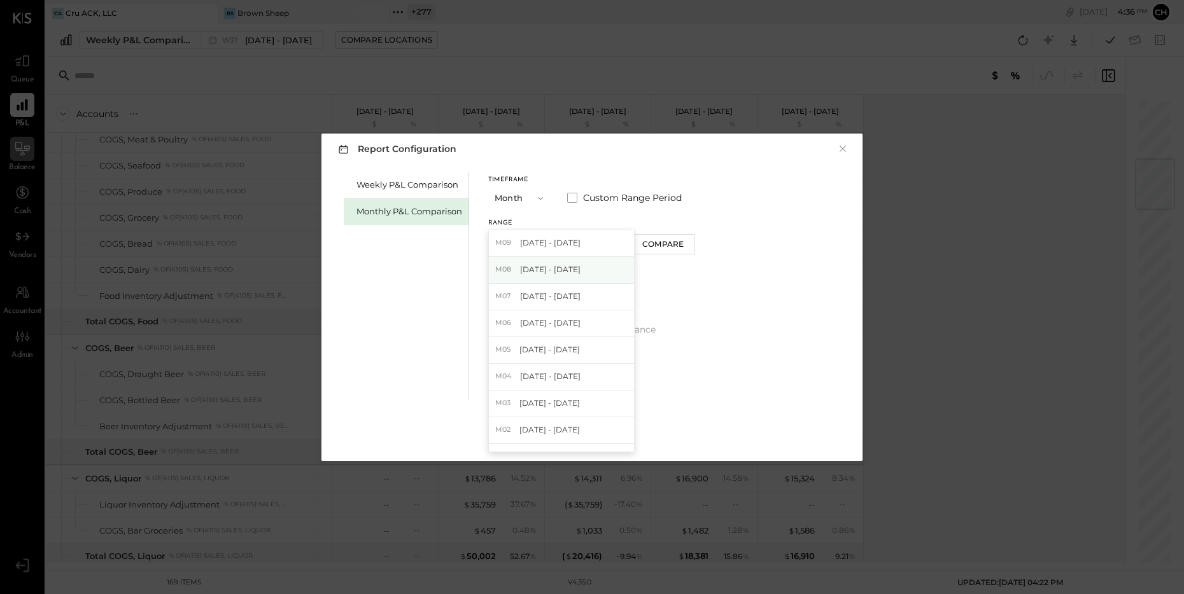
click at [575, 276] on div "M08 Aug 1 - 31, 2025" at bounding box center [561, 270] width 145 height 27
click at [645, 248] on div "Compare" at bounding box center [662, 244] width 41 height 11
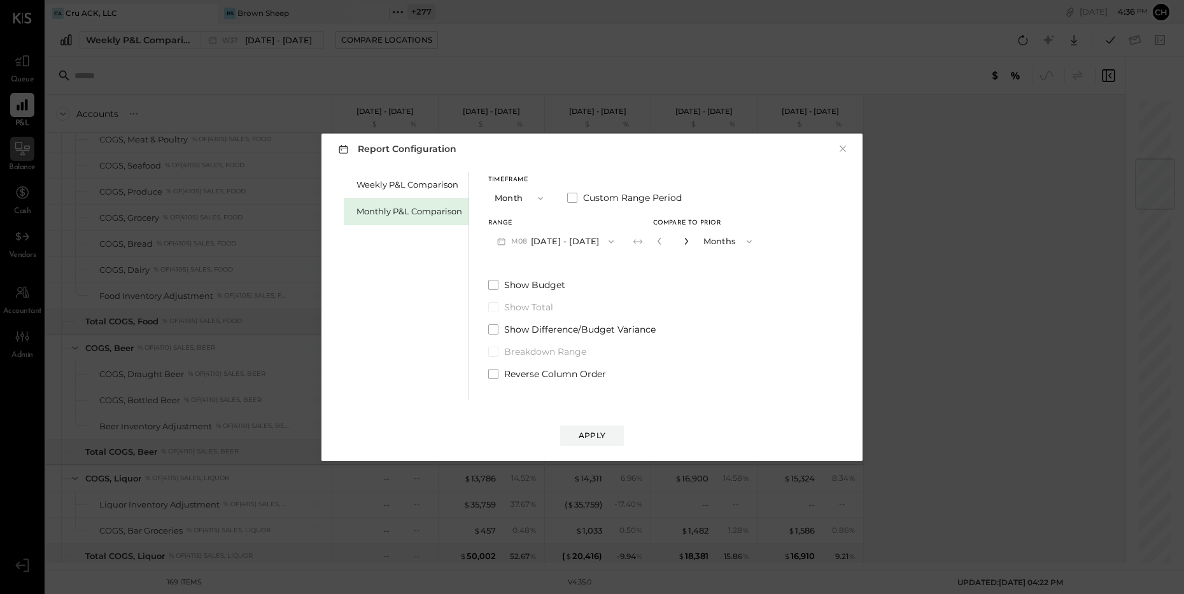
click at [684, 241] on icon "button" at bounding box center [685, 241] width 3 height 7
type input "*"
click at [604, 428] on button "Apply" at bounding box center [592, 436] width 64 height 20
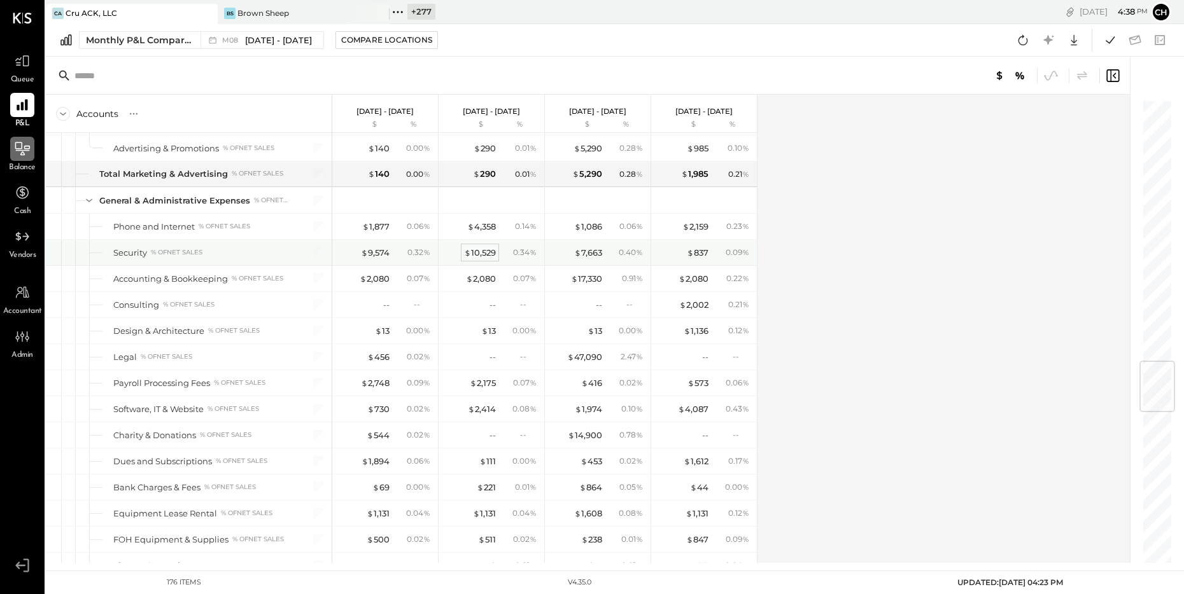
scroll to position [2193, 0]
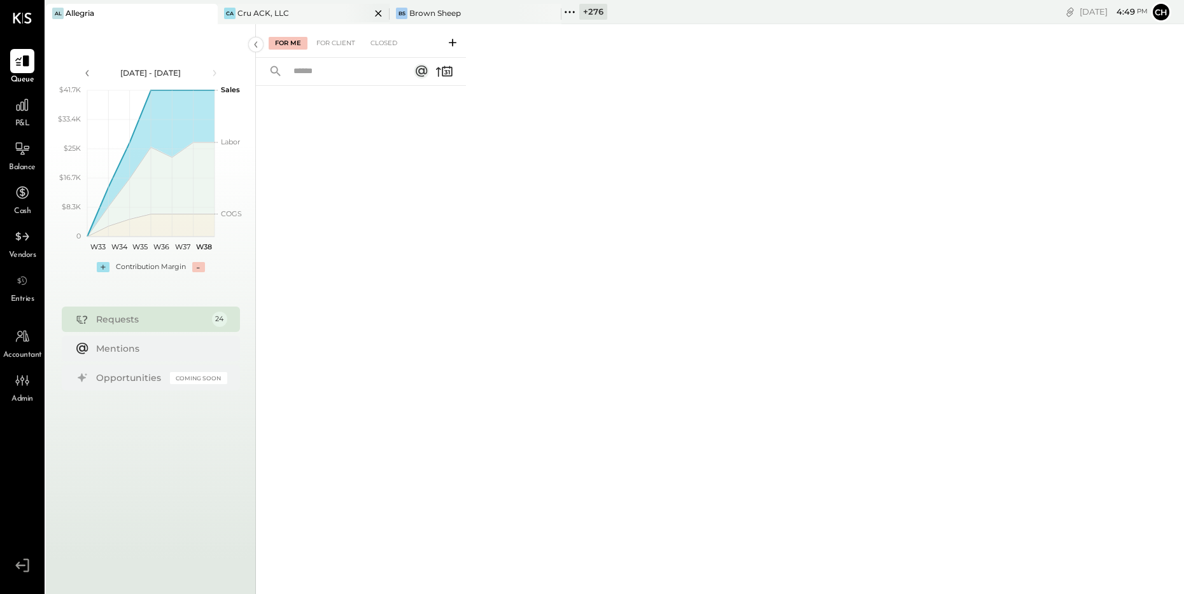
click at [306, 10] on div "CA Cru ACK, LLC" at bounding box center [294, 13] width 153 height 11
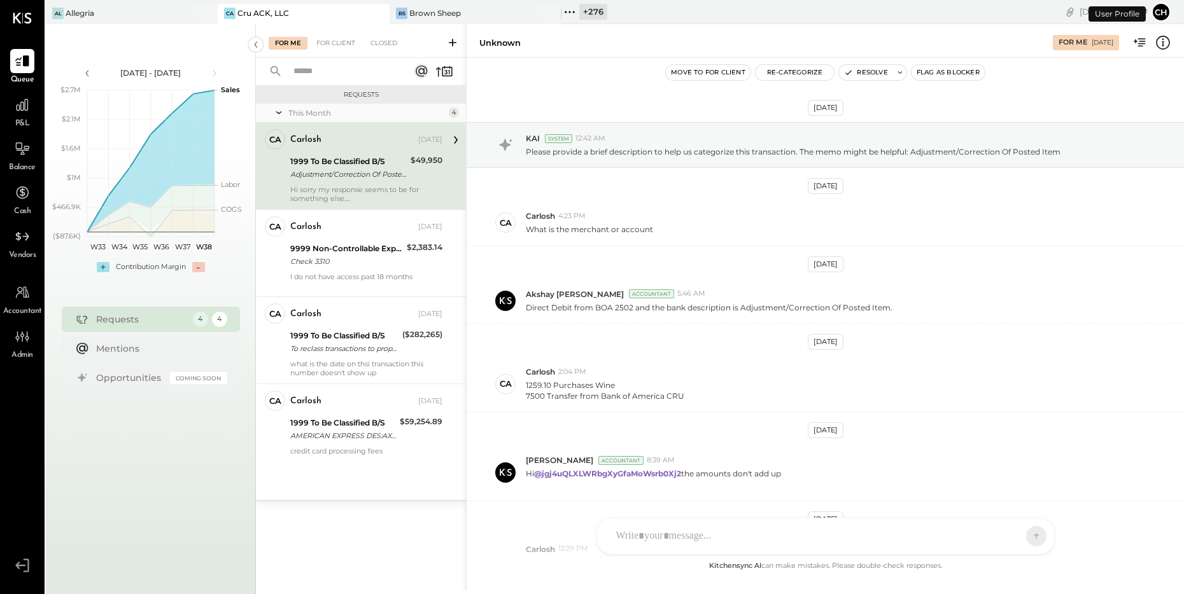
scroll to position [159, 0]
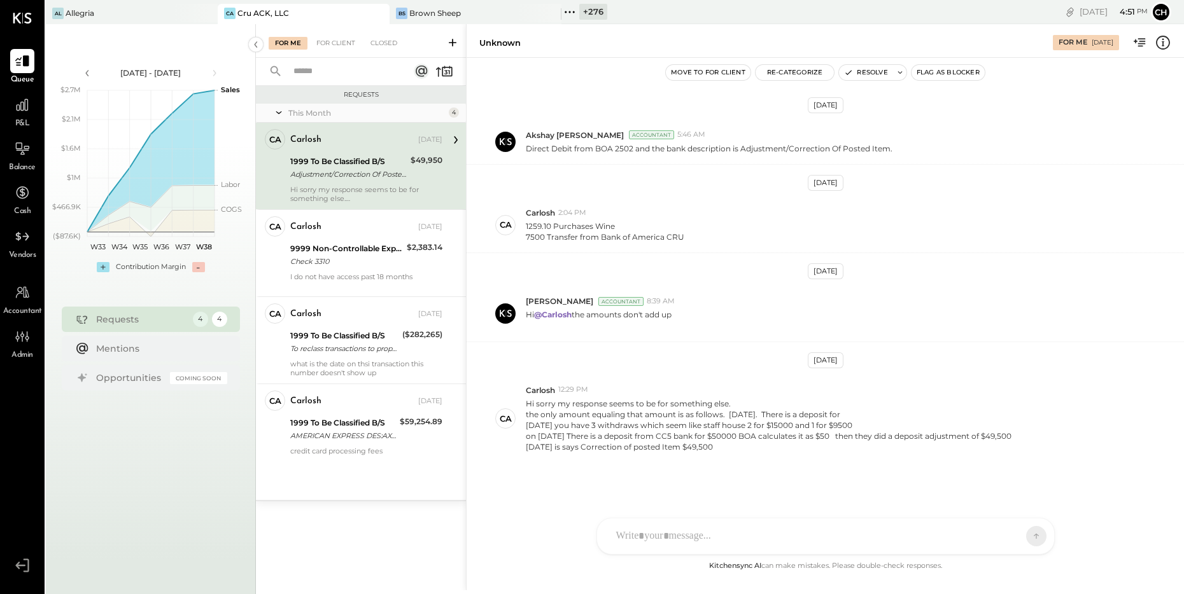
click at [452, 43] on icon at bounding box center [453, 43] width 8 height 8
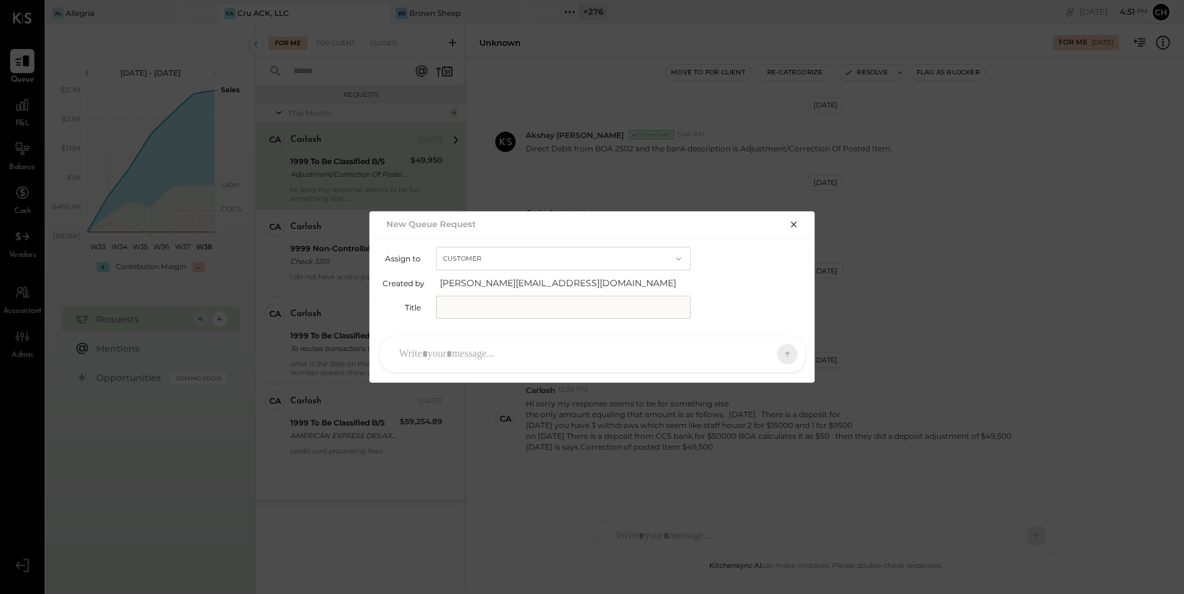
click at [496, 310] on input "text" at bounding box center [563, 307] width 255 height 23
type input "*"
type input "*********"
click at [511, 344] on div at bounding box center [581, 355] width 377 height 28
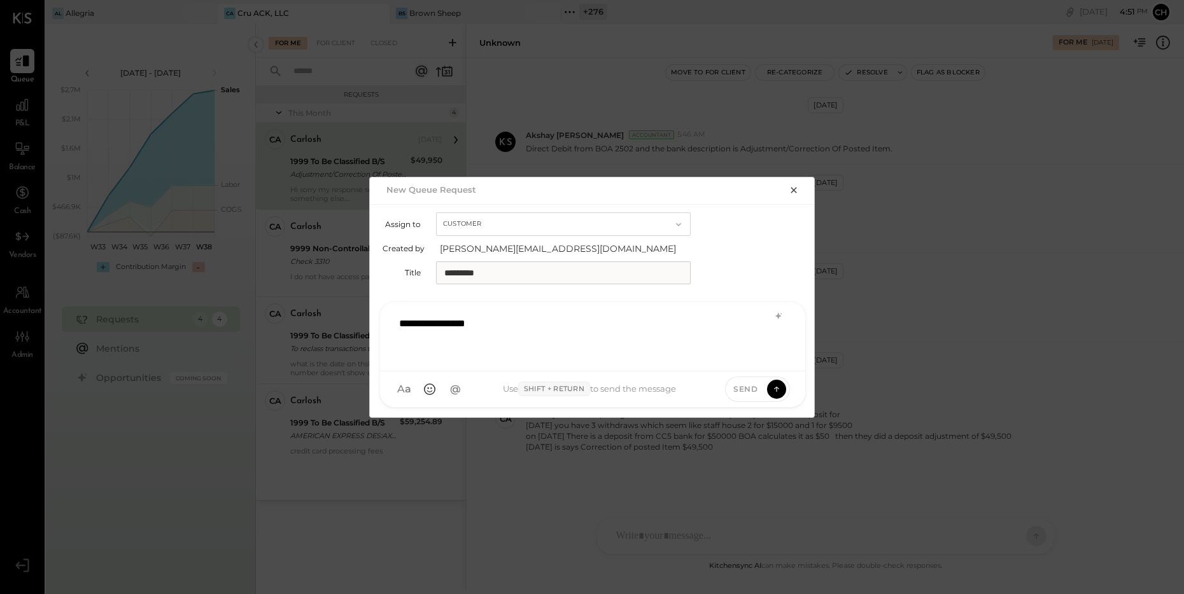
click at [796, 191] on icon "button" at bounding box center [794, 190] width 10 height 10
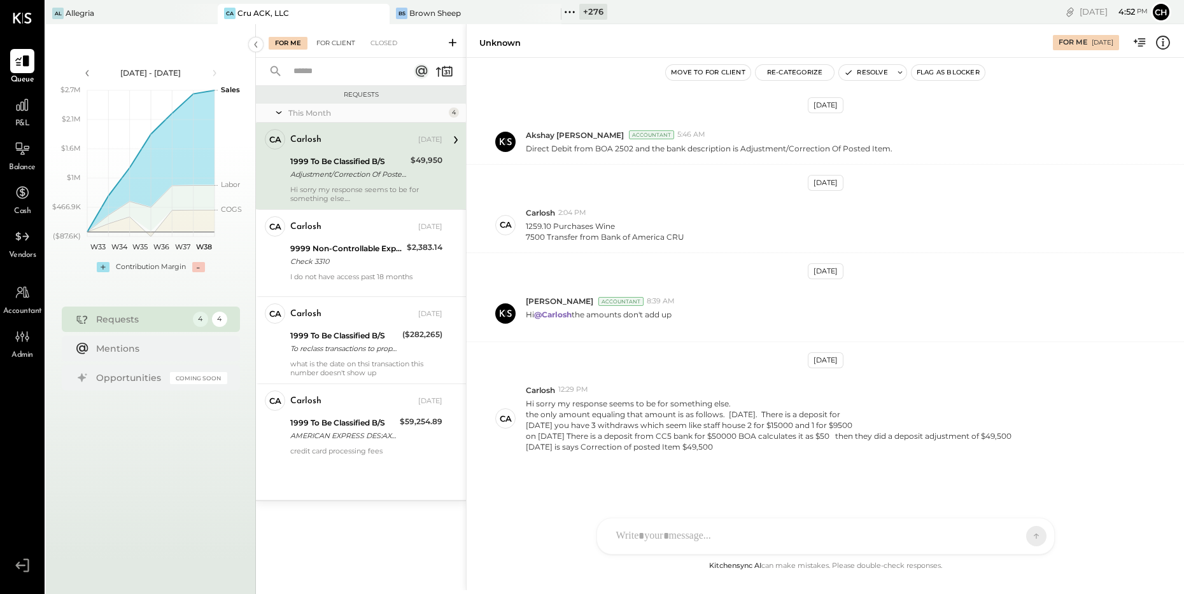
click at [326, 40] on div "For Client" at bounding box center [336, 43] width 52 height 13
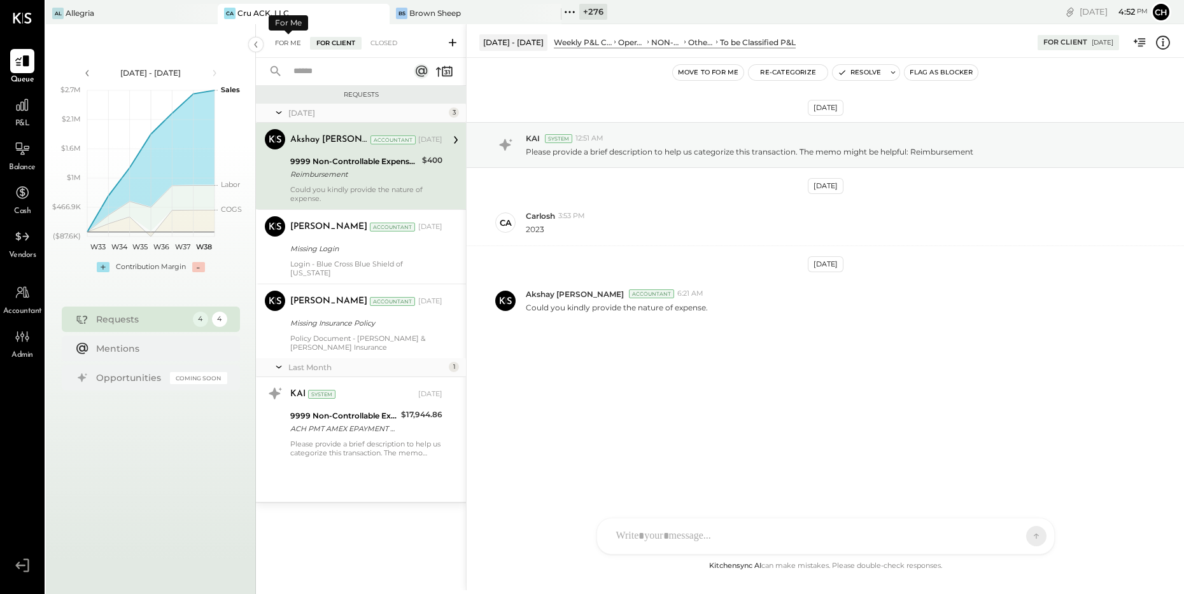
click at [295, 46] on div "For Me" at bounding box center [288, 43] width 39 height 13
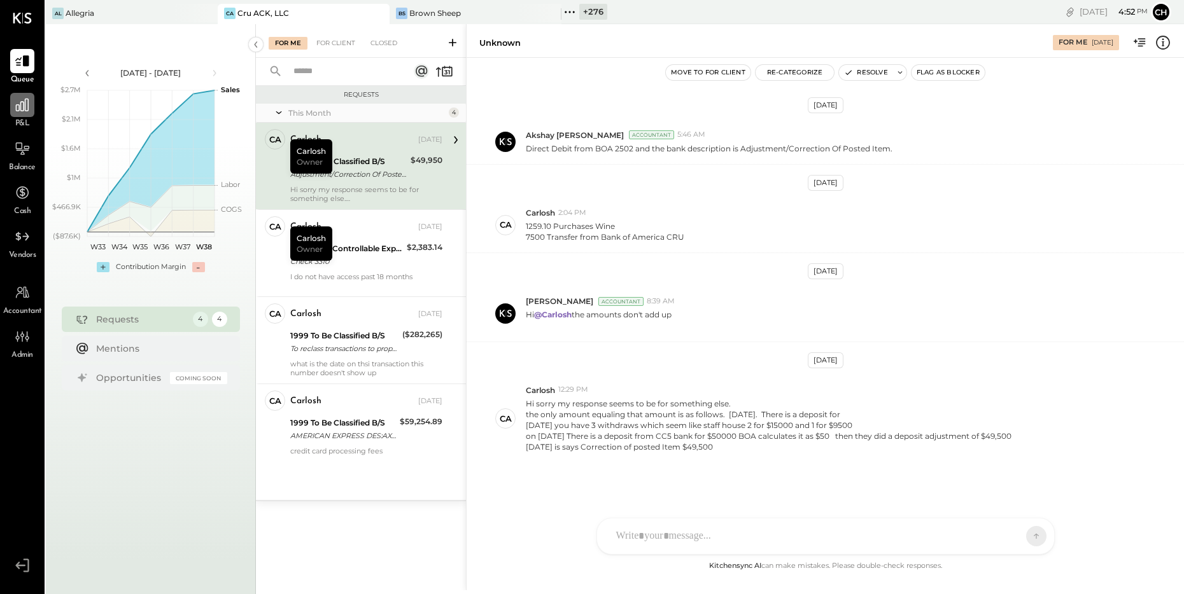
click at [11, 102] on div at bounding box center [22, 105] width 24 height 24
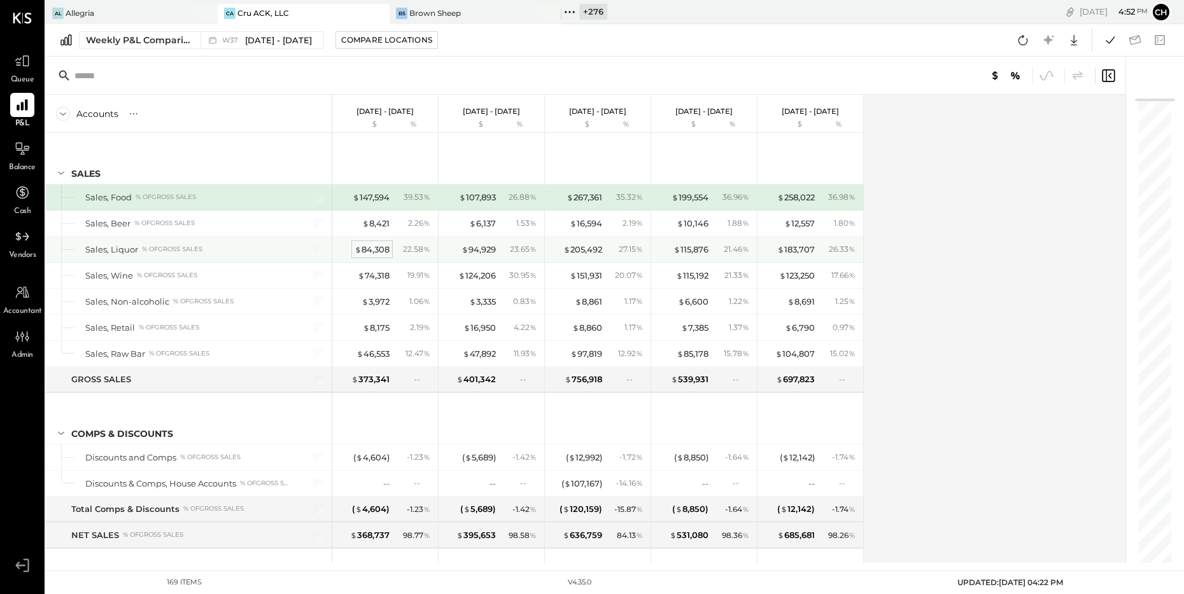
click at [371, 250] on div "$ 84,308" at bounding box center [372, 250] width 35 height 12
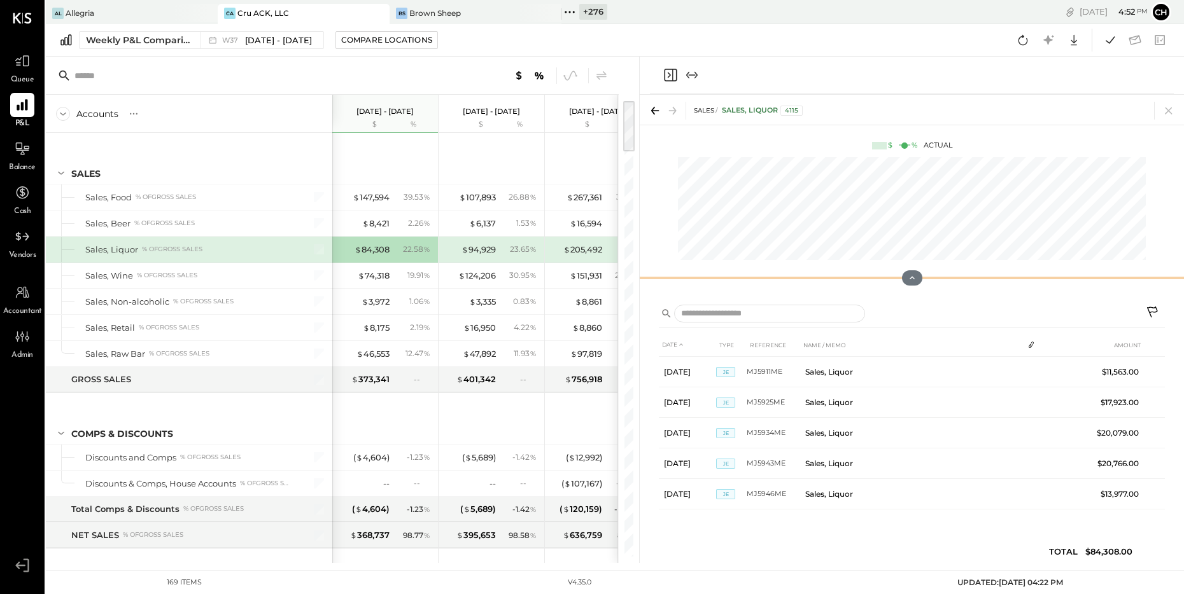
click at [922, 281] on div at bounding box center [912, 277] width 544 height 25
click at [917, 278] on icon at bounding box center [911, 277] width 11 height 11
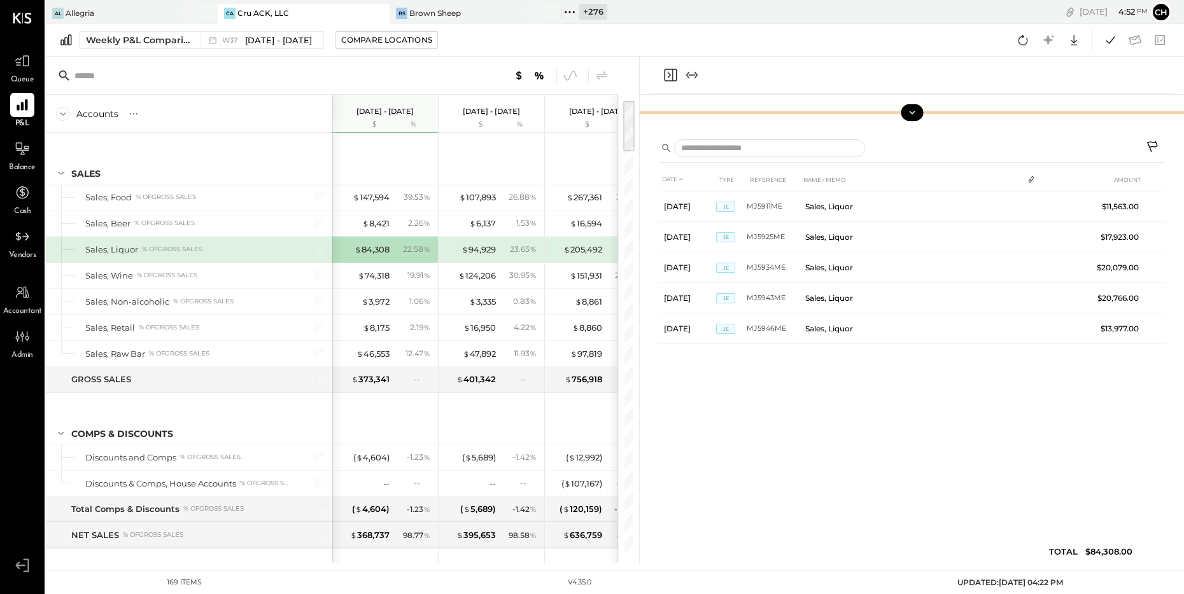
click at [1157, 144] on icon at bounding box center [1153, 148] width 15 height 15
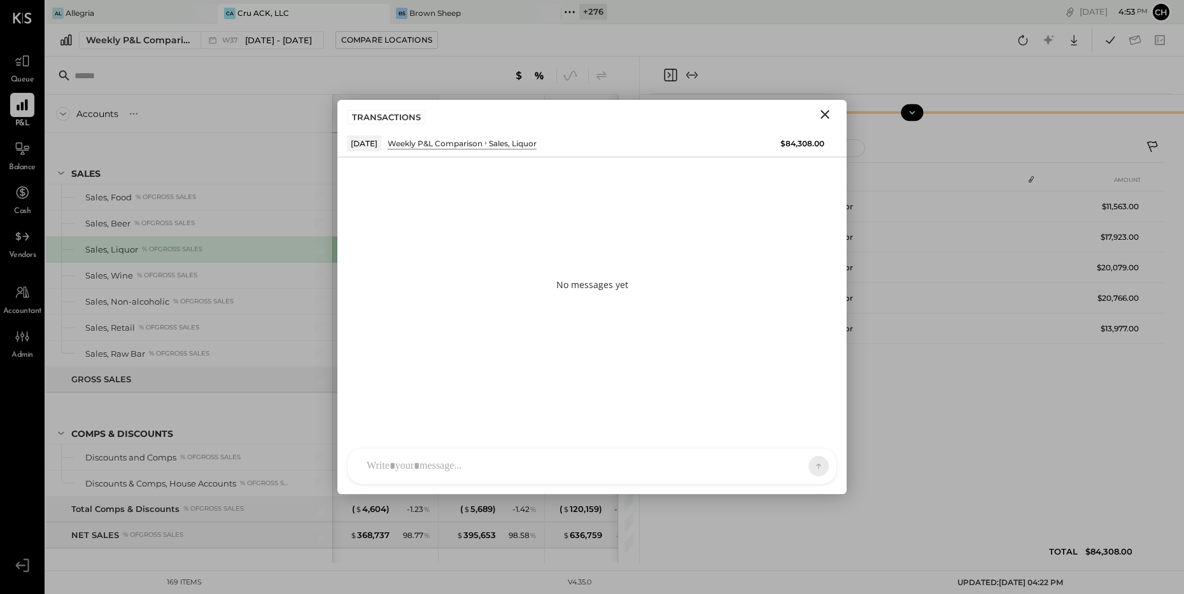
click at [829, 111] on icon "Close" at bounding box center [824, 114] width 15 height 15
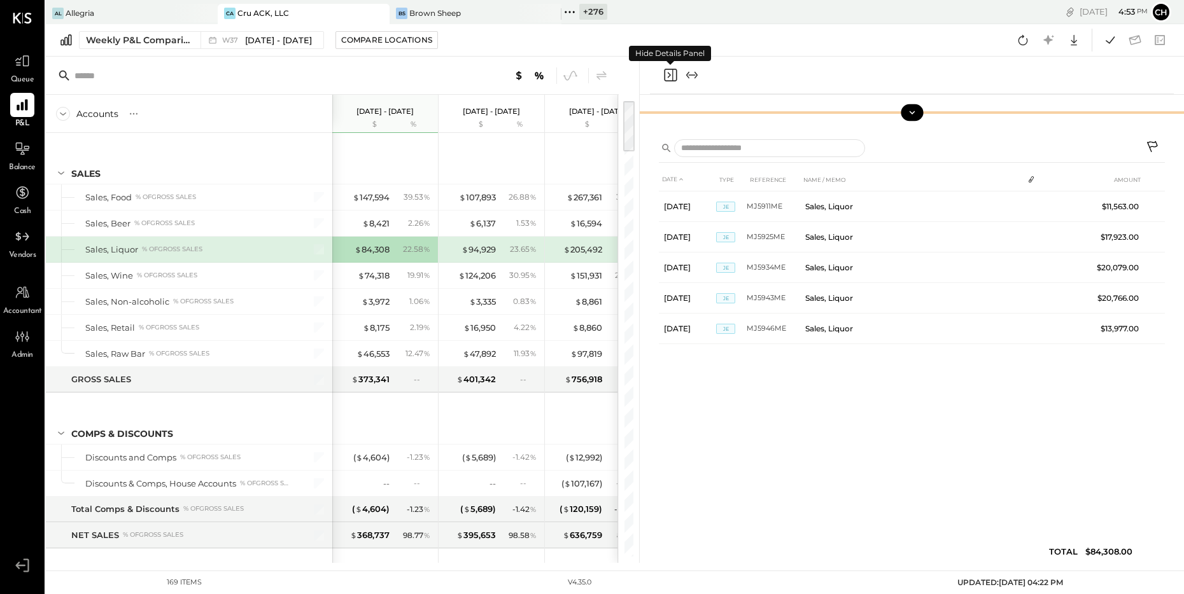
click at [672, 73] on icon "Close panel" at bounding box center [670, 75] width 13 height 13
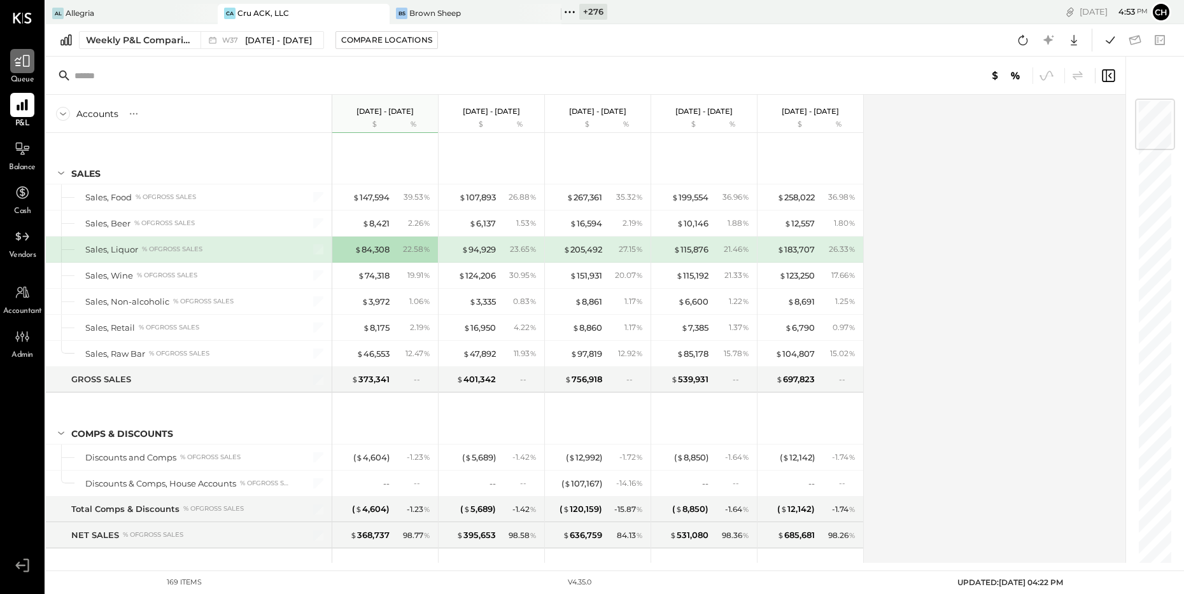
click at [22, 62] on icon at bounding box center [22, 61] width 17 height 17
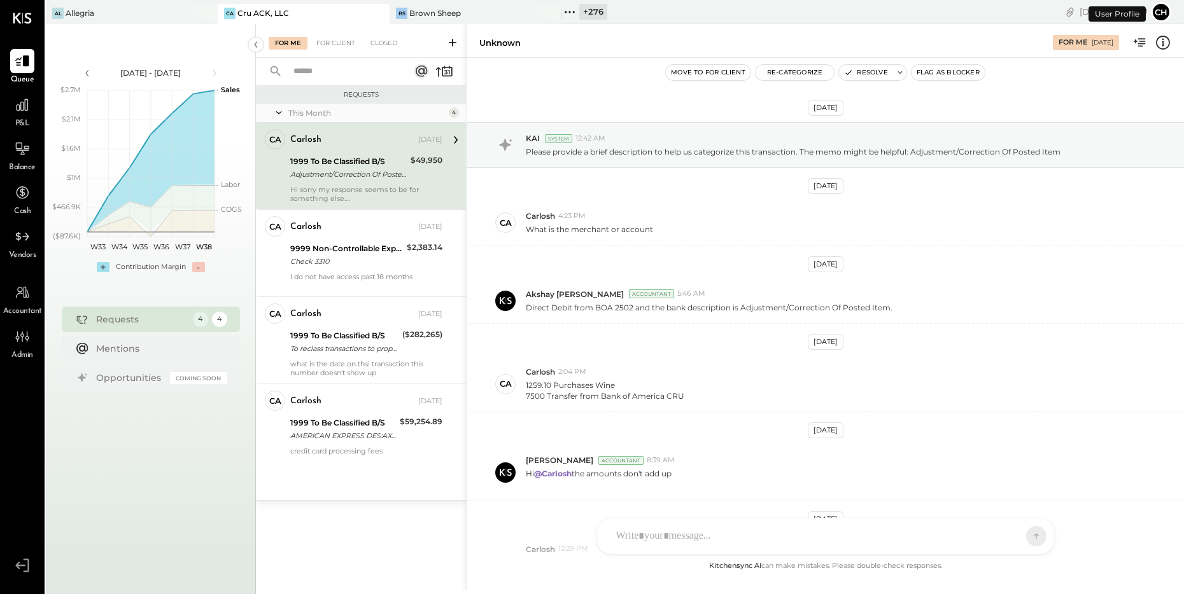
scroll to position [159, 0]
